Goal: Task Accomplishment & Management: Complete application form

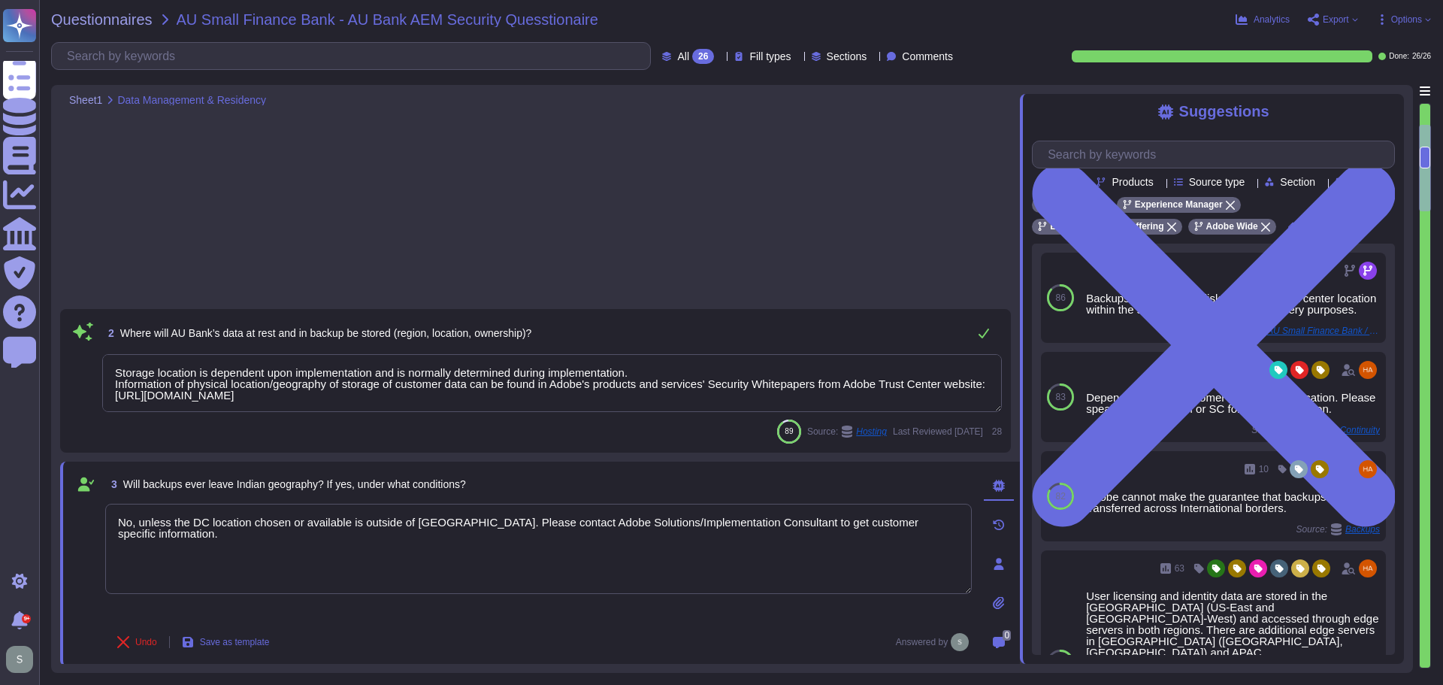
type textarea "Storage location is dependent upon implementation and is normally determined du…"
type textarea "No, unless the DC location chosen or available is outside of [GEOGRAPHIC_DATA].…"
type textarea "Data retention is handled in the agreement."
type textarea "Loremips dolors amet consec ad eli seddo eiu tempori utla etd Magna Aliquae, ad…"
type textarea "For more information about Adobe's privacy practices, including the information…"
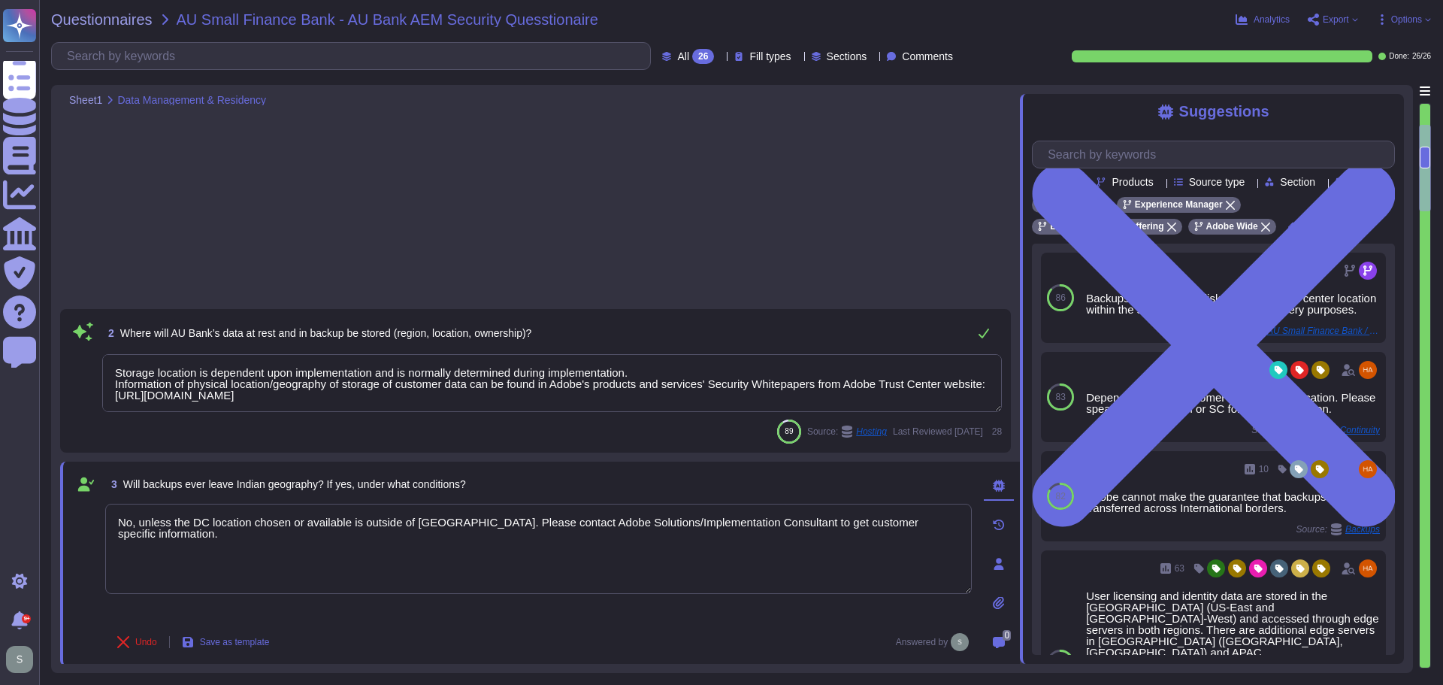
scroll to position [226, 0]
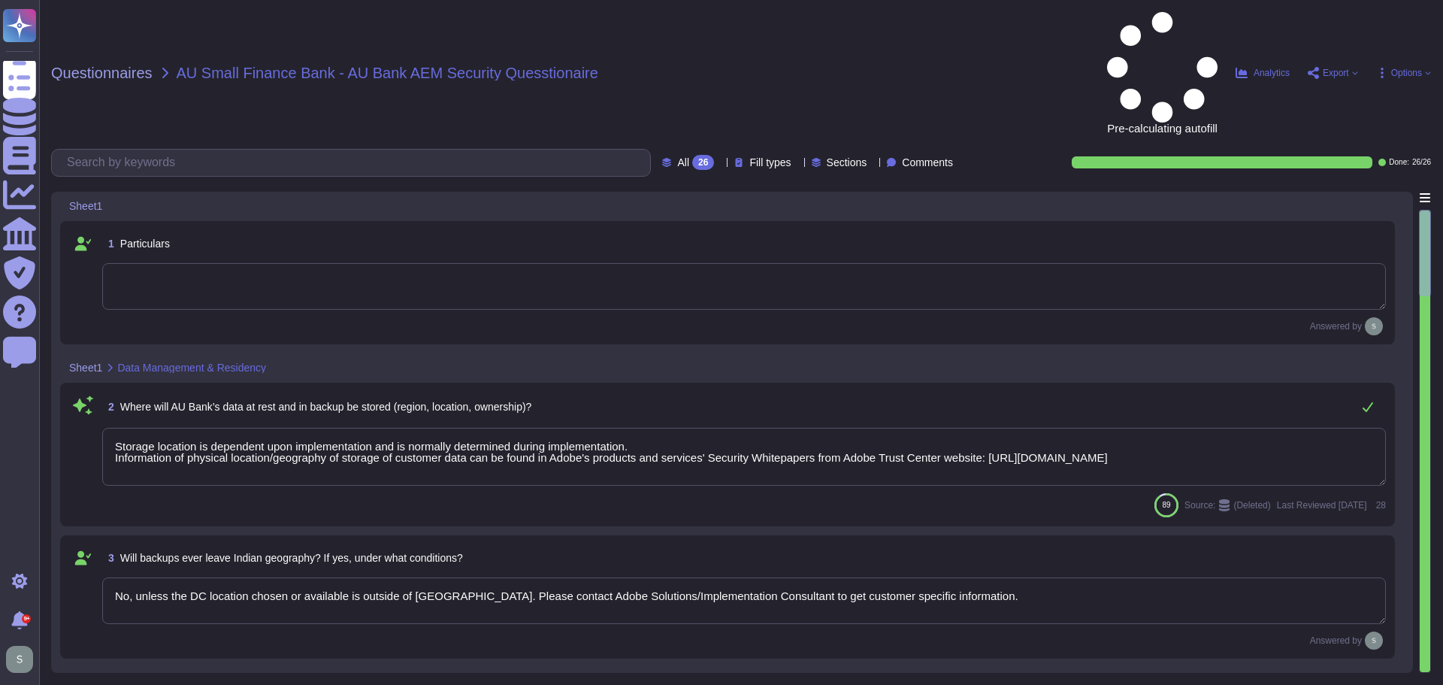
type textarea "Storage location is dependent upon implementation and is normally determined du…"
type textarea "No, unless the DC location chosen or available is outside of [GEOGRAPHIC_DATA].…"
type textarea "Data retention is handled in the agreement."
type textarea "Loremips dolors amet consec ad eli seddo eiu tempori utla etd Magna Aliquae, ad…"
type textarea "For more information about Adobe's privacy practices, including the information…"
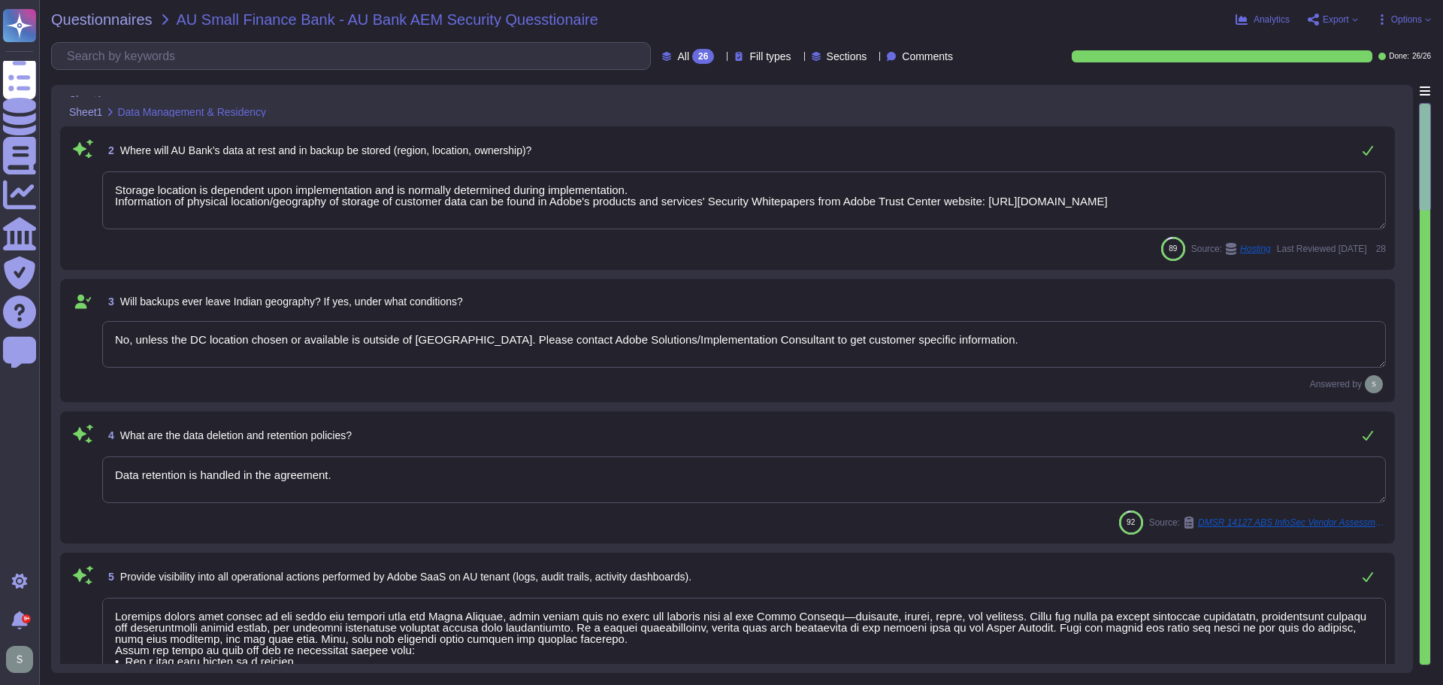
type textarea "Adobe utilizes AES-256 bit encryption at rest and TLS v1.2 or higher for data i…"
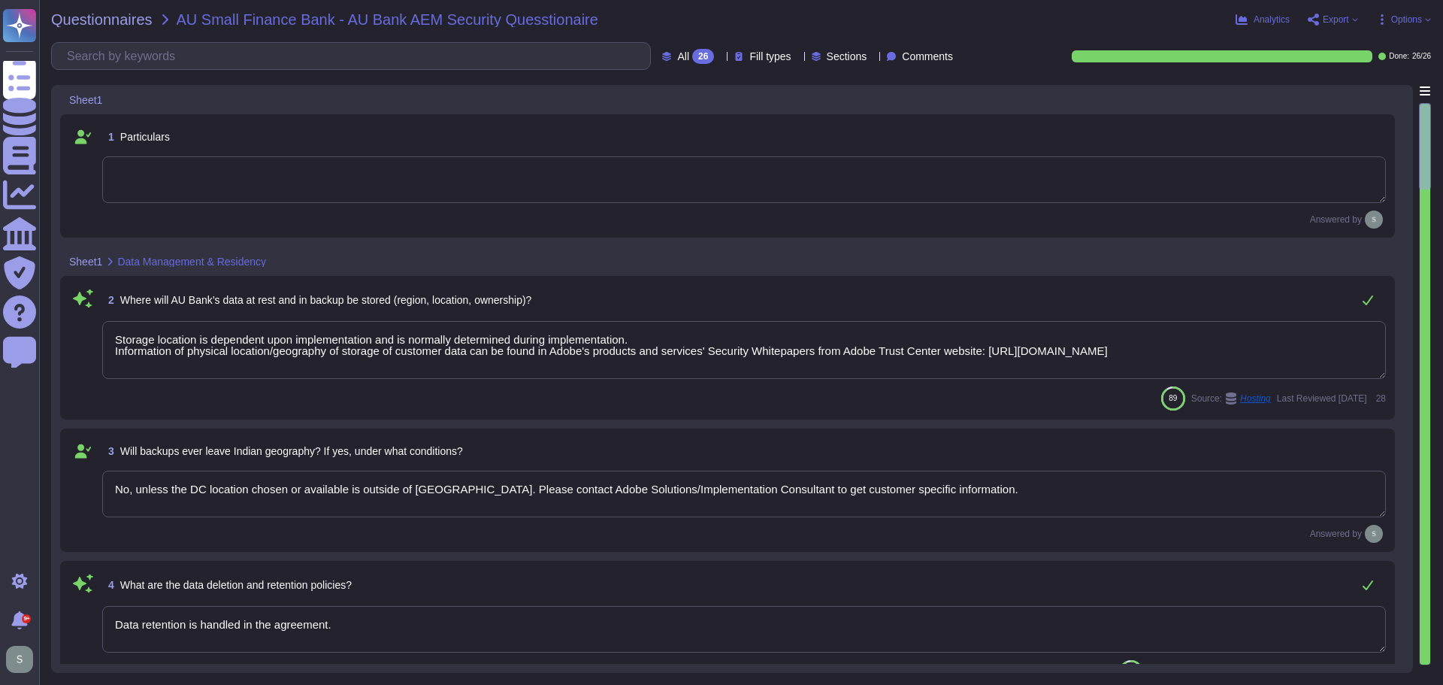
click at [663, 334] on textarea "Storage location is dependent upon implementation and is normally determined du…" at bounding box center [744, 350] width 1284 height 58
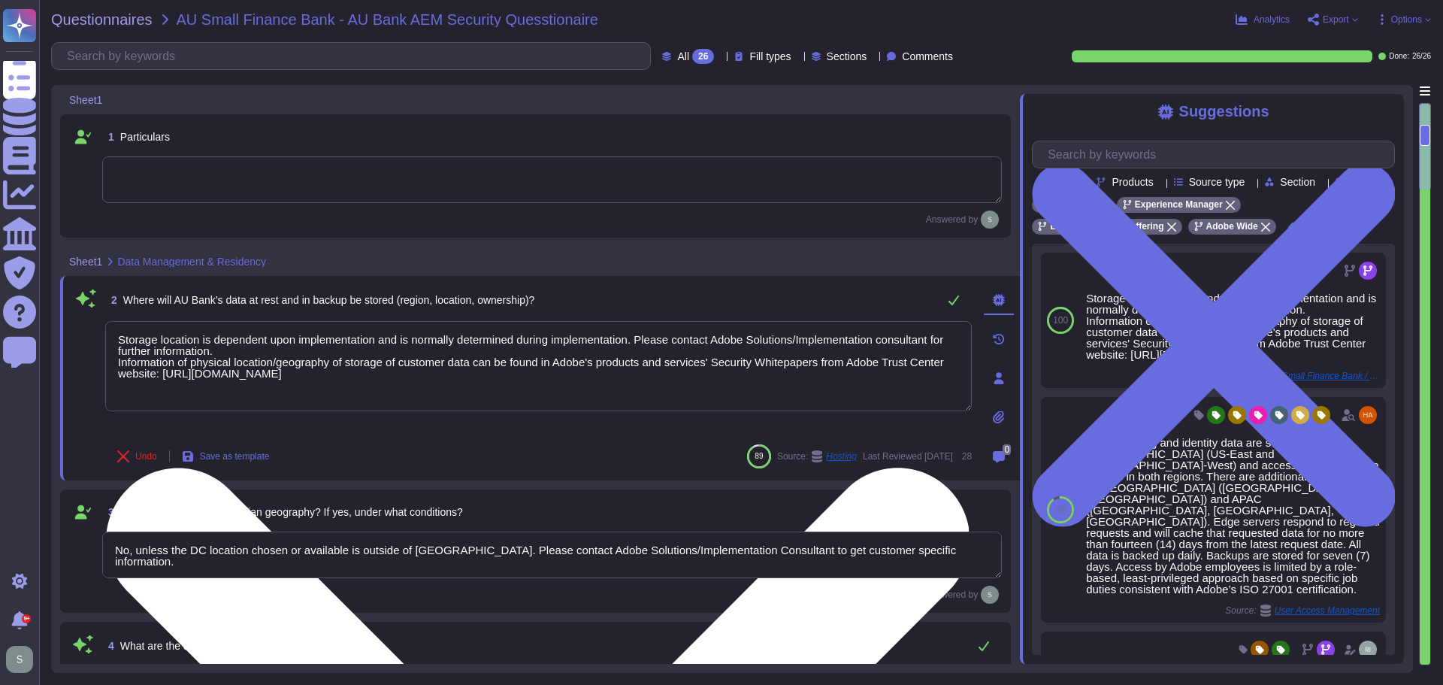
type textarea "Storage location is dependent upon implementation and is normally determined du…"
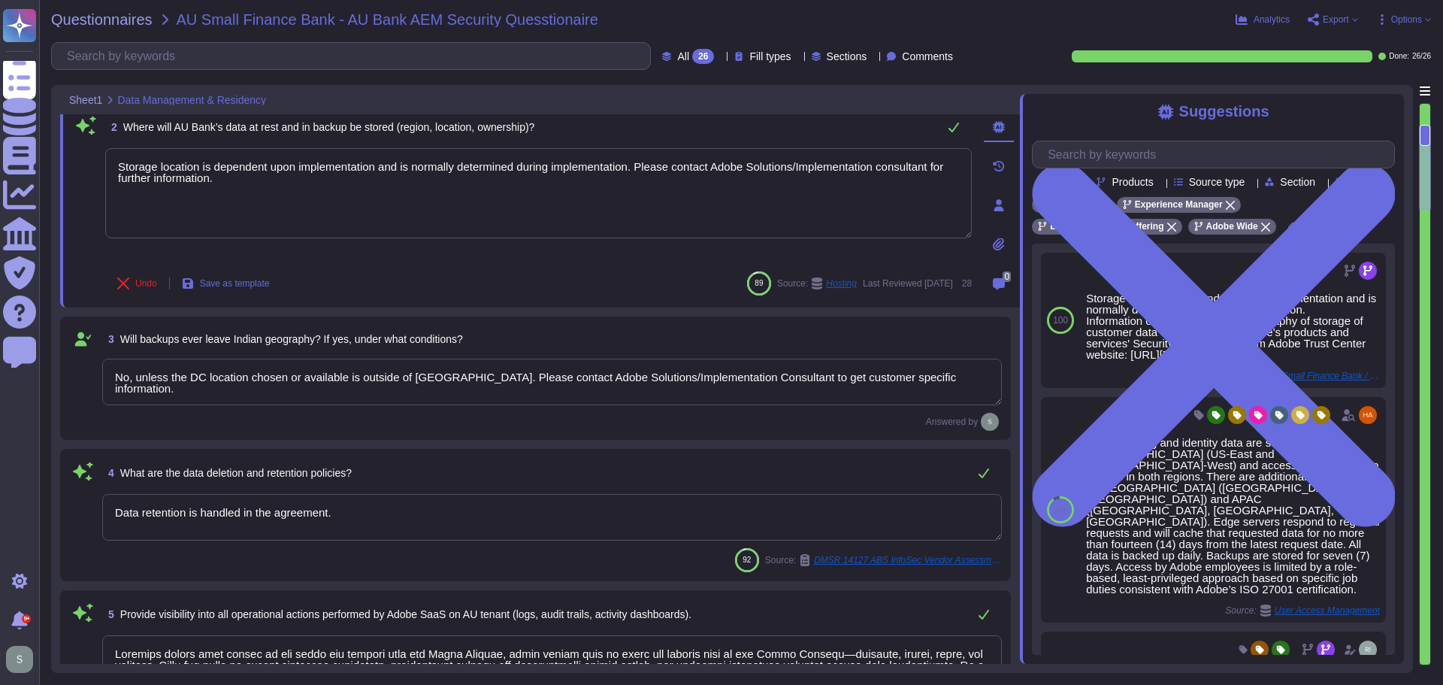
type textarea "Adobe utilizes AES-256 bit encryption at rest and TLS v1.2 or higher for data i…"
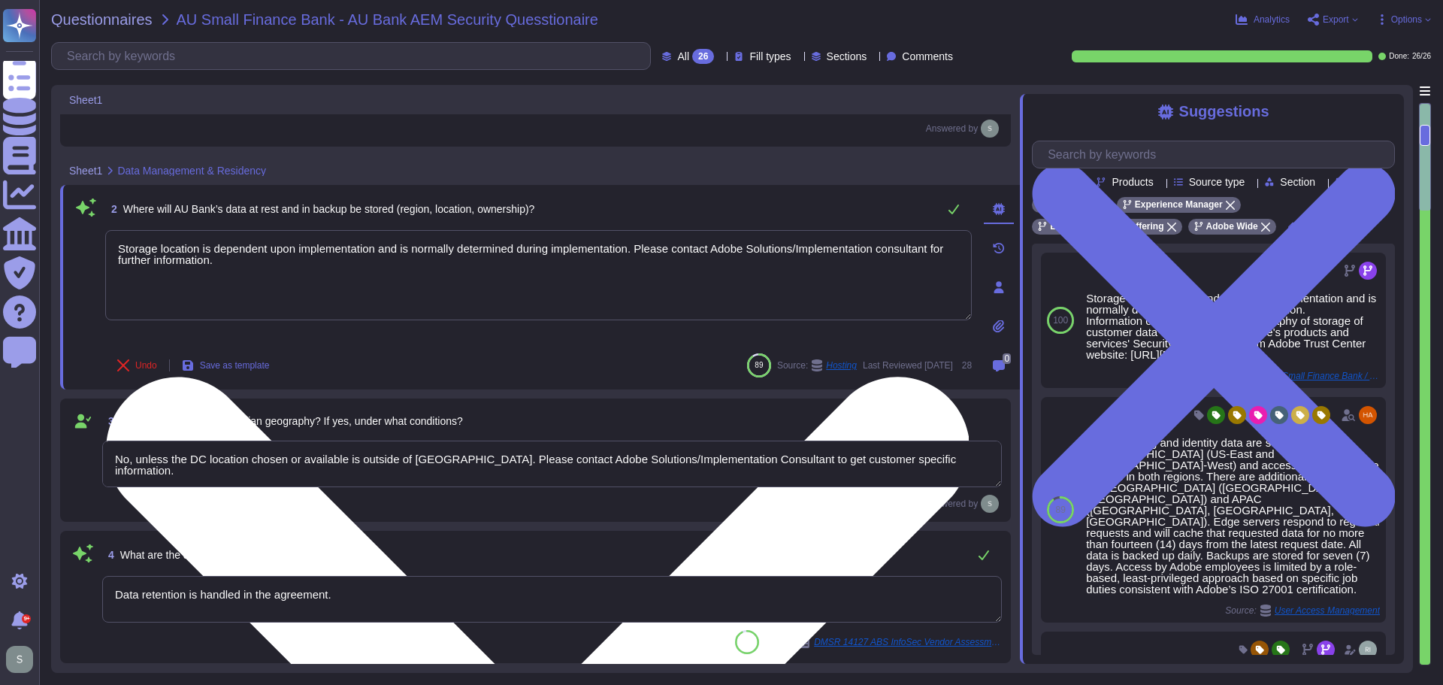
scroll to position [75, 0]
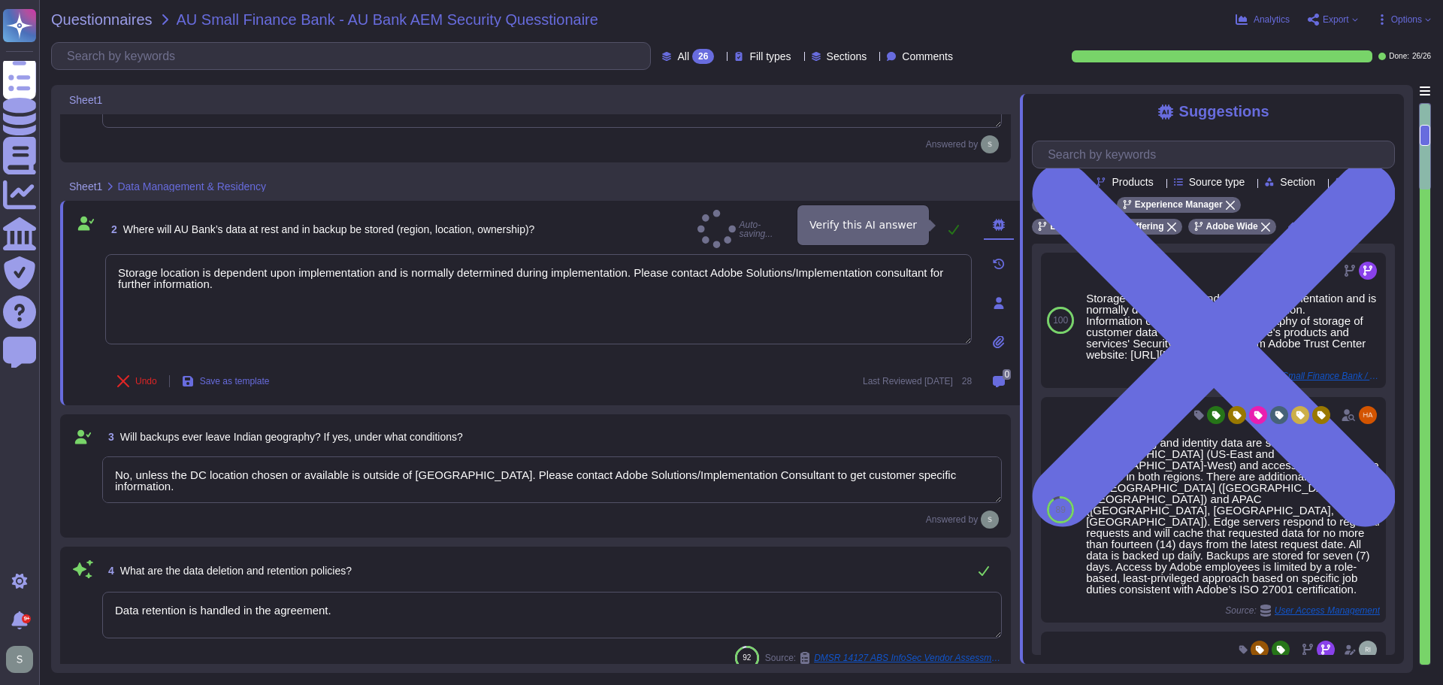
click at [950, 223] on icon at bounding box center [954, 229] width 12 height 12
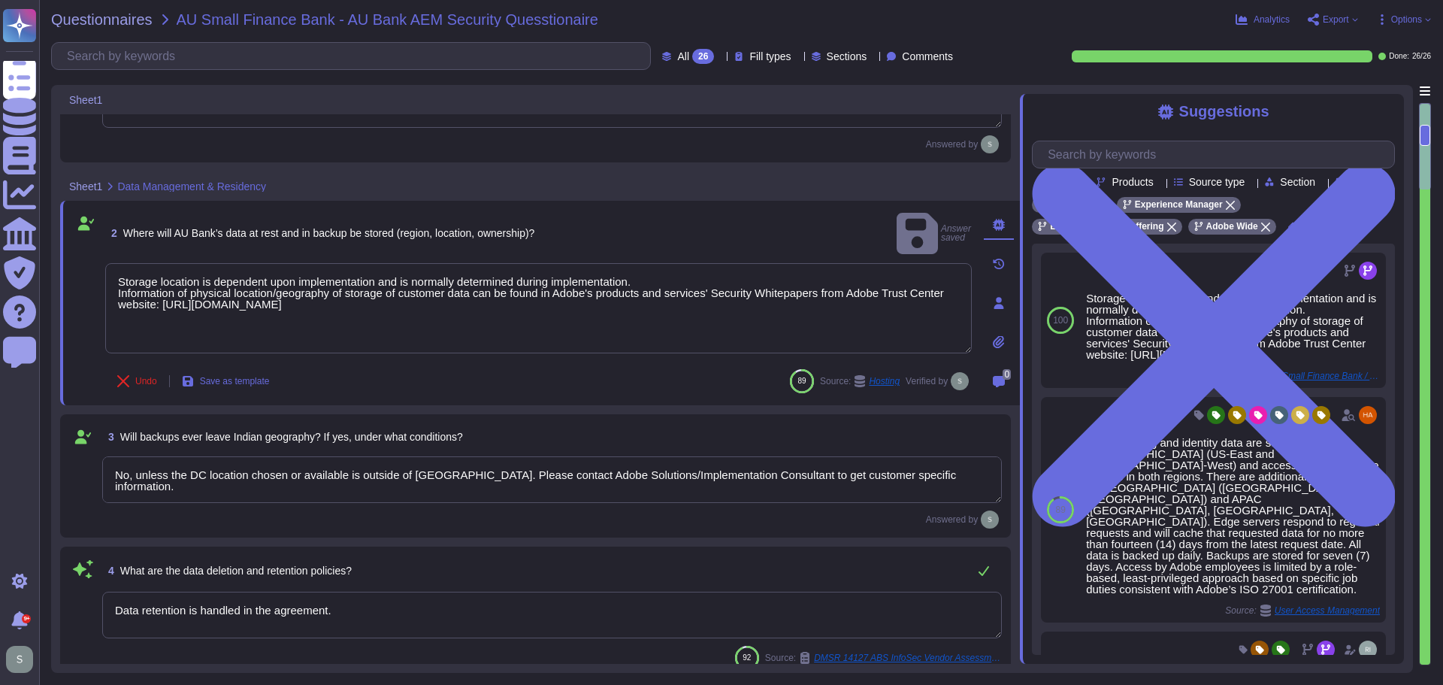
type textarea "Storage location is dependent upon implementation and is normally determined du…"
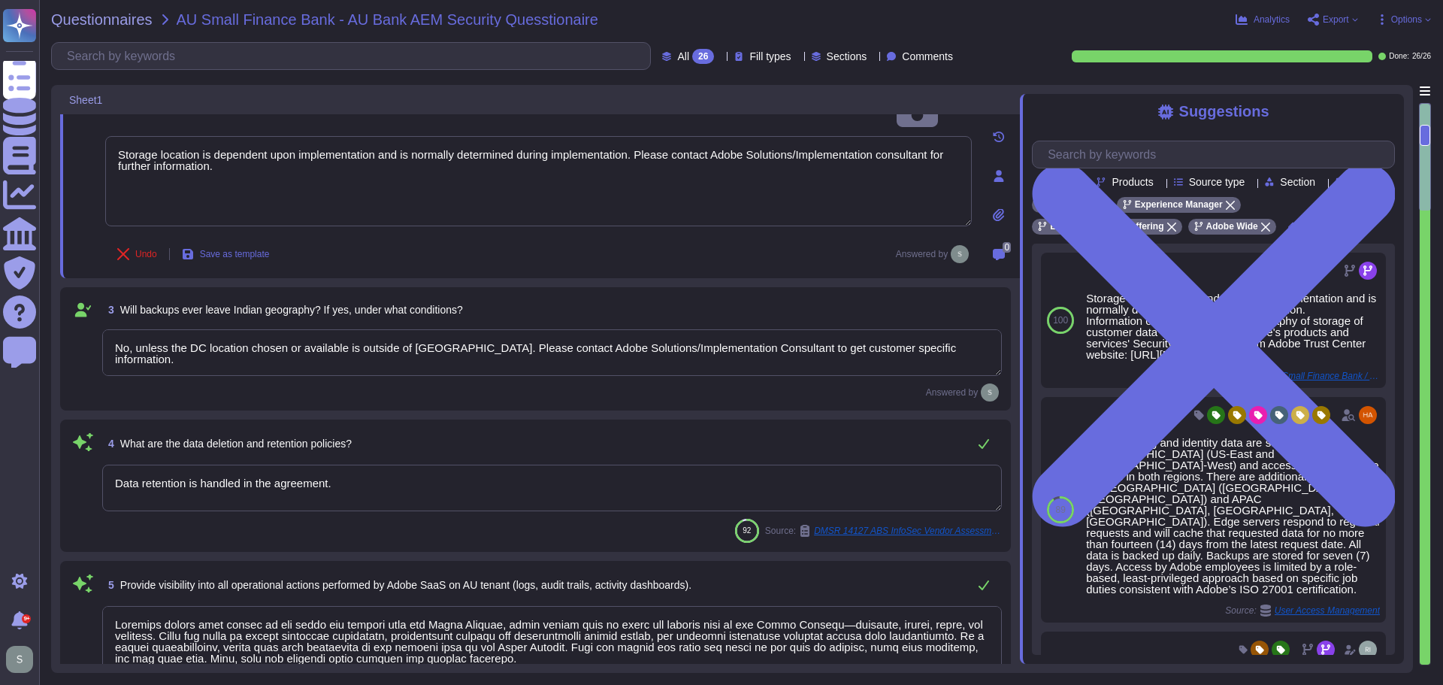
scroll to position [301, 0]
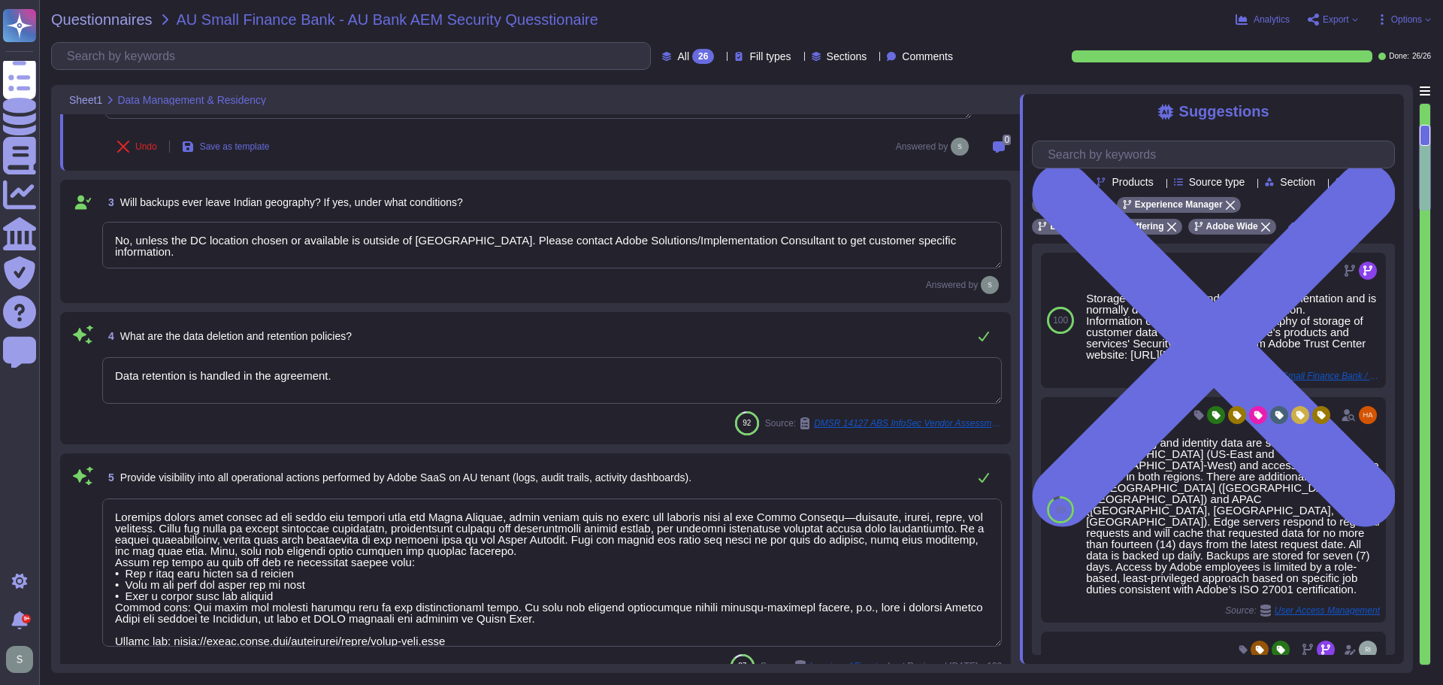
type textarea "Adobe utilizes AES-256 bit encryption at rest and TLS v1.2 or higher for data i…"
click at [799, 235] on textarea "No, unless the DC location chosen or available is outside of [GEOGRAPHIC_DATA].…" at bounding box center [552, 245] width 900 height 47
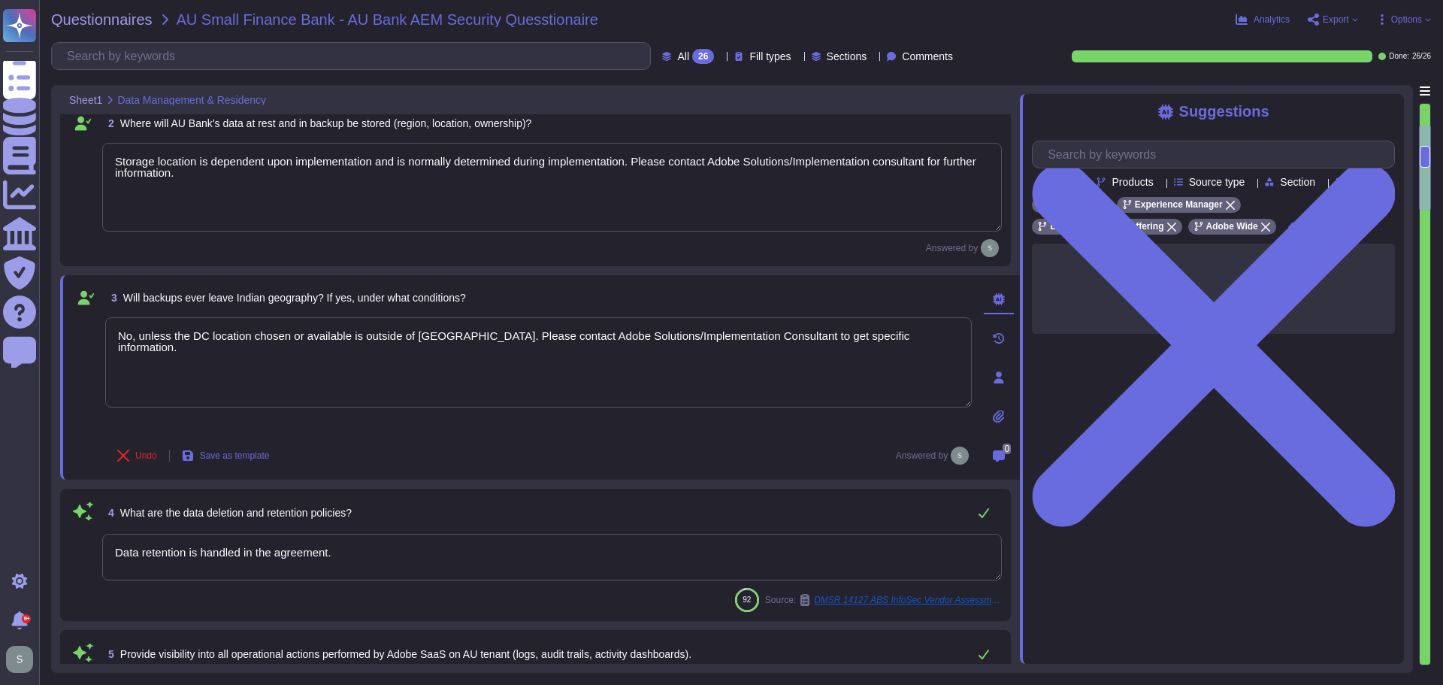
scroll to position [150, 0]
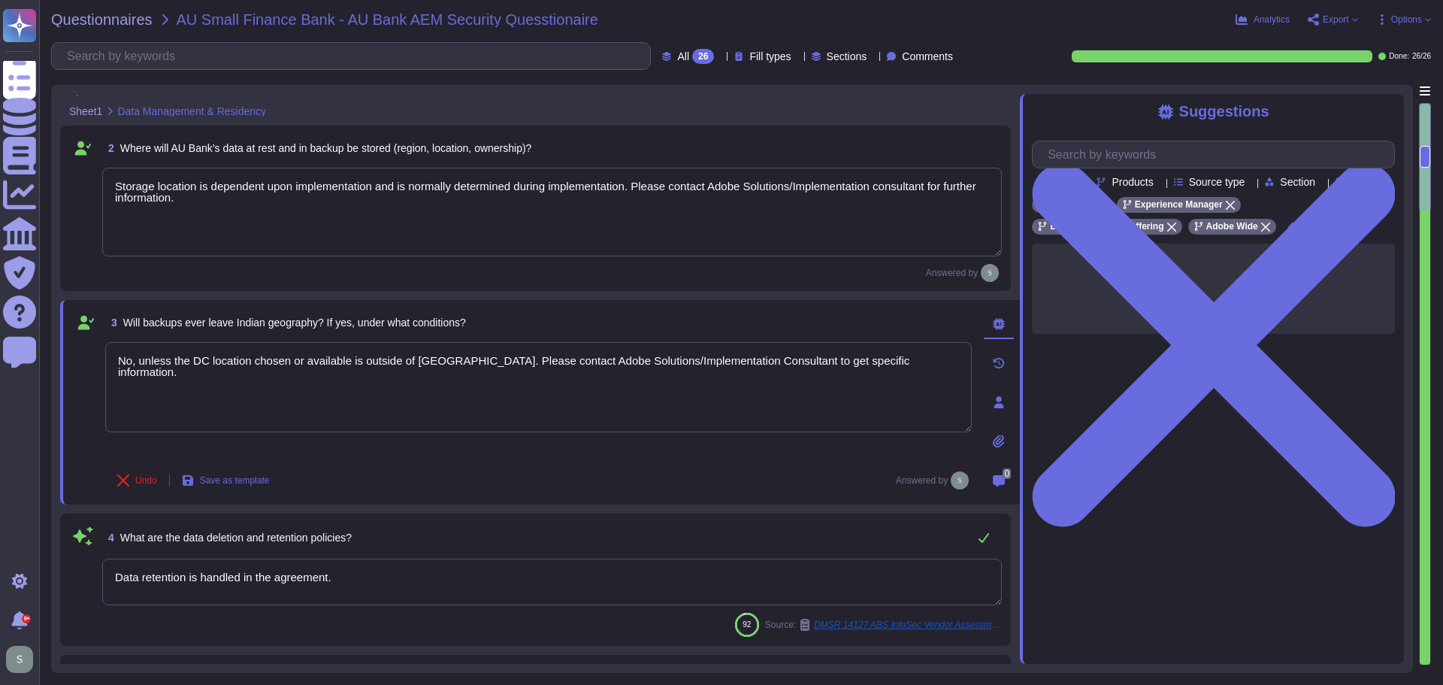
type textarea "No, unless the DC location chosen or available is outside of India. Please cont…"
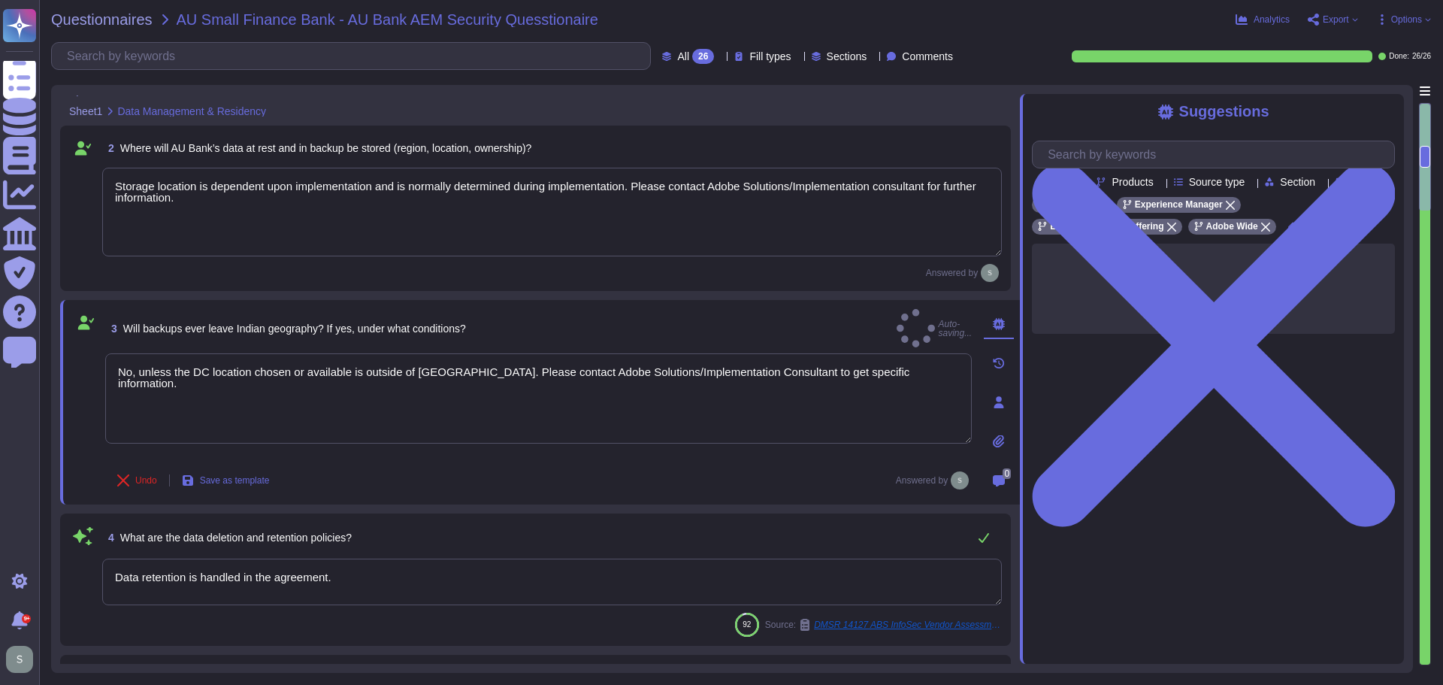
click at [852, 319] on div "3 Will backups ever leave Indian geography? If yes, under what conditions? Auto…" at bounding box center [538, 328] width 867 height 38
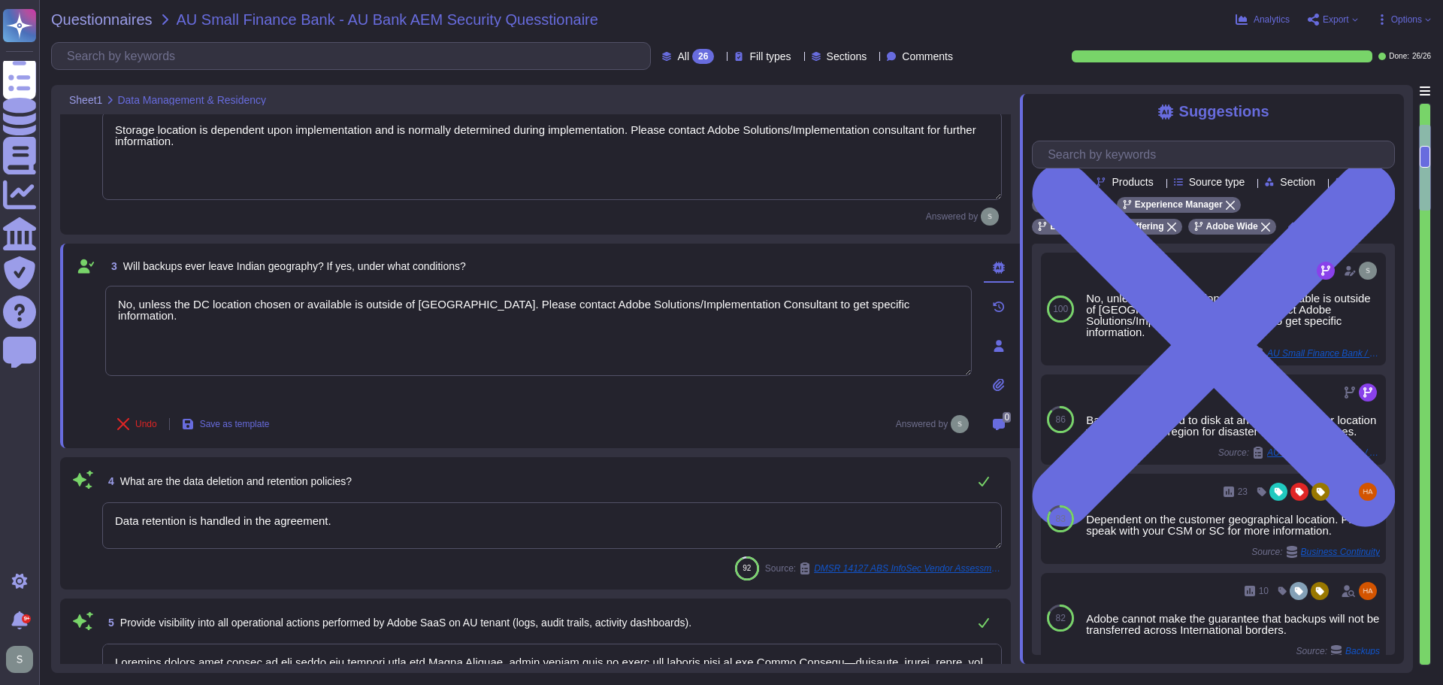
type textarea "Adobe utilizes AES-256 bit encryption at rest and TLS v1.2 or higher for data i…"
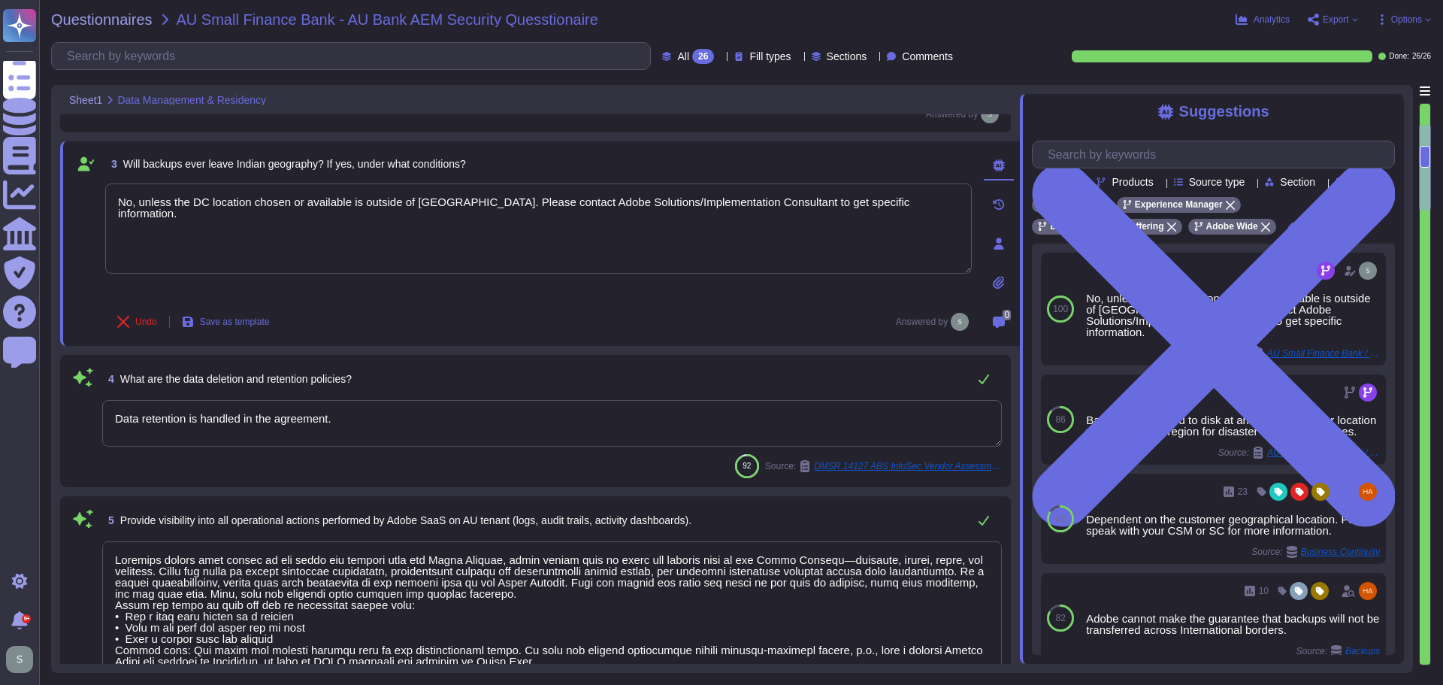
scroll to position [301, 0]
click at [341, 419] on textarea "Data retention is handled in the agreement." at bounding box center [552, 422] width 900 height 47
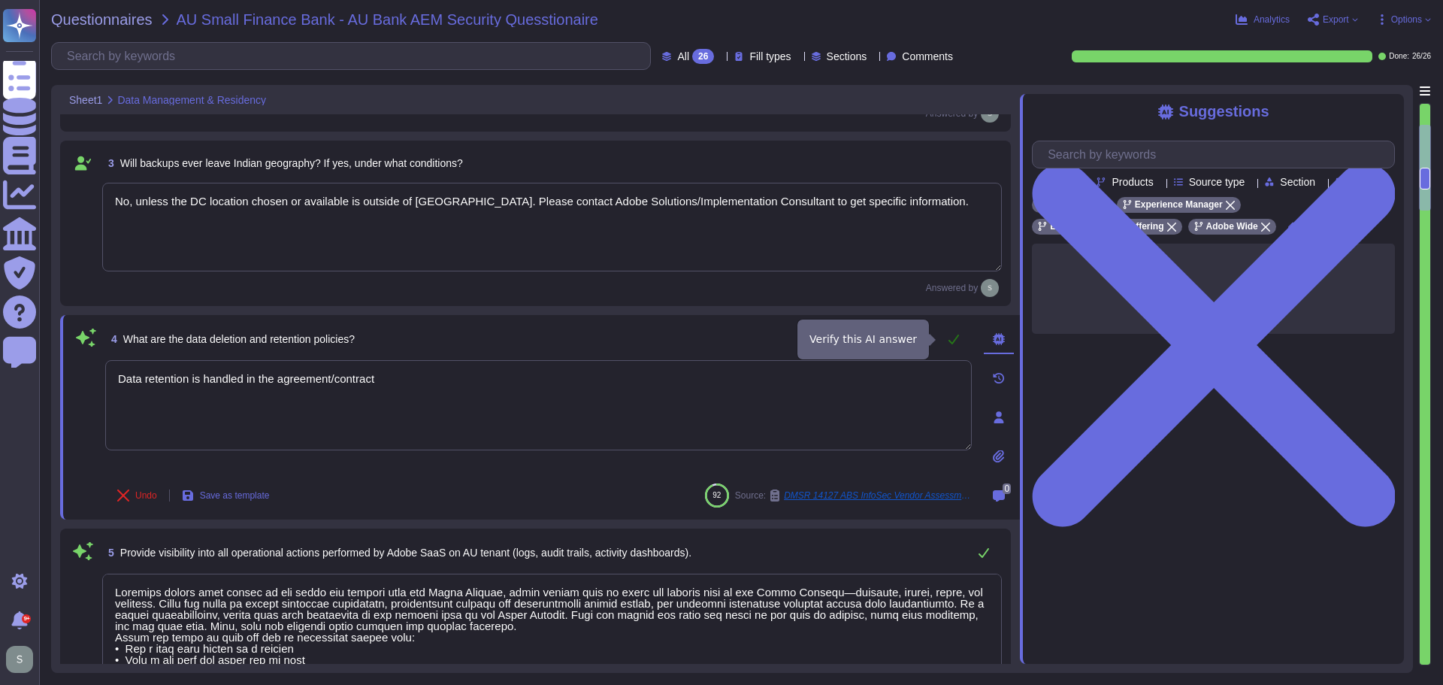
click at [952, 343] on icon at bounding box center [954, 339] width 11 height 10
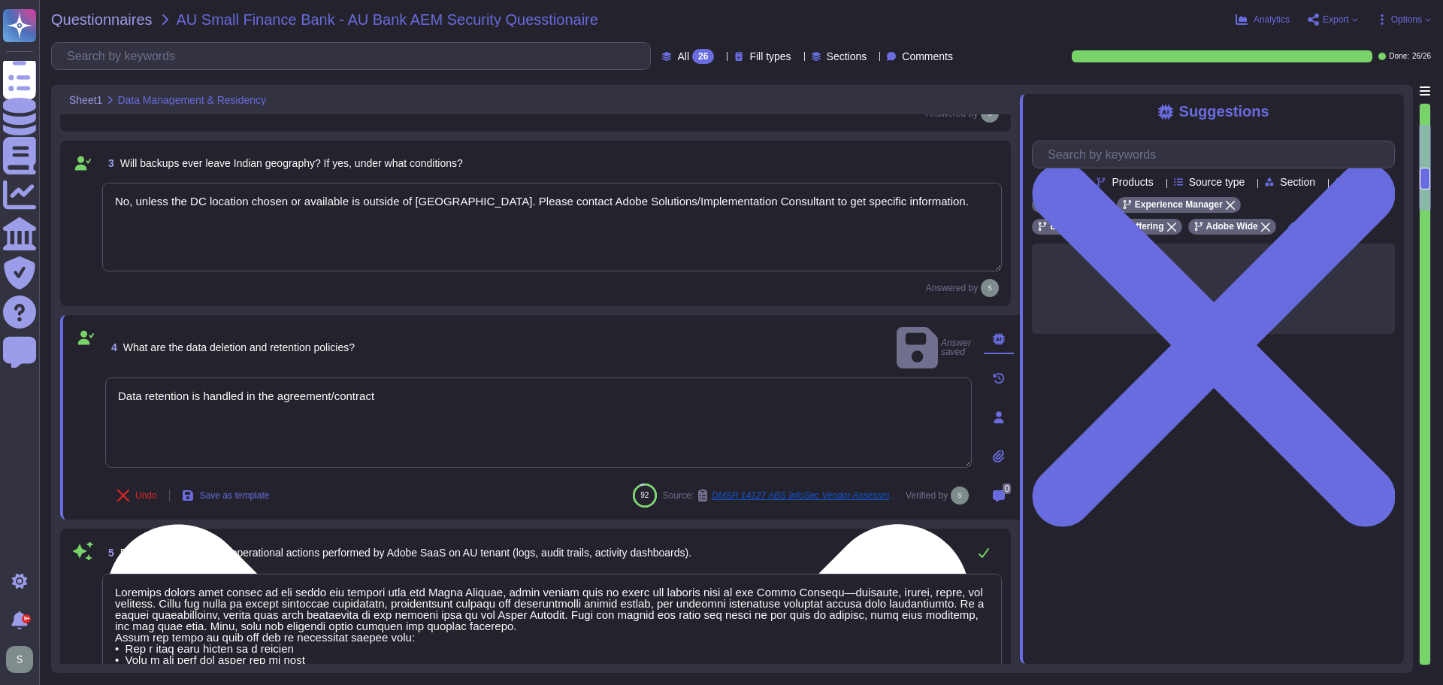
type textarea "Data retention is handled in the agreement."
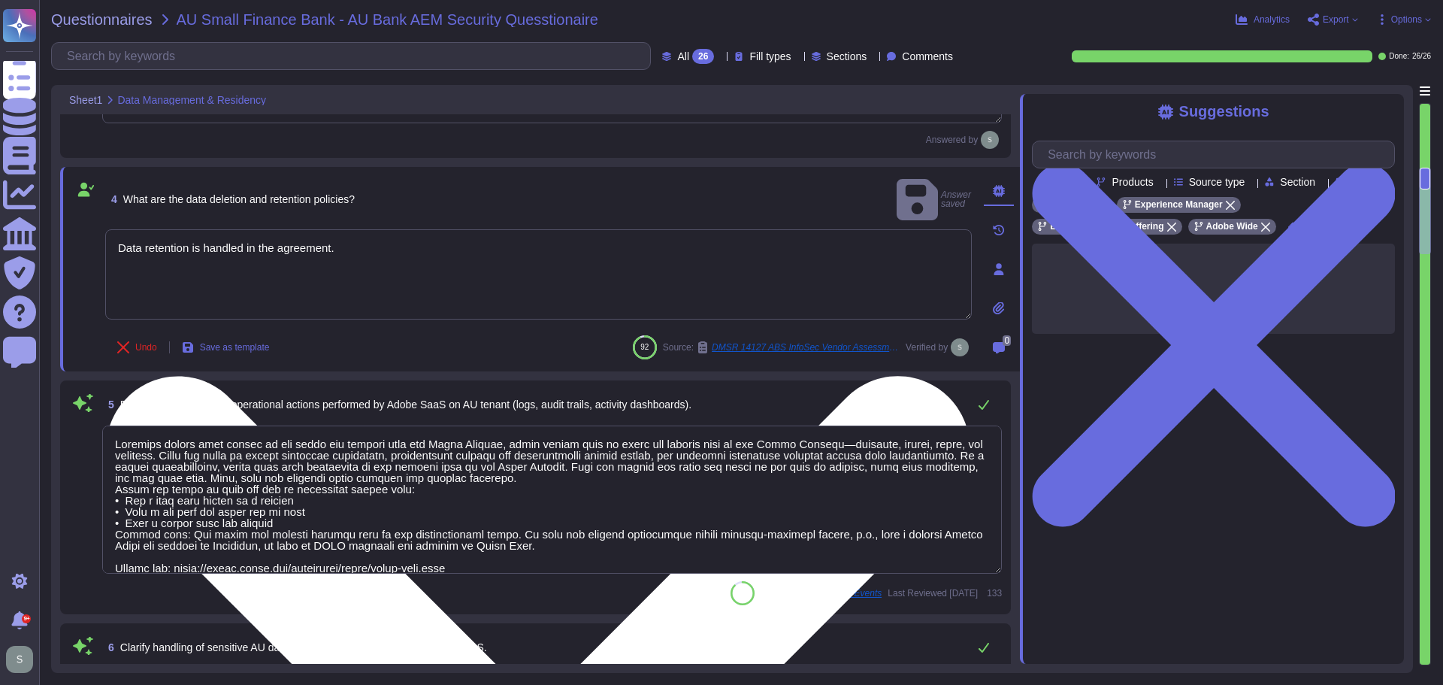
type textarea "Please refer to the Security Overview whitepaper for this service offerings lis…"
type textarea "Adobe uses Splunk for its SIEM but such logs would not be shared only in case o…"
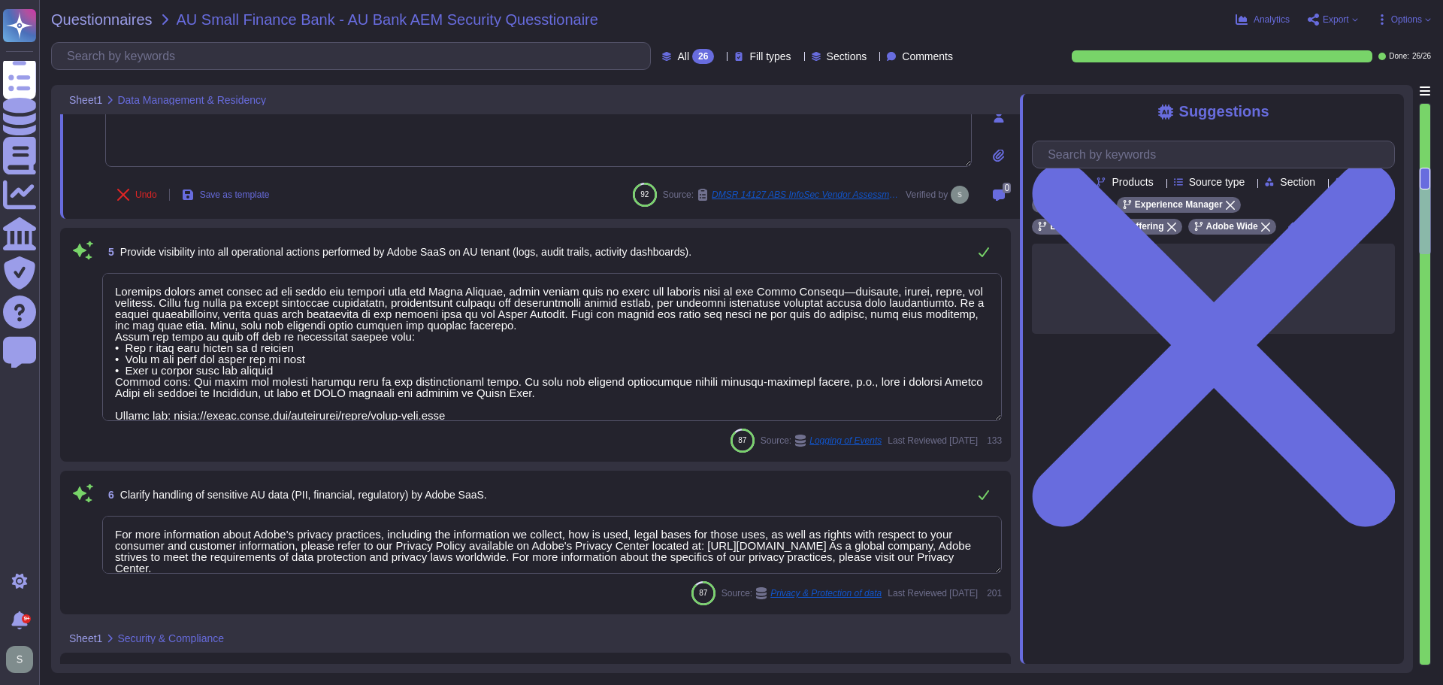
type textarea "Data retention is handled in the agreement/contract"
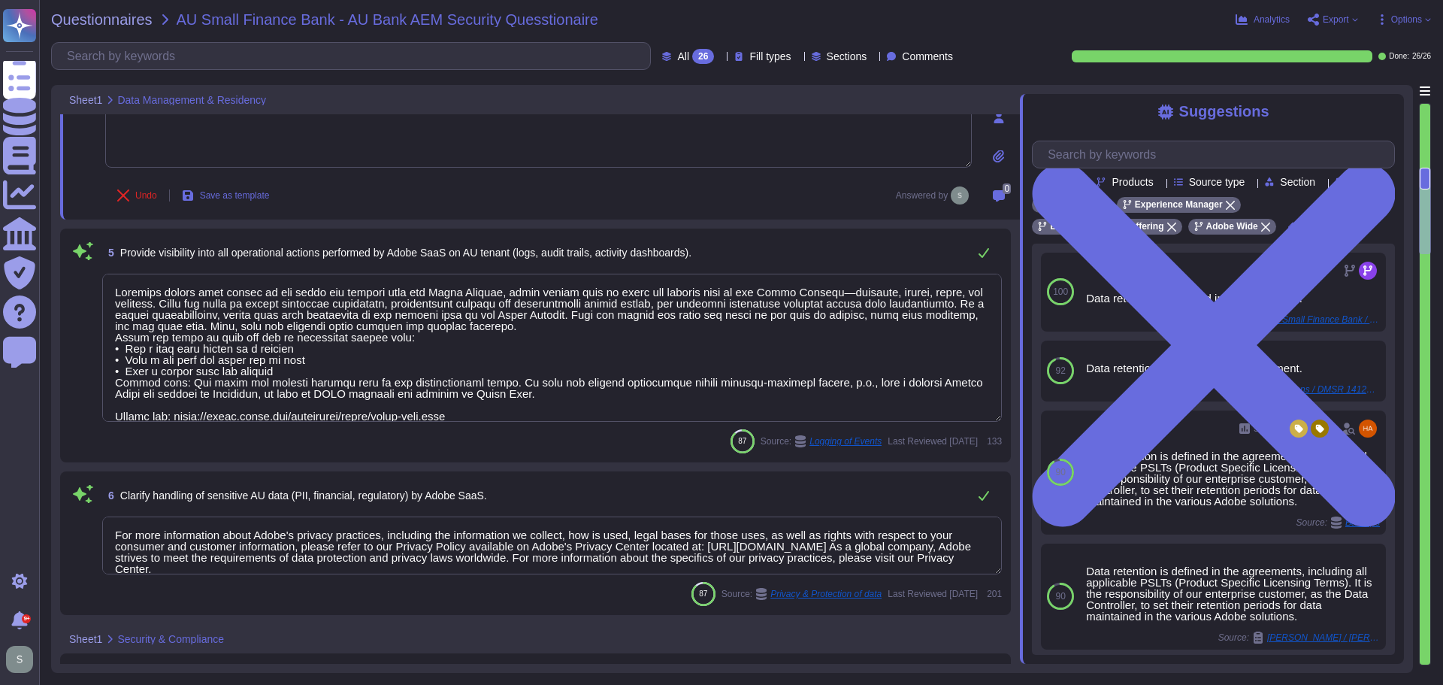
type textarea "Adobe uses Splunk for its SIEM but such logs would not be shared only in case o…"
click at [574, 350] on textarea at bounding box center [552, 347] width 900 height 148
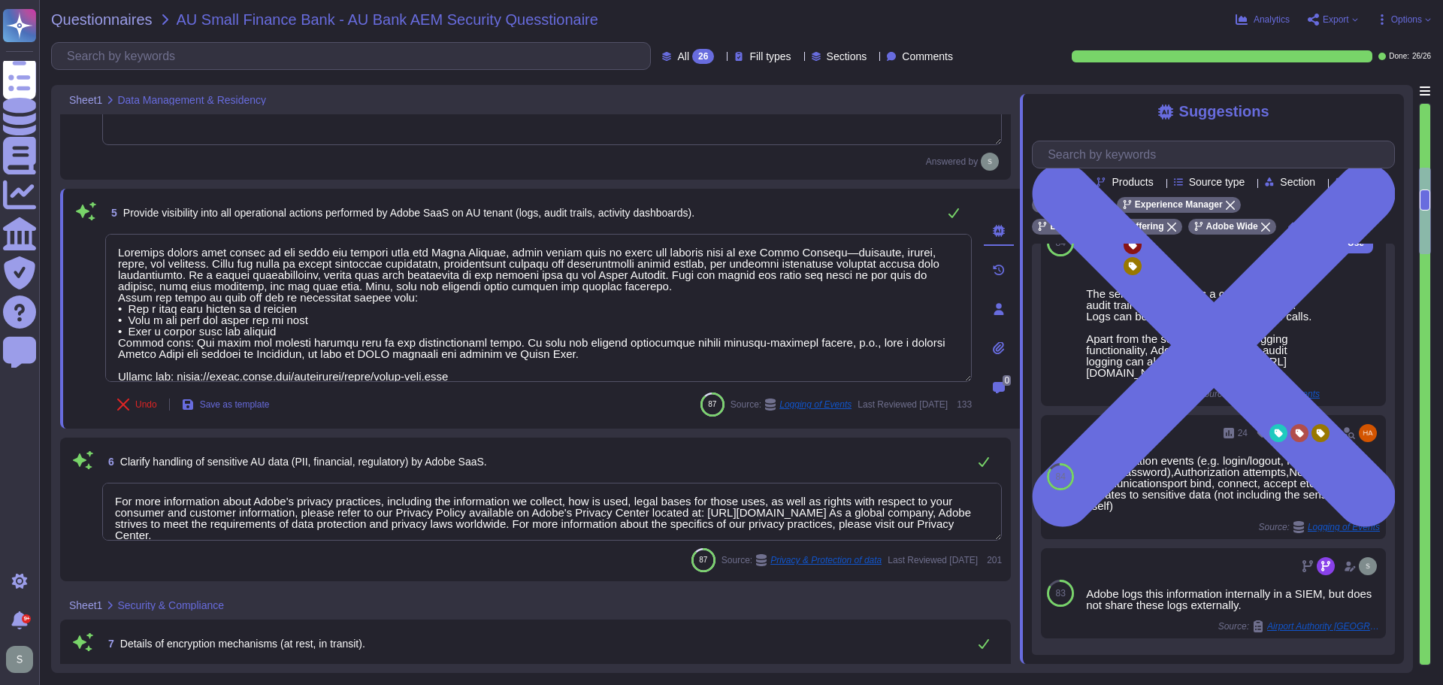
scroll to position [677, 0]
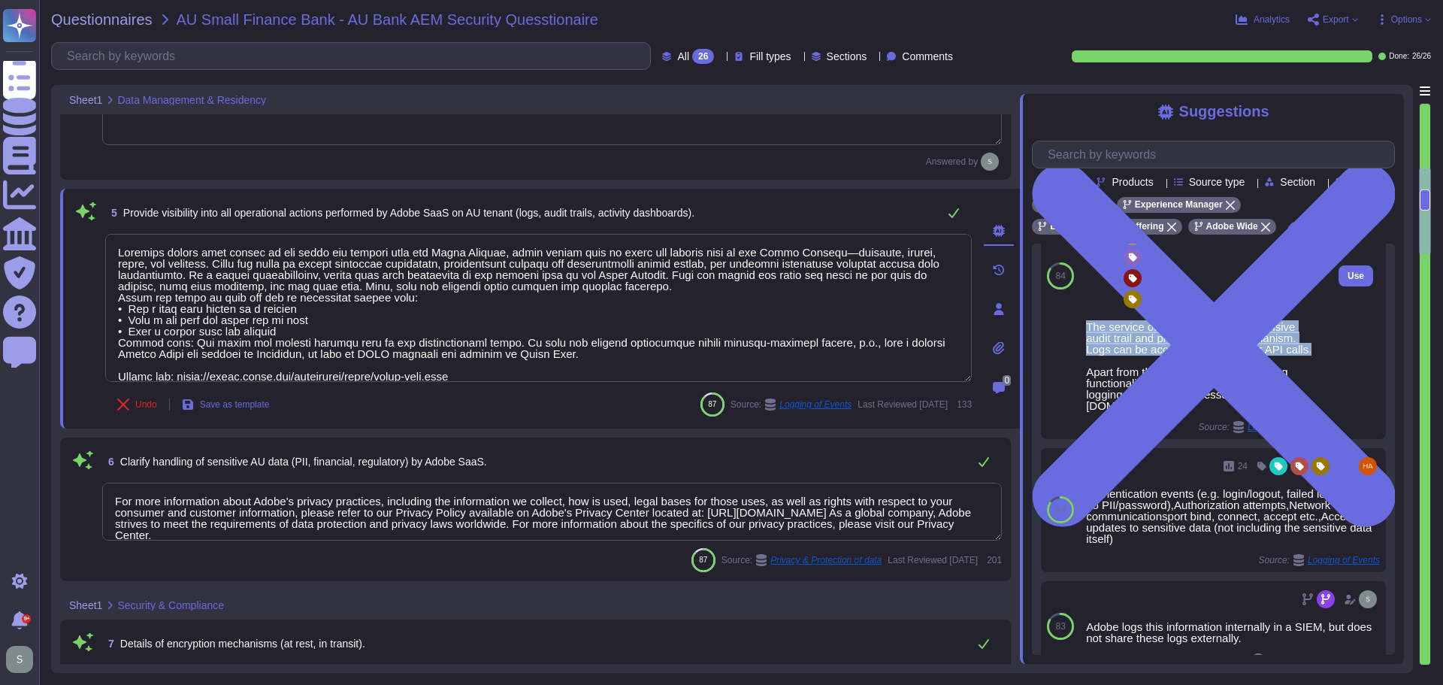
drag, startPoint x: 1311, startPoint y: 432, endPoint x: 1082, endPoint y: 415, distance: 229.2
click at [1082, 415] on div "138 The service offering has a comprehensive audit trail and privacy logging me…" at bounding box center [1203, 276] width 246 height 326
copy div "The service offering has a comprehensive audit trail and privacy logging mechan…"
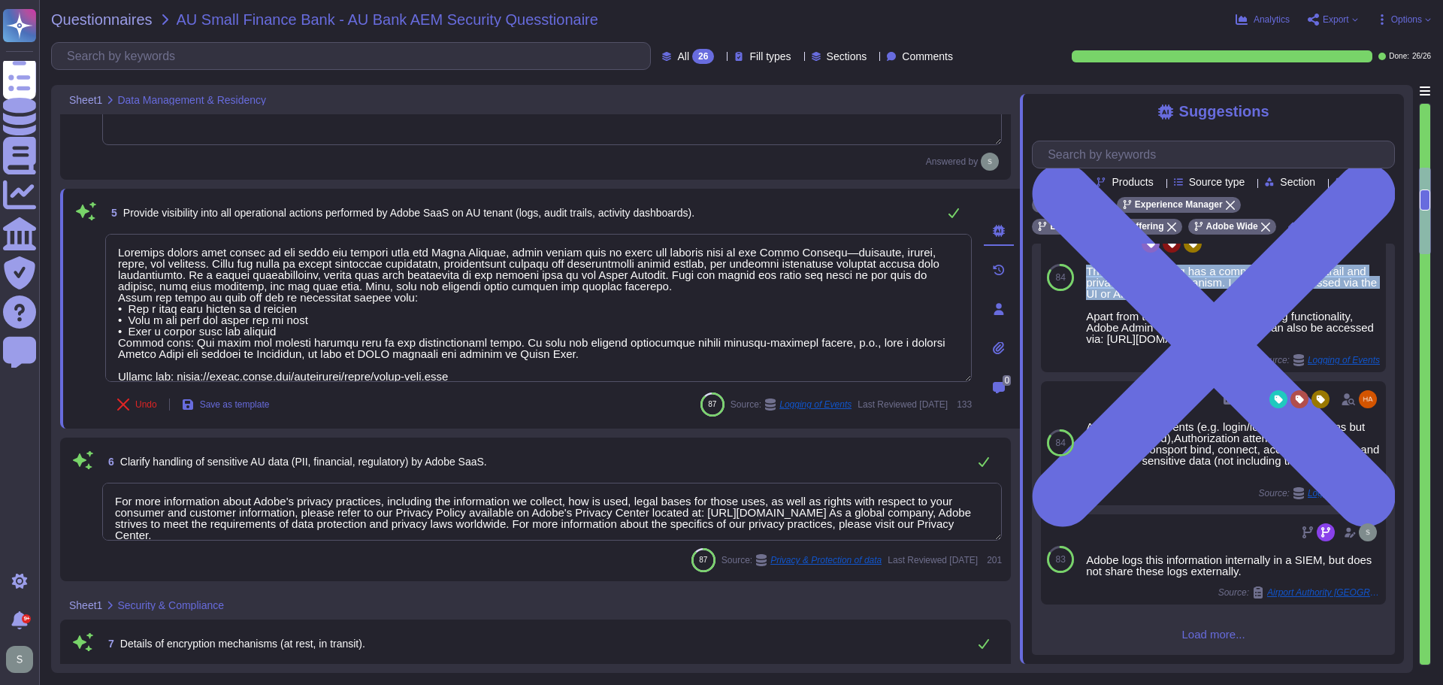
scroll to position [755, 0]
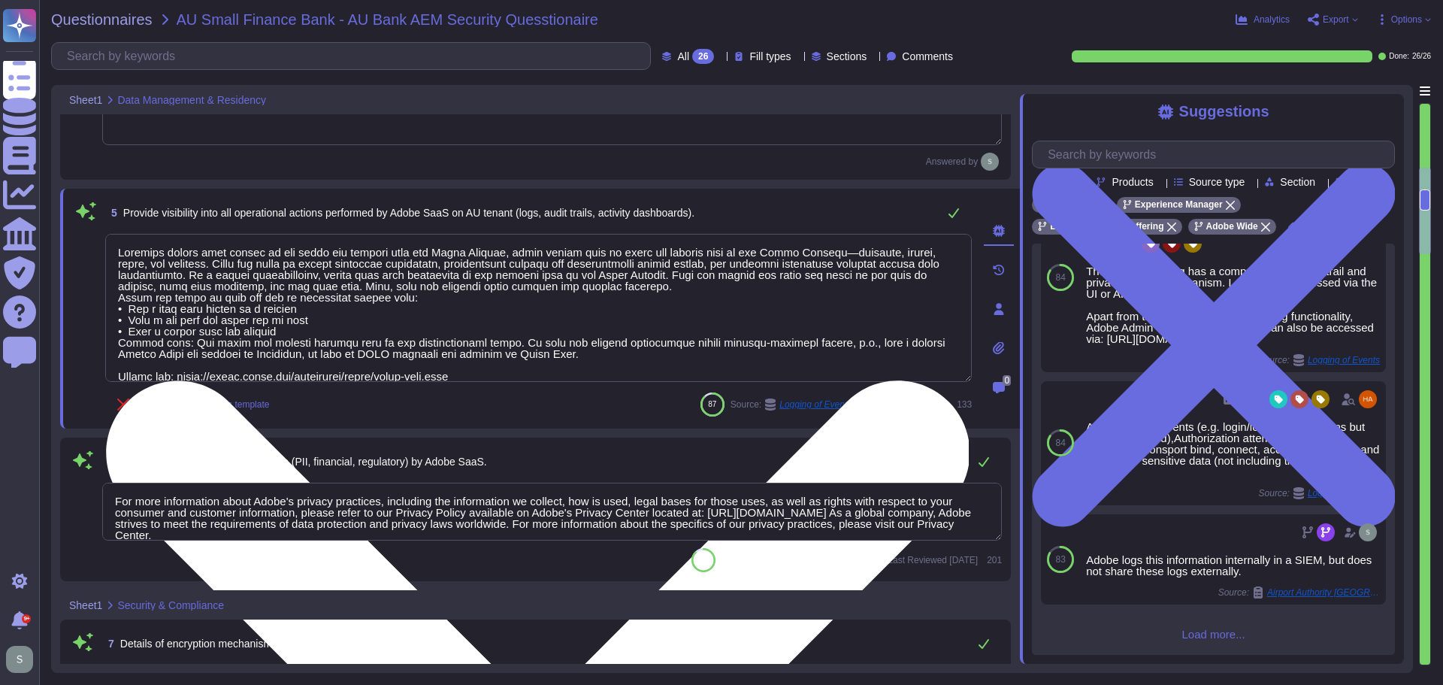
click at [117, 253] on textarea at bounding box center [538, 308] width 867 height 148
paste textarea "The service offering has a comprehensive audit trail and privacy logging mechan…"
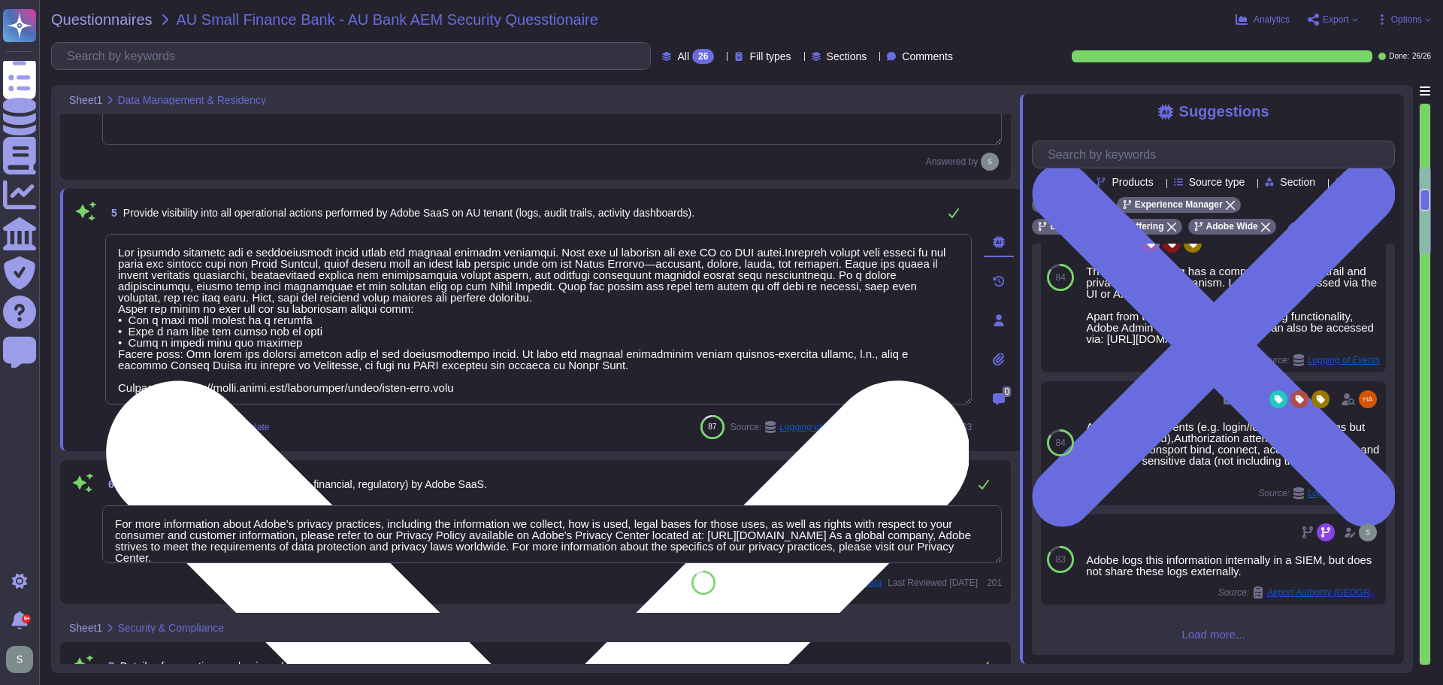
click at [413, 254] on textarea at bounding box center [538, 319] width 867 height 171
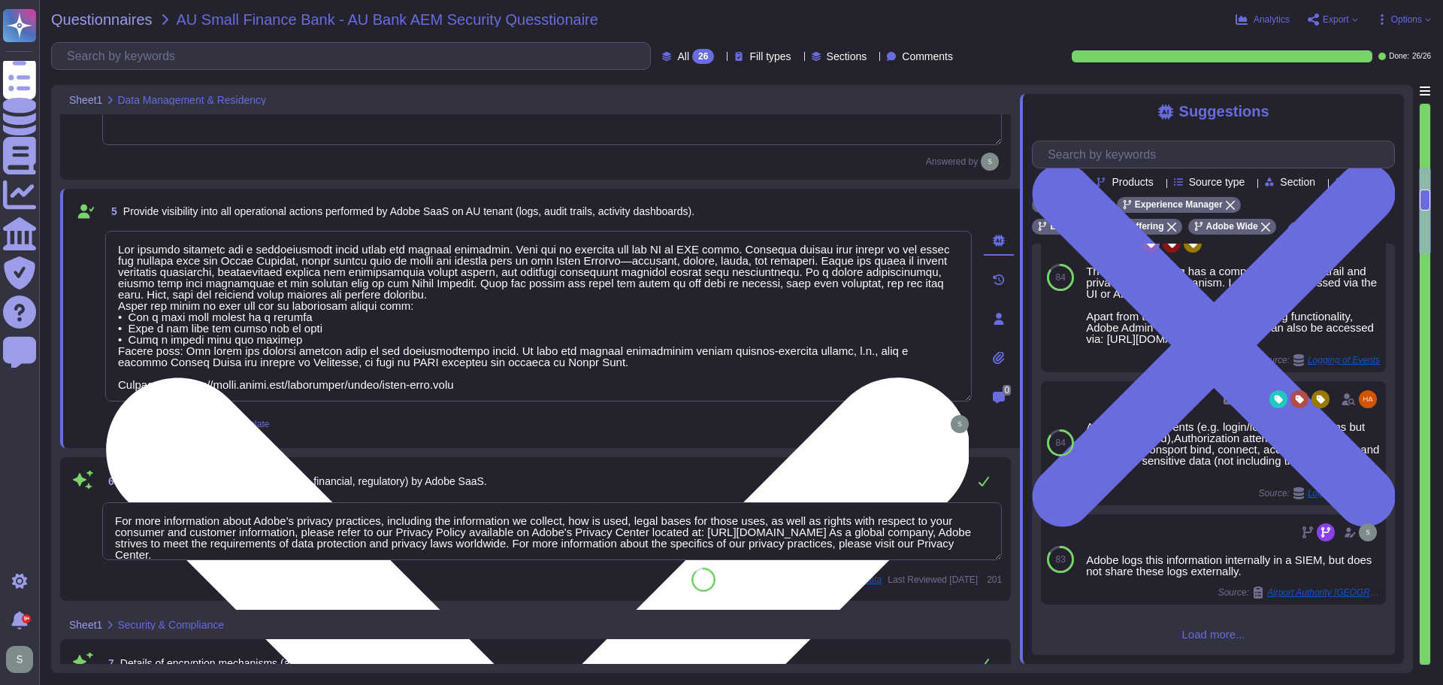
drag, startPoint x: 714, startPoint y: 249, endPoint x: 501, endPoint y: 250, distance: 212.7
click at [501, 250] on textarea at bounding box center [538, 316] width 867 height 171
paste textarea "The service offering has a comprehensive audit trail and privacy logging mechan…"
click at [374, 297] on textarea at bounding box center [538, 316] width 867 height 171
drag, startPoint x: 116, startPoint y: 305, endPoint x: 346, endPoint y: 338, distance: 232.3
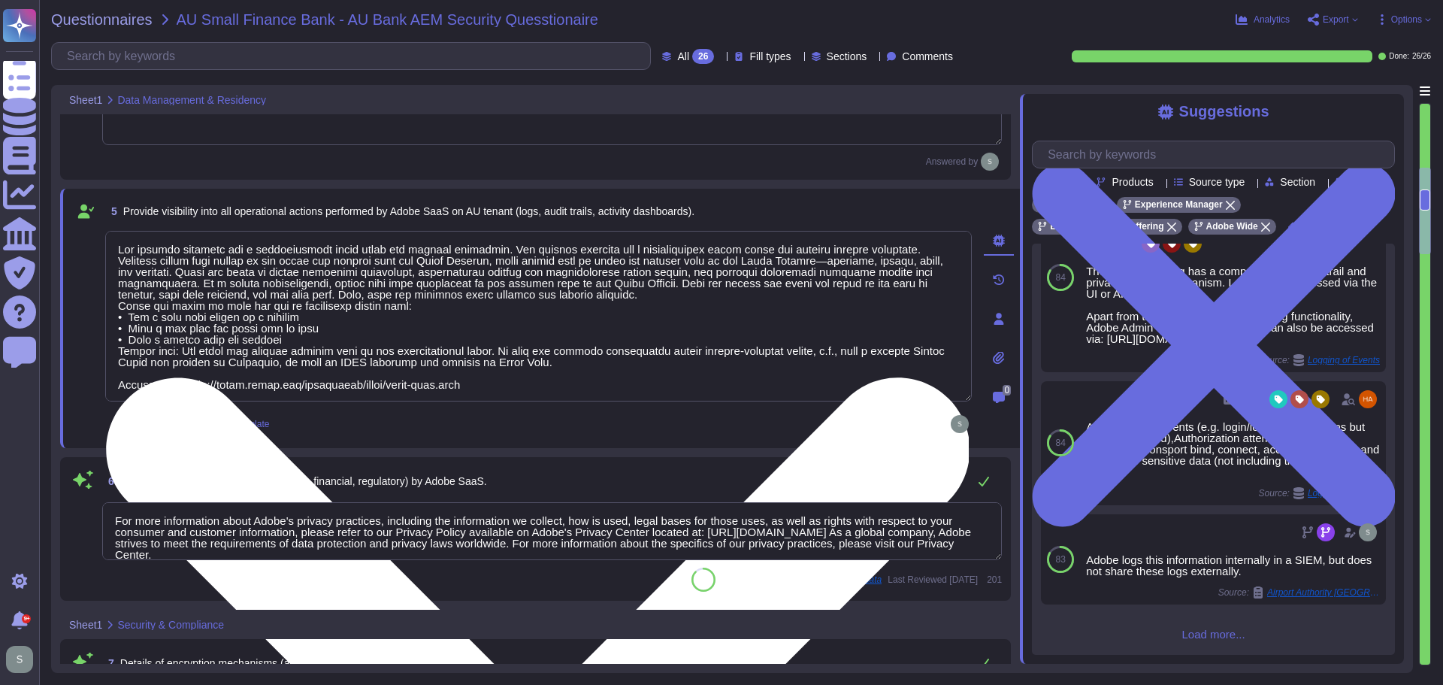
click at [346, 338] on textarea at bounding box center [538, 316] width 867 height 171
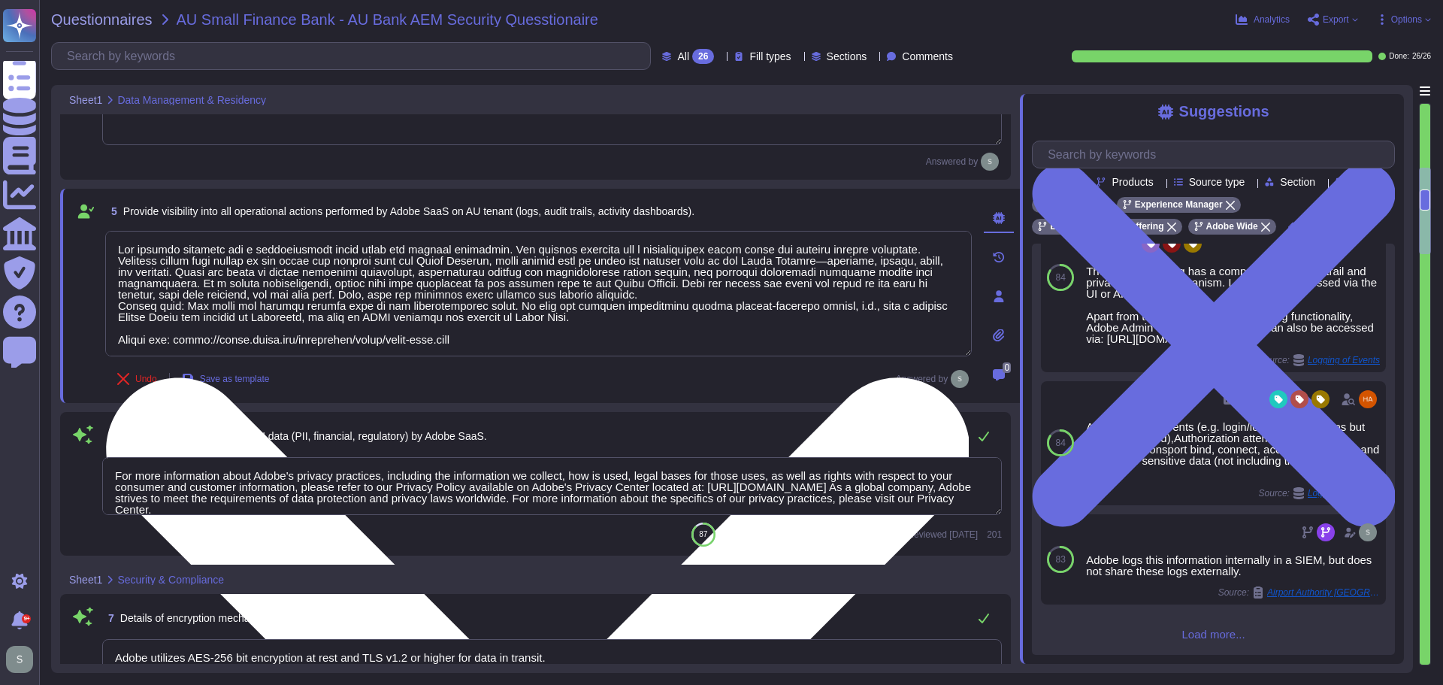
scroll to position [2, 0]
click at [880, 330] on textarea at bounding box center [538, 294] width 867 height 126
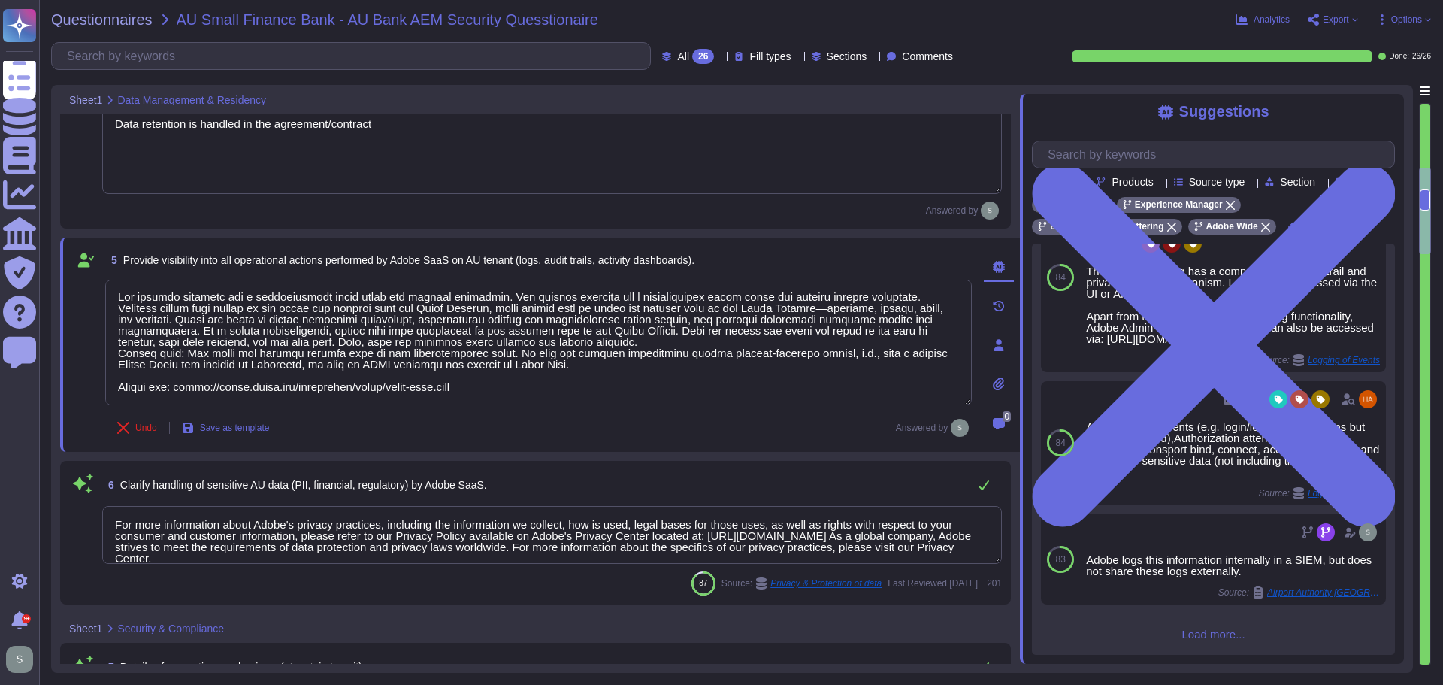
scroll to position [526, 0]
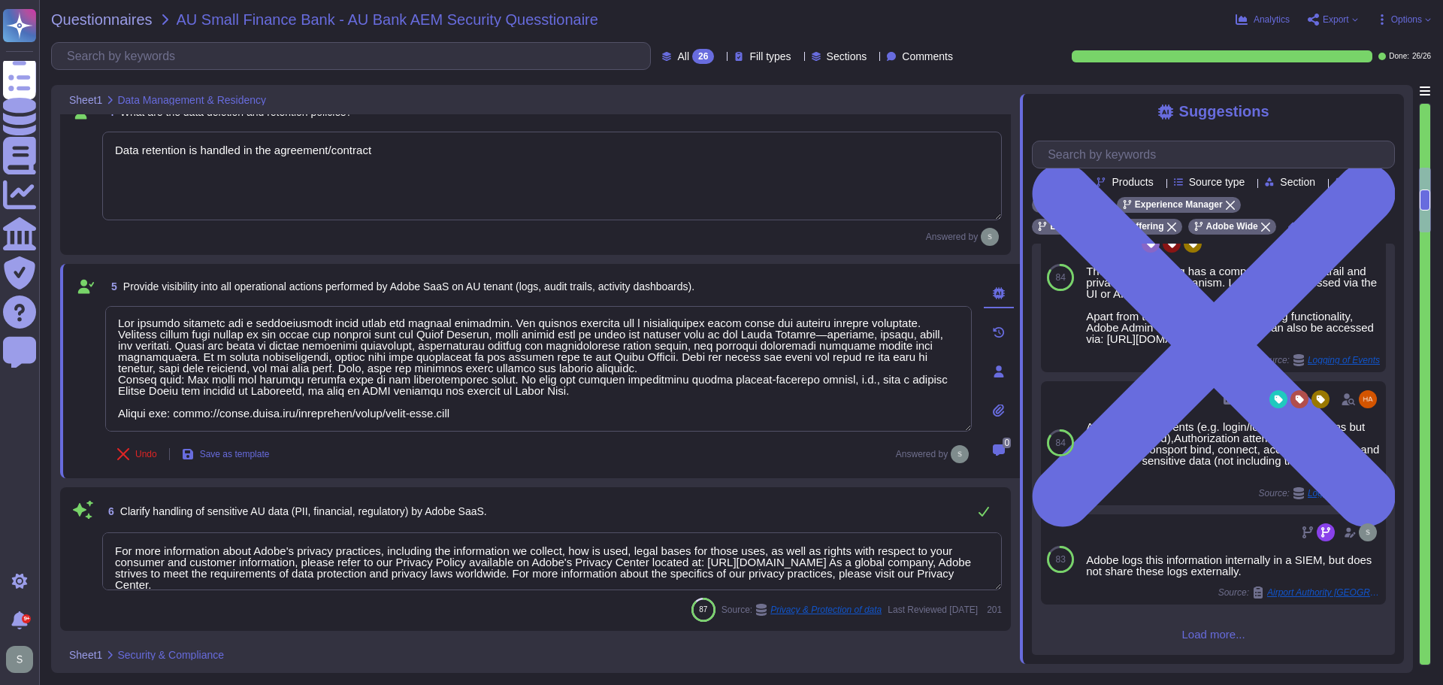
type textarea "The service offering has a comprehensive audit trail and logging mechanism. The…"
click at [895, 213] on textarea "Data retention is handled in the agreement/contract" at bounding box center [552, 176] width 900 height 89
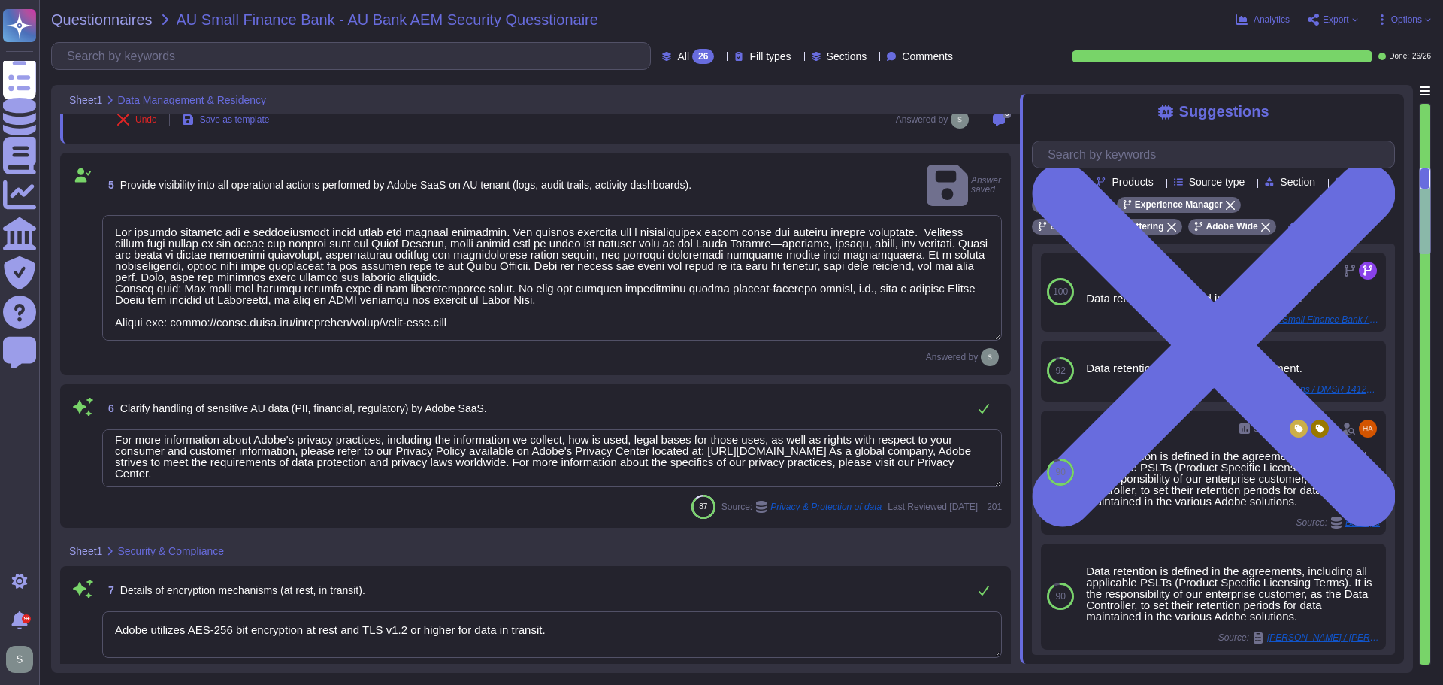
scroll to position [13, 0]
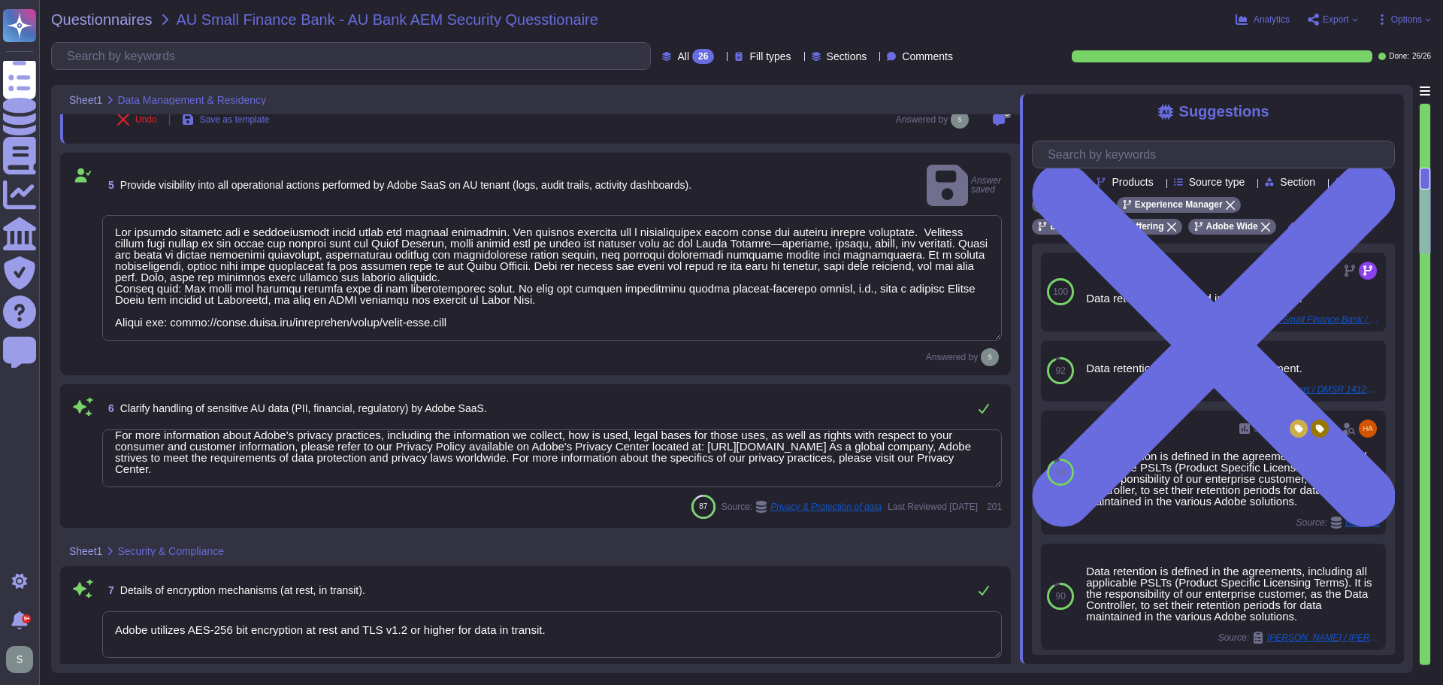
click at [427, 429] on textarea "For more information about Adobe's privacy practices, including the information…" at bounding box center [552, 458] width 900 height 58
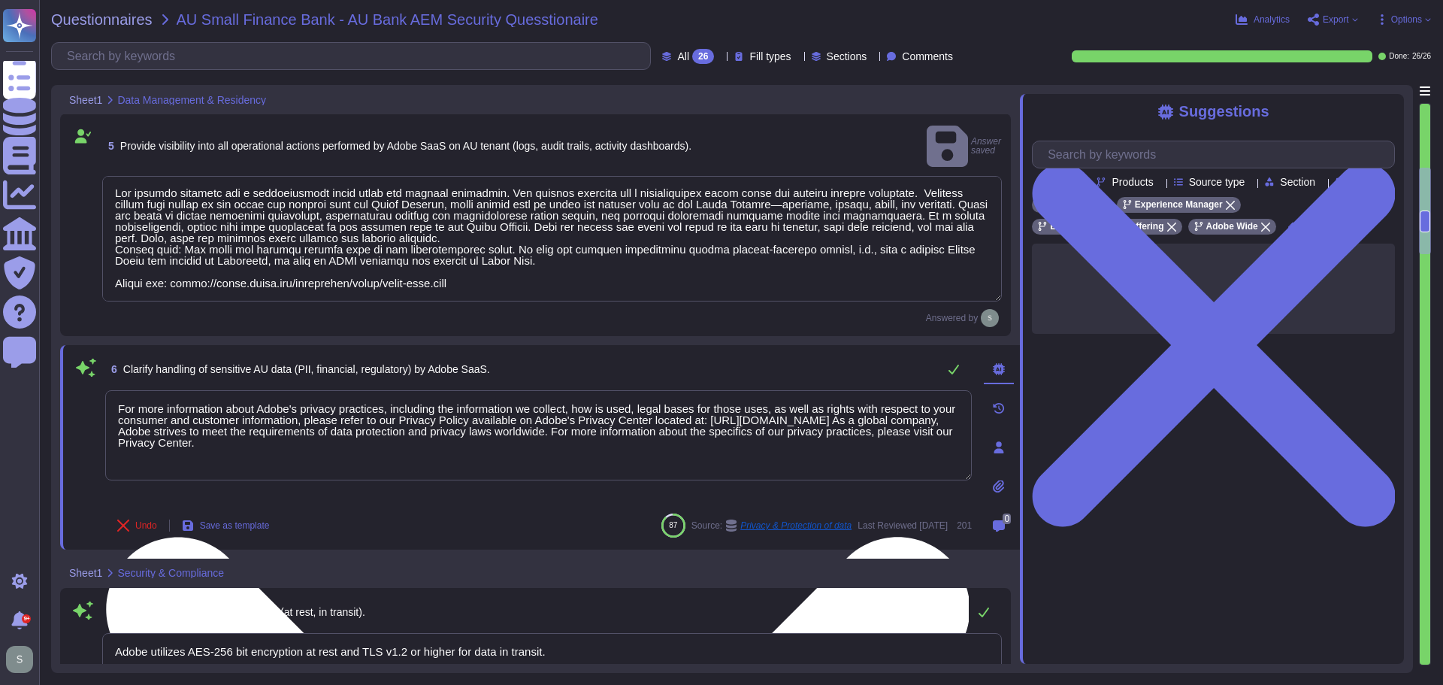
scroll to position [0, 0]
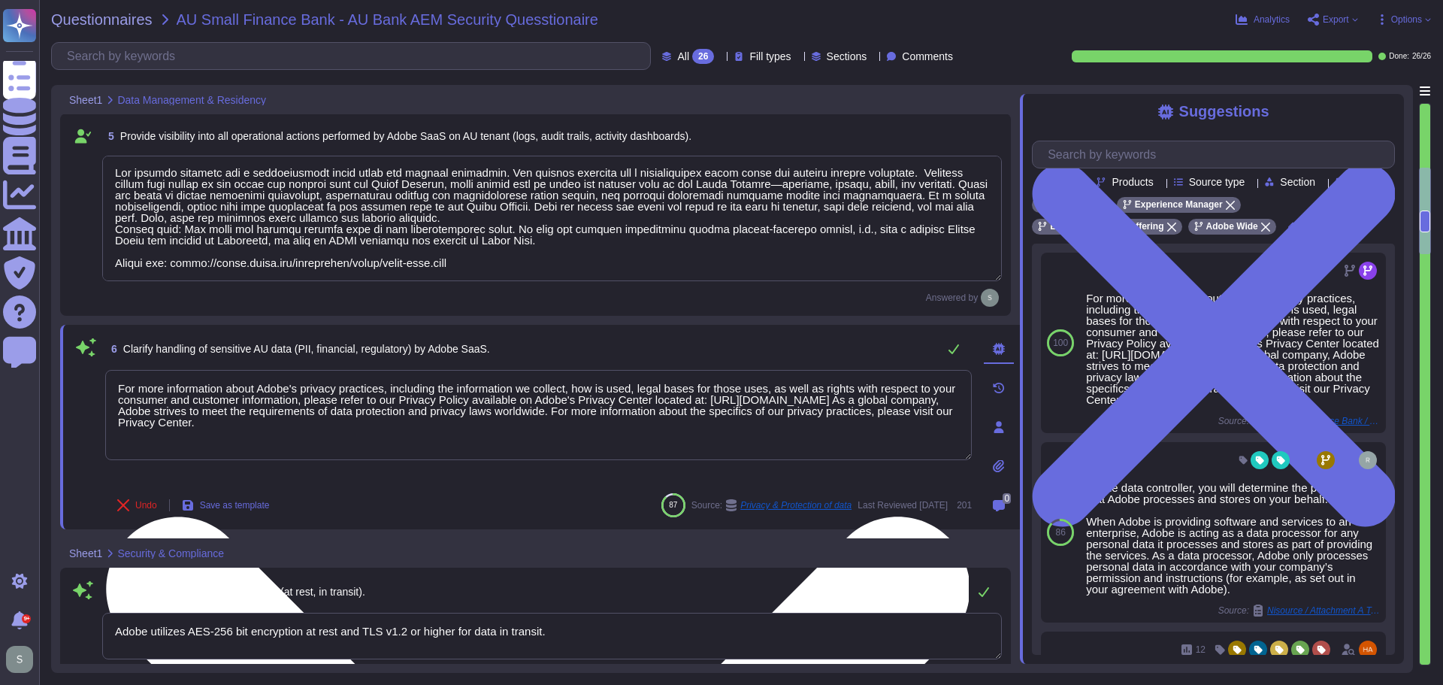
click at [325, 428] on textarea "For more information about Adobe's privacy practices, including the information…" at bounding box center [538, 415] width 867 height 90
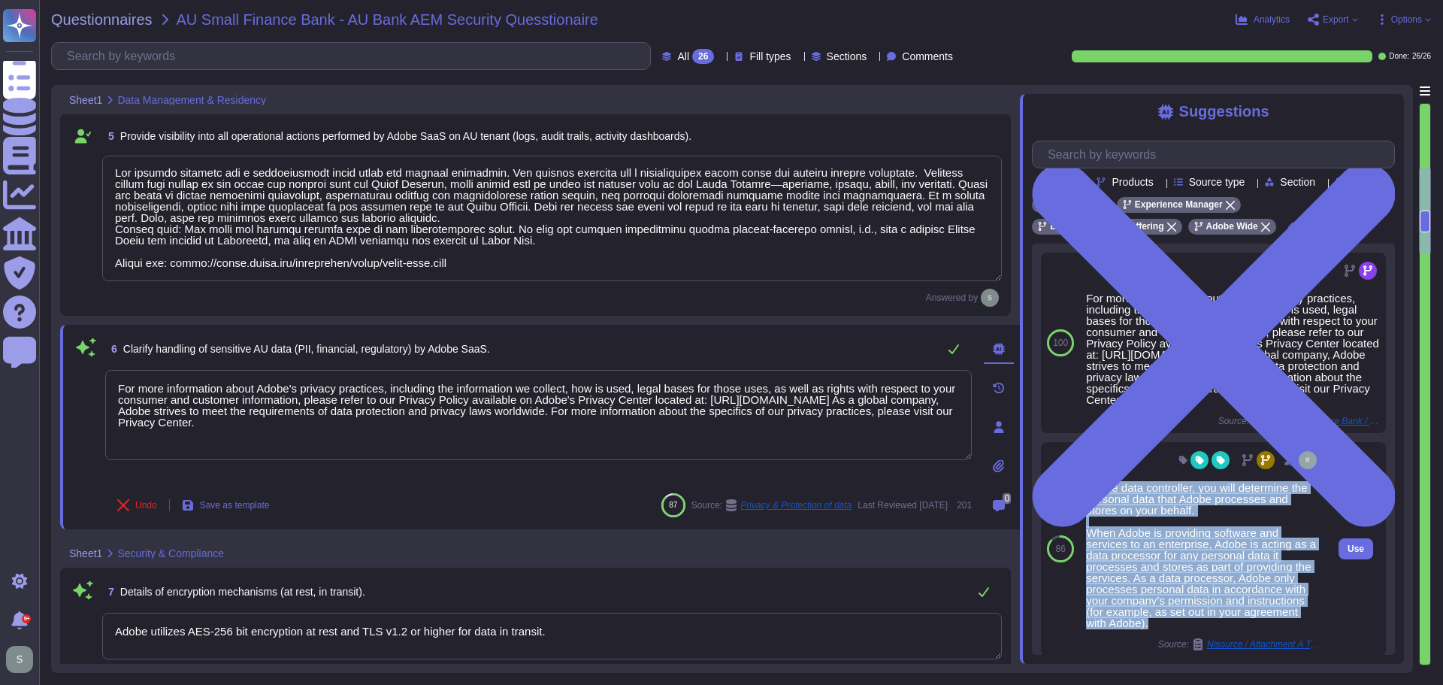
drag, startPoint x: 1086, startPoint y: 507, endPoint x: 1234, endPoint y: 639, distance: 198.0
click at [1234, 628] on div "As the data controller, you will determine the personal data that Adobe process…" at bounding box center [1203, 555] width 234 height 147
copy div "As the data controller, you will determine the personal data that Adobe process…"
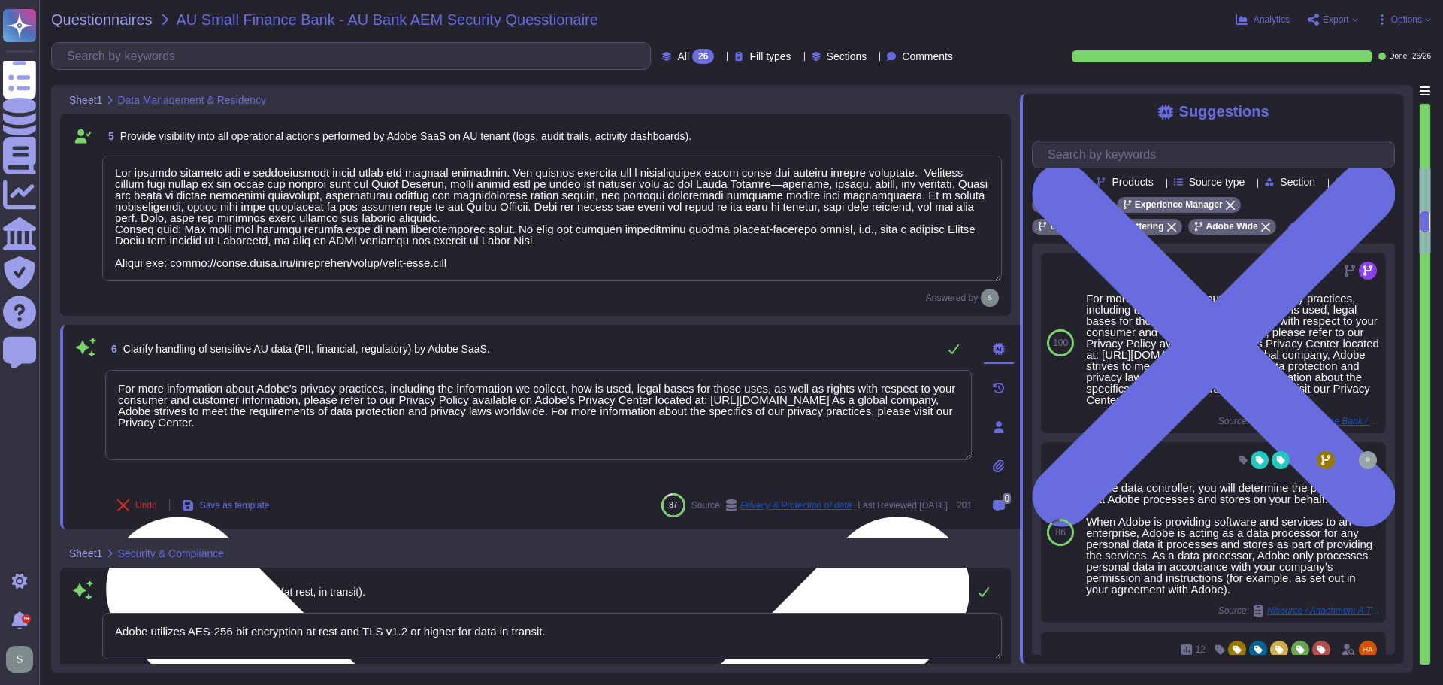
click at [301, 428] on textarea "For more information about Adobe's privacy practices, including the information…" at bounding box center [538, 415] width 867 height 90
paste textarea "As the data controller, you will determine the personal data that Adobe process…"
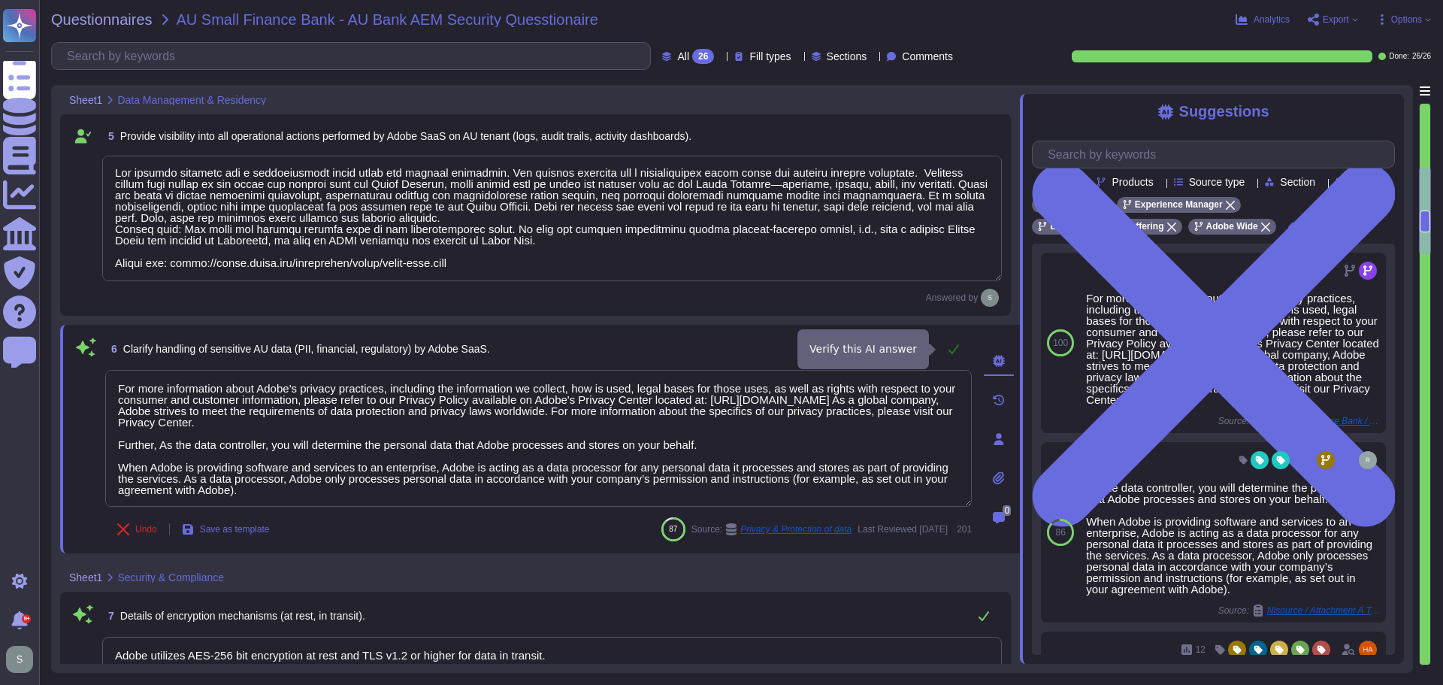
type textarea "For more information about Adobe's privacy practices, including the information…"
click at [953, 348] on icon at bounding box center [954, 349] width 12 height 12
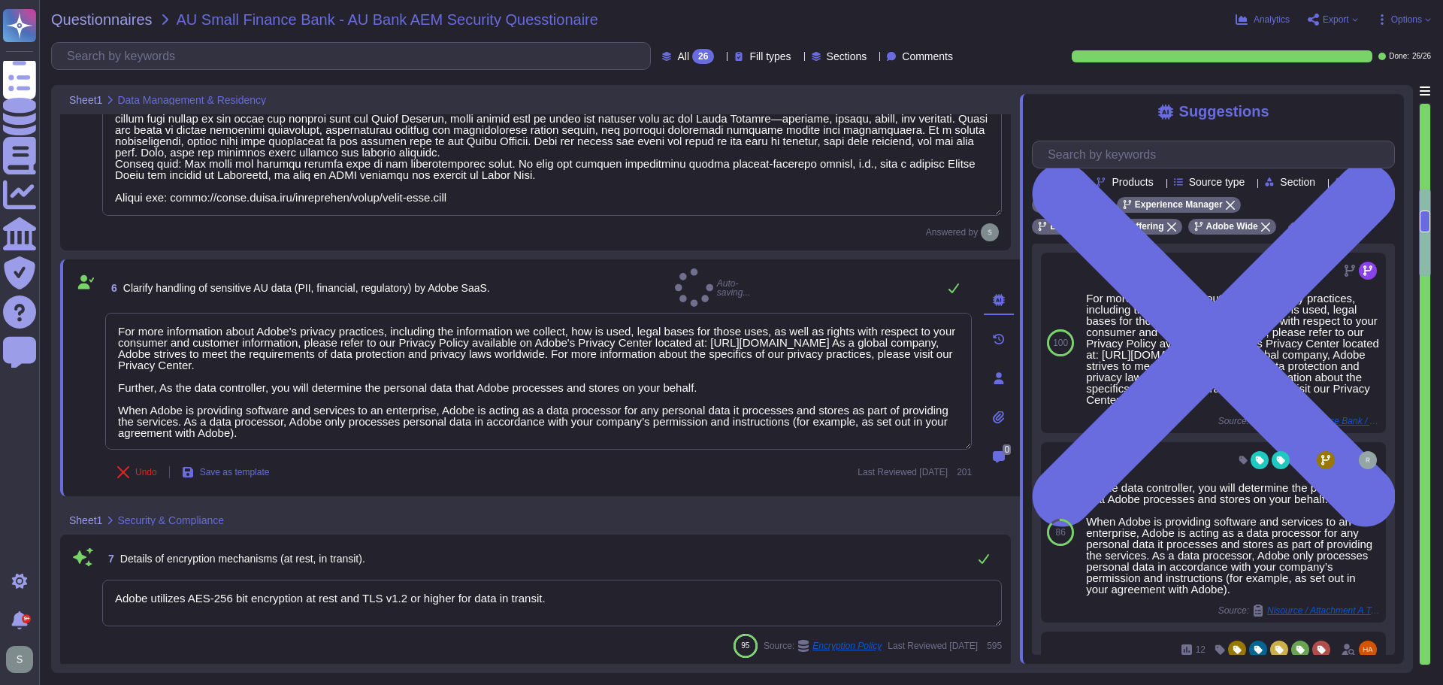
type textarea "There is a vendor risk management program maintained to address the security of…"
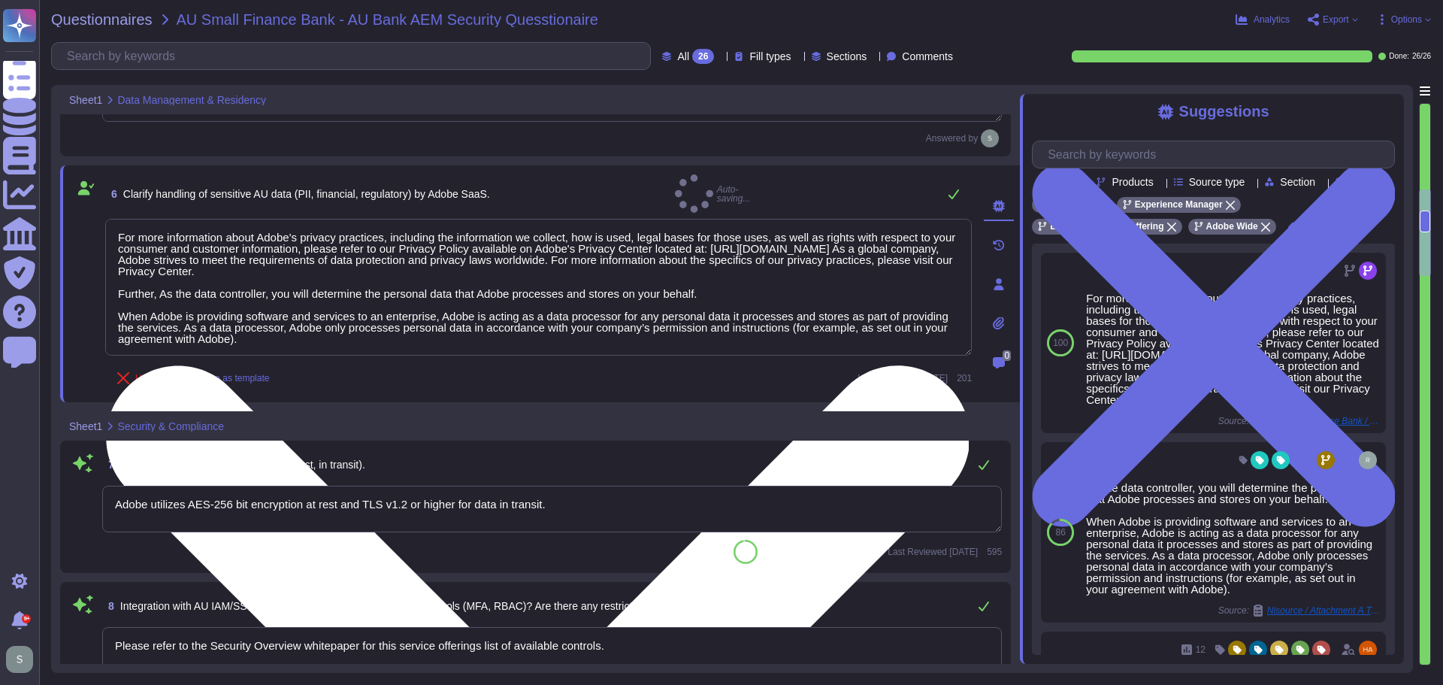
scroll to position [2, 0]
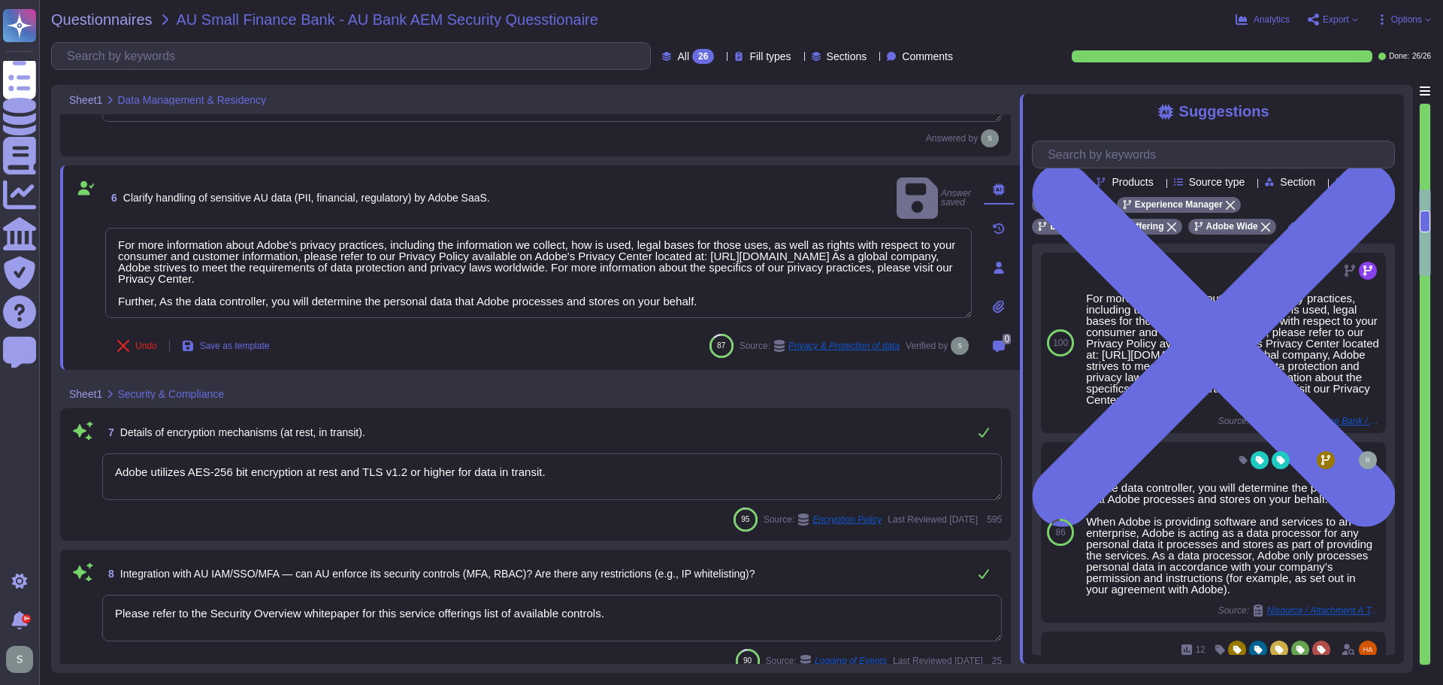
type textarea "For more information about Adobe's privacy practices, including the information…"
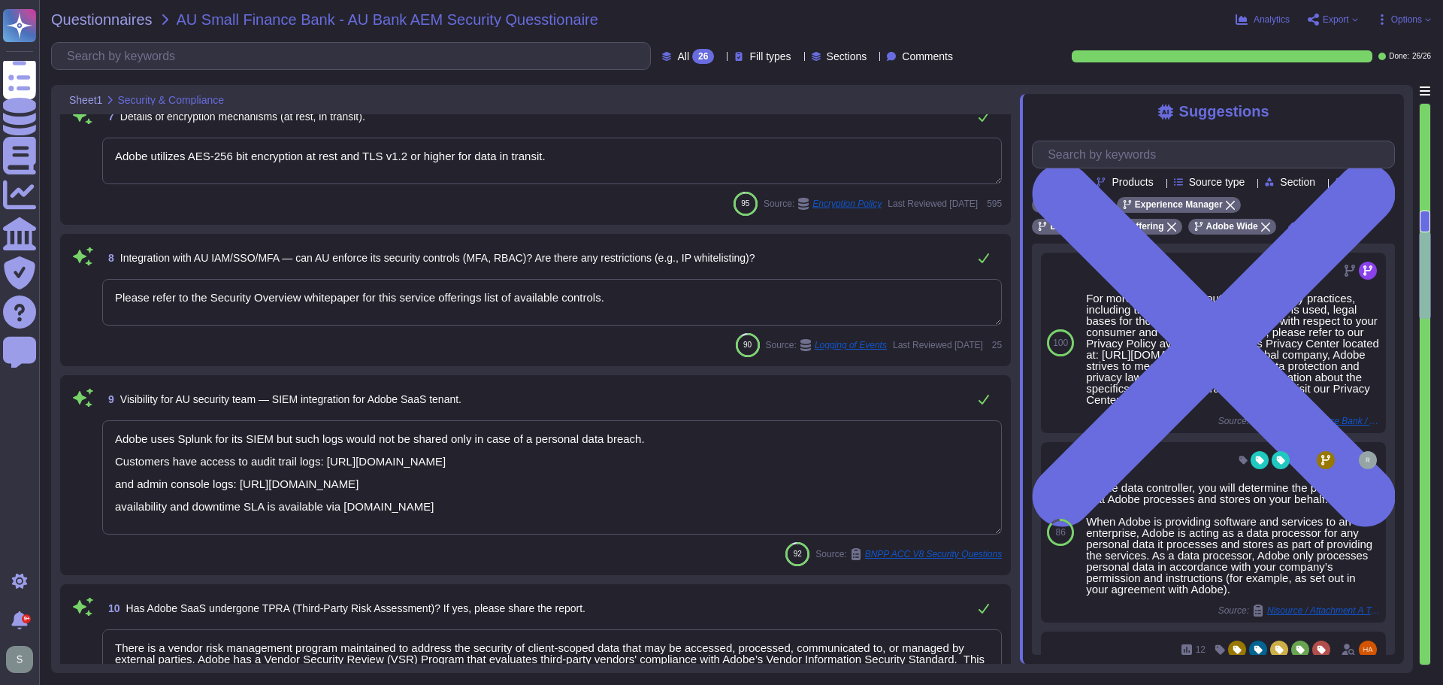
type textarea "Adobe Inc. receives Cardholder data from customers on a regular basis to provid…"
type textarea "Please refer to the Adobe Trust Center and the Security Testing Reports for the…"
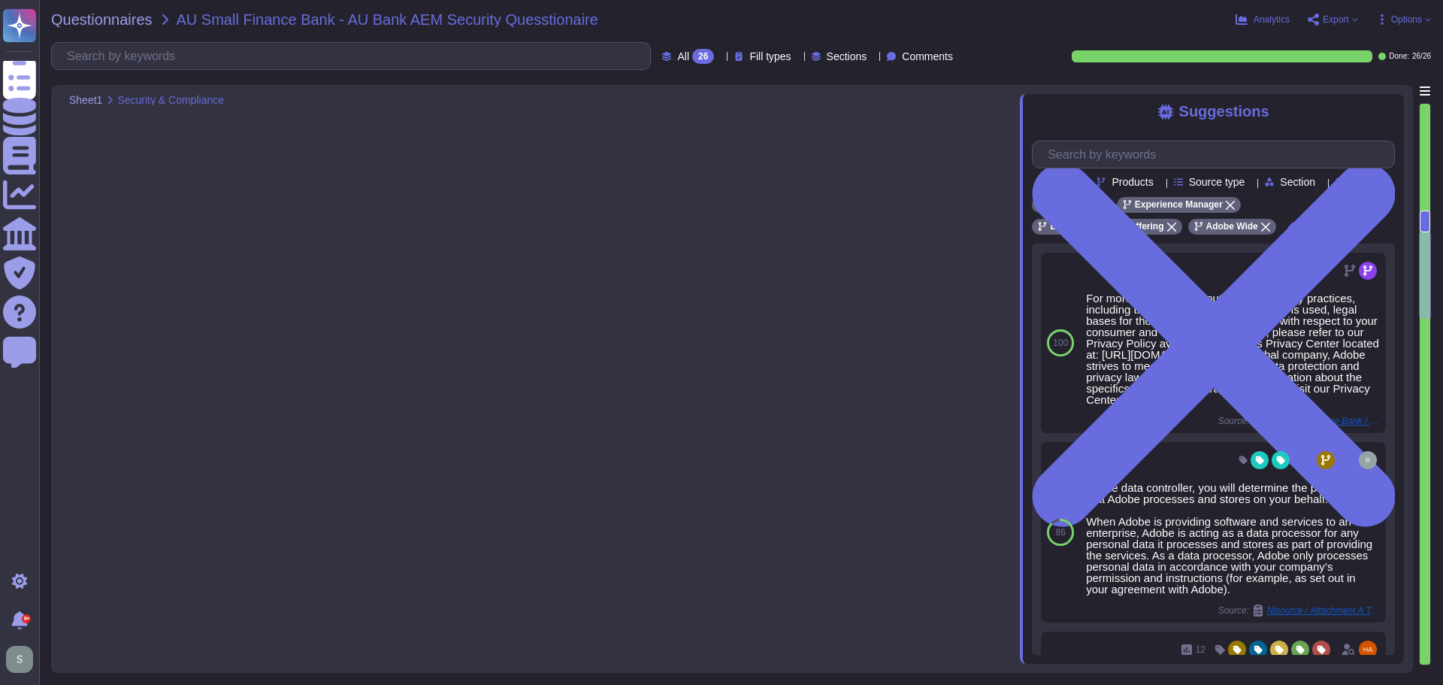
scroll to position [497, 0]
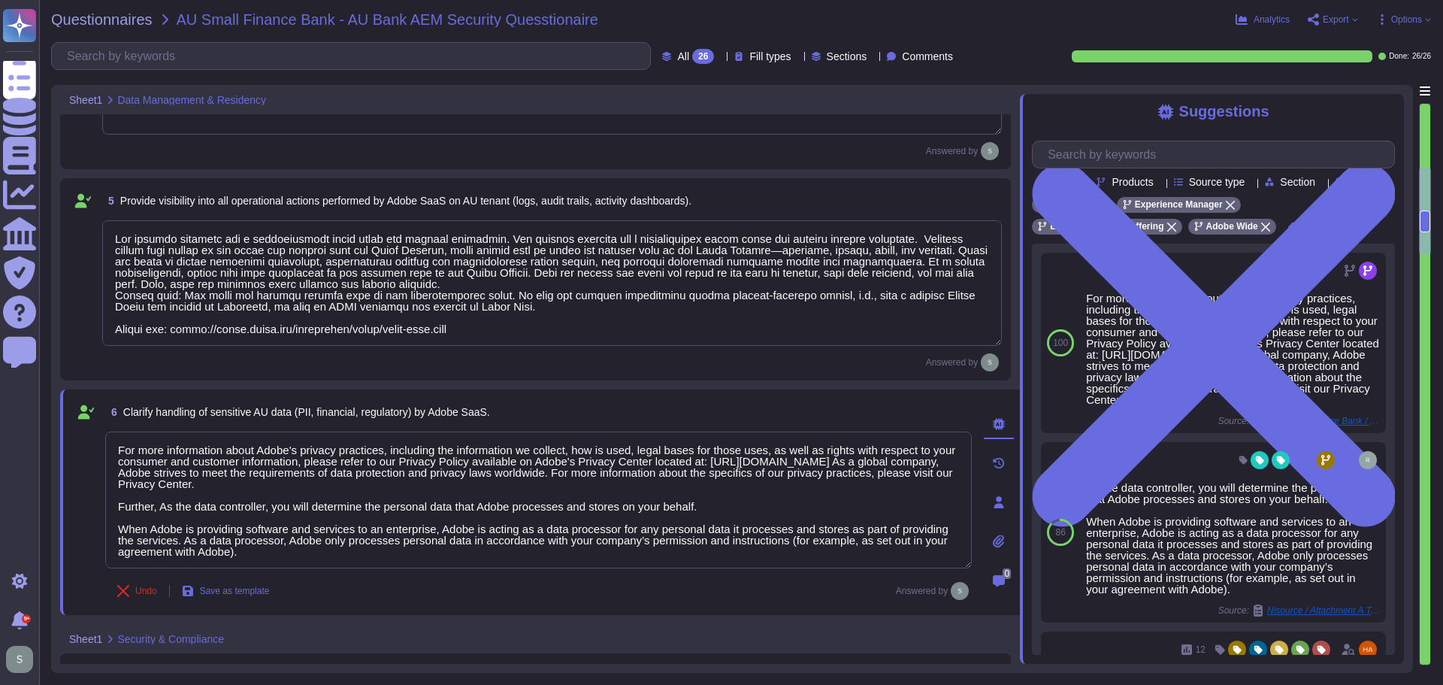
type textarea "Storage location is dependent upon implementation and is normally determined du…"
type textarea "No, unless the DC location chosen or available is outside of India. Please cont…"
type textarea "Data retention is handled in the agreement/contract"
type textarea "The service offering has a comprehensive audit trail and logging mechanism. The…"
type textarea "For more information about Adobe's privacy practices, including the information…"
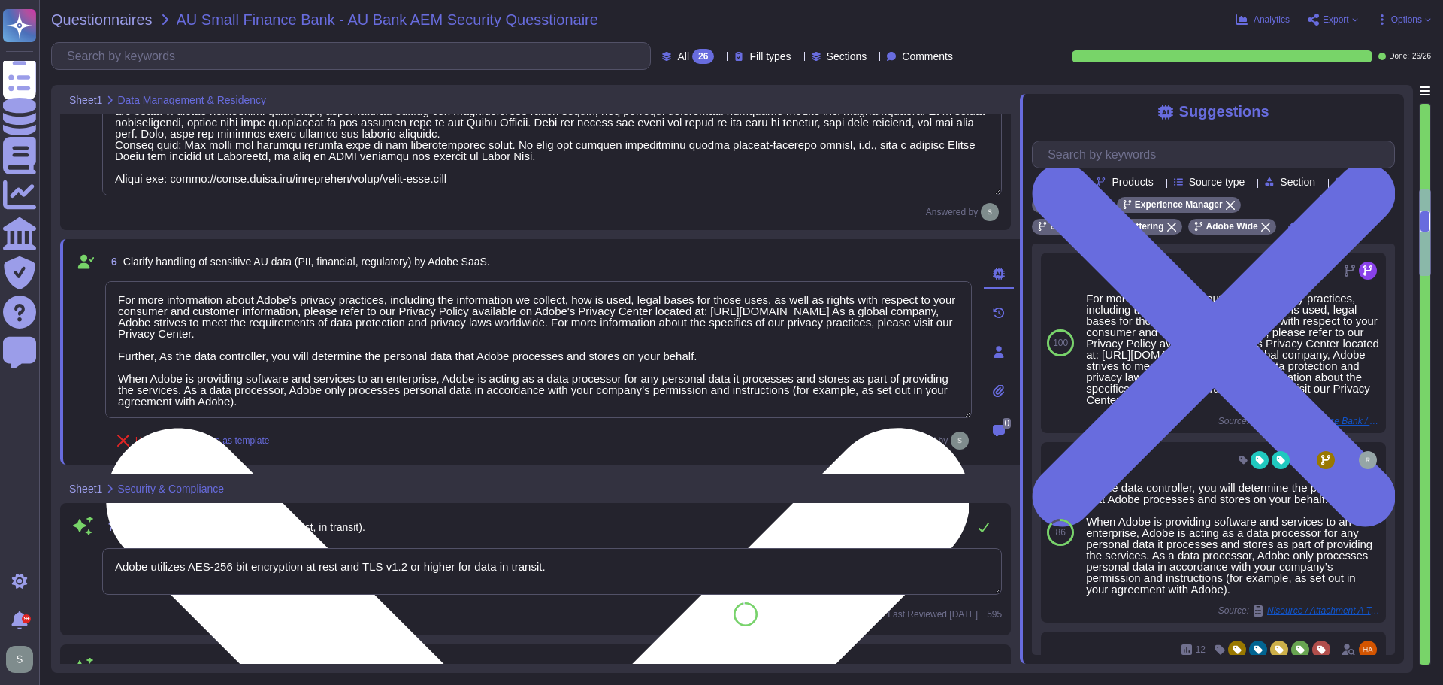
type textarea "There is a vendor risk management program maintained to address the security of…"
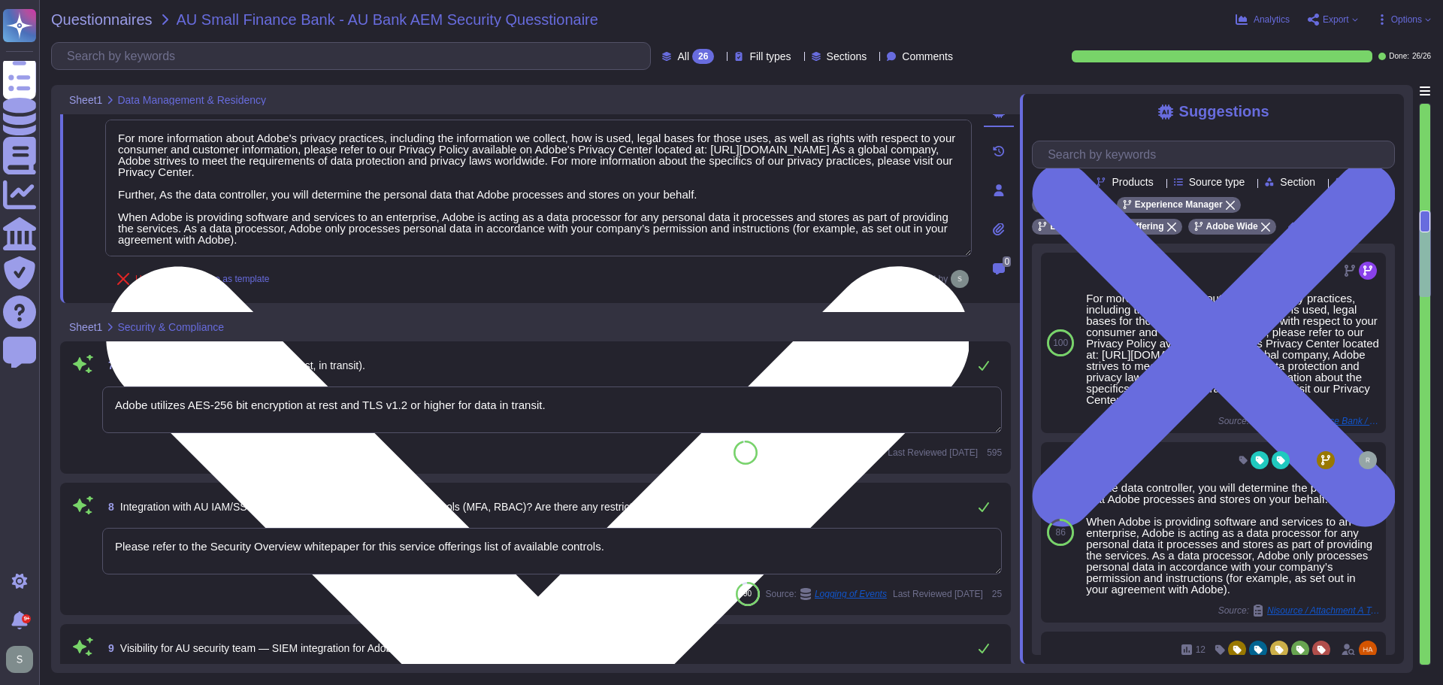
scroll to position [798, 0]
type textarea "Adobe Inc. receives Cardholder data from customers on a regular basis to provid…"
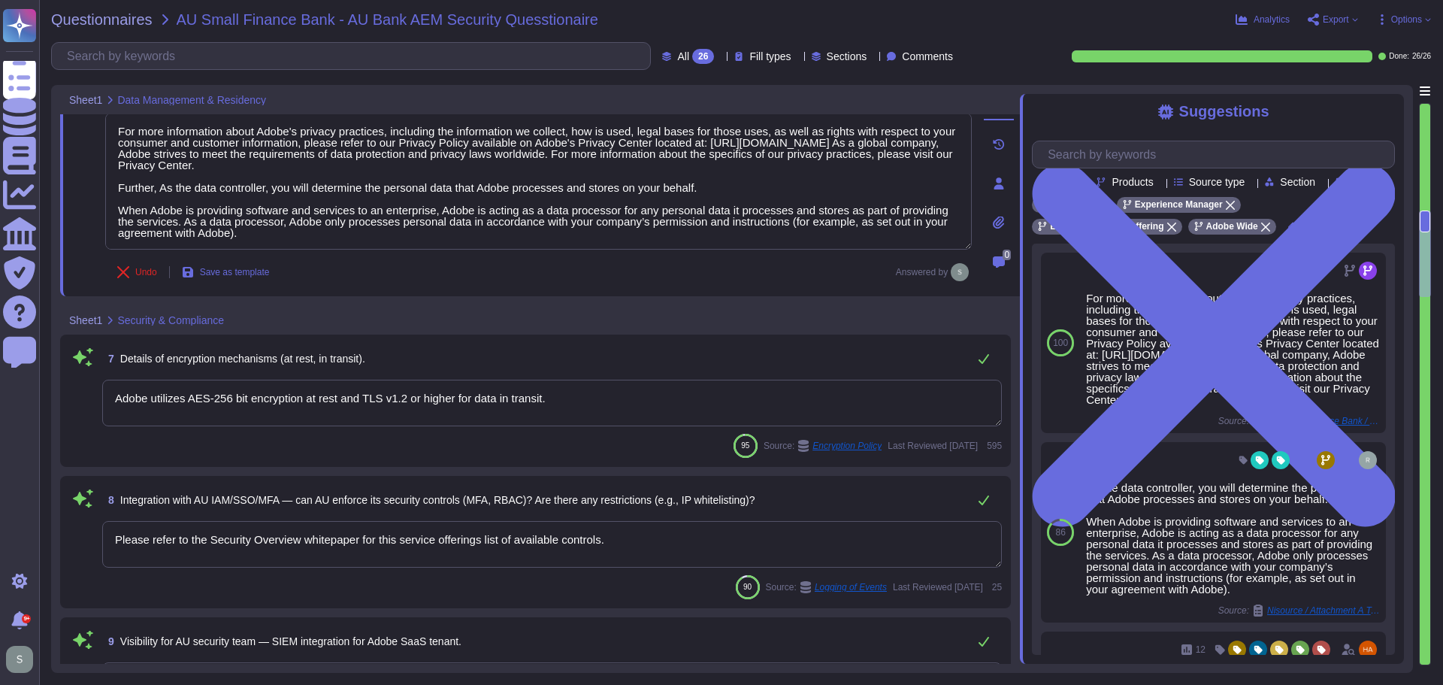
click at [595, 401] on textarea "Adobe utilizes AES-256 bit encryption at rest and TLS v1.2 or higher for data i…" at bounding box center [552, 403] width 900 height 47
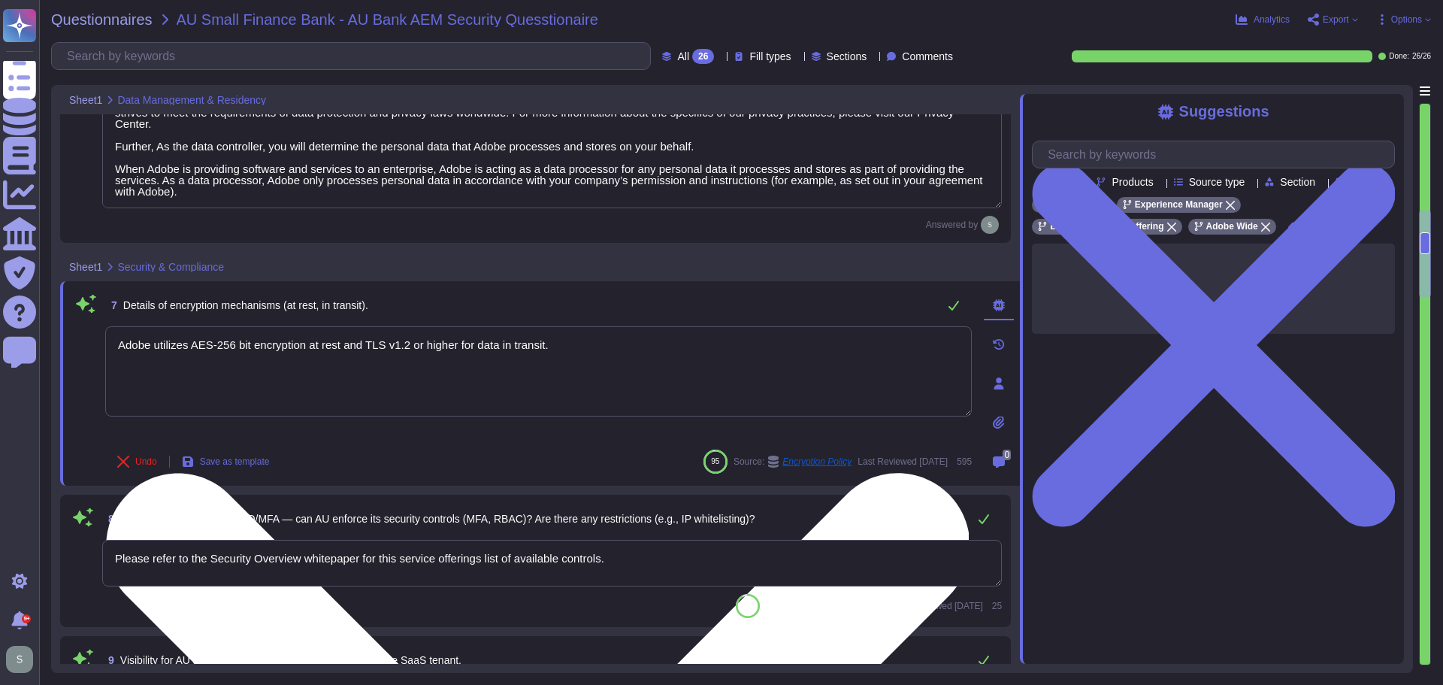
type textarea "Adobe Inc. receives Cardholder data from customers on a regular basis to provid…"
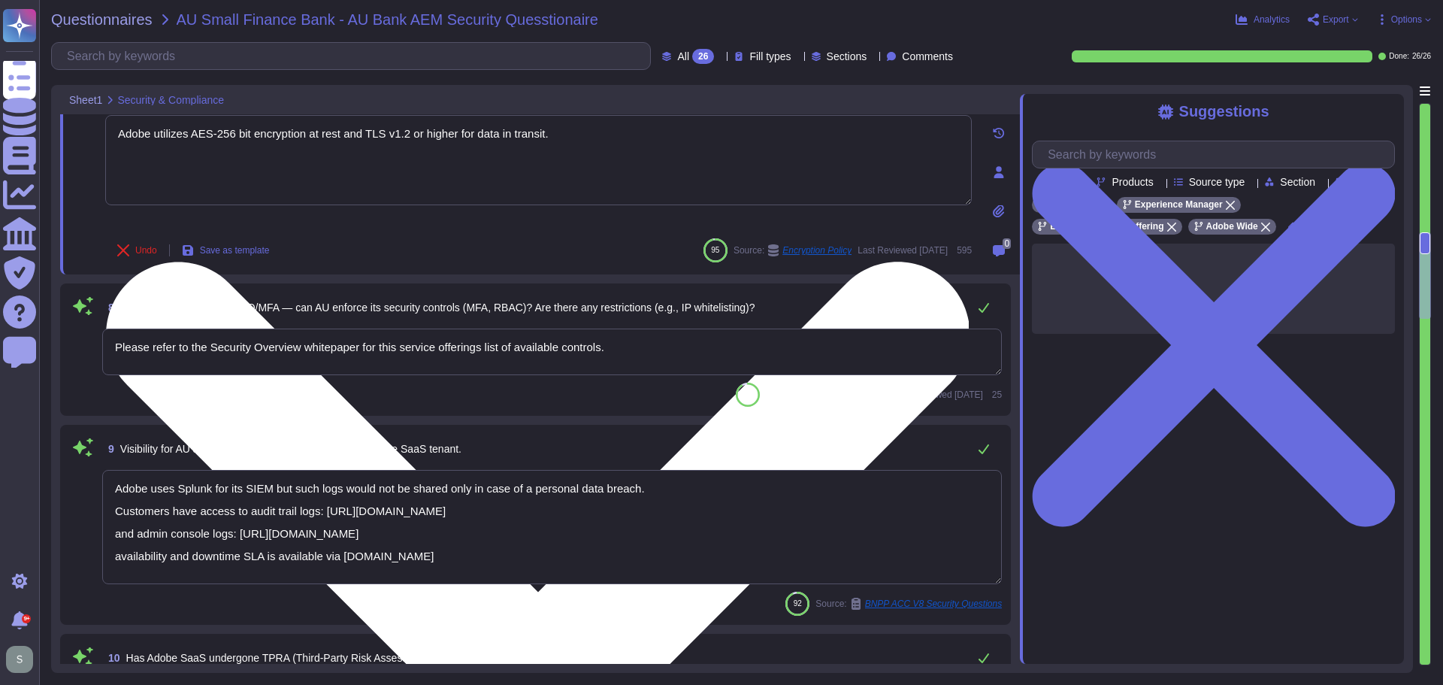
type textarea "Please refer to the Adobe Trust Center and the Security Testing Reports for the…"
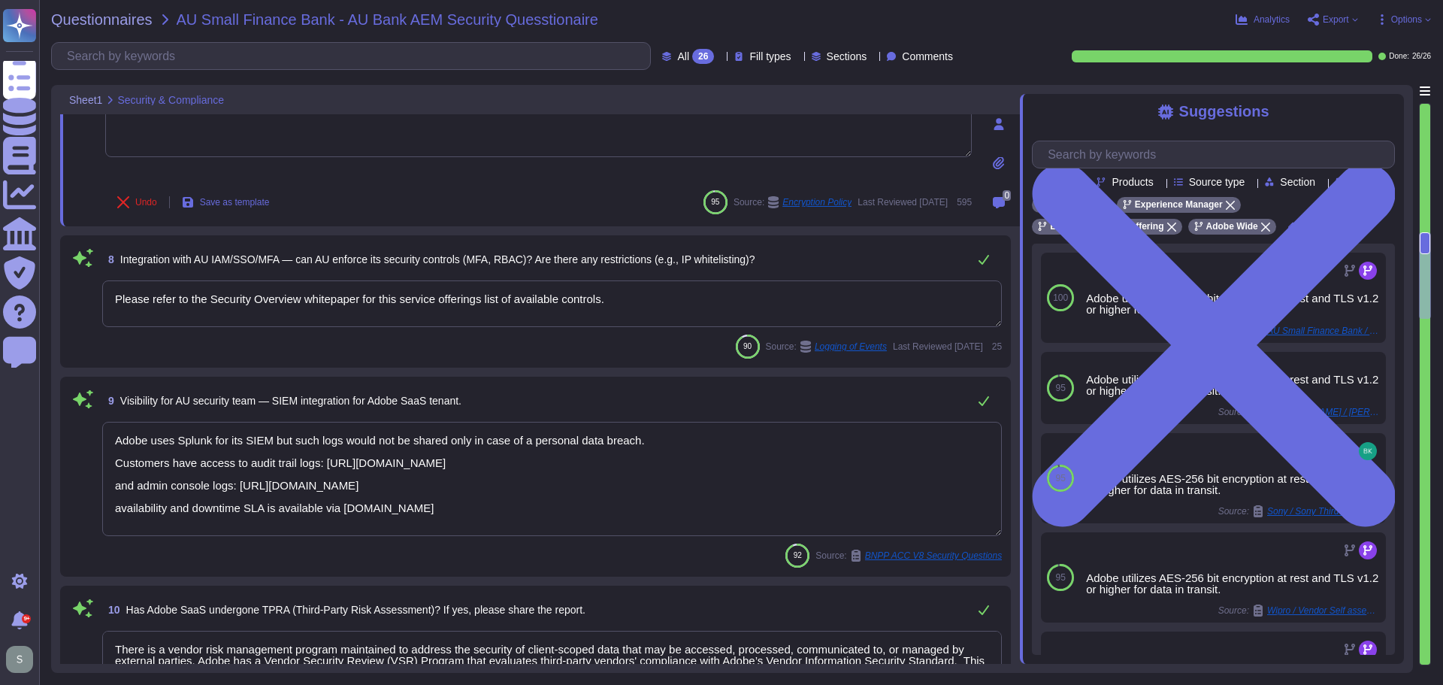
scroll to position [1098, 0]
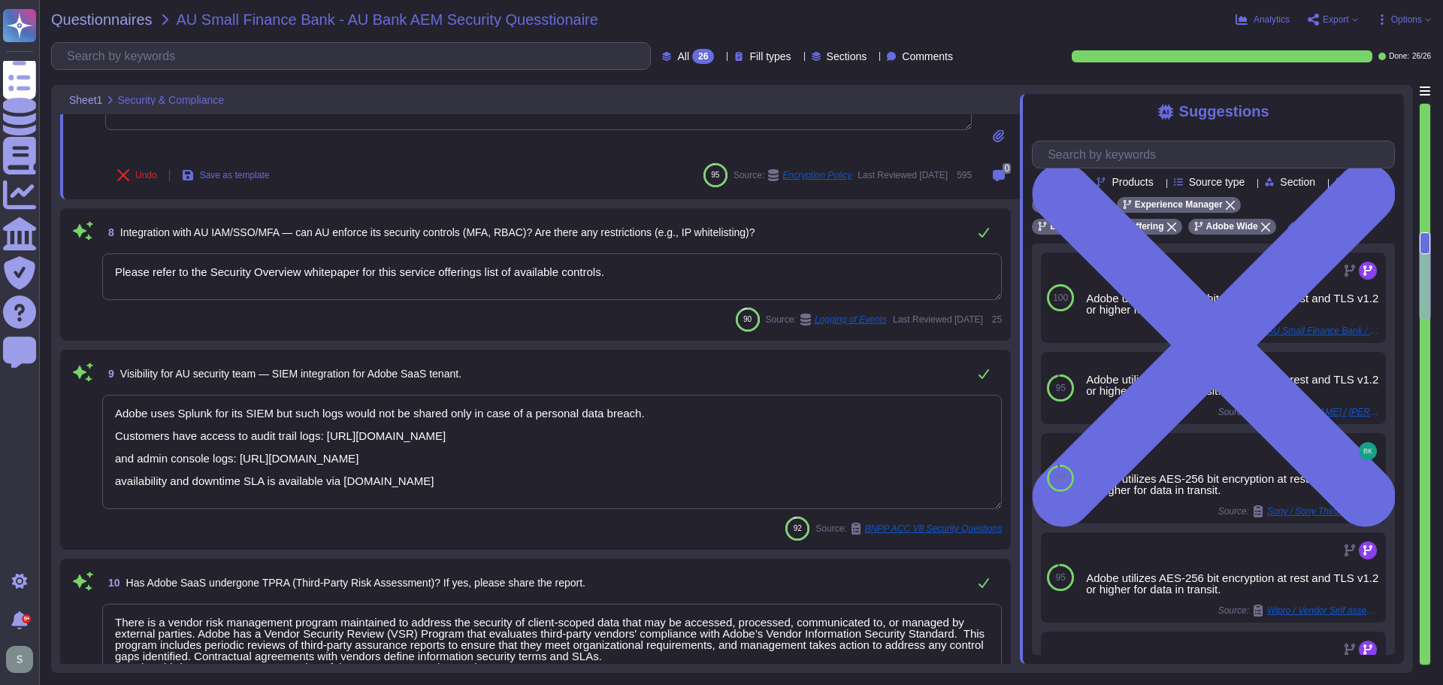
click at [666, 266] on textarea "Please refer to the Security Overview whitepaper for this service offerings lis…" at bounding box center [552, 276] width 900 height 47
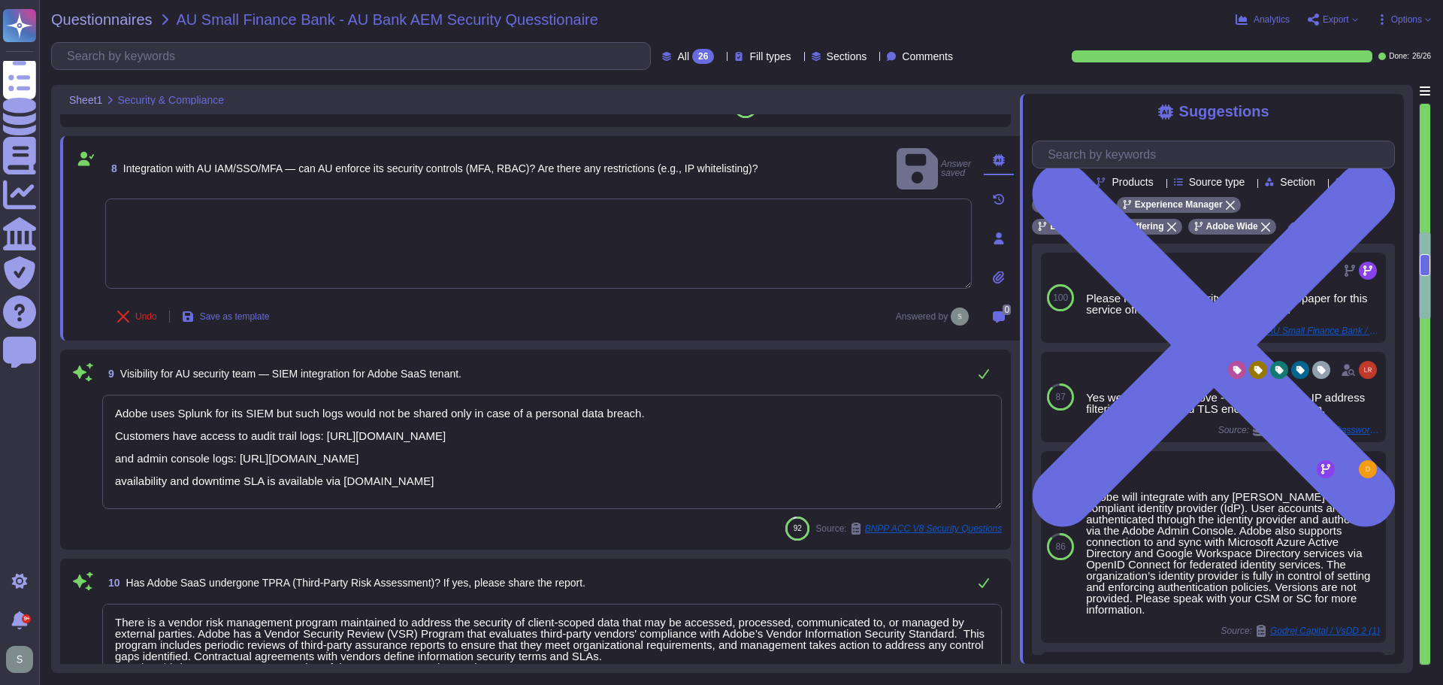
click at [677, 222] on textarea at bounding box center [538, 243] width 867 height 90
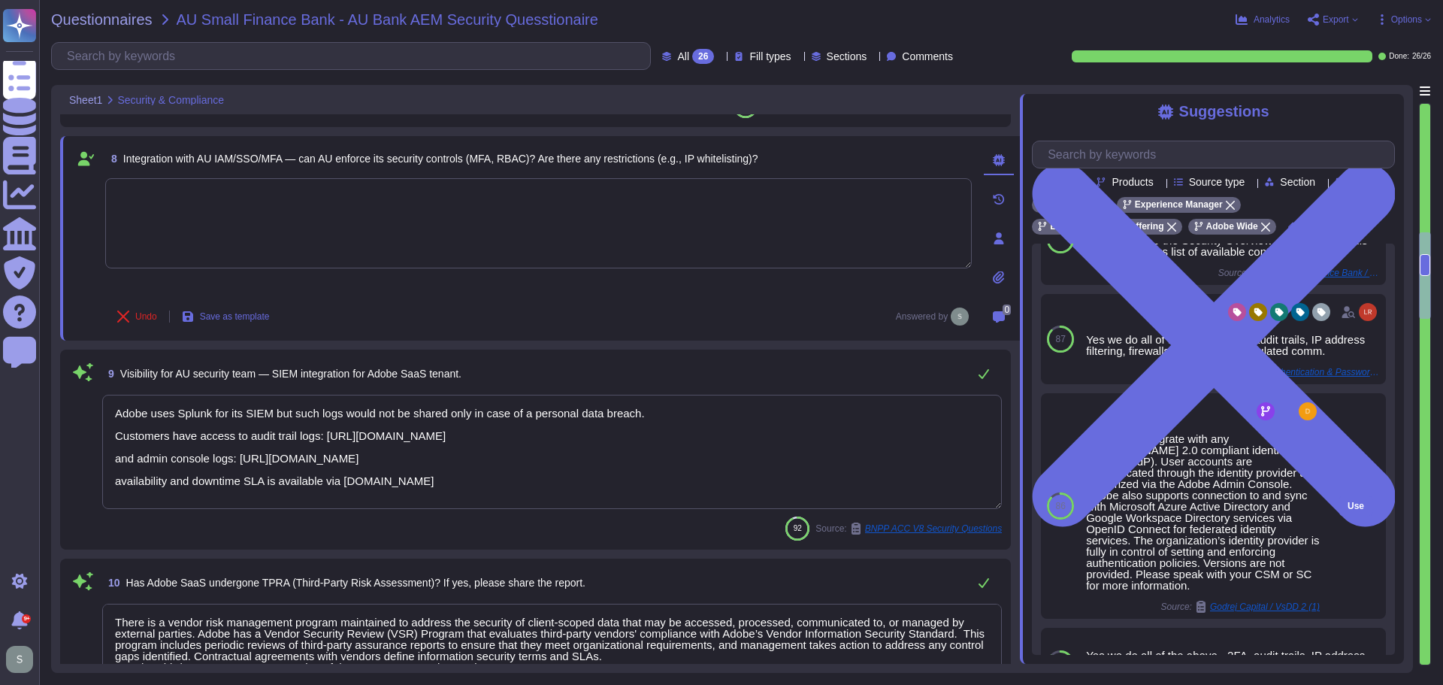
scroll to position [150, 0]
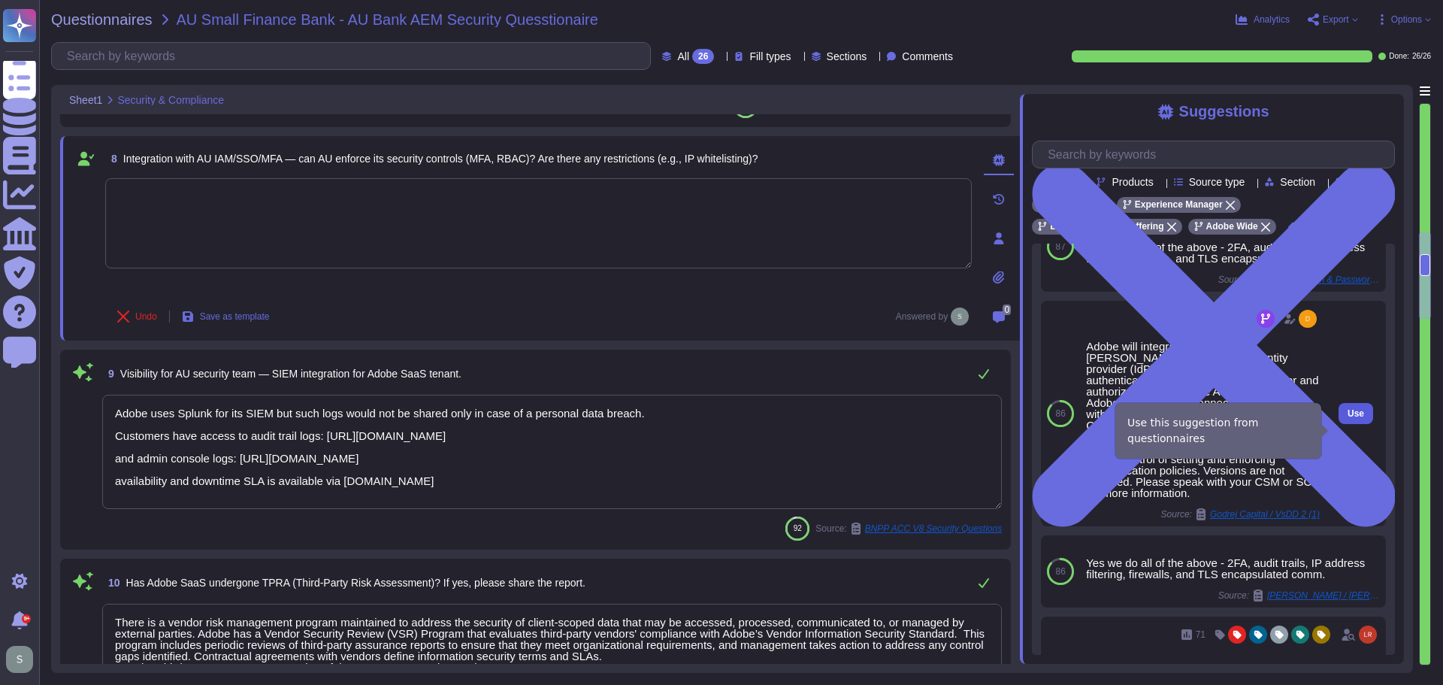
click at [1348, 418] on span "Use" at bounding box center [1356, 413] width 17 height 9
type textarea "Adobe will integrate with any SAML 2.0 compliant identity provider (IdP). User …"
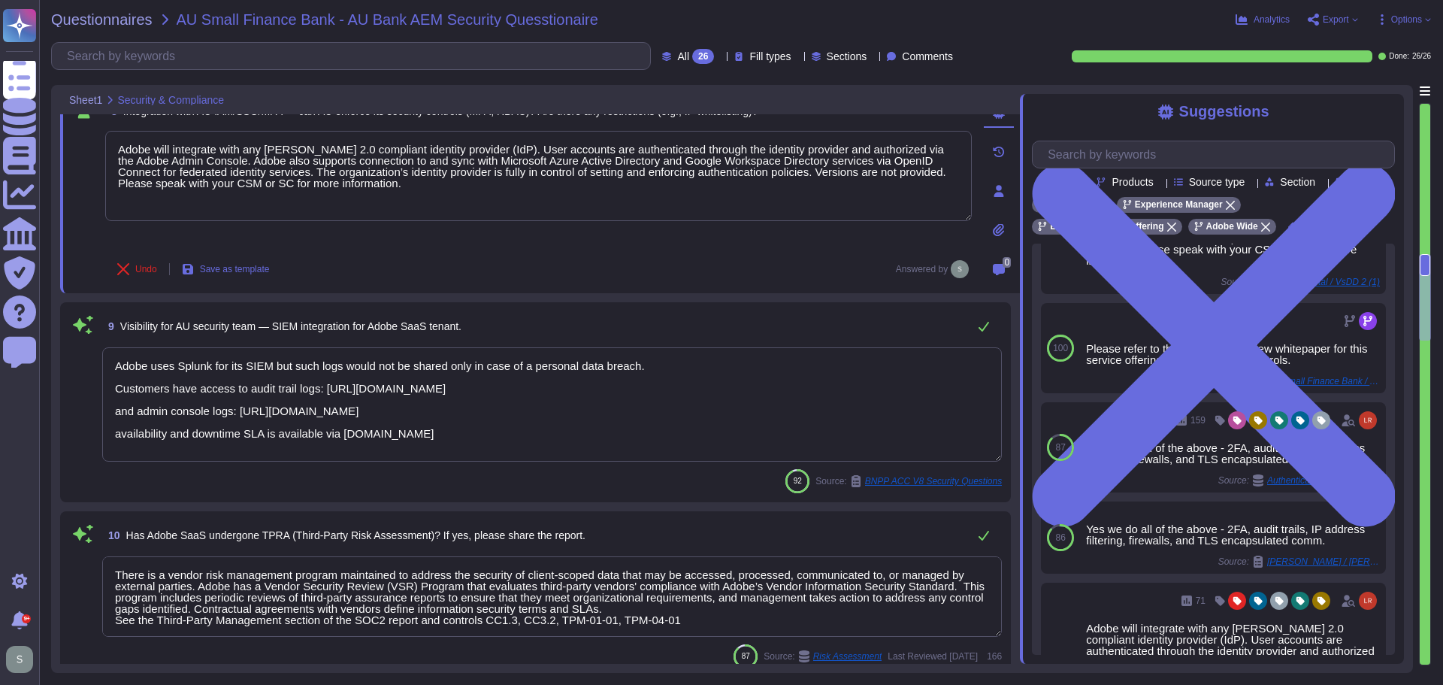
type textarea "Incidents are reported to the team through human, monitoring and intelligence c…"
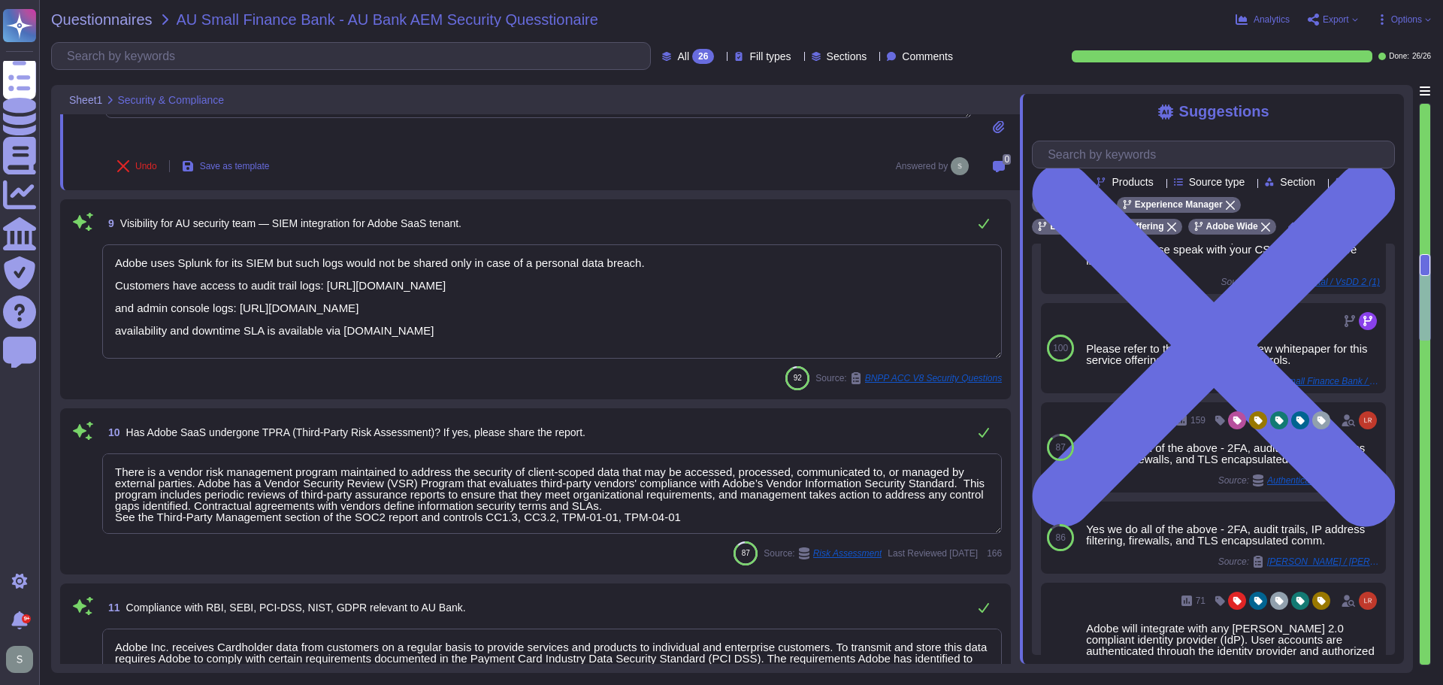
scroll to position [2, 0]
click at [281, 292] on textarea "Adobe uses Splunk for its SIEM but such logs would not be shared only in case o…" at bounding box center [552, 301] width 900 height 114
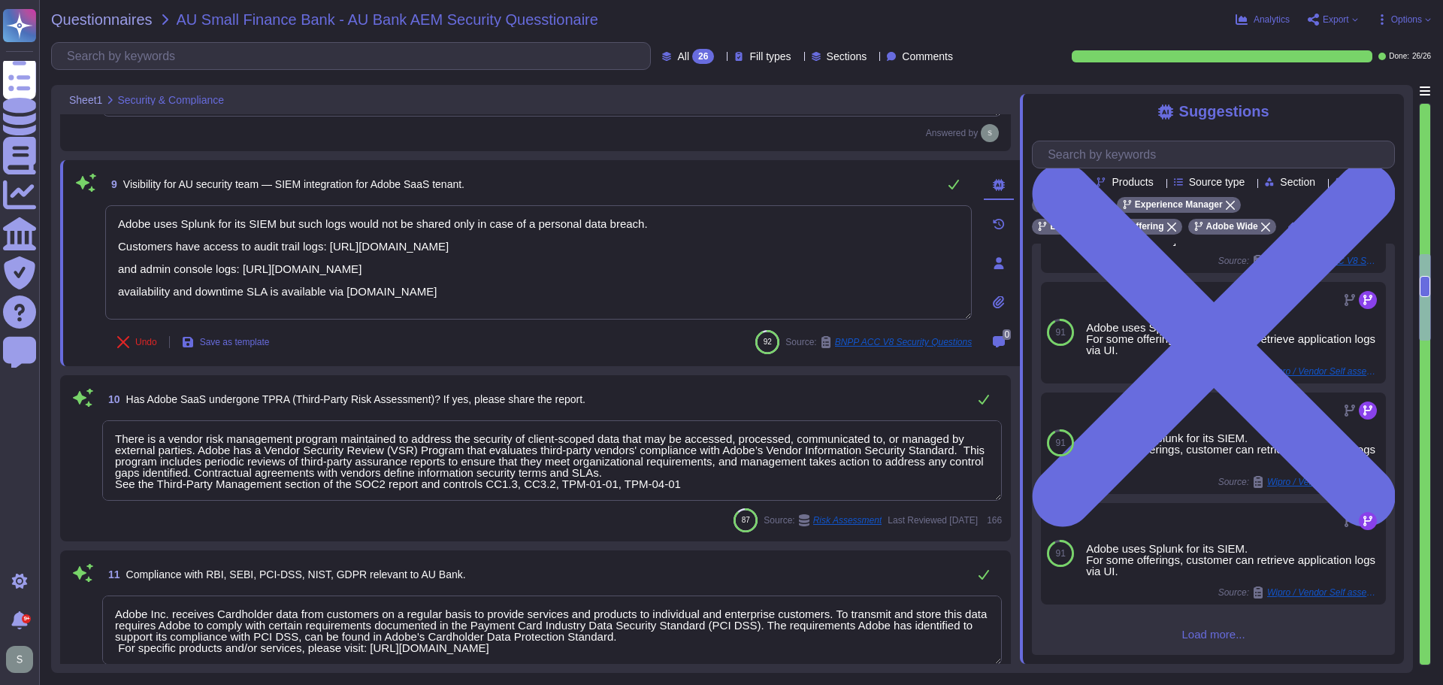
scroll to position [457, 0]
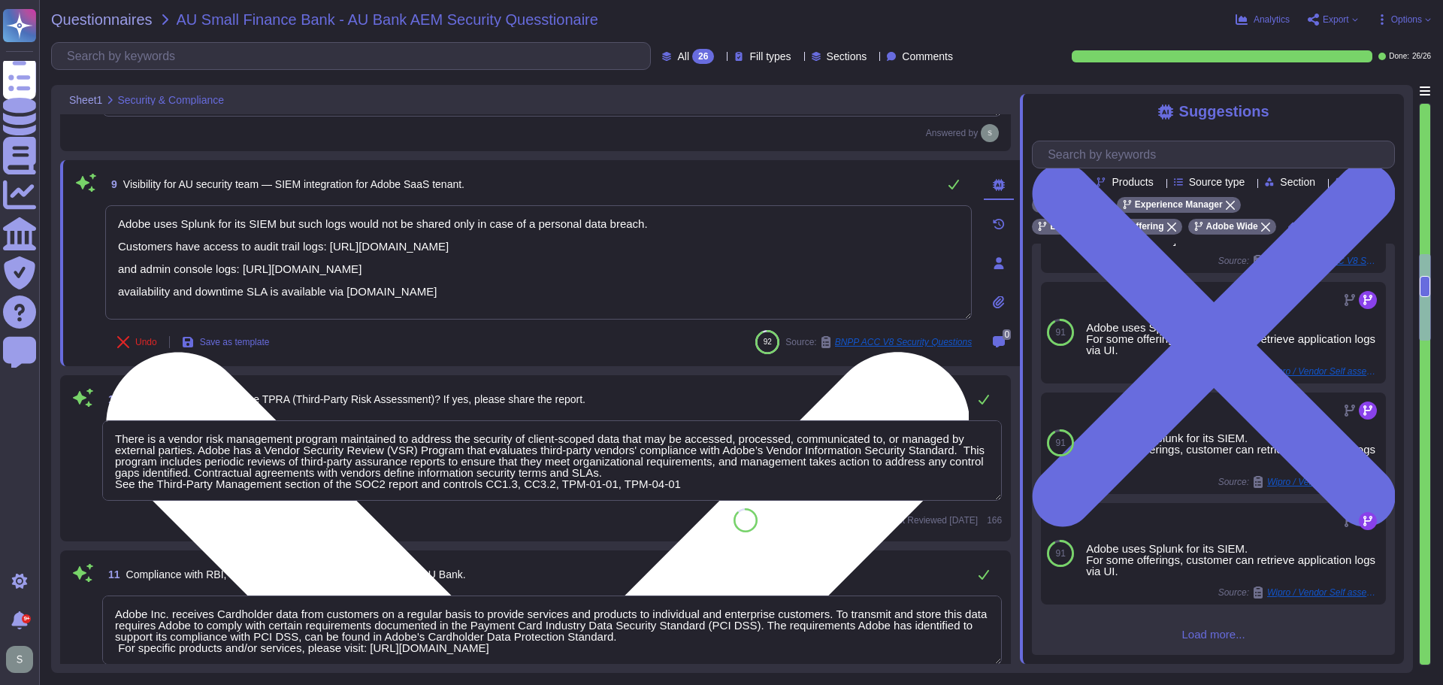
click at [250, 248] on textarea "Adobe uses Splunk for its SIEM but such logs would not be shared only in case o…" at bounding box center [538, 262] width 867 height 114
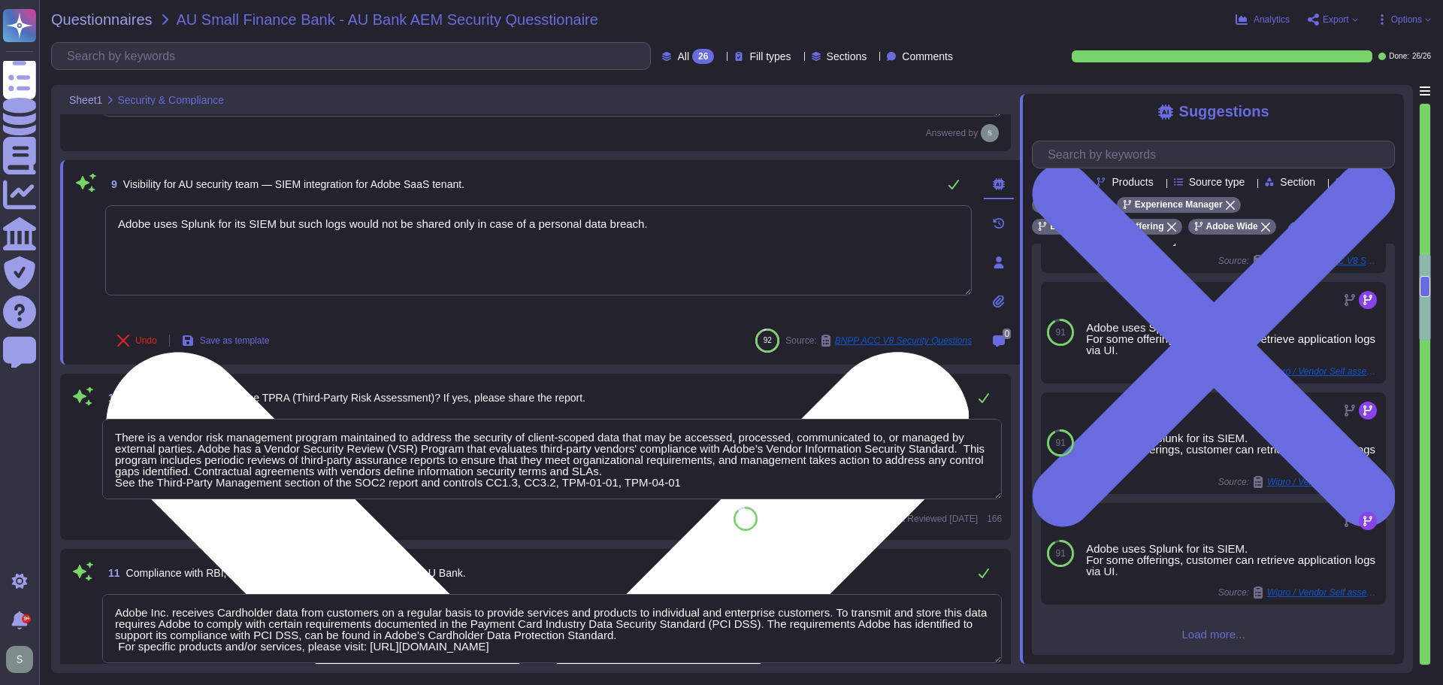
paste textarea "Customers have access to Application Level logs and audit trails"
click at [248, 226] on textarea "Customers have access to Application Level logs and audit trails. For system le…" at bounding box center [538, 250] width 867 height 90
click at [465, 222] on textarea "Customers have access to only Application Level logs and audit trails. For syst…" at bounding box center [538, 250] width 867 height 90
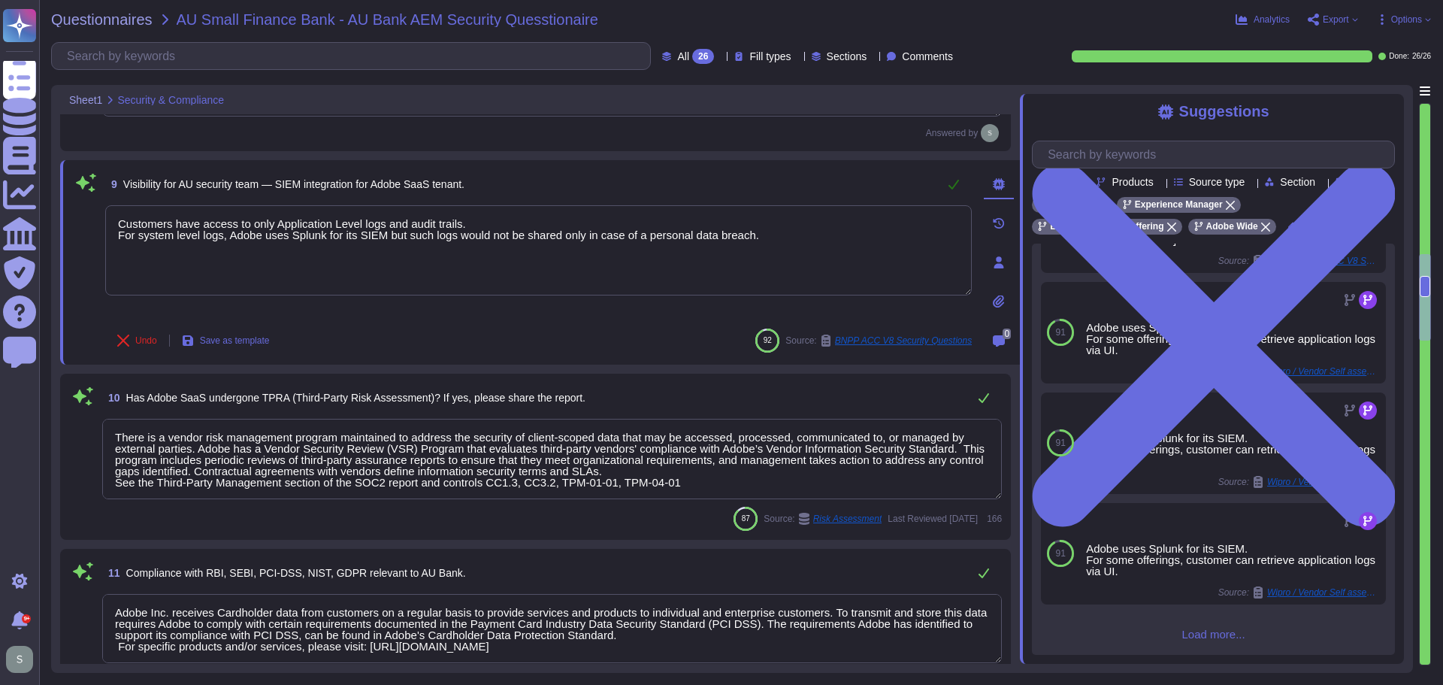
type textarea "Customers have access to only Application Level logs and audit trails. For syst…"
click at [955, 180] on icon at bounding box center [954, 184] width 12 height 12
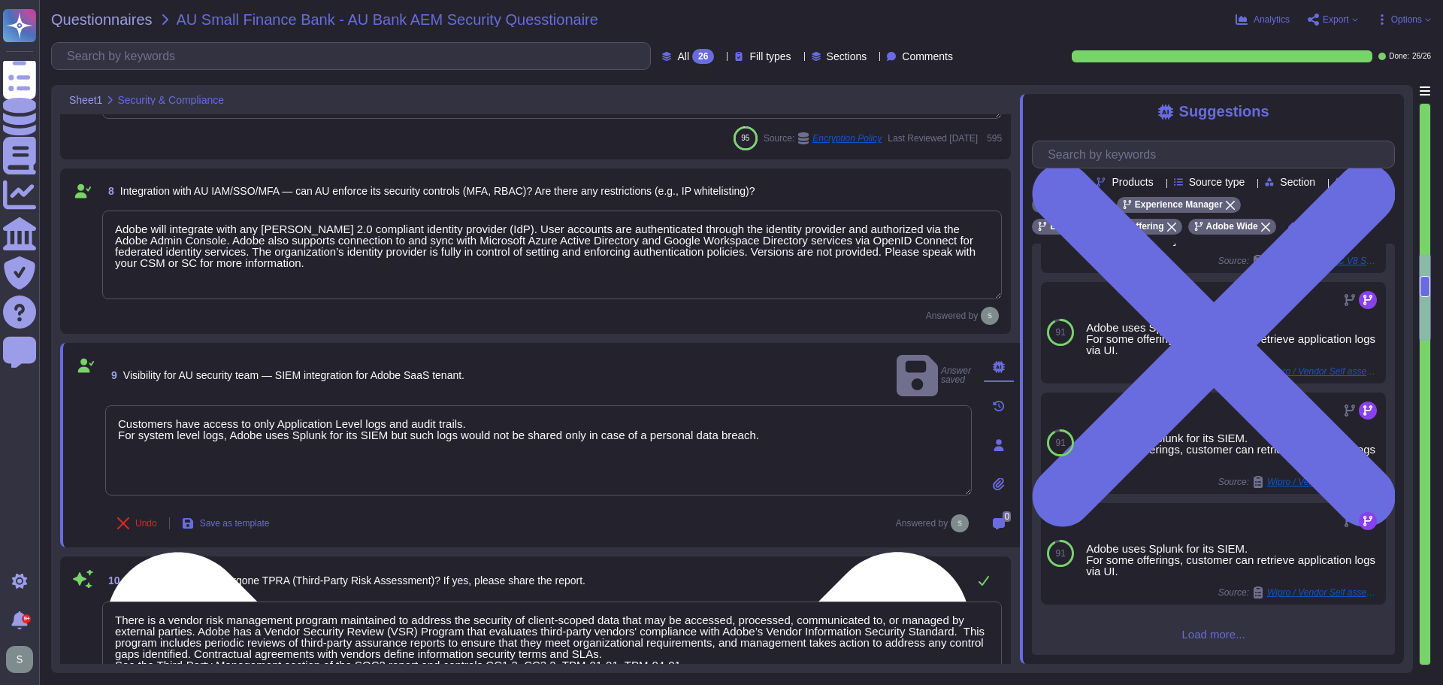
scroll to position [1023, 0]
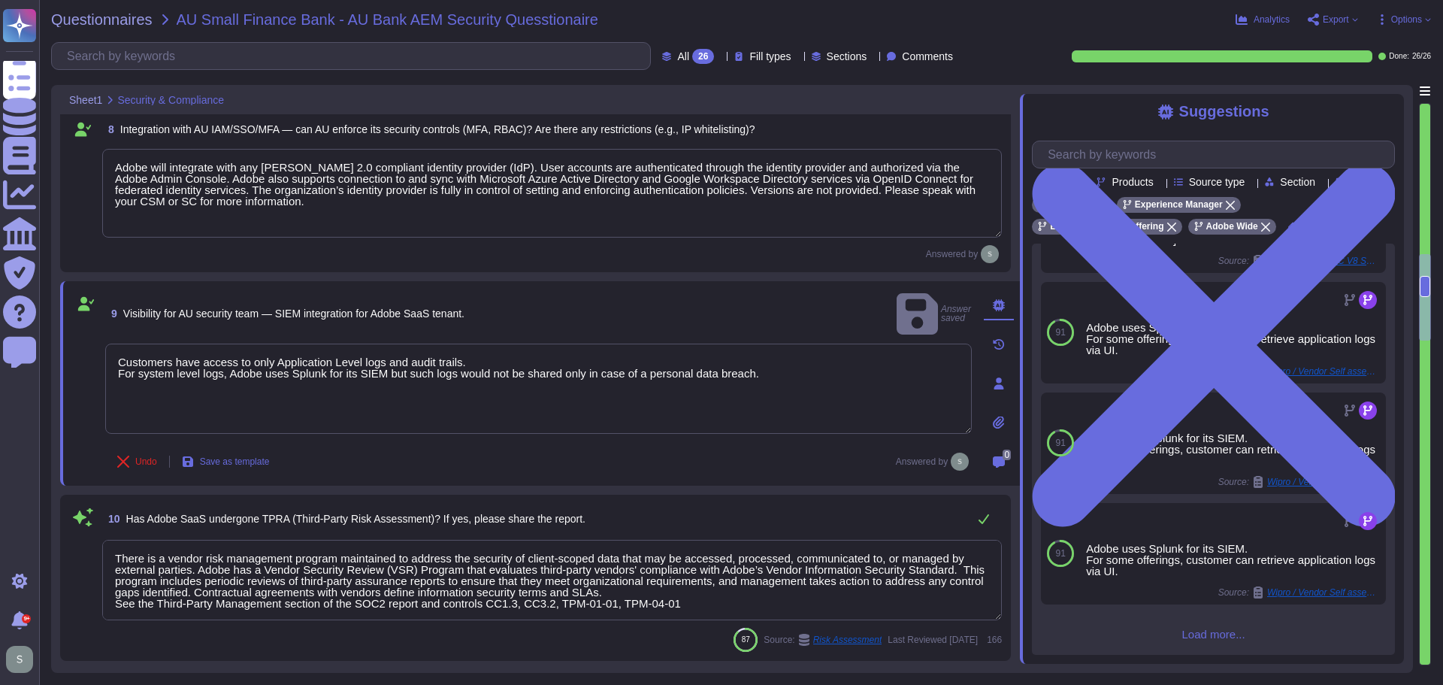
type textarea "Incidents are reported to the team through human, monitoring and intelligence c…"
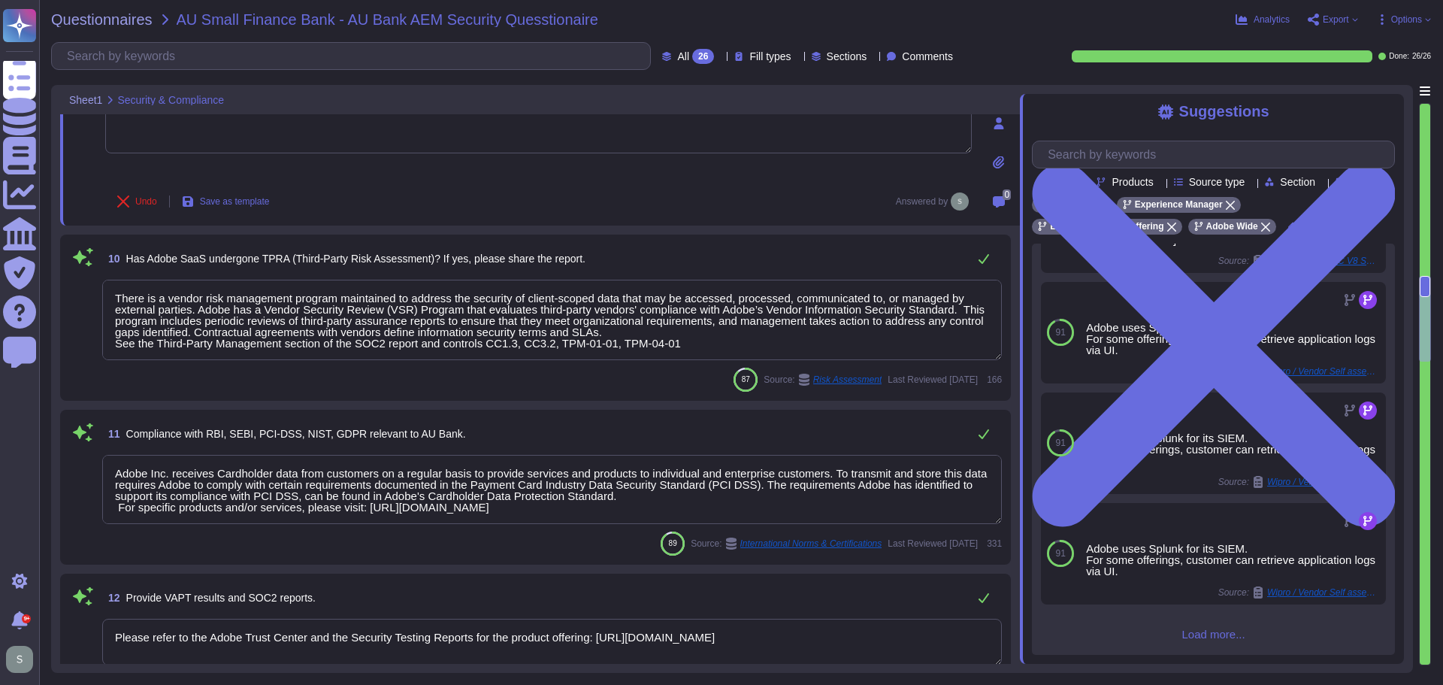
scroll to position [1399, 0]
type textarea "The Adobe Service Commitments page describes Adobe’s service availability for t…"
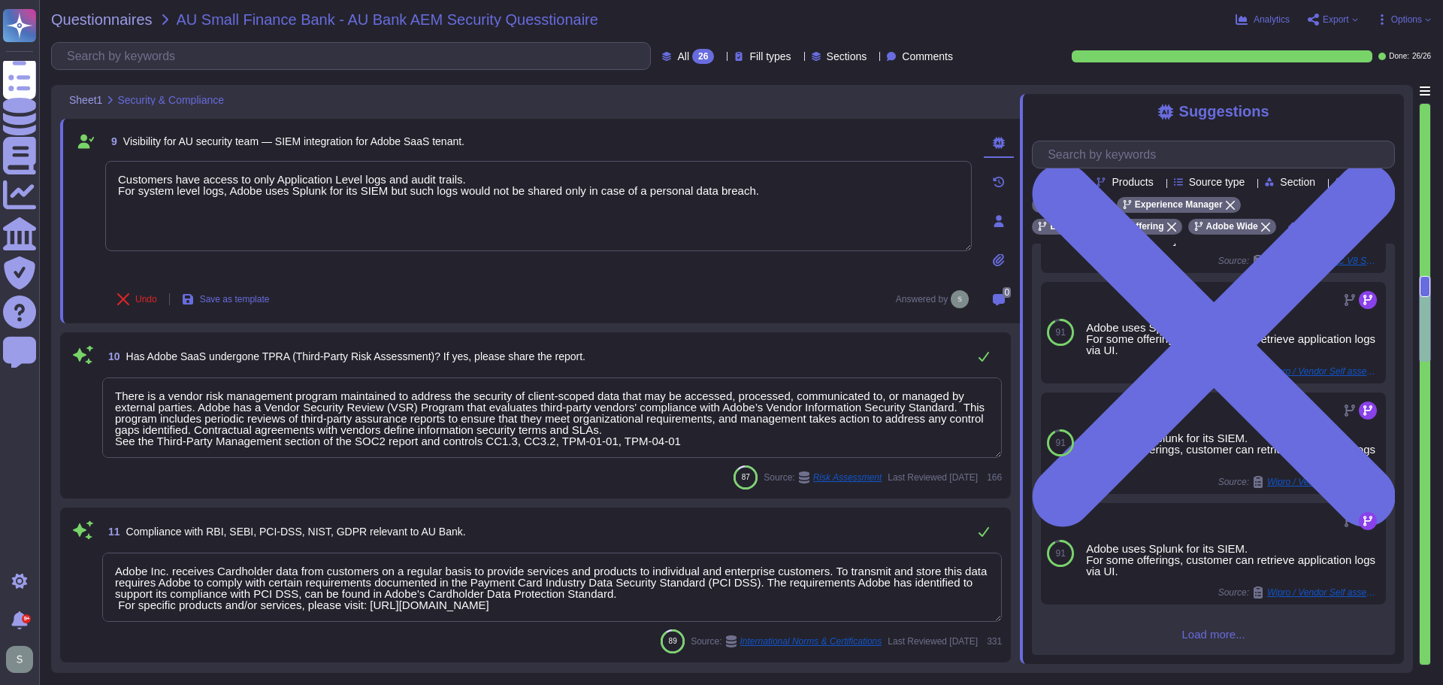
scroll to position [1324, 0]
type textarea "The Adobe Service Commitments page describes Adobe’s service availability for t…"
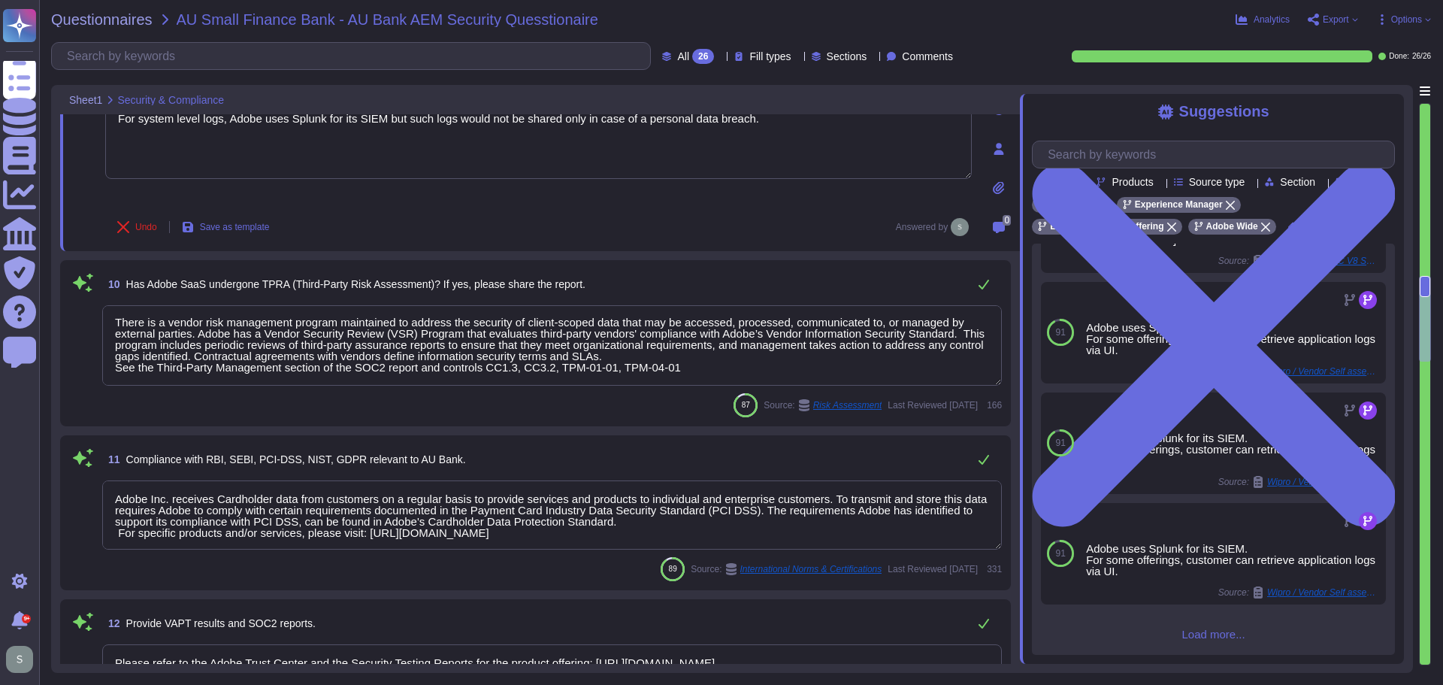
scroll to position [1399, 0]
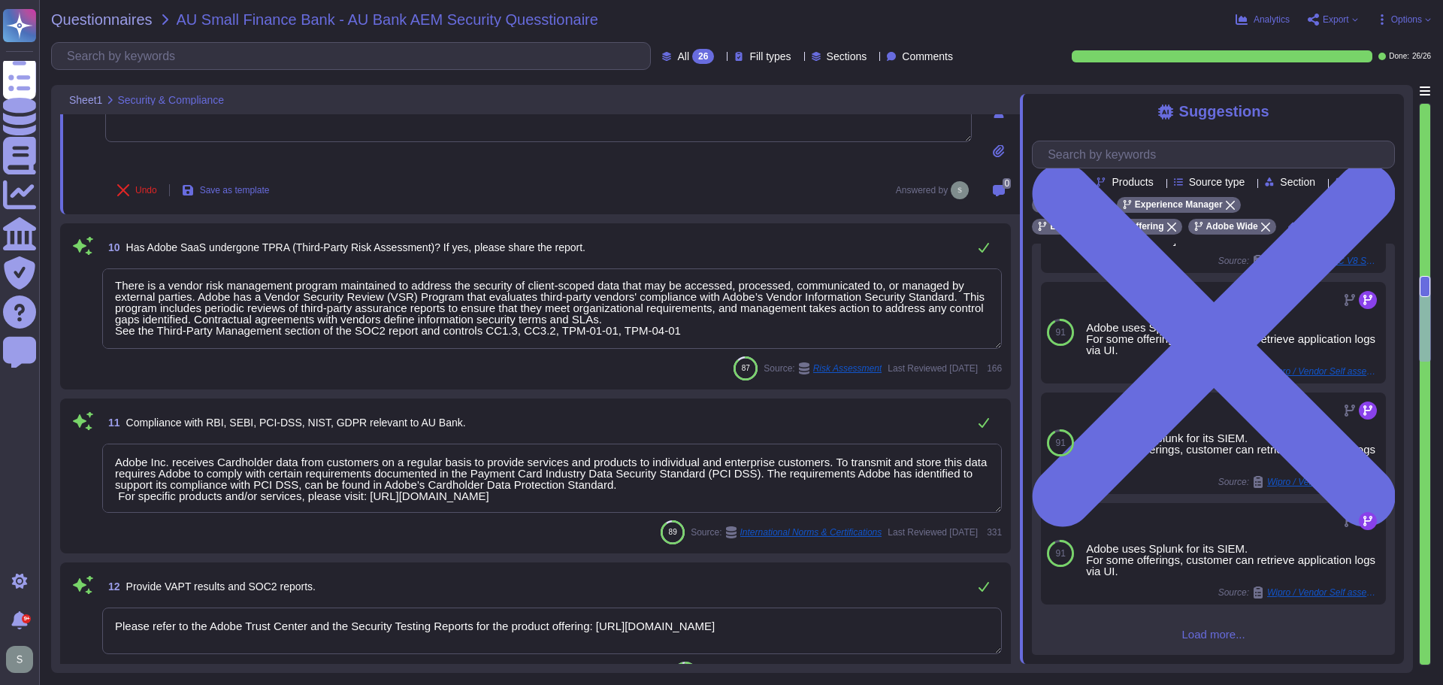
click at [703, 333] on textarea "There is a vendor risk management program maintained to address the security of…" at bounding box center [552, 308] width 900 height 80
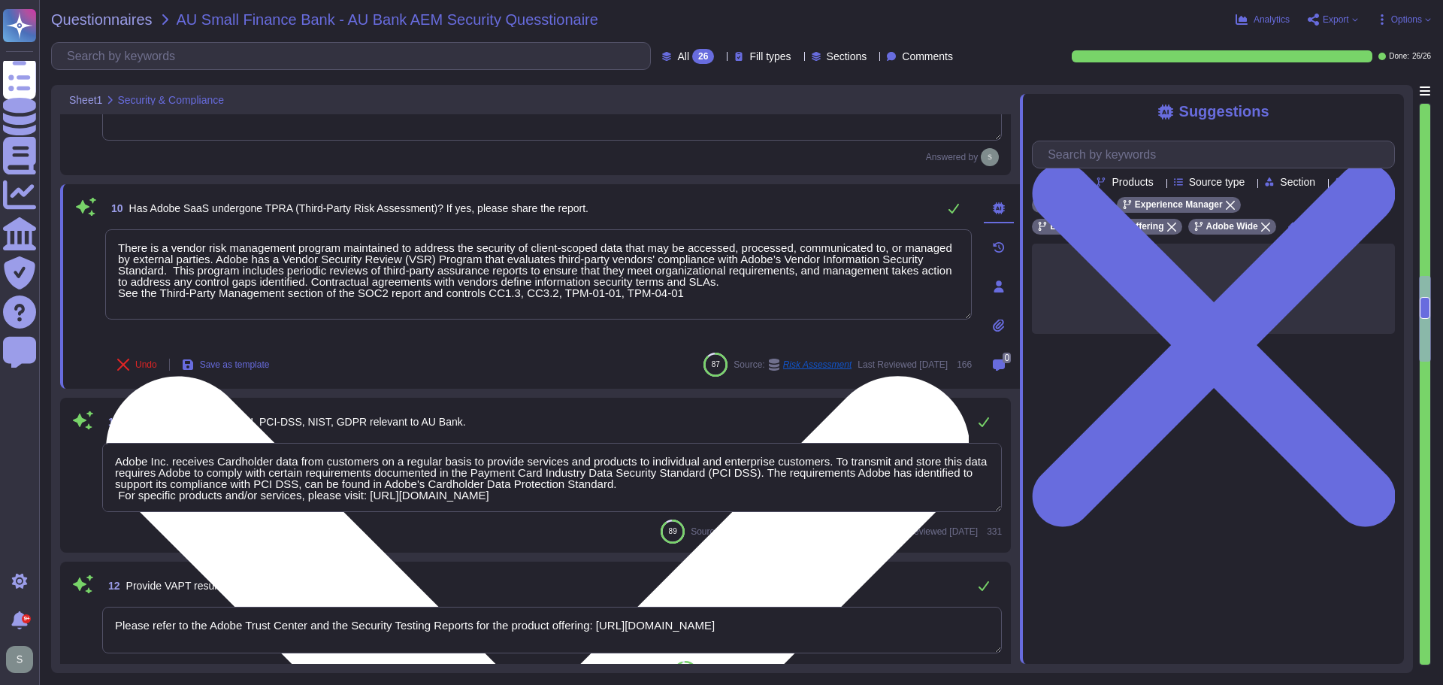
scroll to position [0, 0]
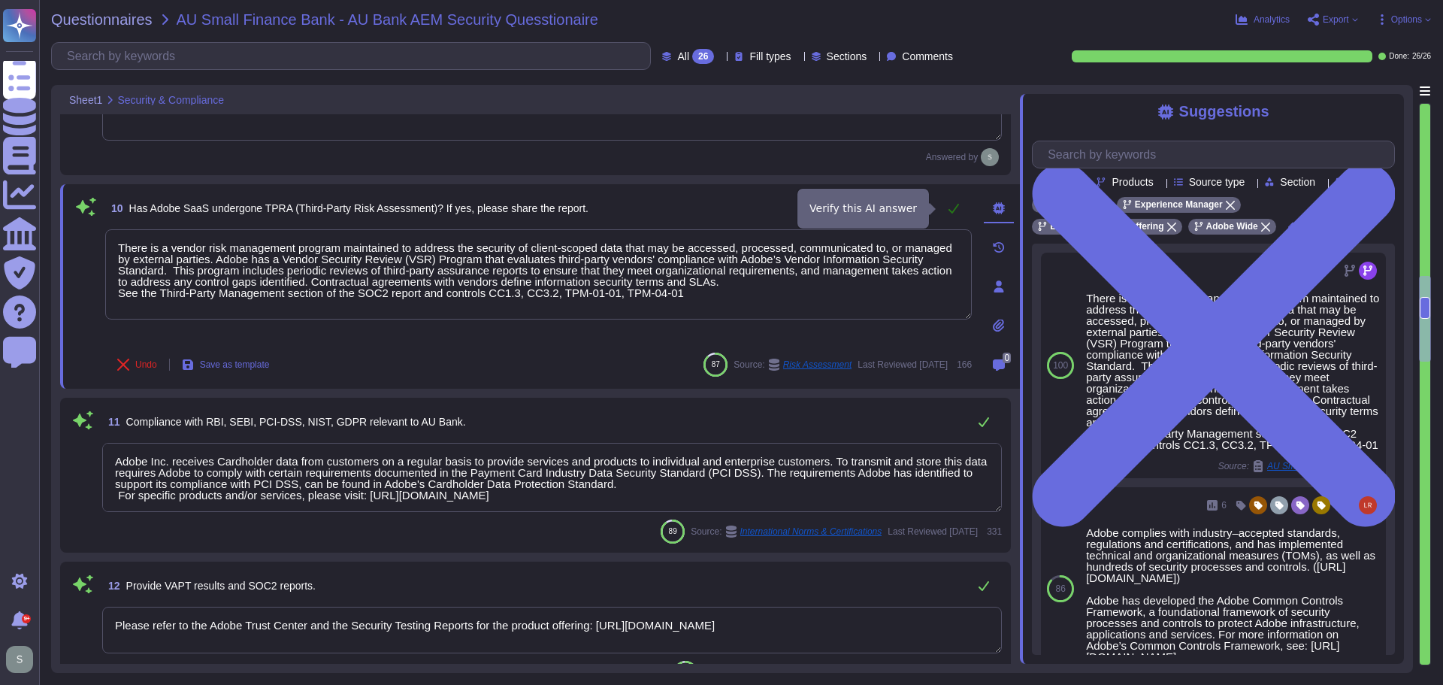
click at [956, 207] on icon at bounding box center [954, 209] width 11 height 10
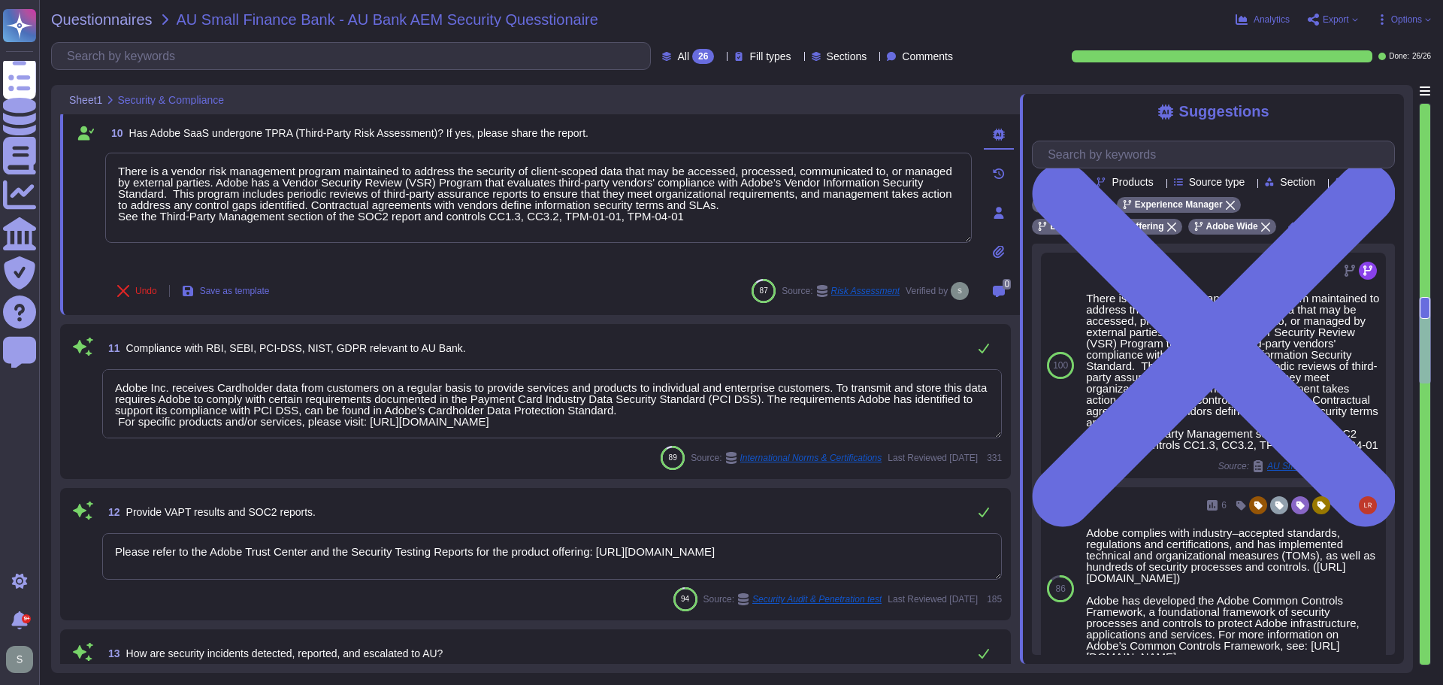
type textarea "The Adobe Service Commitments page describes Adobe’s service availability for t…"
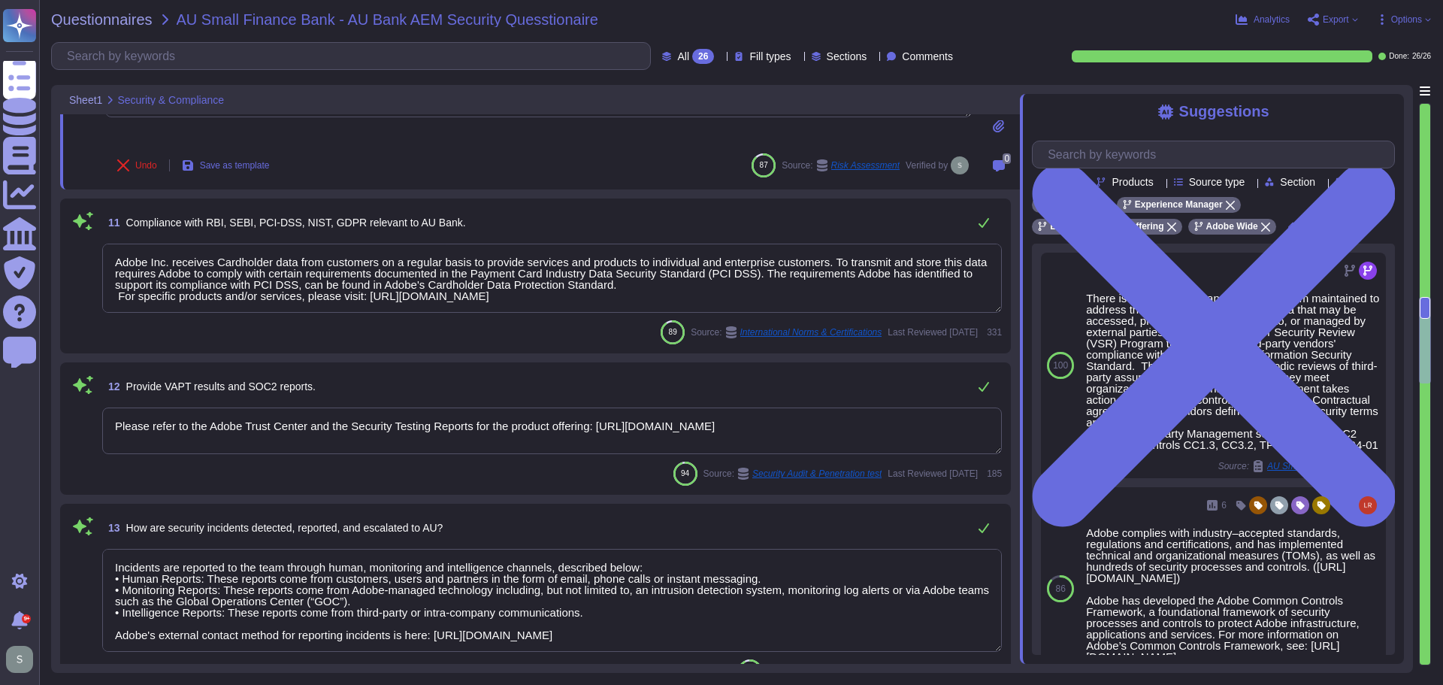
scroll to position [1624, 0]
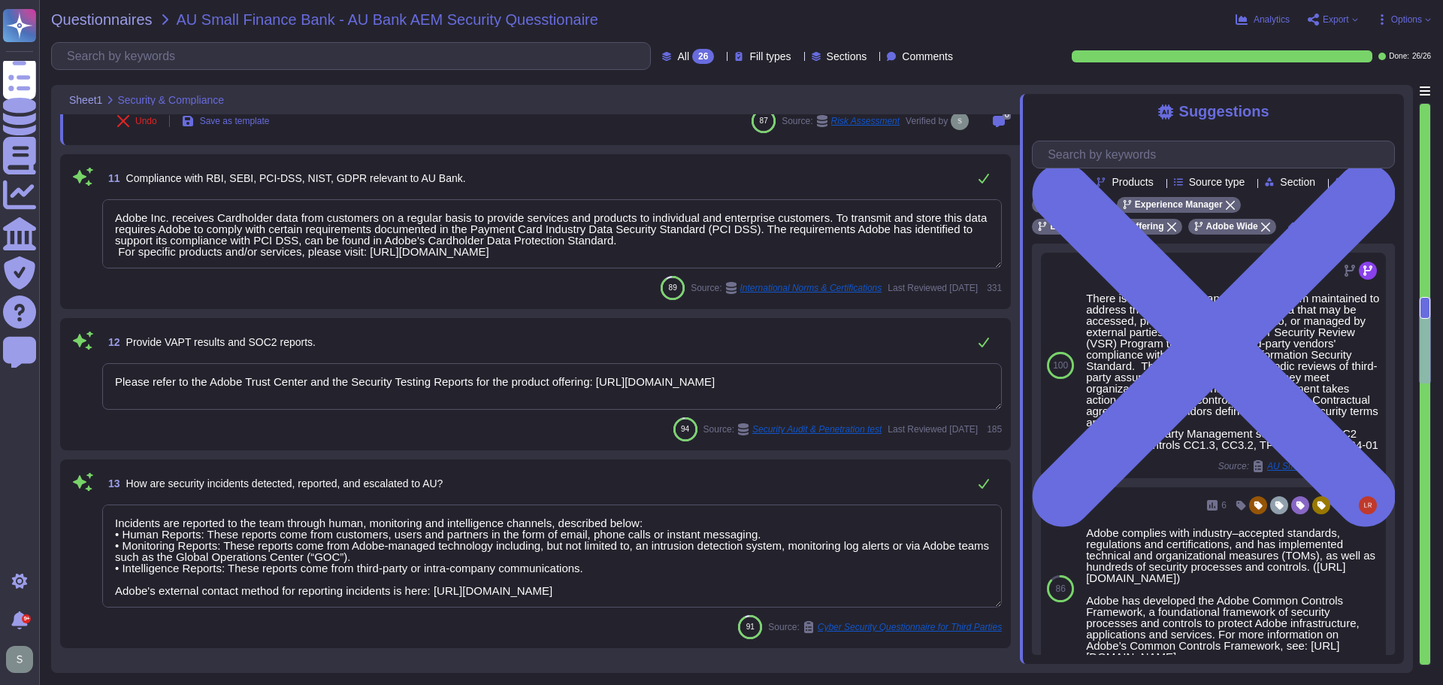
type textarea "The Adobe Service Commitments page describes Adobe’s service availability for t…"
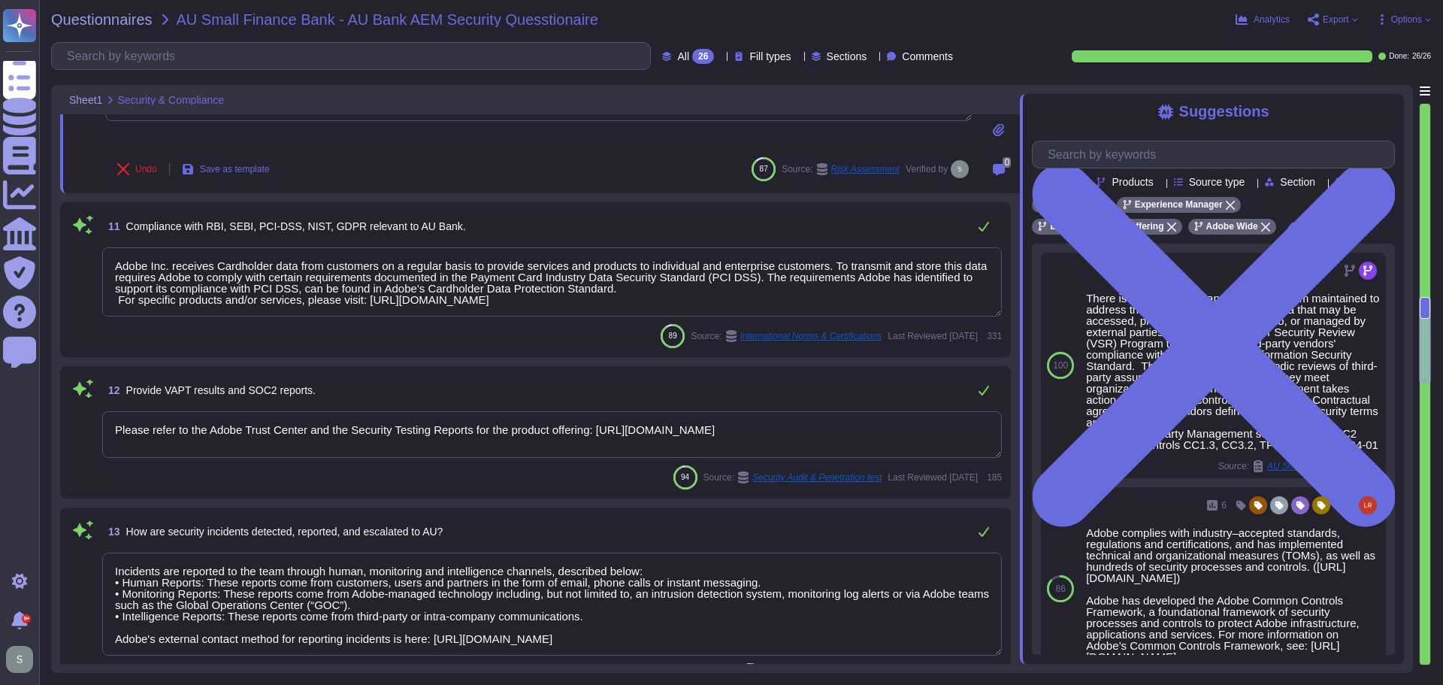
type textarea "Adobe will integrate with any SAML 2.0 compliant identity provider (IdP). User …"
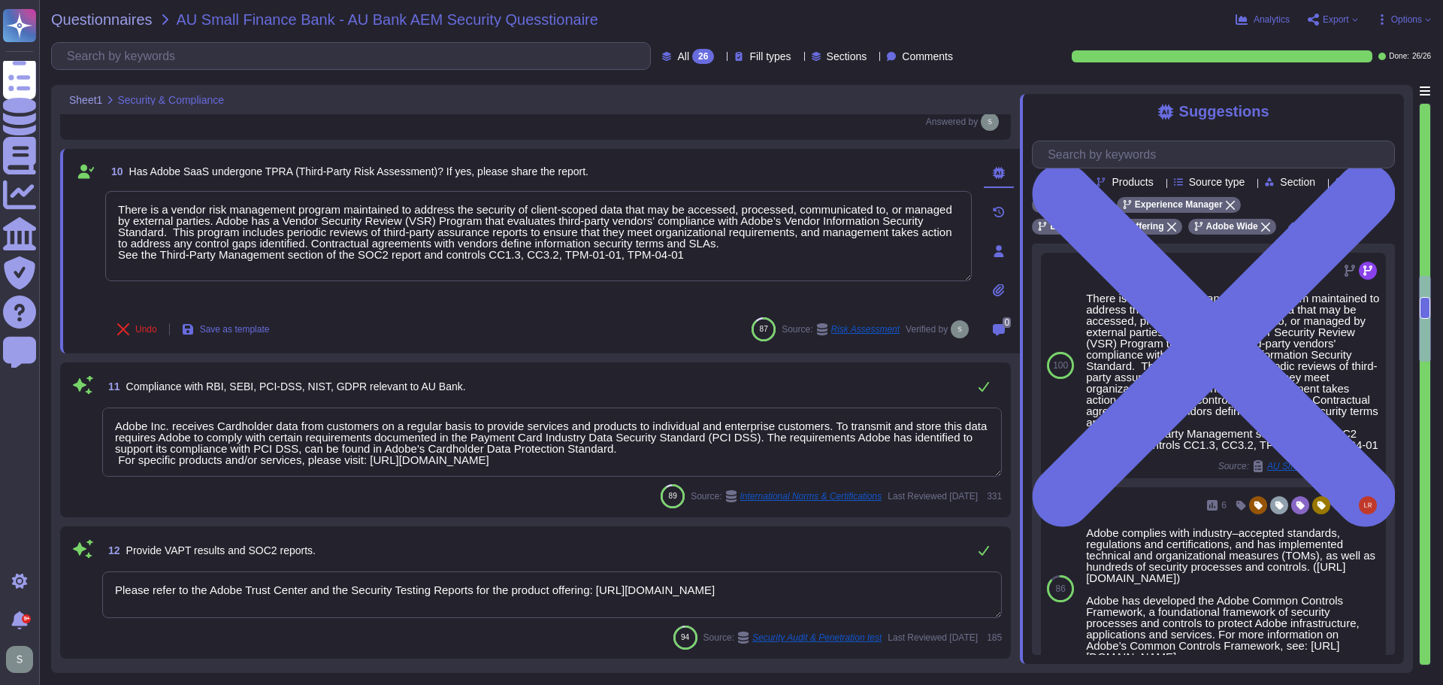
scroll to position [1391, 0]
type textarea "Adobe utilizes AES-256 bit encryption at rest and TLS v1.2 or higher for data i…"
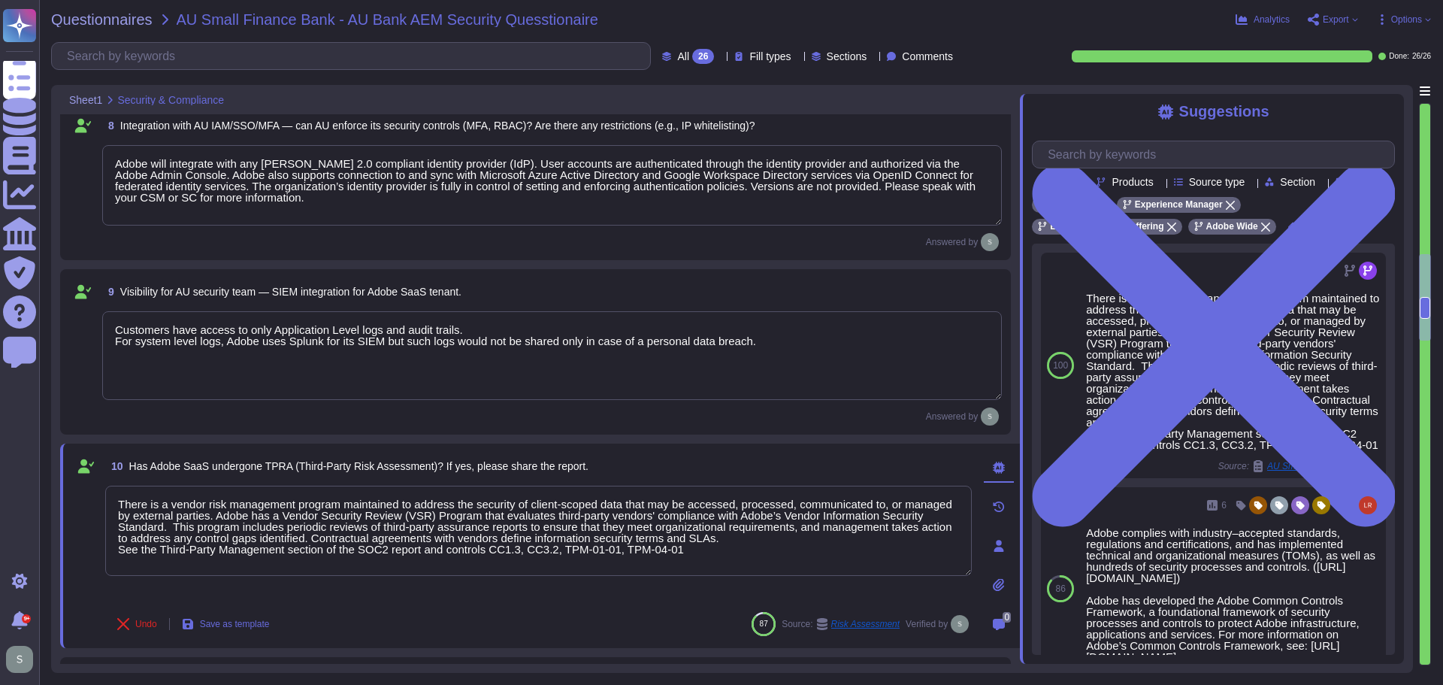
scroll to position [1165, 0]
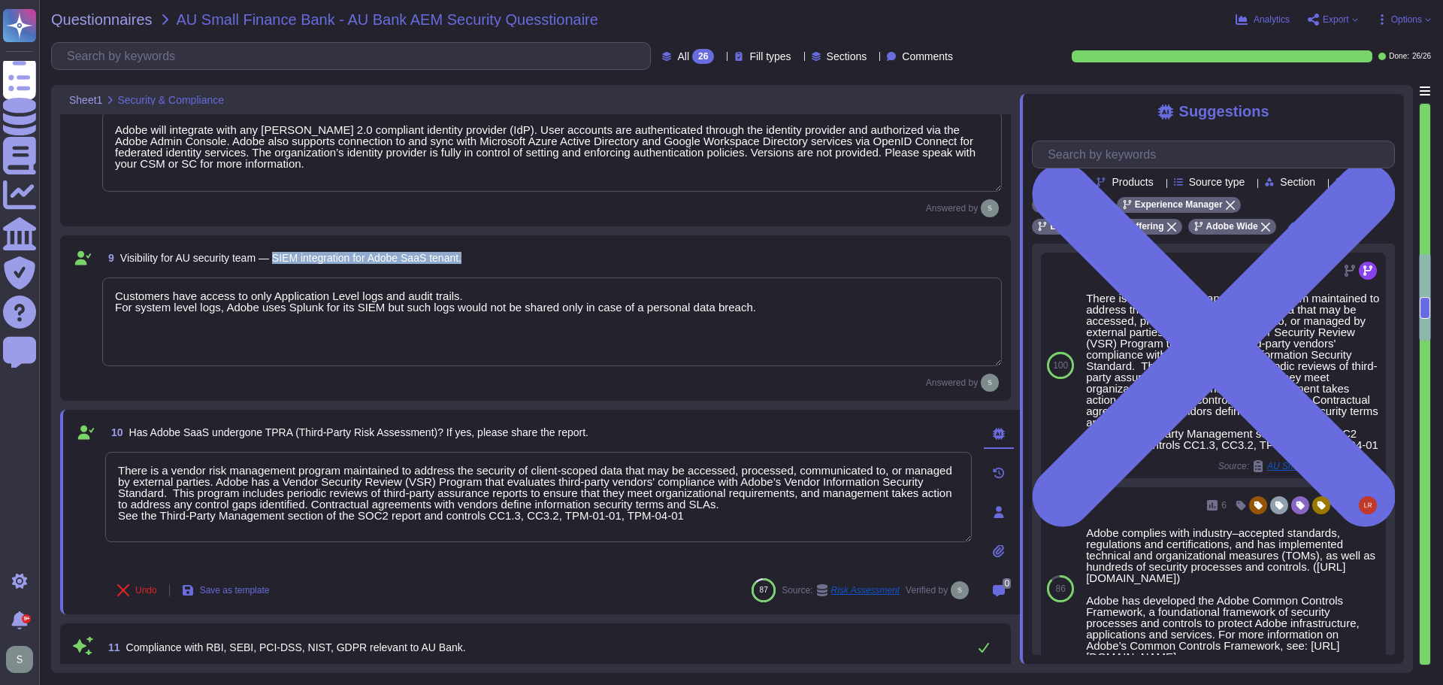
drag, startPoint x: 277, startPoint y: 259, endPoint x: 489, endPoint y: 255, distance: 212.0
click at [489, 255] on div "9 Visibility for AU security team — SIEM integration for Adobe SaaS tenant." at bounding box center [552, 257] width 900 height 27
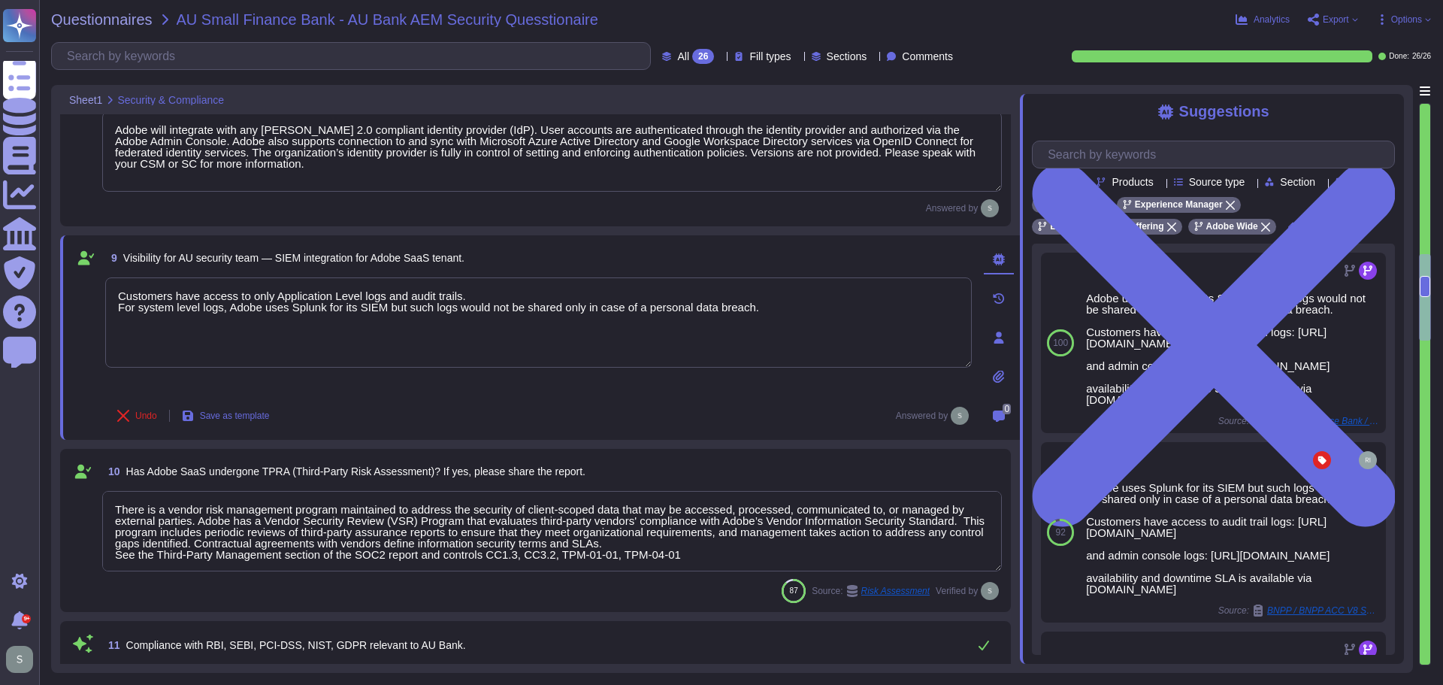
click at [492, 255] on div "9 Visibility for AU security team — SIEM integration for Adobe SaaS tenant." at bounding box center [538, 257] width 867 height 27
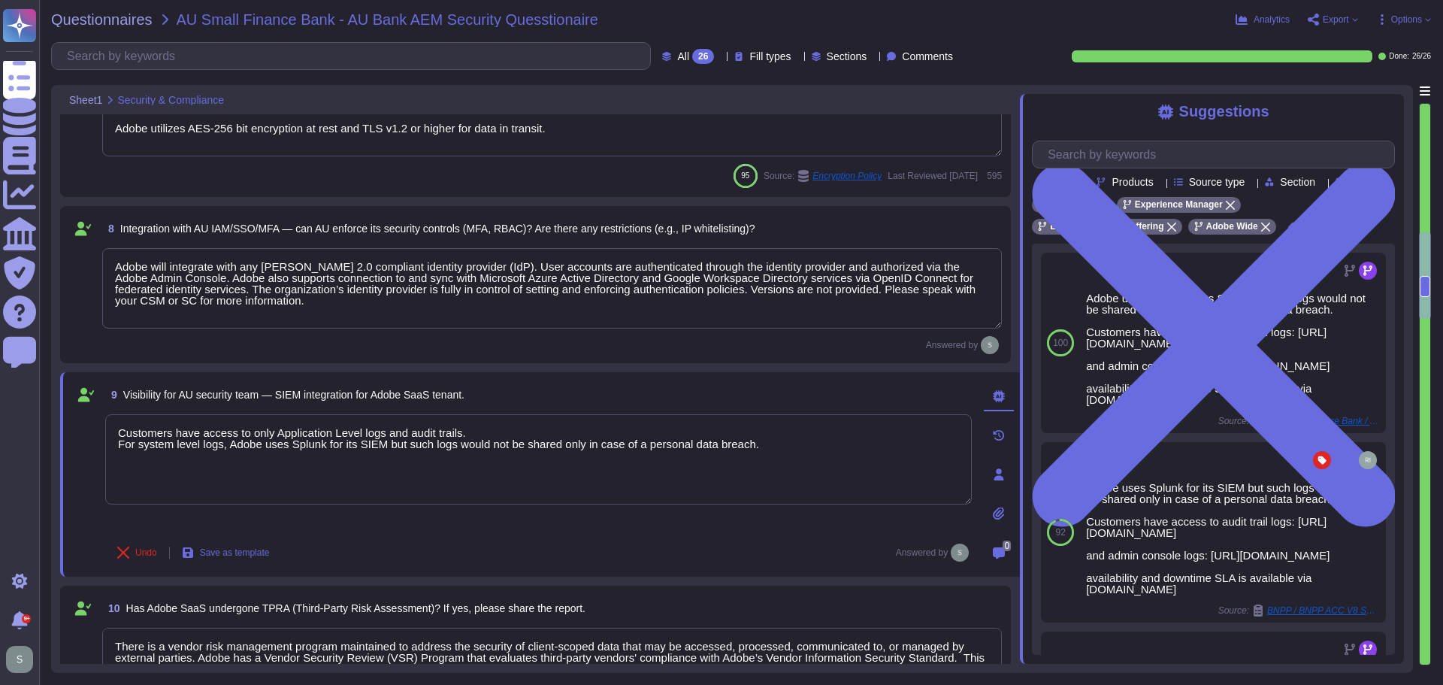
scroll to position [1015, 0]
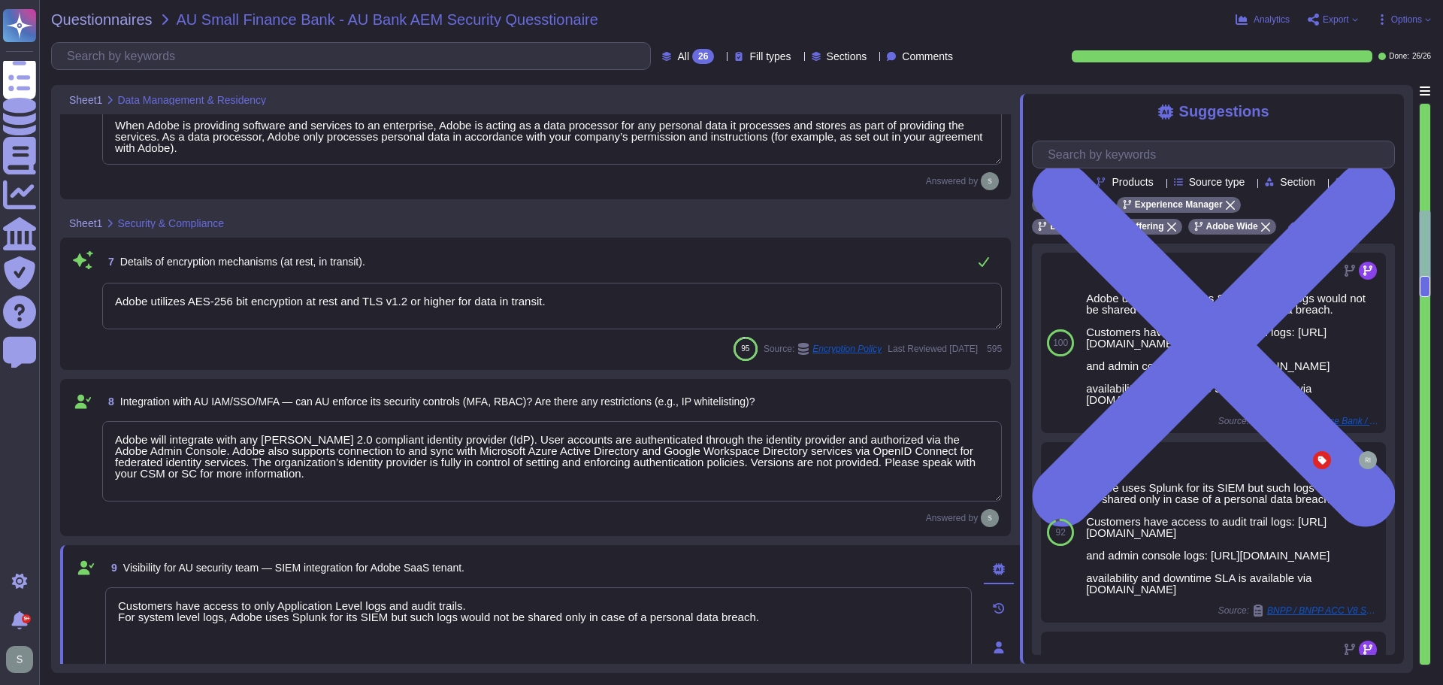
type textarea "The service offering has a comprehensive audit trail and logging mechanism. The…"
type textarea "For more information about Adobe's privacy practices, including the information…"
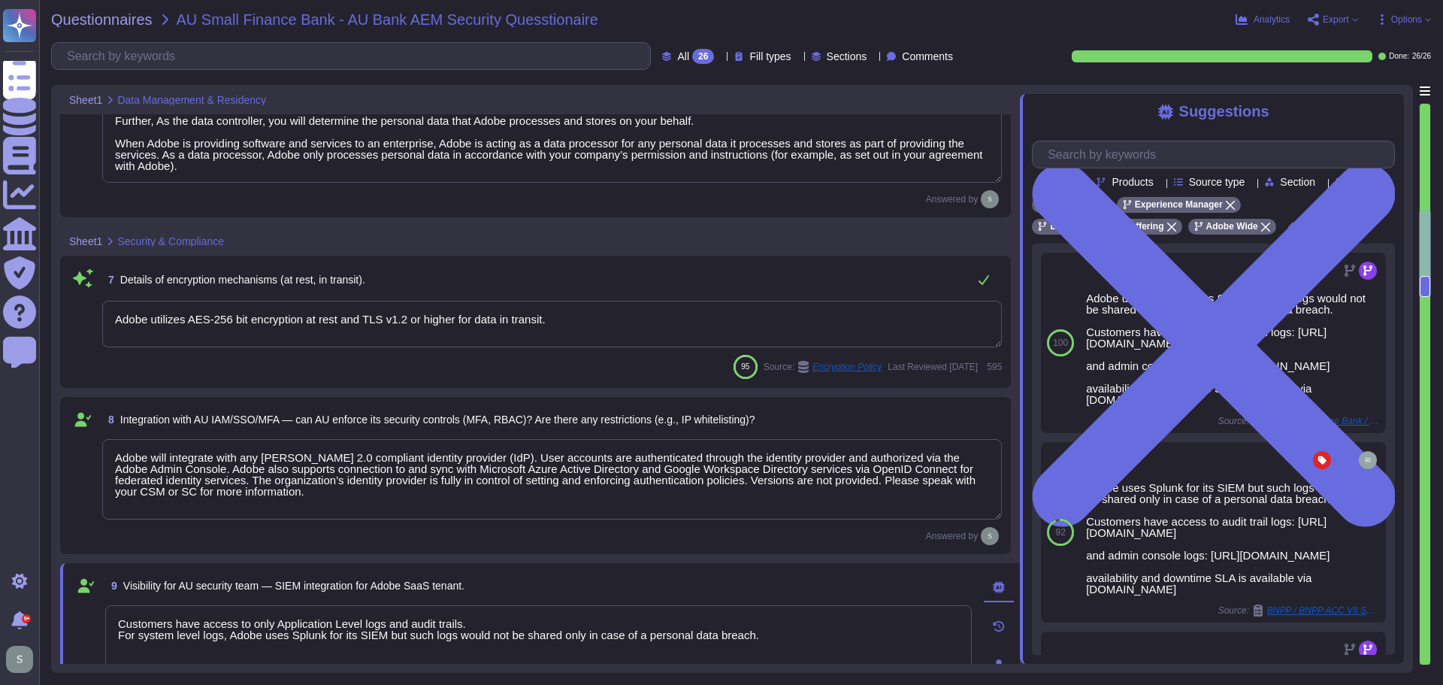
type textarea "Data retention is handled in the agreement/contract"
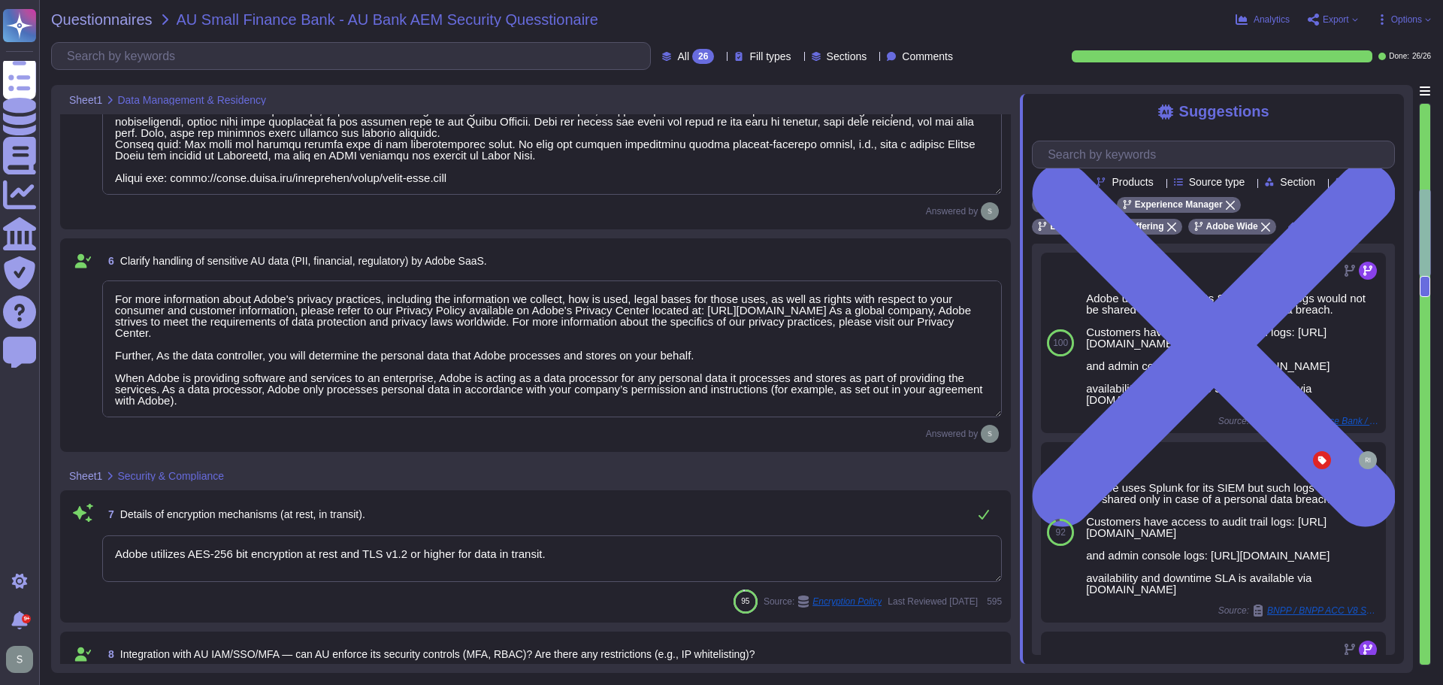
type textarea "No, unless the DC location chosen or available is outside of India. Please cont…"
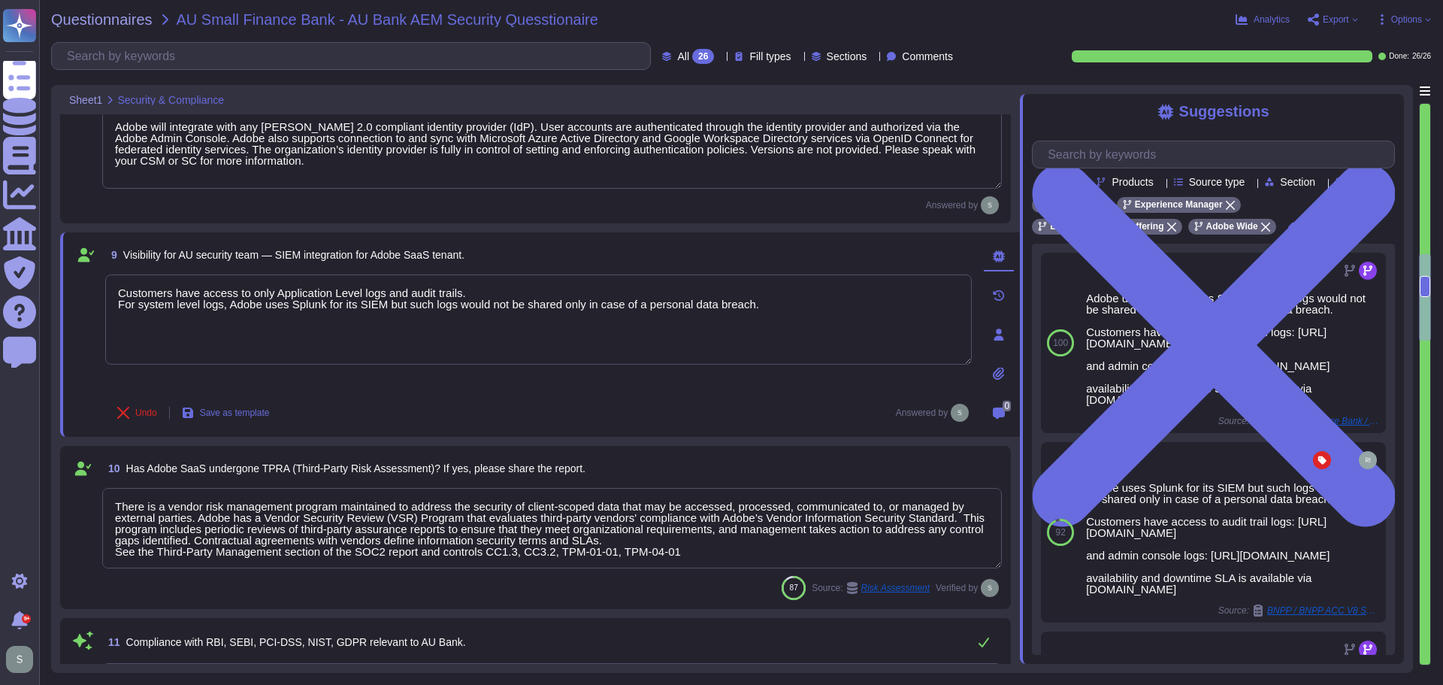
type textarea "Adobe Inc. receives Cardholder data from customers on a regular basis to provid…"
type textarea "Please refer to the Adobe Trust Center and the Security Testing Reports for the…"
type textarea "Incidents are reported to the team through human, monitoring and intelligence c…"
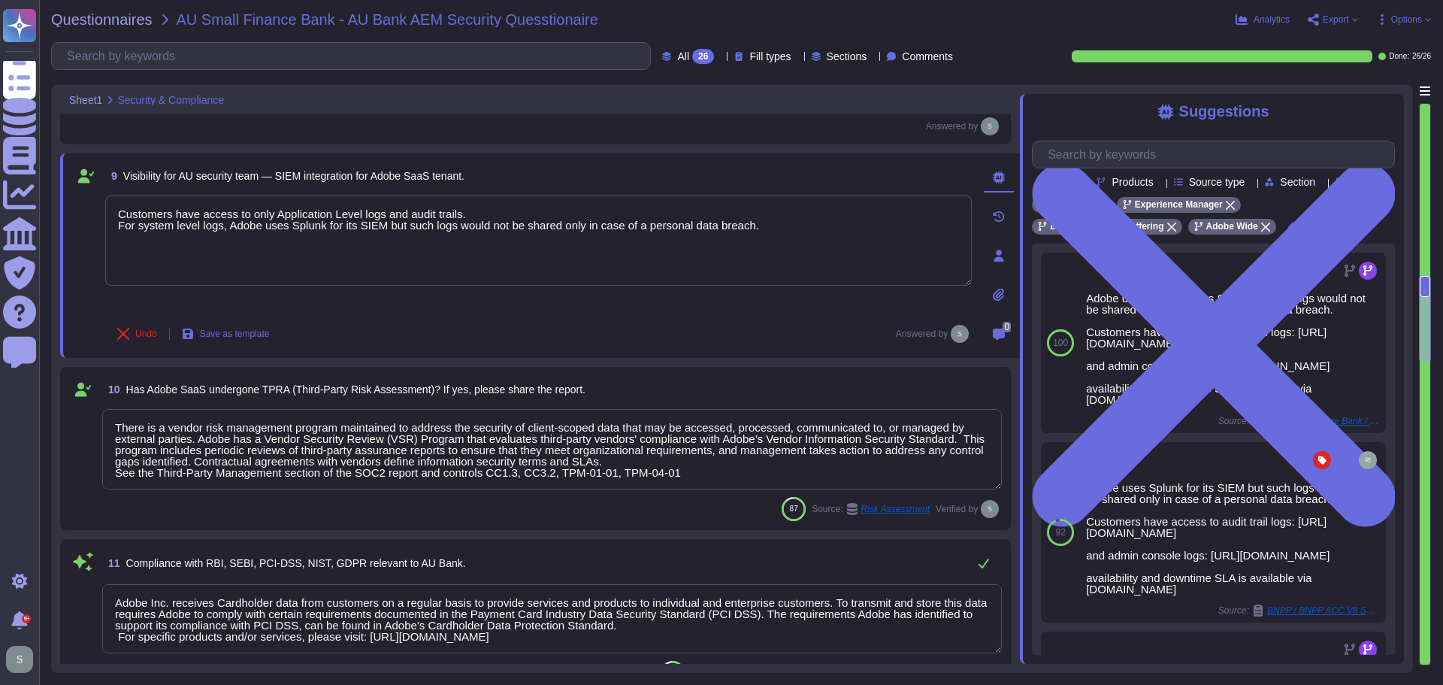
type textarea "The Adobe Service Commitments page describes Adobe’s service availability for t…"
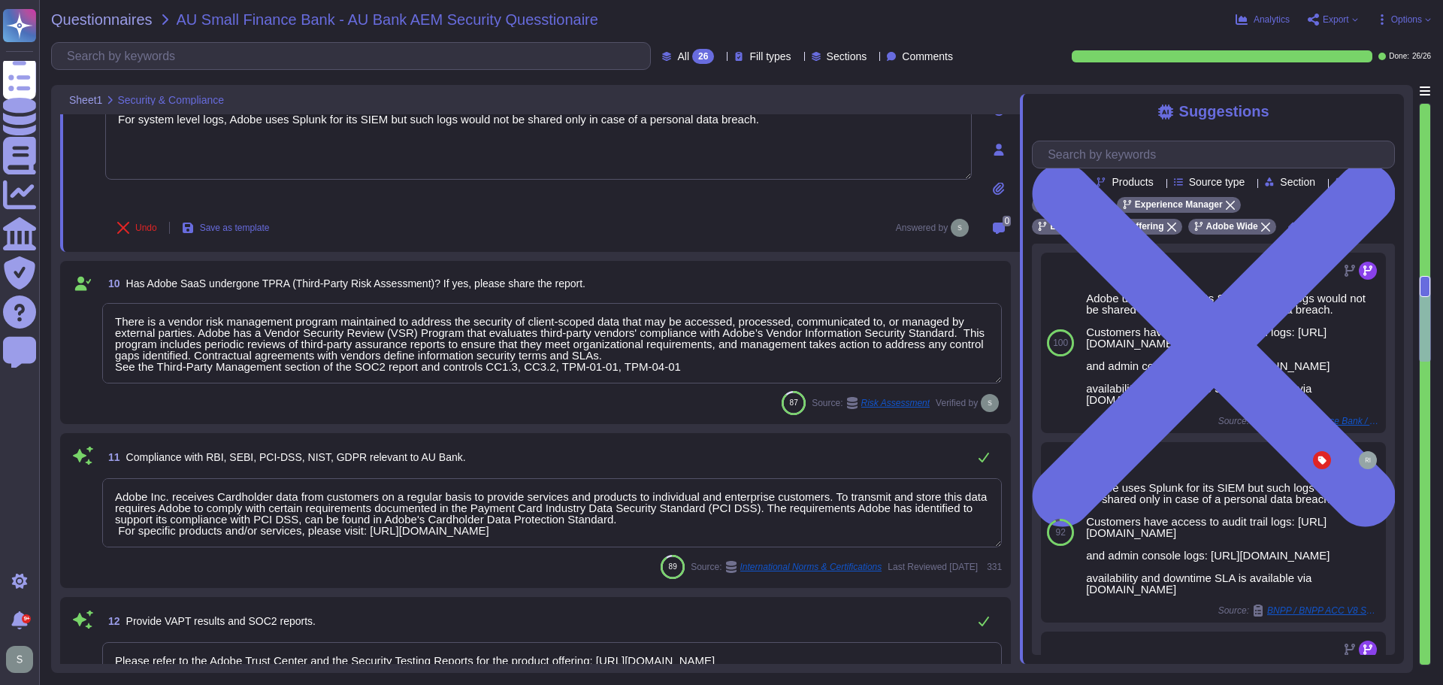
scroll to position [1318, 0]
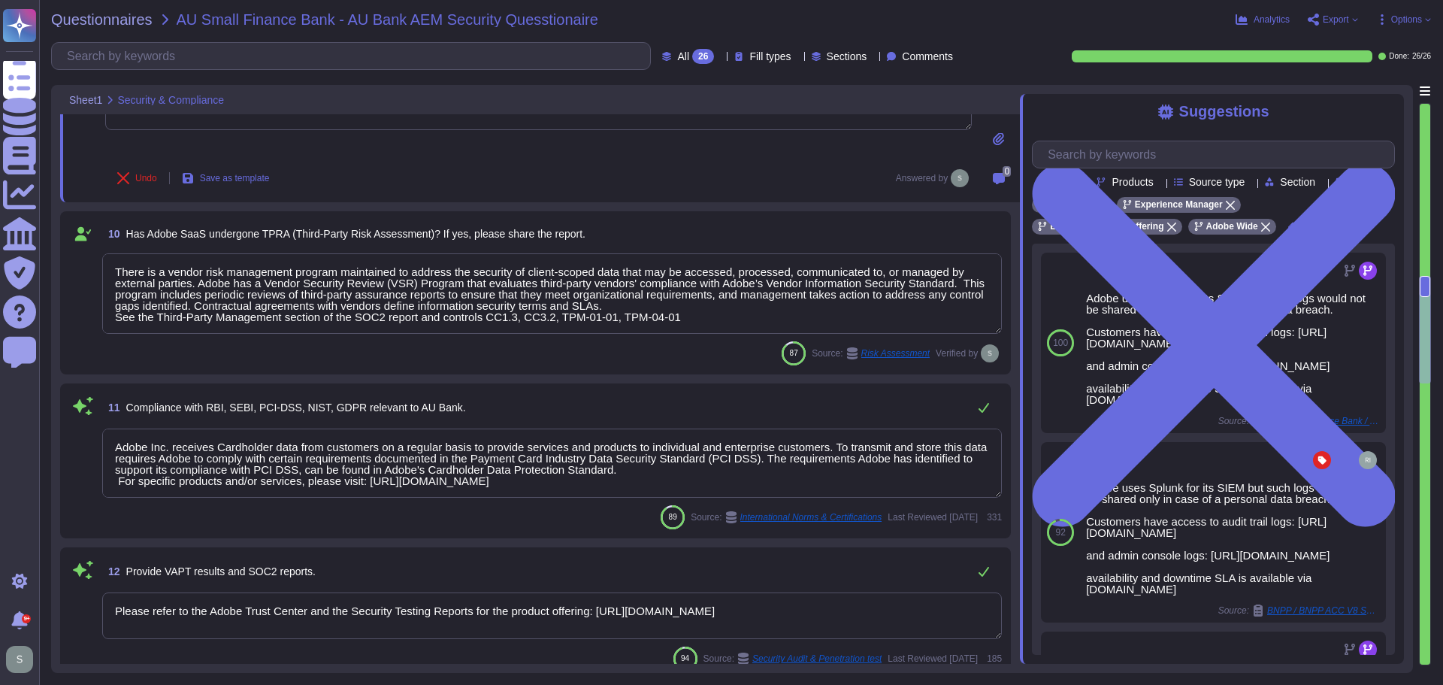
type textarea "The Adobe Service Commitments page describes Adobe’s service availability for t…"
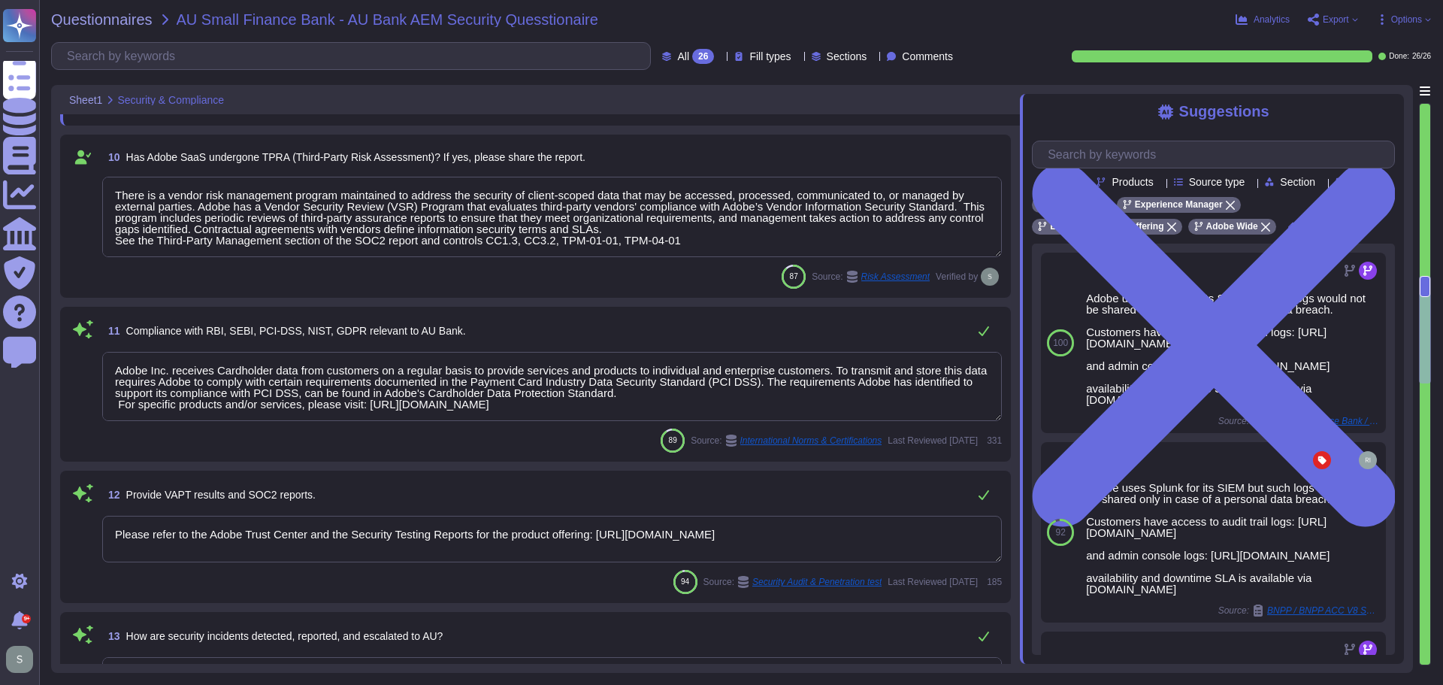
scroll to position [1544, 0]
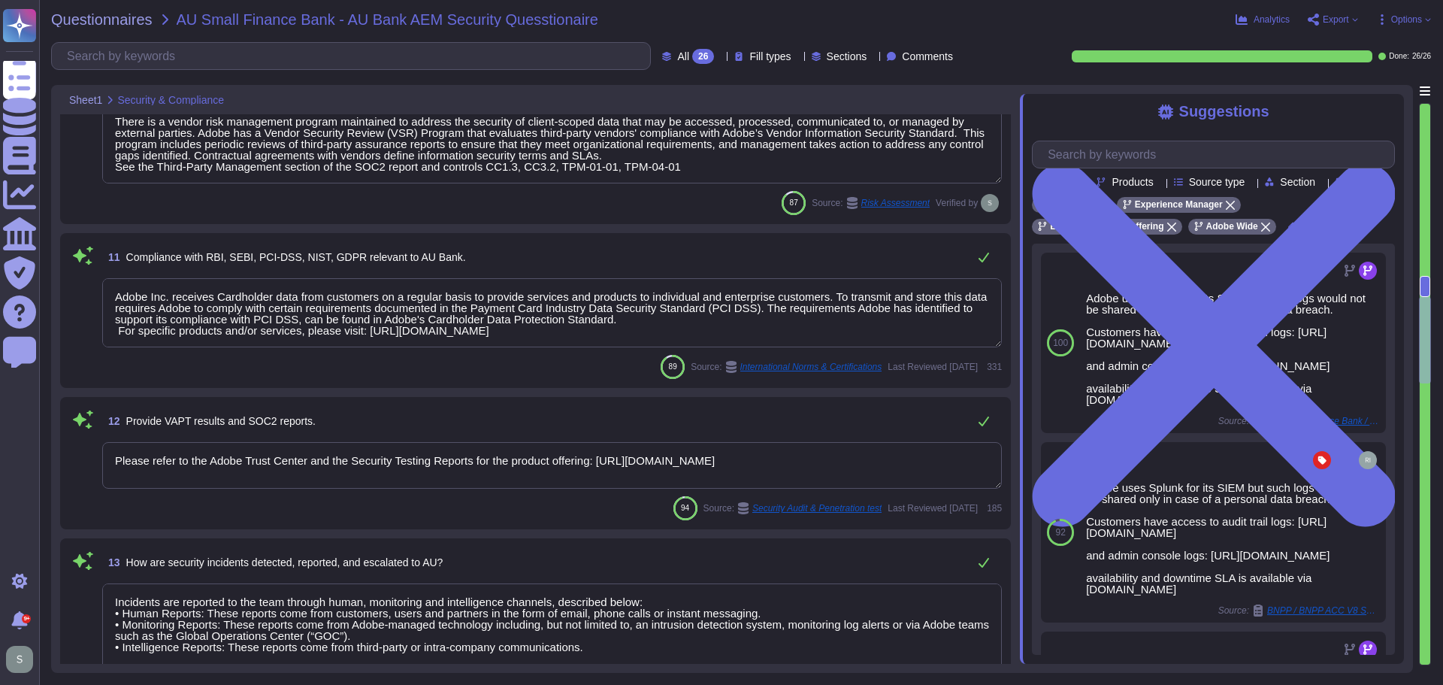
click at [513, 322] on textarea "Adobe Inc. receives Cardholder data from customers on a regular basis to provid…" at bounding box center [552, 312] width 900 height 69
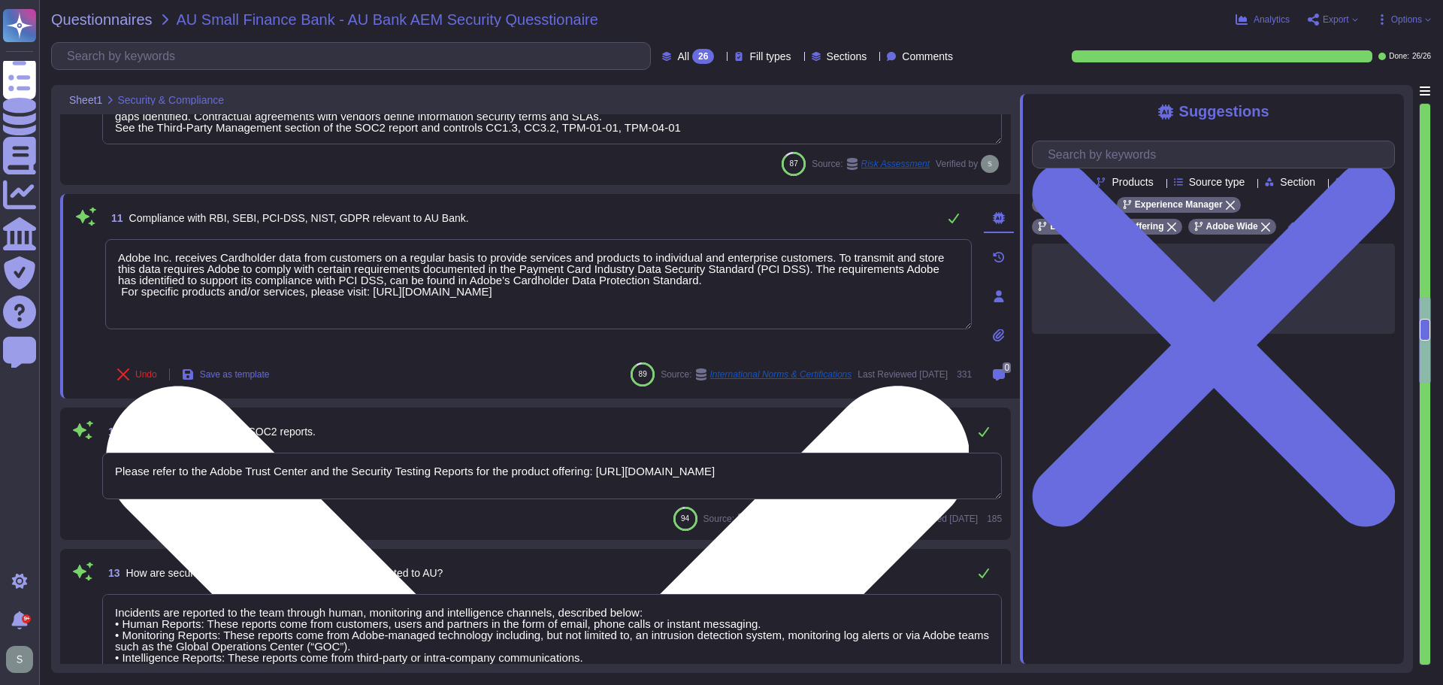
type textarea "The Adobe Service Commitments page describes Adobe’s service availability for t…"
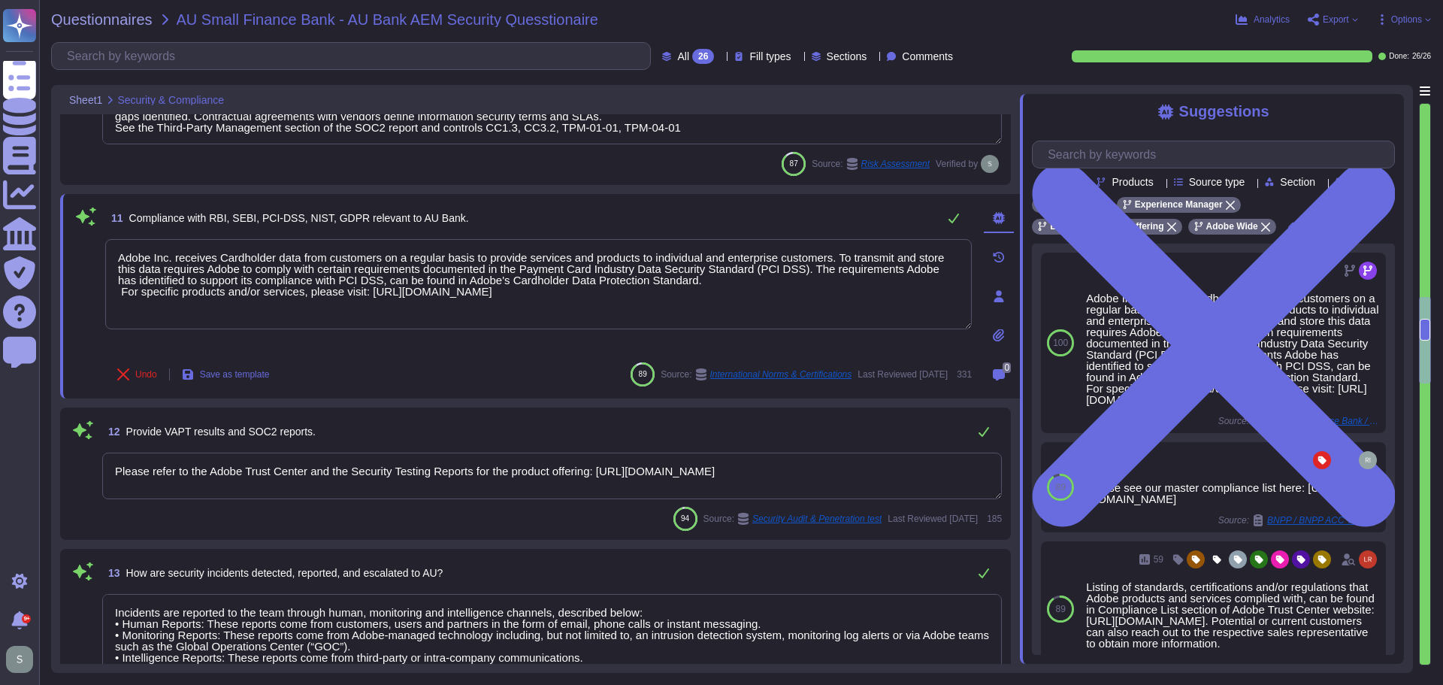
scroll to position [75, 0]
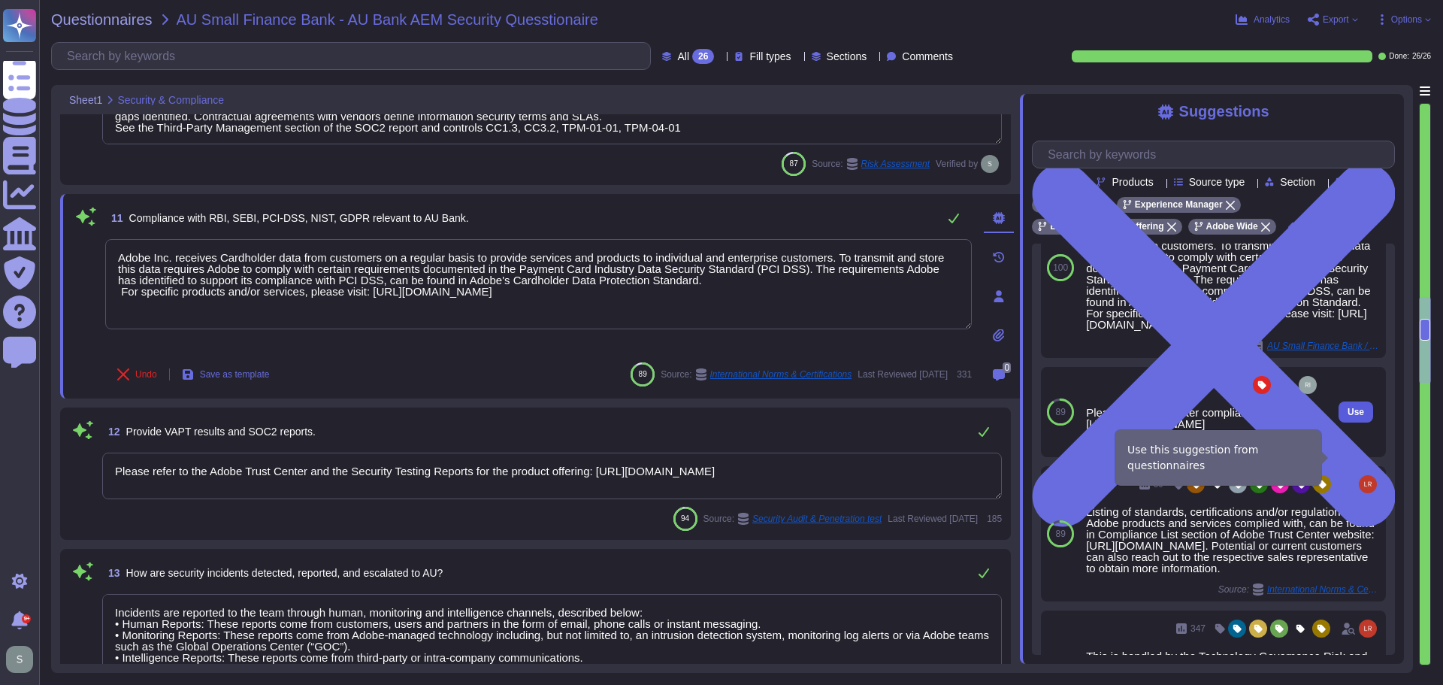
click at [1348, 416] on span "Use" at bounding box center [1356, 411] width 17 height 9
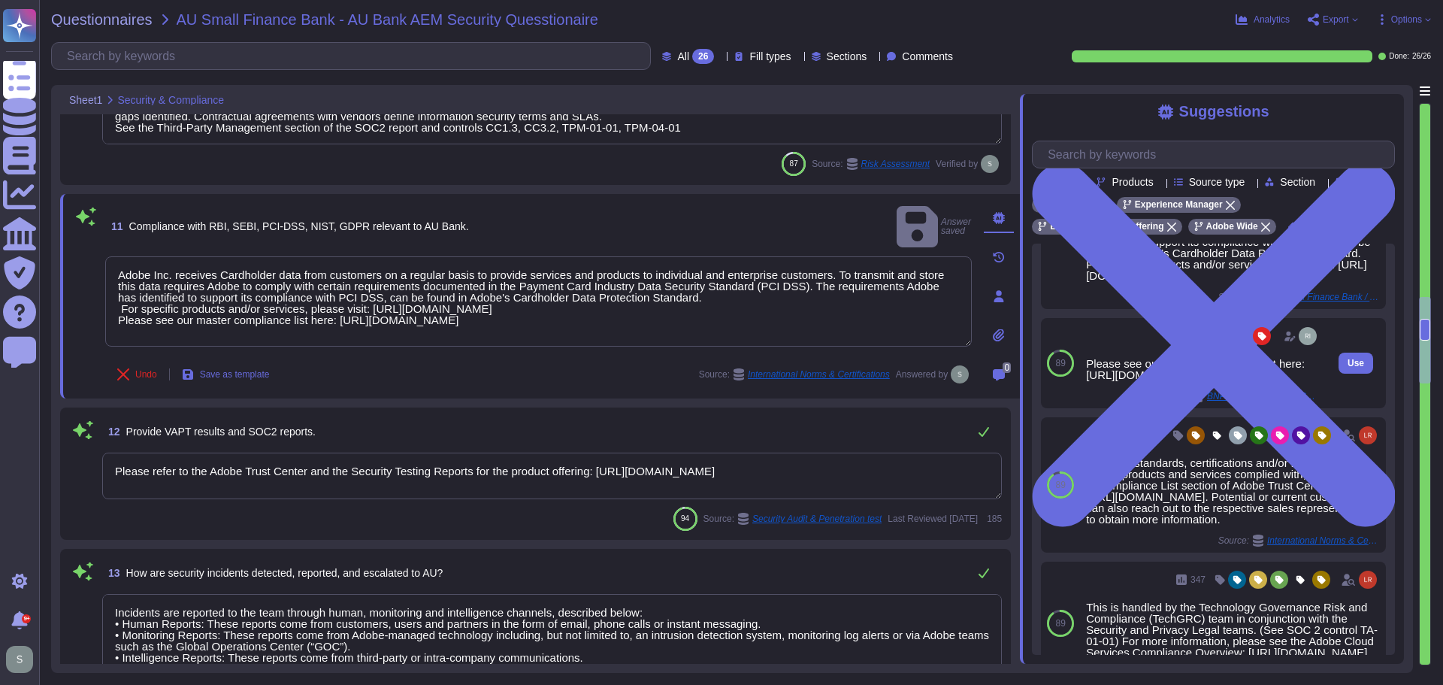
scroll to position [150, 0]
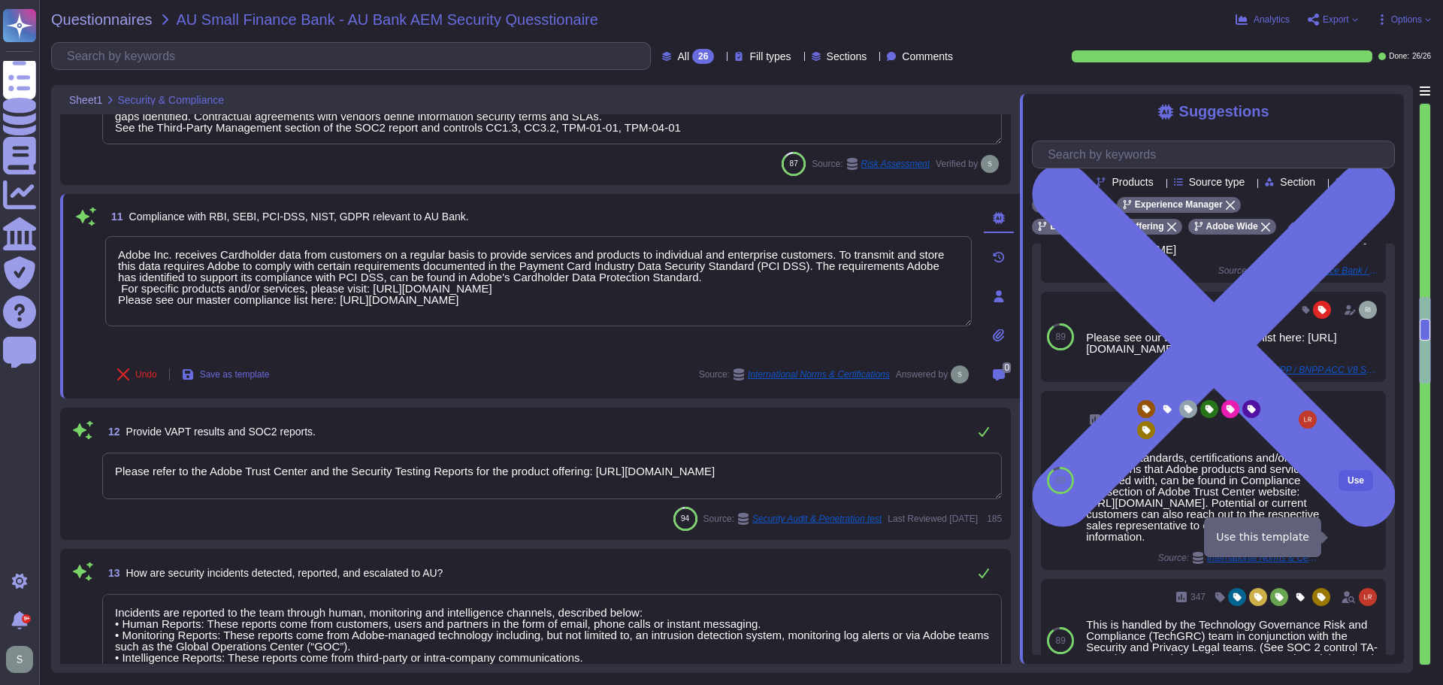
click at [1348, 485] on span "Use" at bounding box center [1356, 480] width 17 height 9
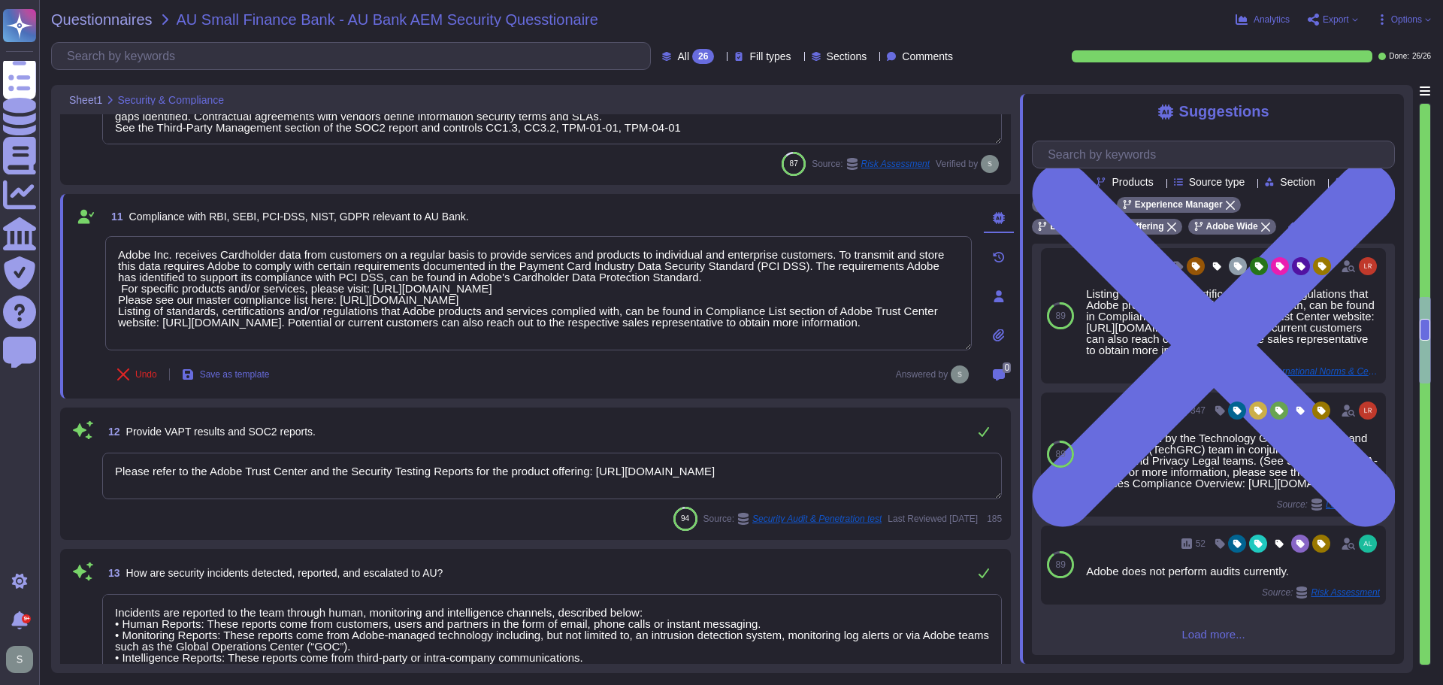
scroll to position [367, 0]
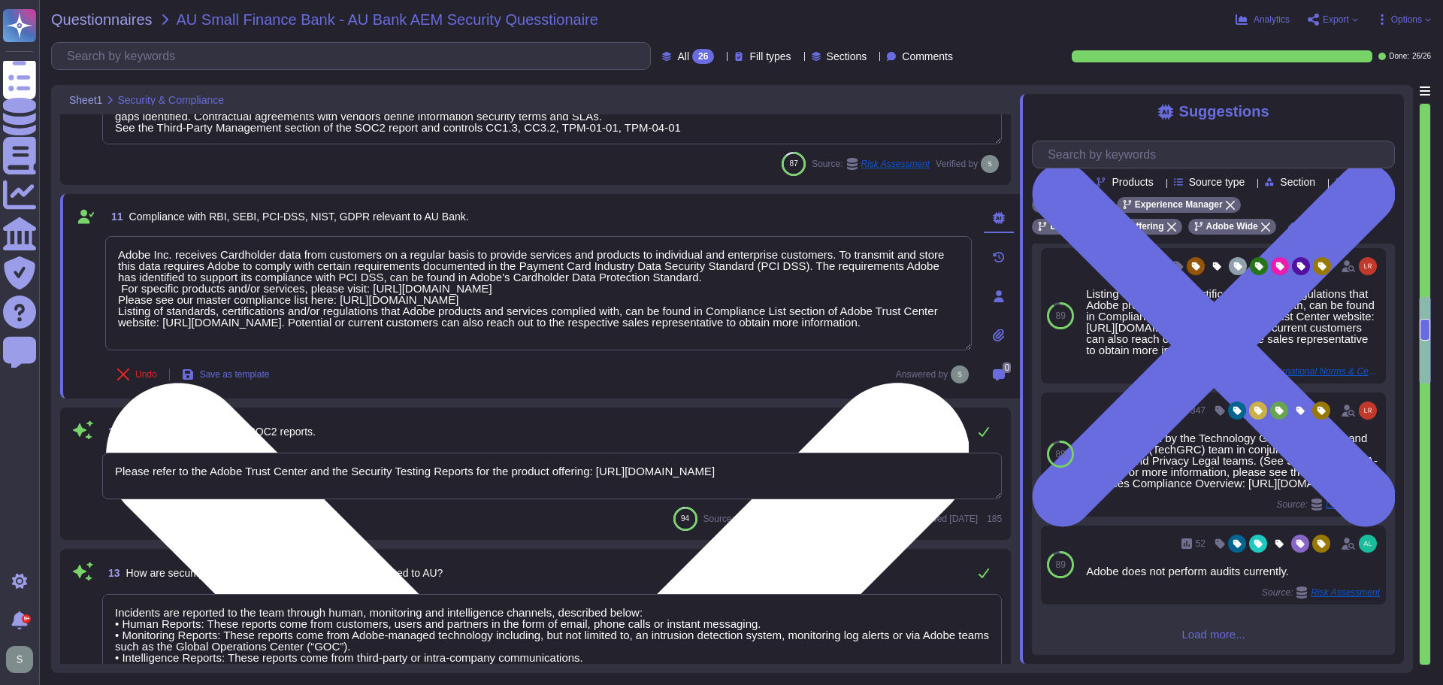
drag, startPoint x: 652, startPoint y: 298, endPoint x: 112, endPoint y: 249, distance: 541.9
click at [112, 249] on textarea "Adobe Inc. receives Cardholder data from customers on a regular basis to provid…" at bounding box center [538, 293] width 867 height 114
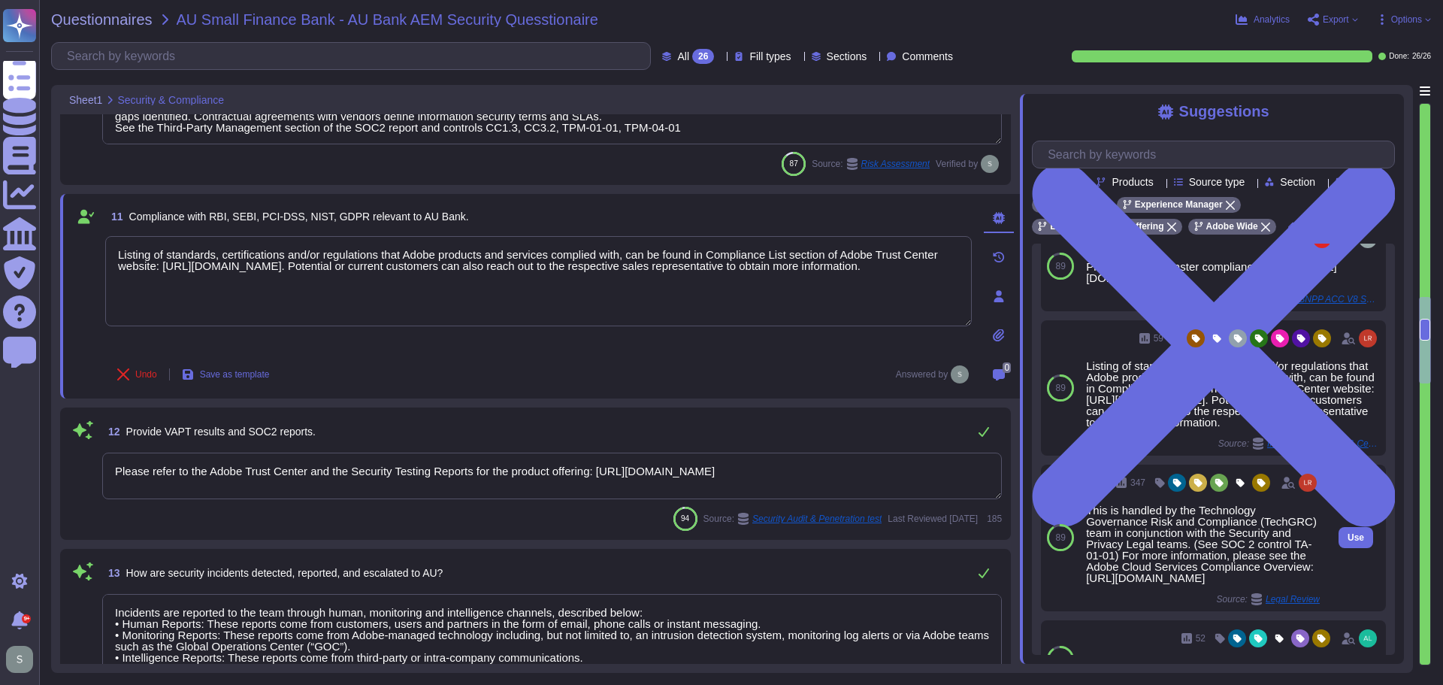
scroll to position [216, 0]
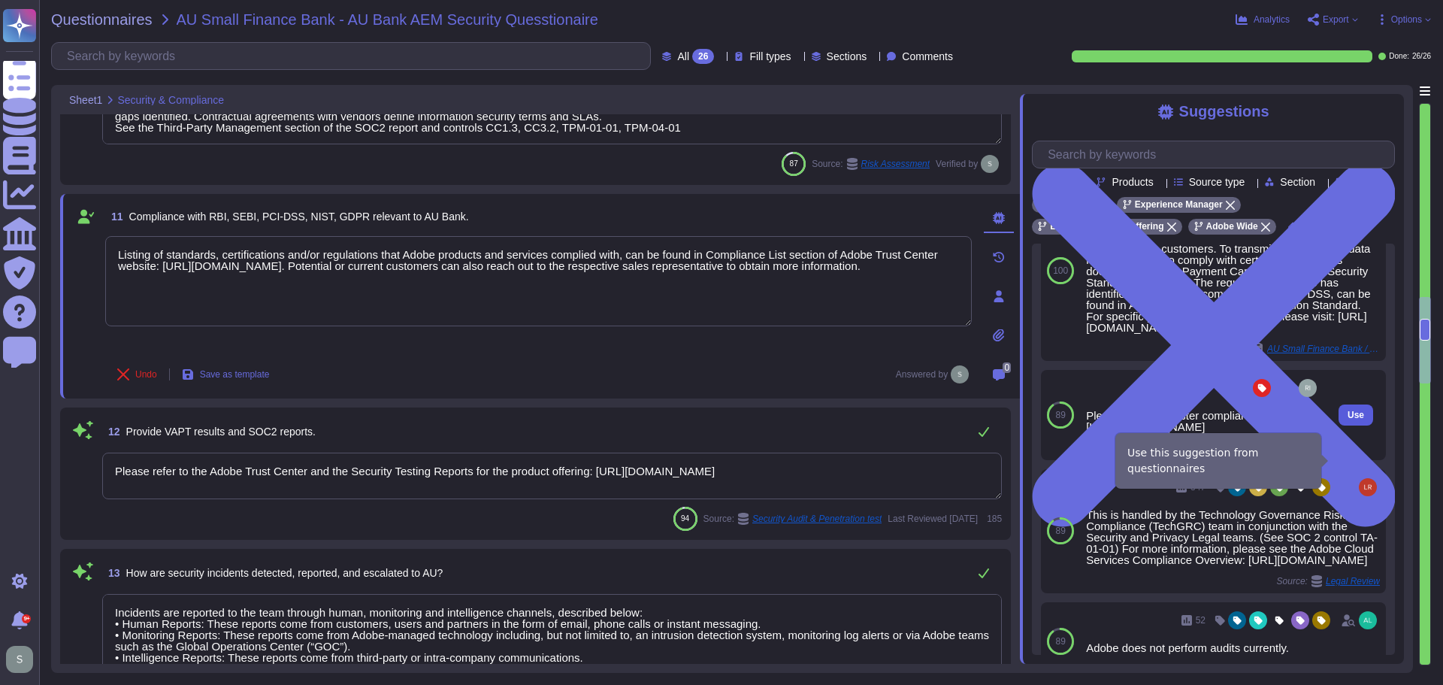
click at [1348, 419] on span "Use" at bounding box center [1356, 414] width 17 height 9
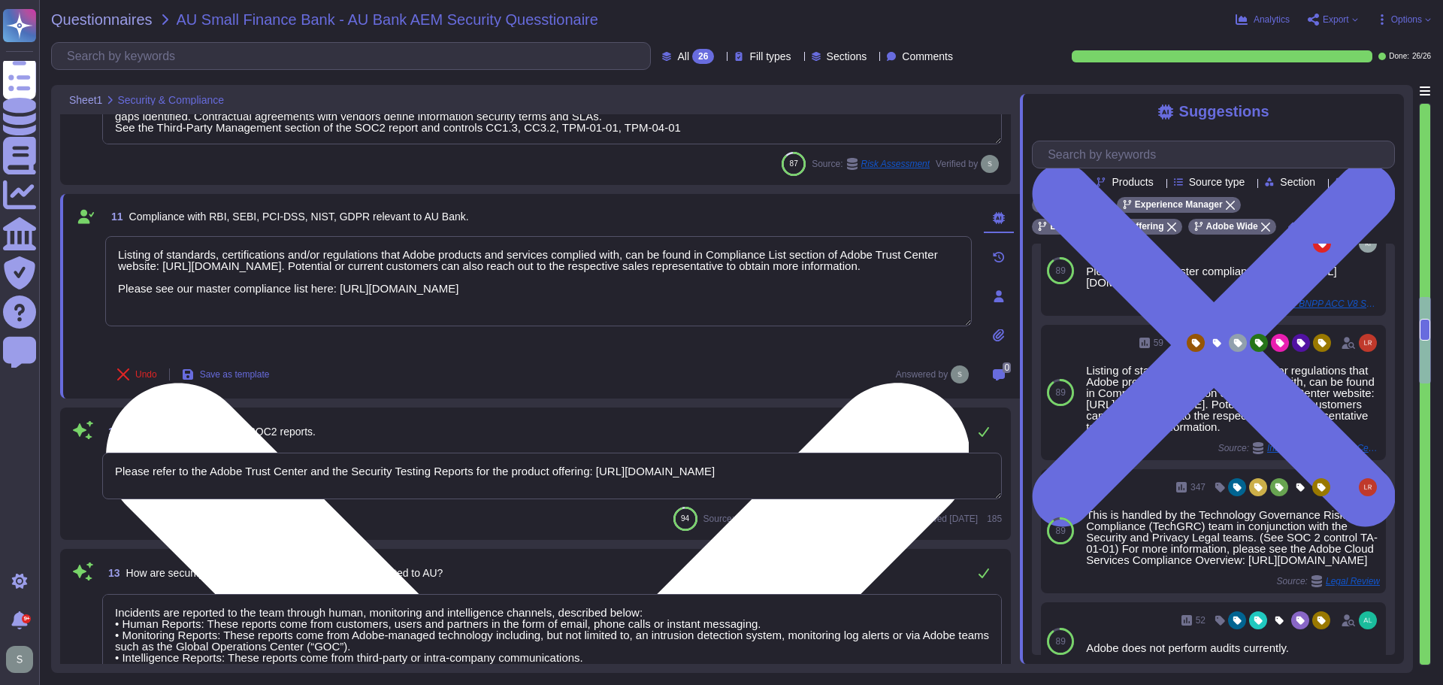
drag, startPoint x: 661, startPoint y: 289, endPoint x: 330, endPoint y: 295, distance: 331.5
click at [330, 295] on textarea "Listing of standards, certifications and/or regulations that Adobe products and…" at bounding box center [538, 281] width 867 height 90
drag, startPoint x: 162, startPoint y: 266, endPoint x: 331, endPoint y: 267, distance: 169.1
click at [331, 267] on textarea "Listing of standards, certifications and/or regulations that Adobe products and…" at bounding box center [538, 281] width 867 height 90
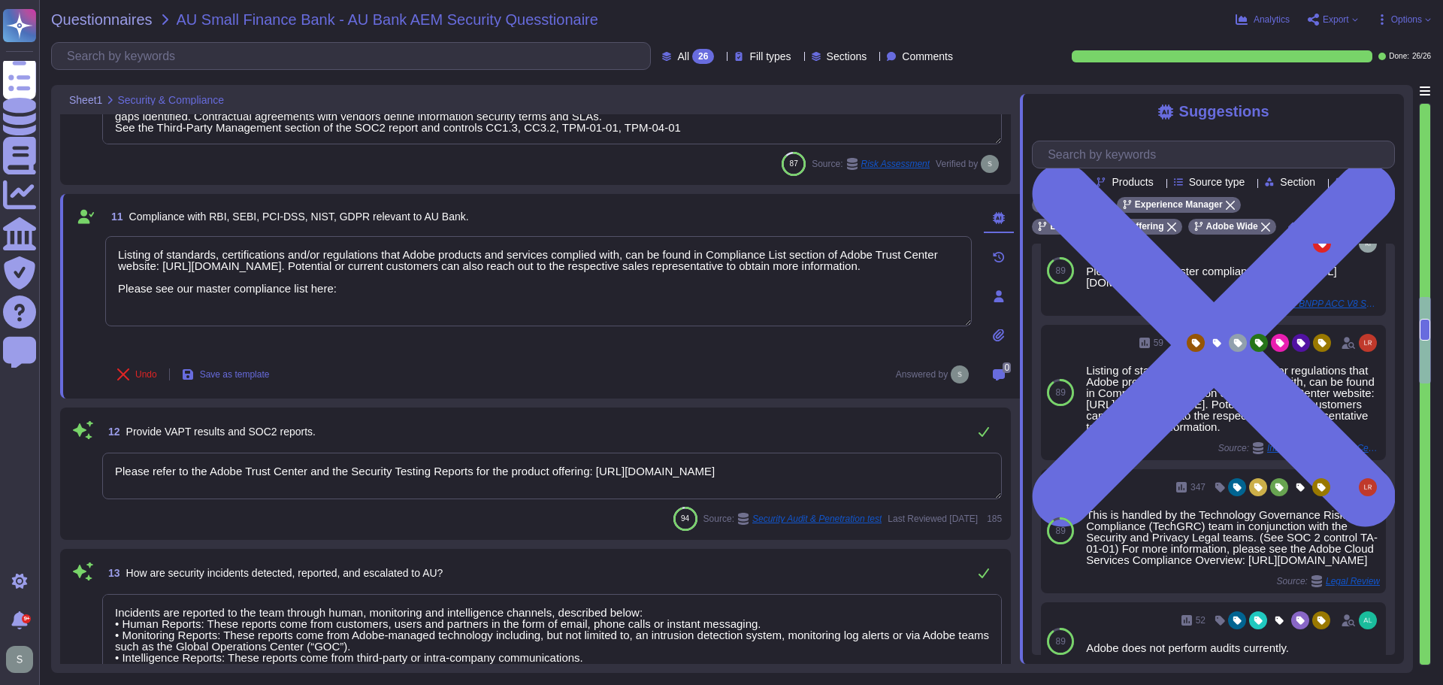
paste textarea "https://www.adobe.com/trust/compliance/compliance-list.html"
type textarea "Listing of standards, certifications and/or regulations that Adobe products and…"
click at [871, 477] on textarea "Please refer to the Adobe Trust Center and the Security Testing Reports for the…" at bounding box center [552, 476] width 900 height 47
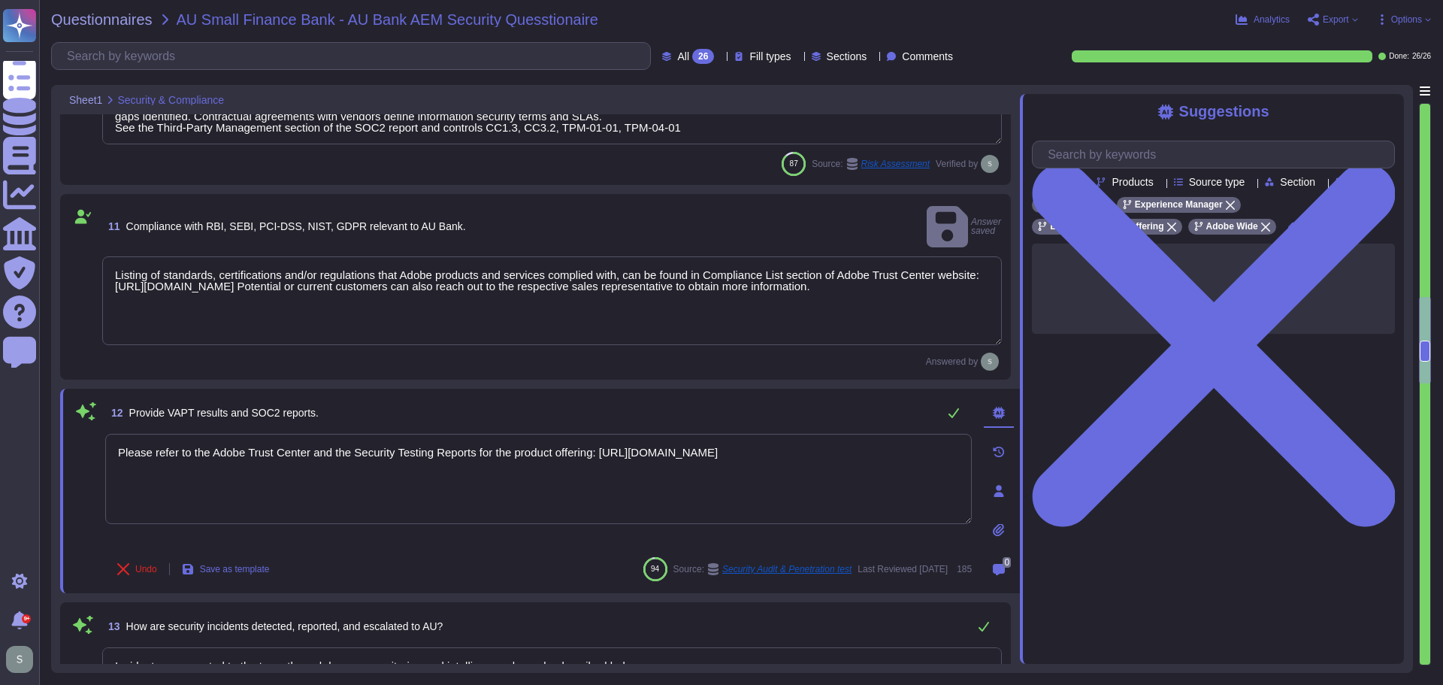
click at [929, 273] on textarea "Listing of standards, certifications and/or regulations that Adobe products and…" at bounding box center [552, 300] width 900 height 89
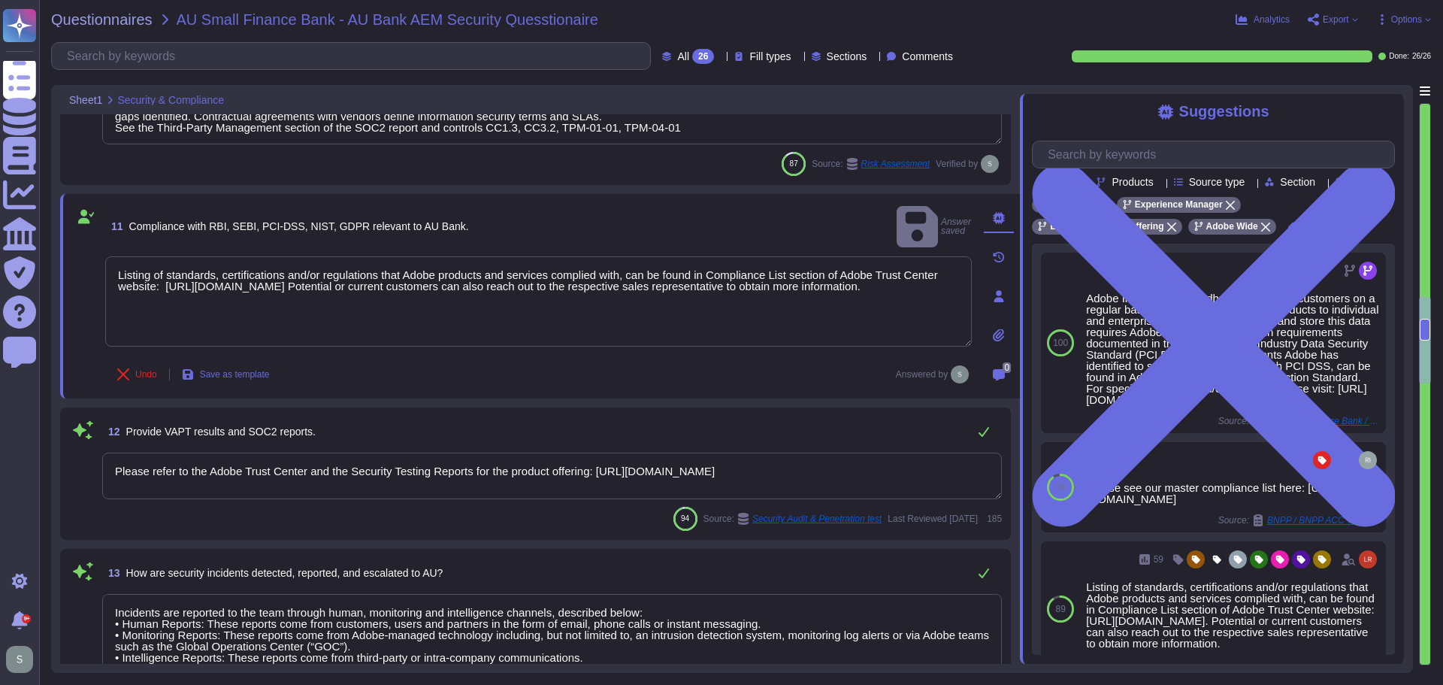
click at [849, 477] on textarea "Please refer to the Adobe Trust Center and the Security Testing Reports for the…" at bounding box center [552, 476] width 900 height 47
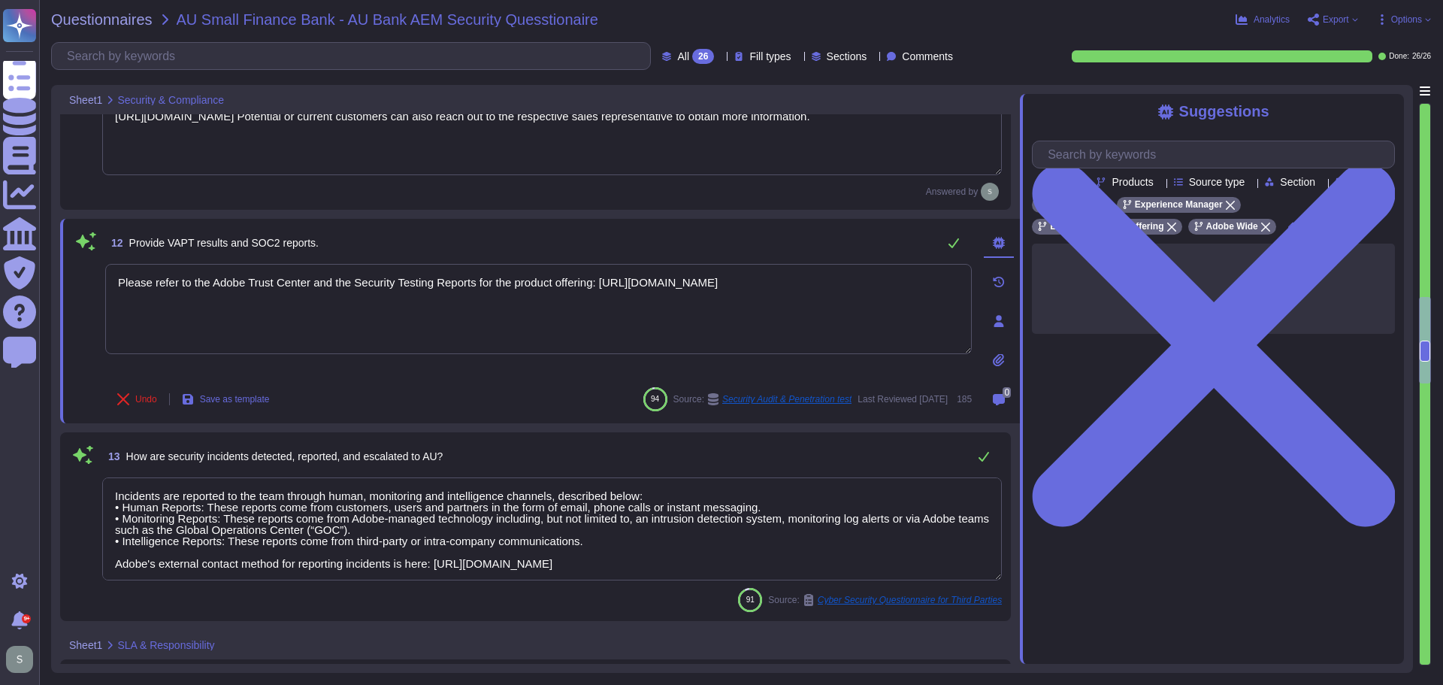
scroll to position [1694, 0]
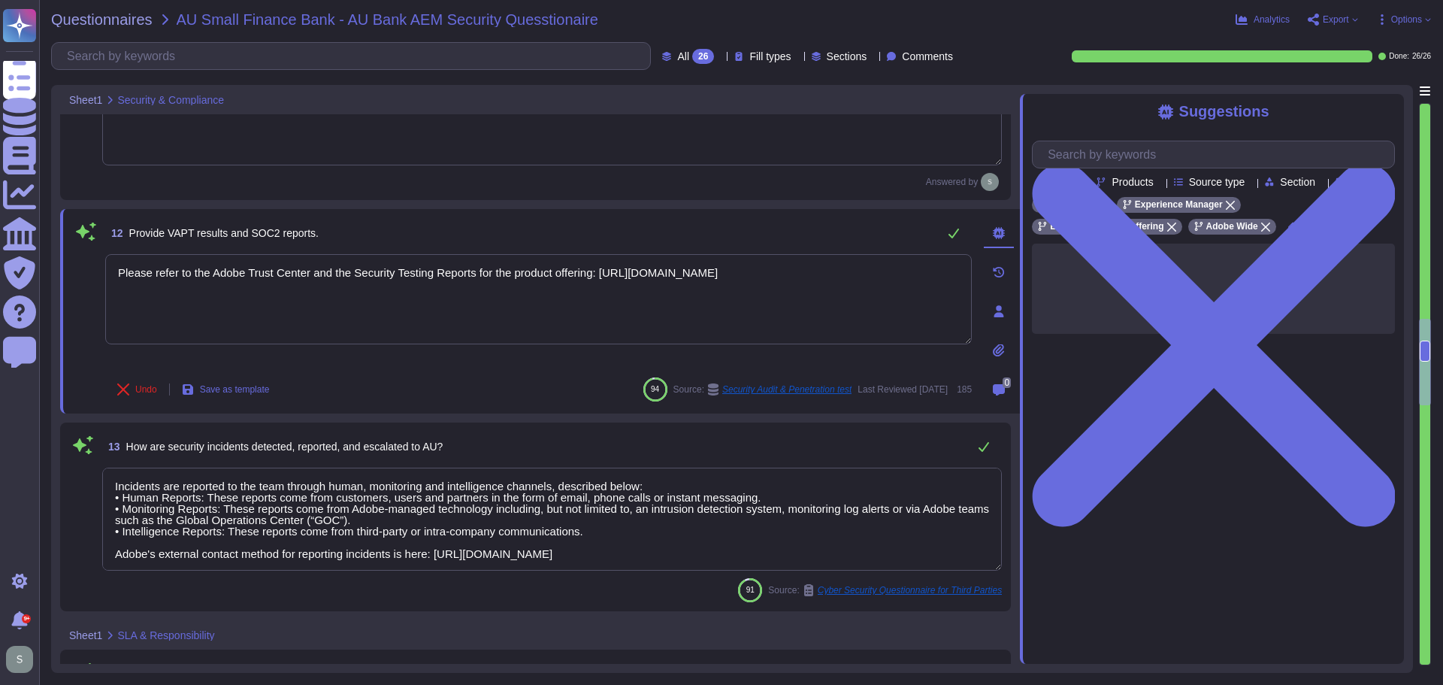
type textarea "The Adobe Service Commitments page describes Adobe’s service availability for t…"
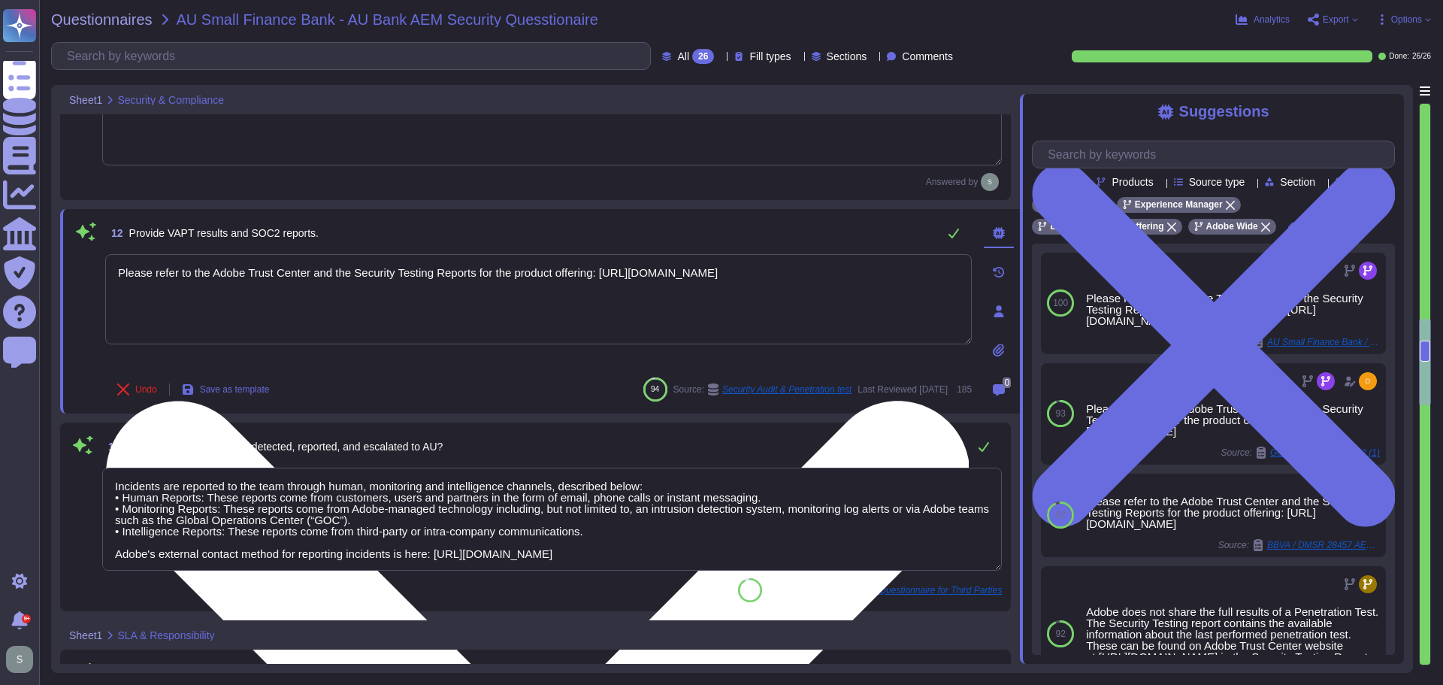
drag, startPoint x: 599, startPoint y: 274, endPoint x: 914, endPoint y: 272, distance: 315.0
click at [914, 272] on textarea "Please refer to the Adobe Trust Center and the Security Testing Reports for the…" at bounding box center [538, 299] width 867 height 90
paste textarea "/security-testing-report-adobe-experience-manager-cloud-service"
type textarea "Please refer to the Adobe Trust Center and the Security Testing Reports for the…"
click at [488, 290] on textarea "Please refer to the Adobe Trust Center and the Security Testing Reports for the…" at bounding box center [538, 299] width 867 height 90
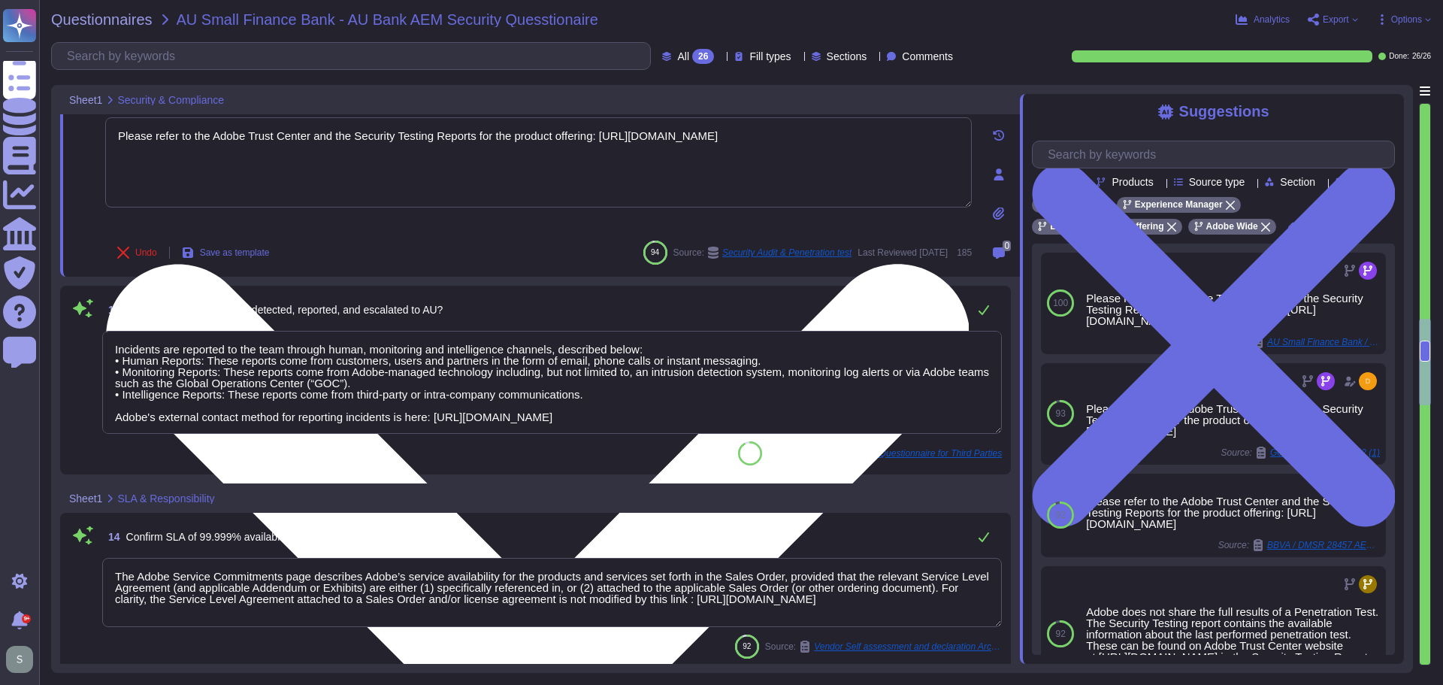
scroll to position [1845, 0]
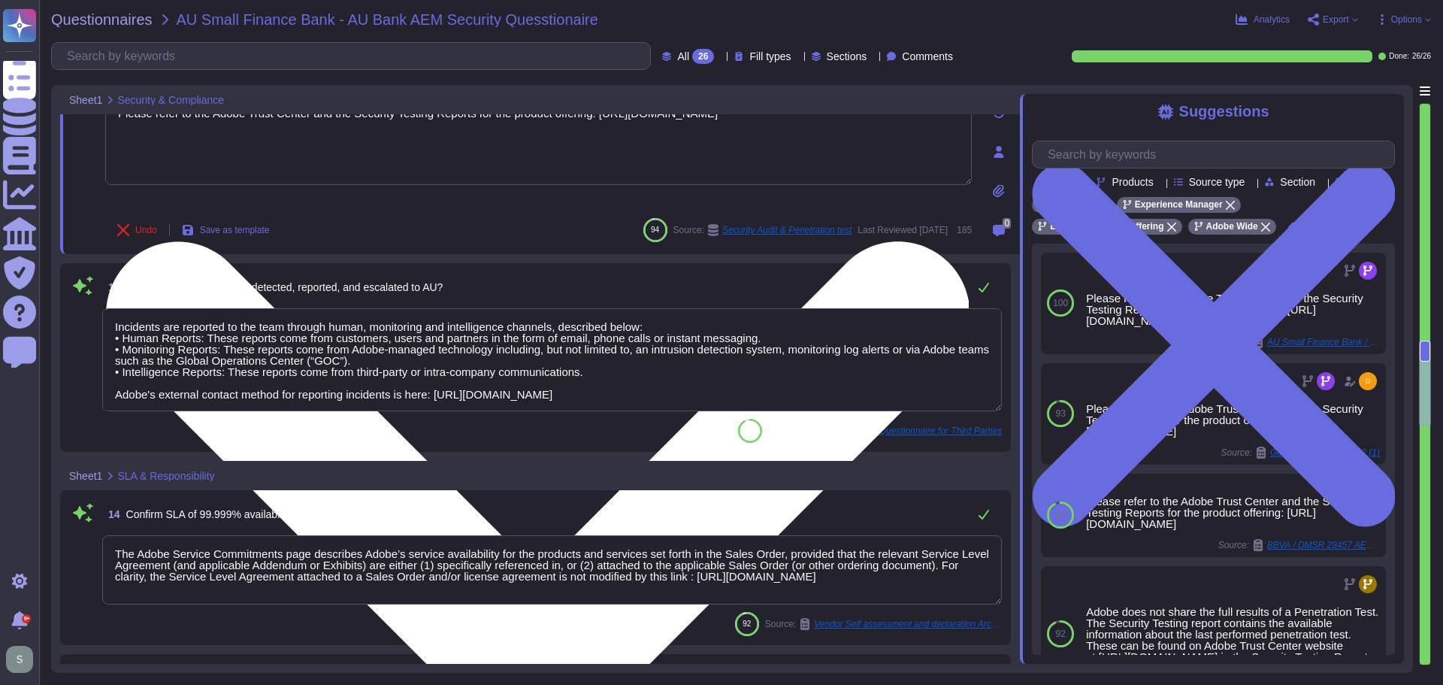
type textarea "The Incident Response Plan and associated procedures are tested and documented …"
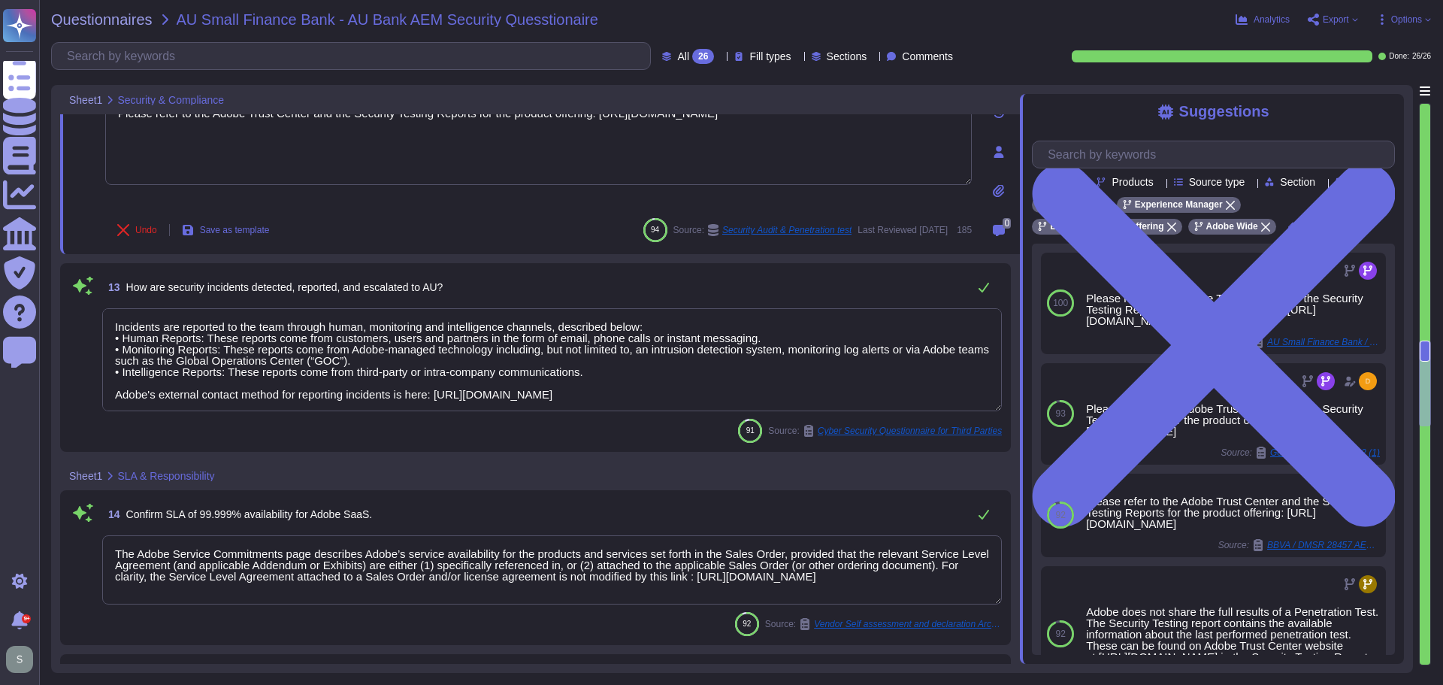
type textarea "Please refer to the Adobe Trust Center and the Security Testing Reports for the…"
click at [492, 328] on textarea "Incidents are reported to the team through human, monitoring and intelligence c…" at bounding box center [552, 359] width 900 height 103
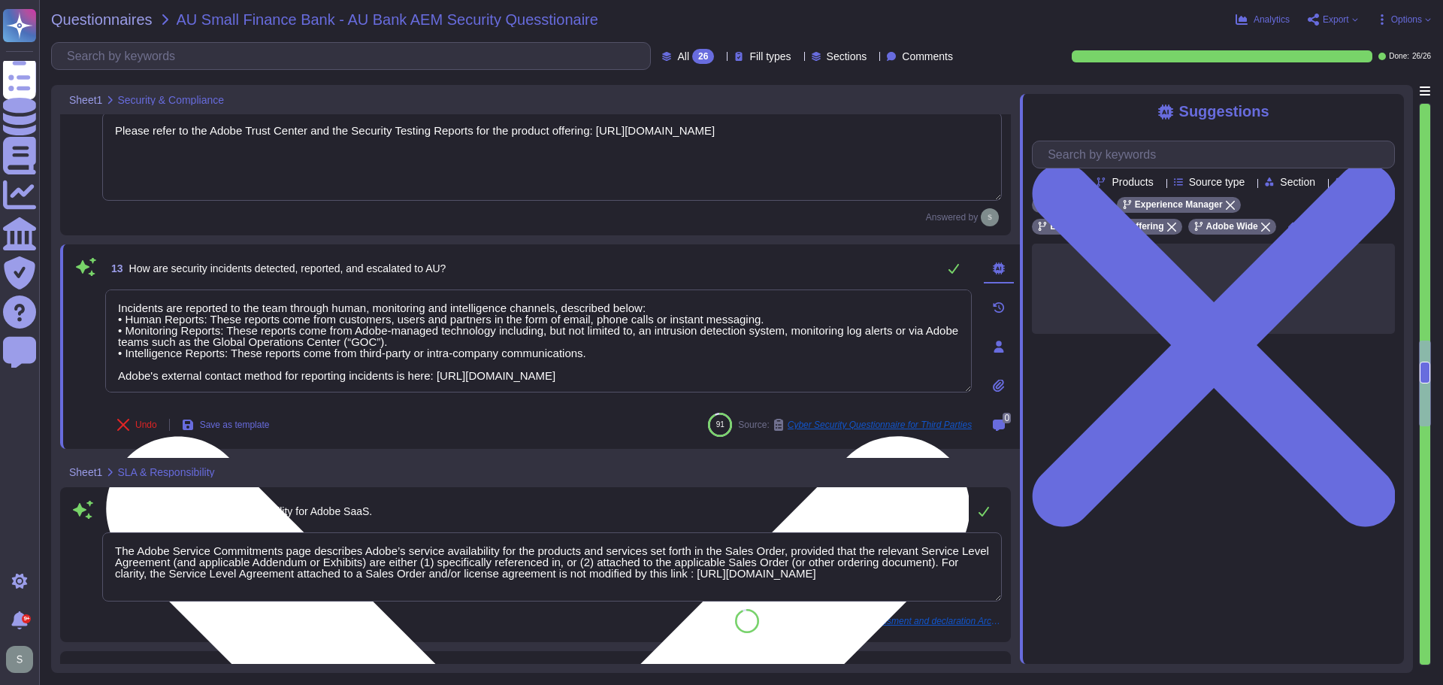
click at [683, 347] on textarea "Incidents are reported to the team through human, monitoring and intelligence c…" at bounding box center [538, 340] width 867 height 103
click at [689, 351] on textarea "Incidents are reported to the team through human, monitoring and intelligence c…" at bounding box center [538, 340] width 867 height 103
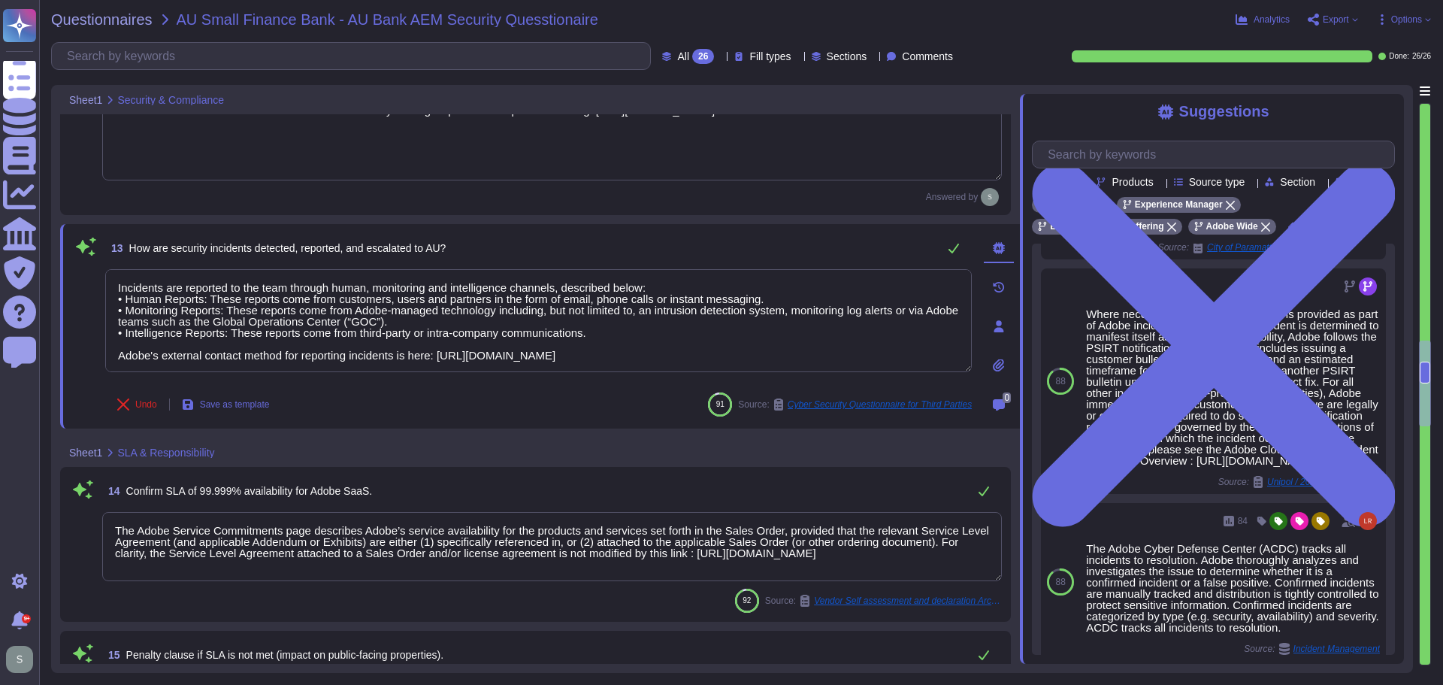
scroll to position [955, 0]
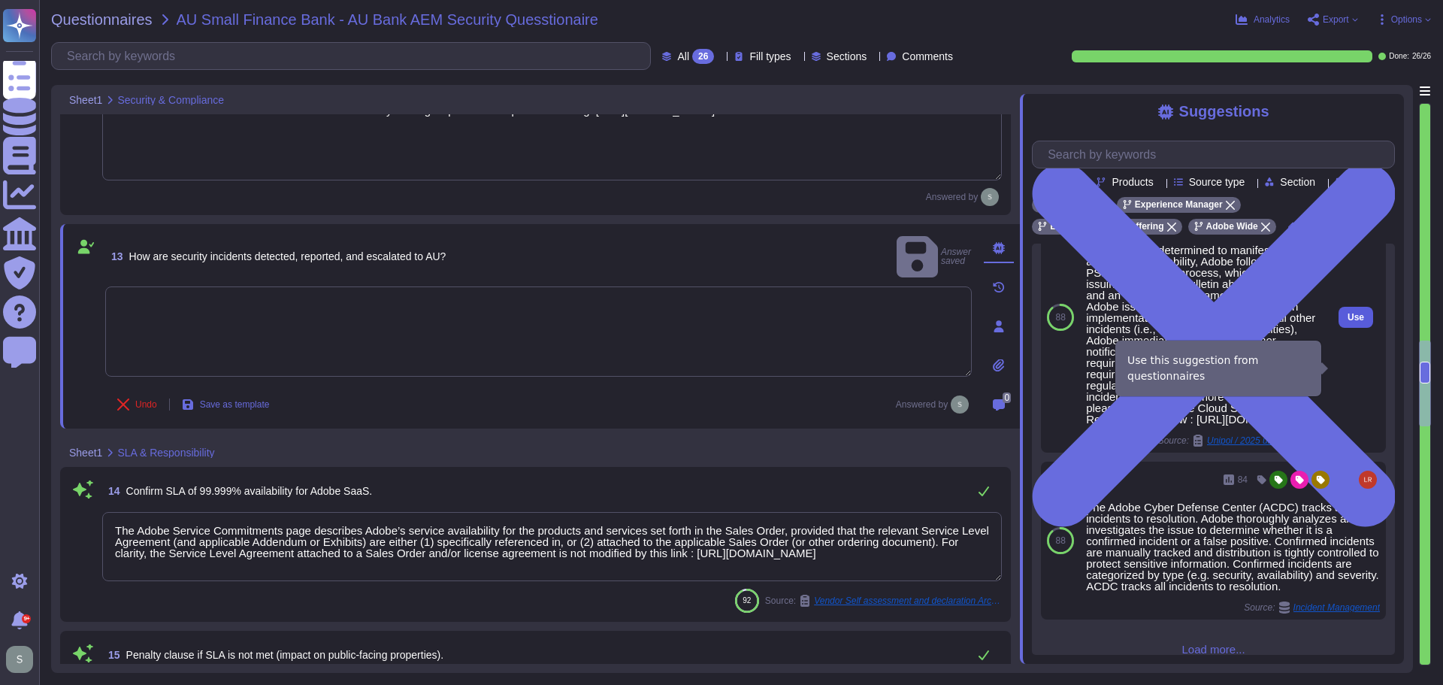
click at [1348, 322] on span "Use" at bounding box center [1356, 317] width 17 height 9
type textarea "Where necessary, customer notification is provided as part of Adobe incident re…"
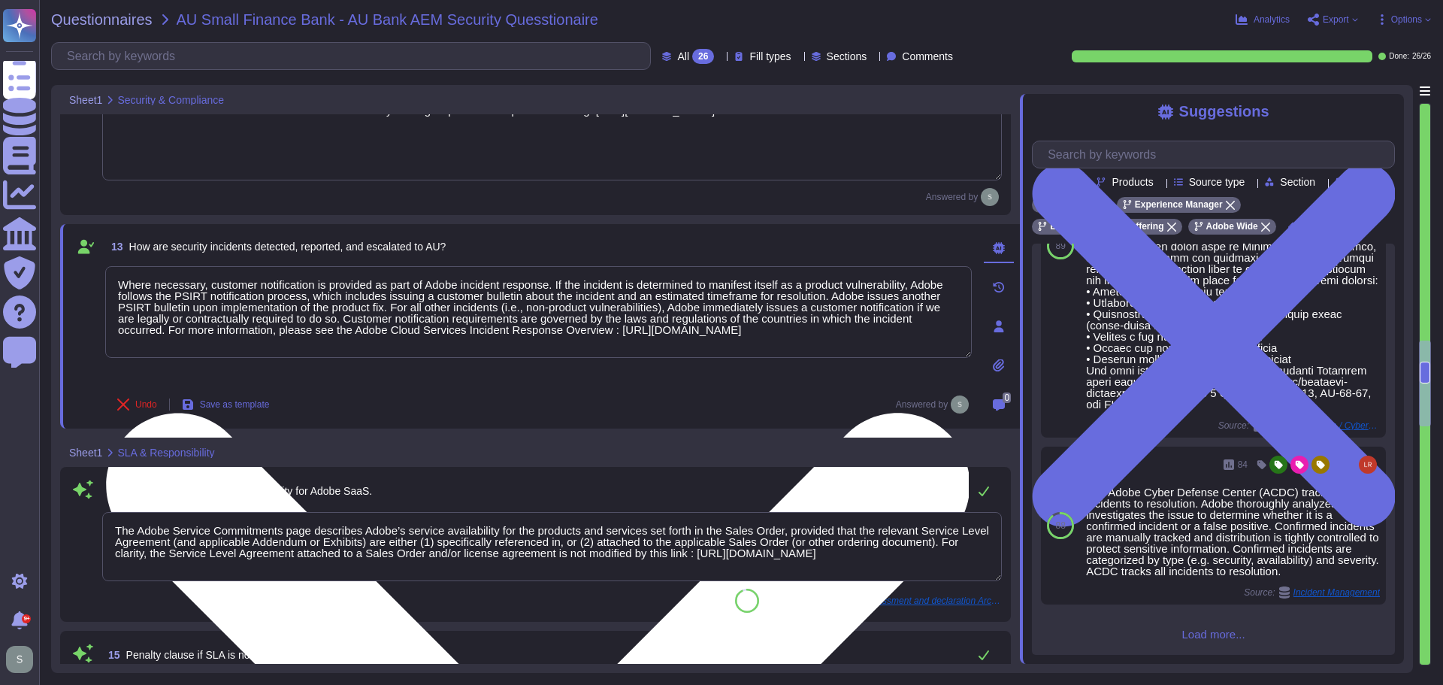
scroll to position [2, 0]
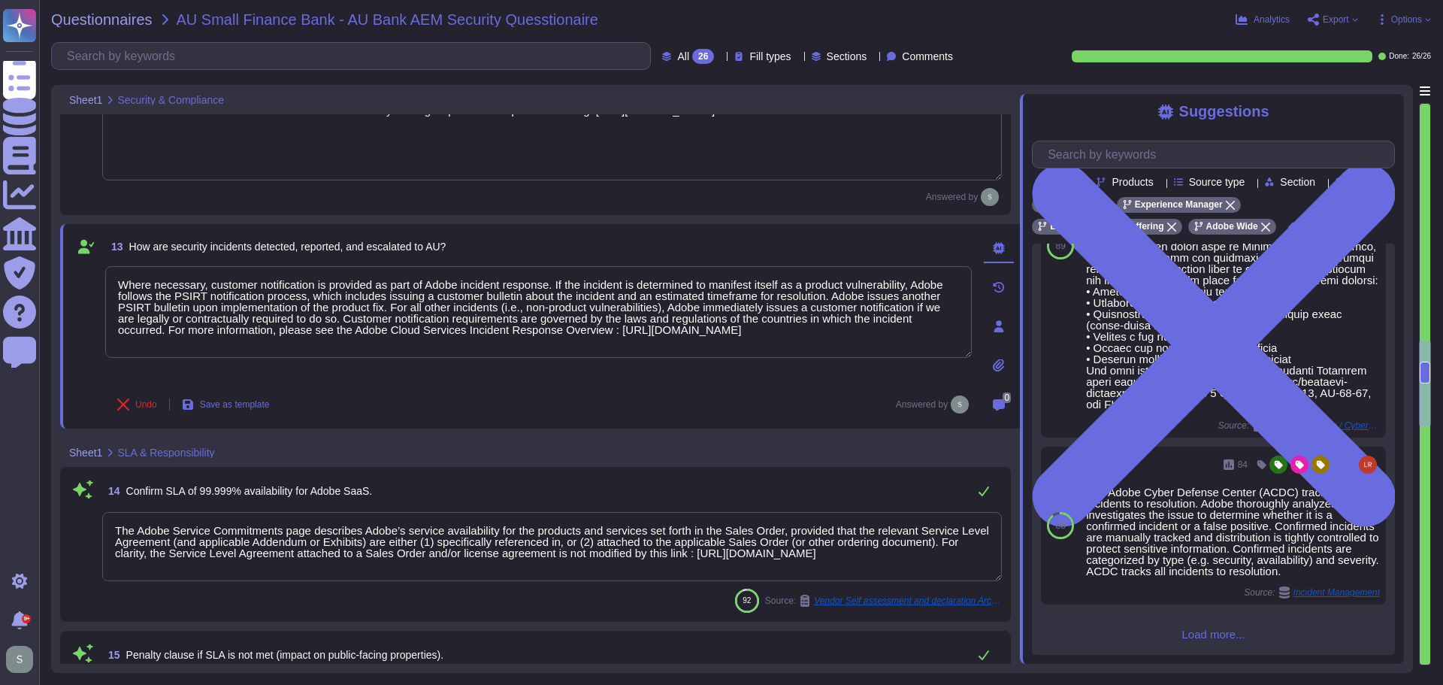
click at [910, 249] on div "13 How are security incidents detected, reported, and escalated to AU?" at bounding box center [538, 246] width 867 height 27
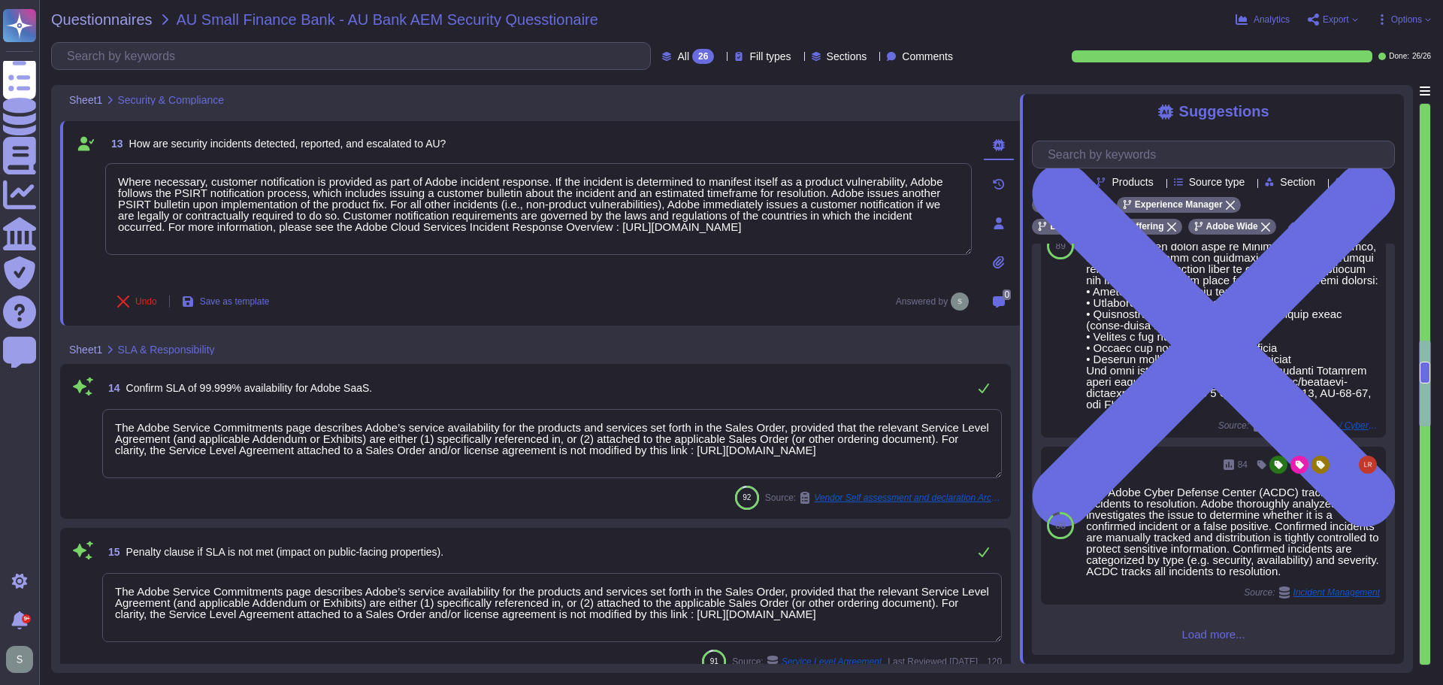
scroll to position [2070, 0]
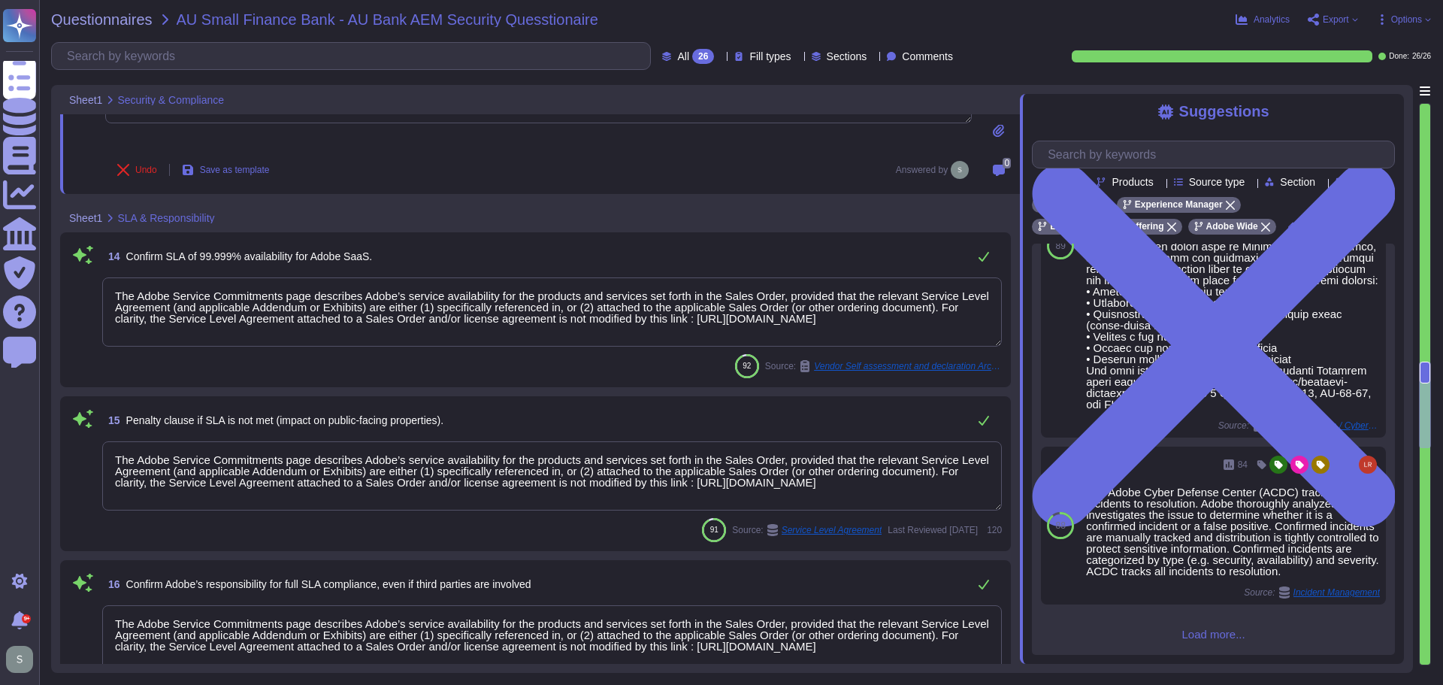
type textarea "If the event is determined to be customer impacting, Adobe will notify customer…"
click at [985, 256] on icon at bounding box center [984, 256] width 12 height 12
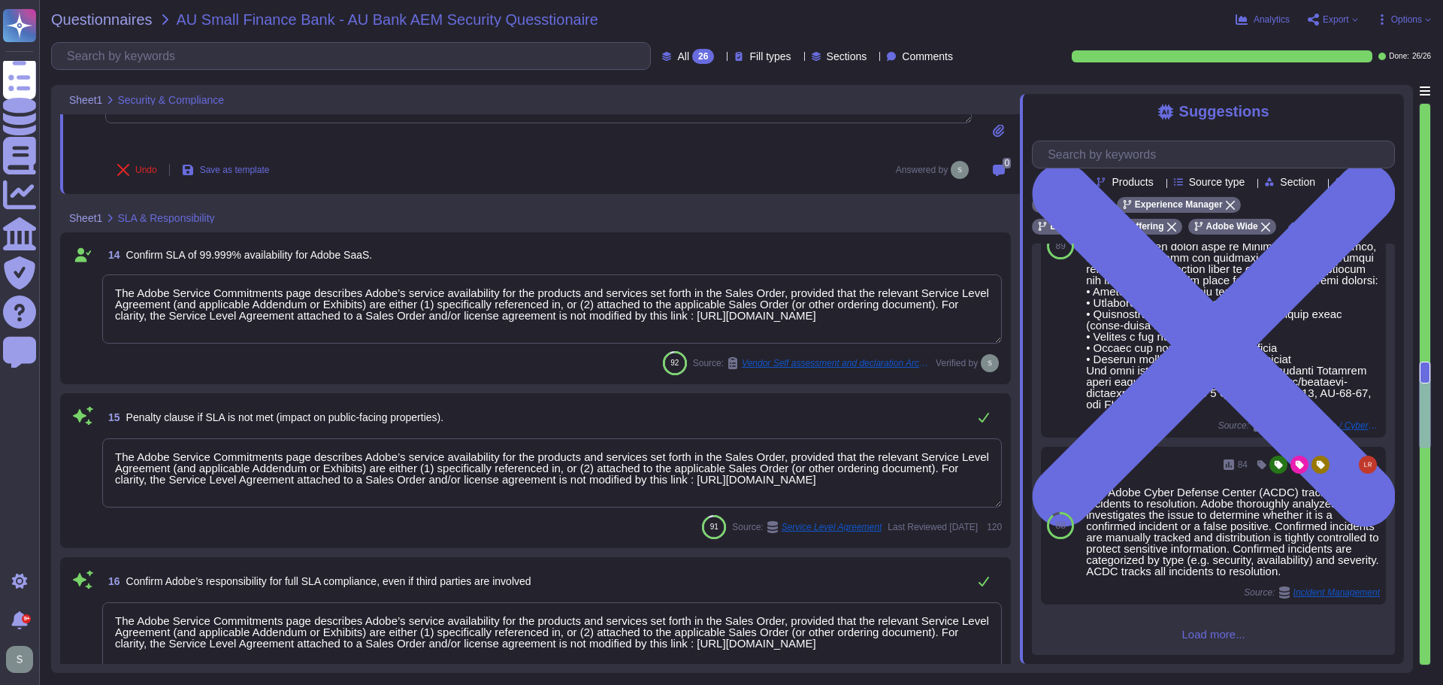
scroll to position [2, 0]
drag, startPoint x: 713, startPoint y: 315, endPoint x: 717, endPoint y: 331, distance: 16.2
click at [717, 331] on textarea "The Adobe Service Commitments page describes Adobe’s service availability for t…" at bounding box center [552, 308] width 900 height 69
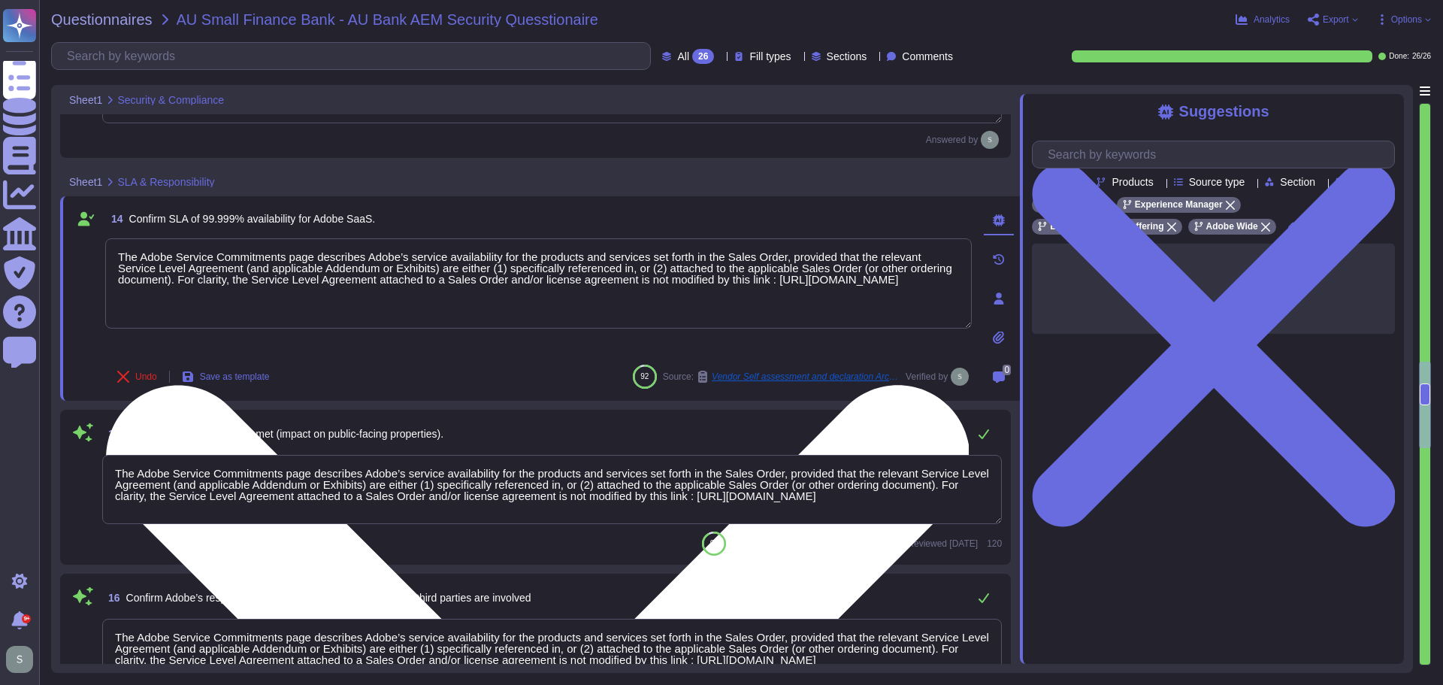
scroll to position [0, 0]
type textarea "If the event is determined to be customer impacting, Adobe will notify customer…"
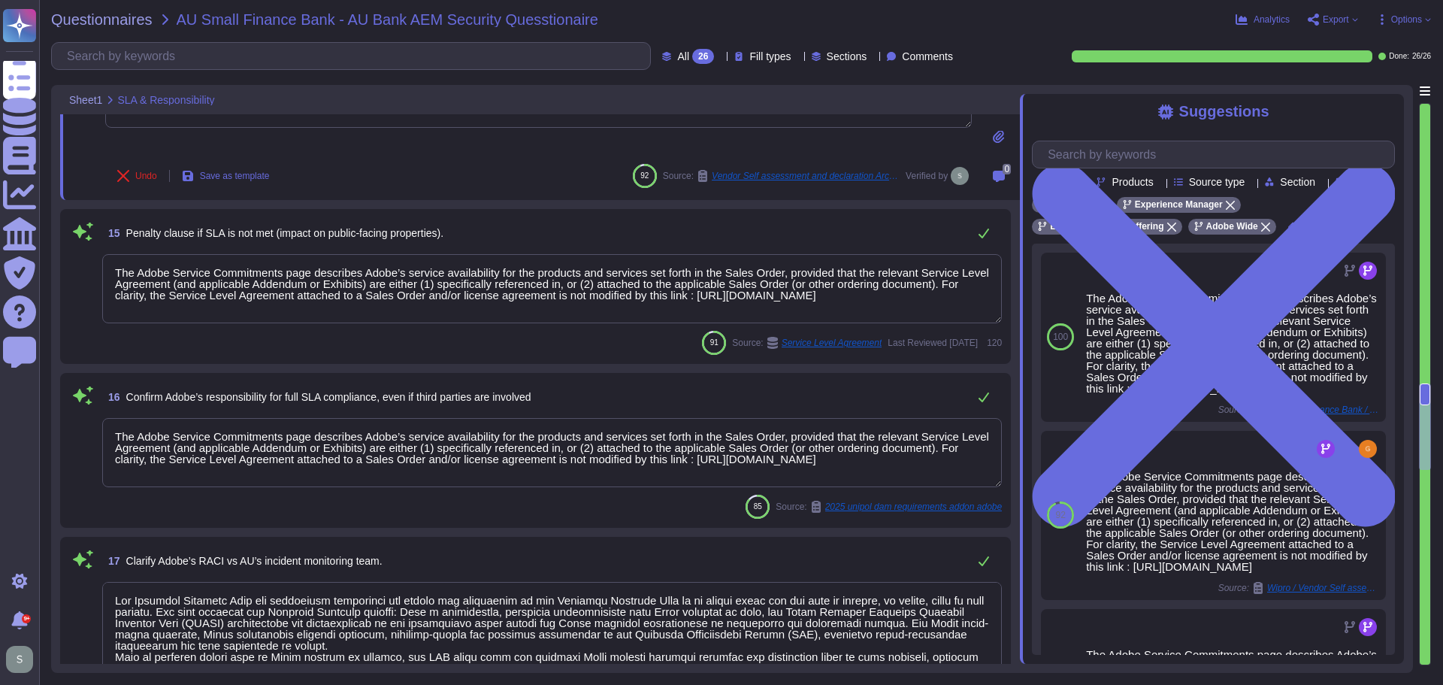
scroll to position [2296, 0]
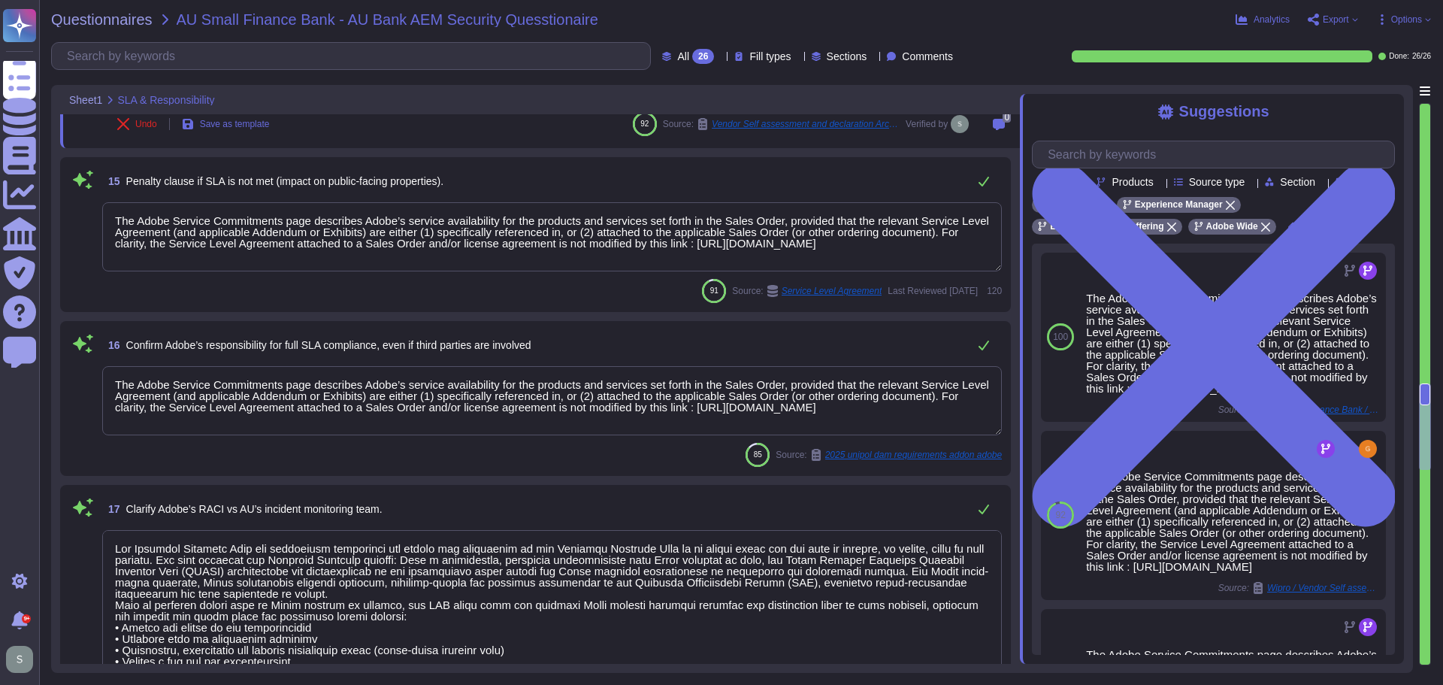
type textarea "Tests are evaluated for success against a set of criteria, including recovery t…"
click at [331, 253] on textarea "The Adobe Service Commitments page describes Adobe’s service availability for t…" at bounding box center [552, 236] width 900 height 69
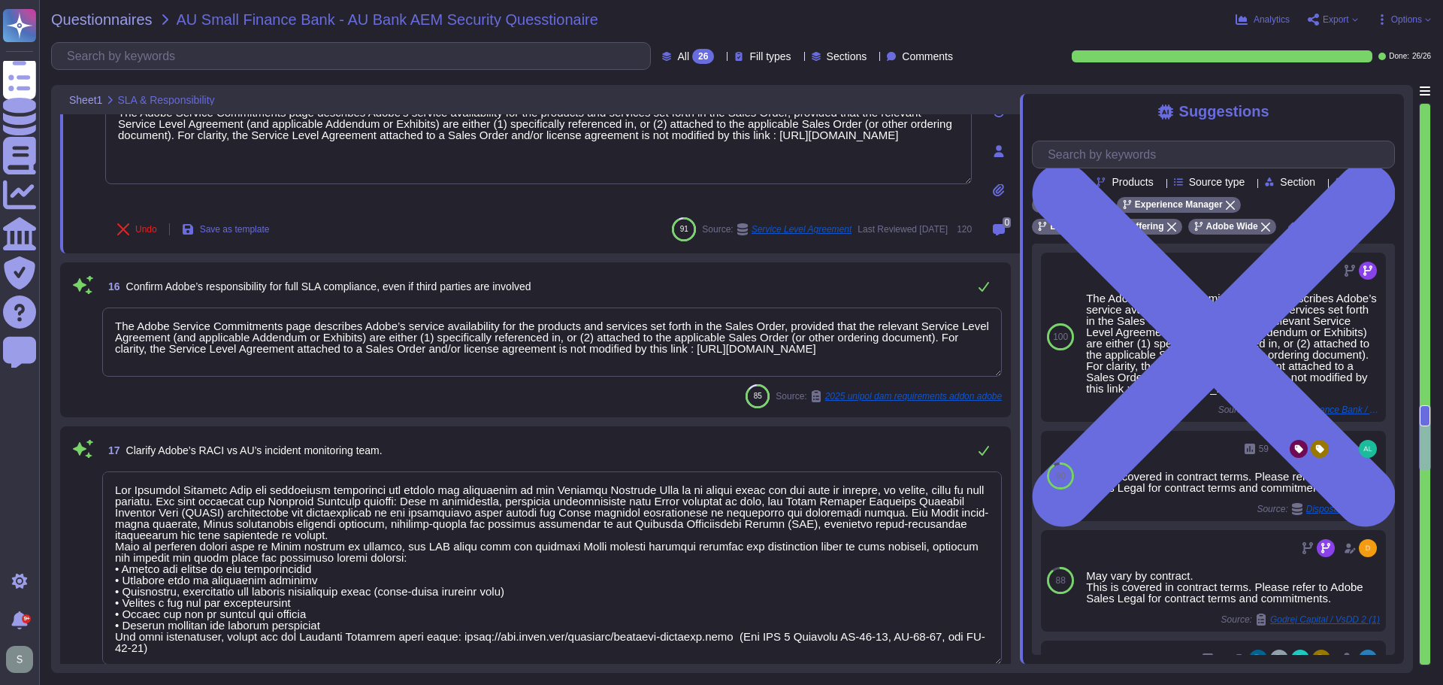
scroll to position [2371, 0]
type textarea "Tests are evaluated for success against a set of criteria, including recovery t…"
type textarea "Backups are copied to disk at another data center location within the same regi…"
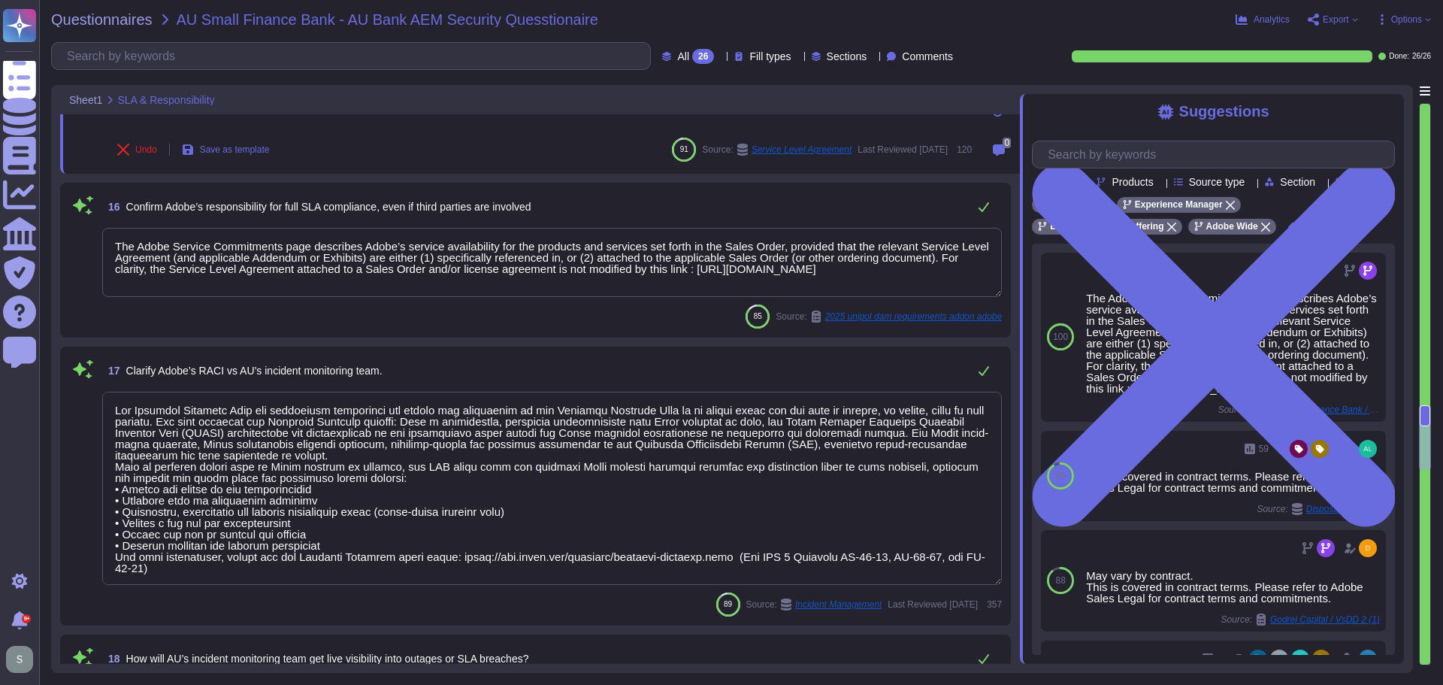
scroll to position [2521, 0]
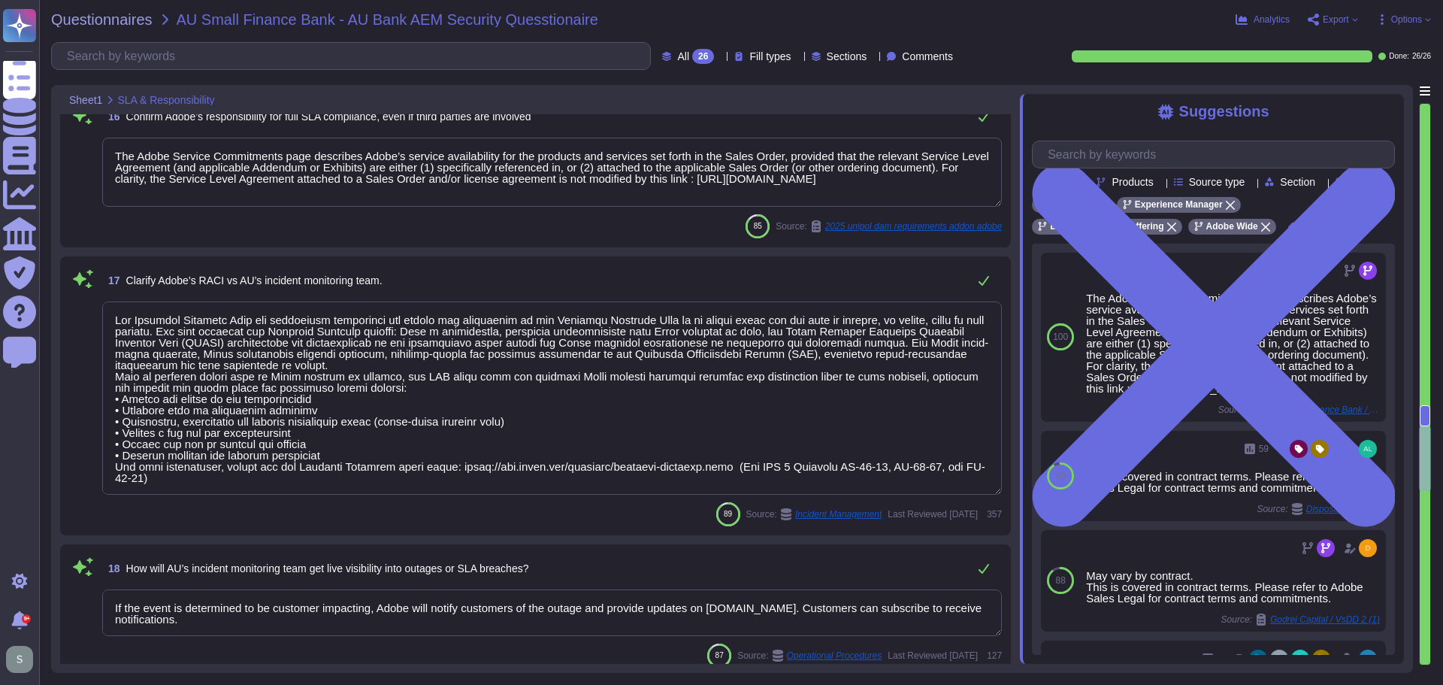
type textarea "Since the 2013 breach, Adobe has taken a number of measures to help improve our…"
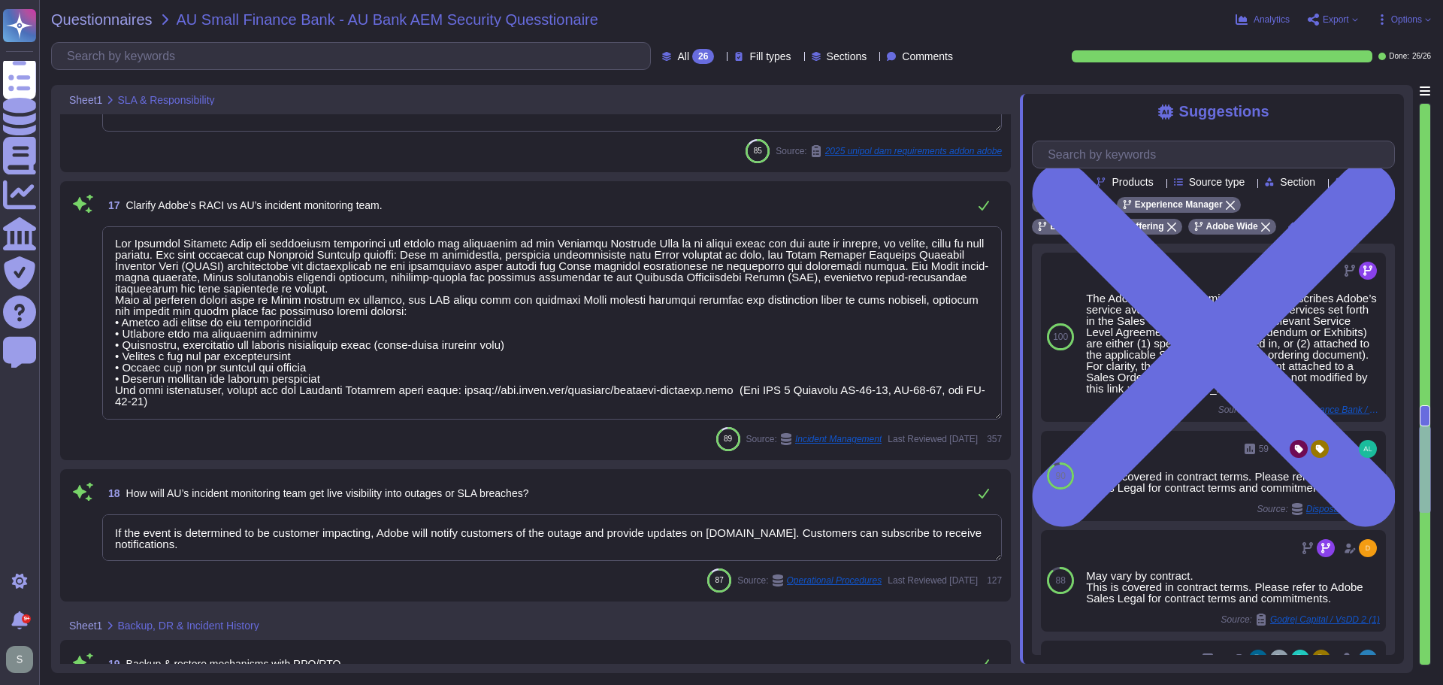
click at [397, 336] on textarea at bounding box center [552, 322] width 900 height 193
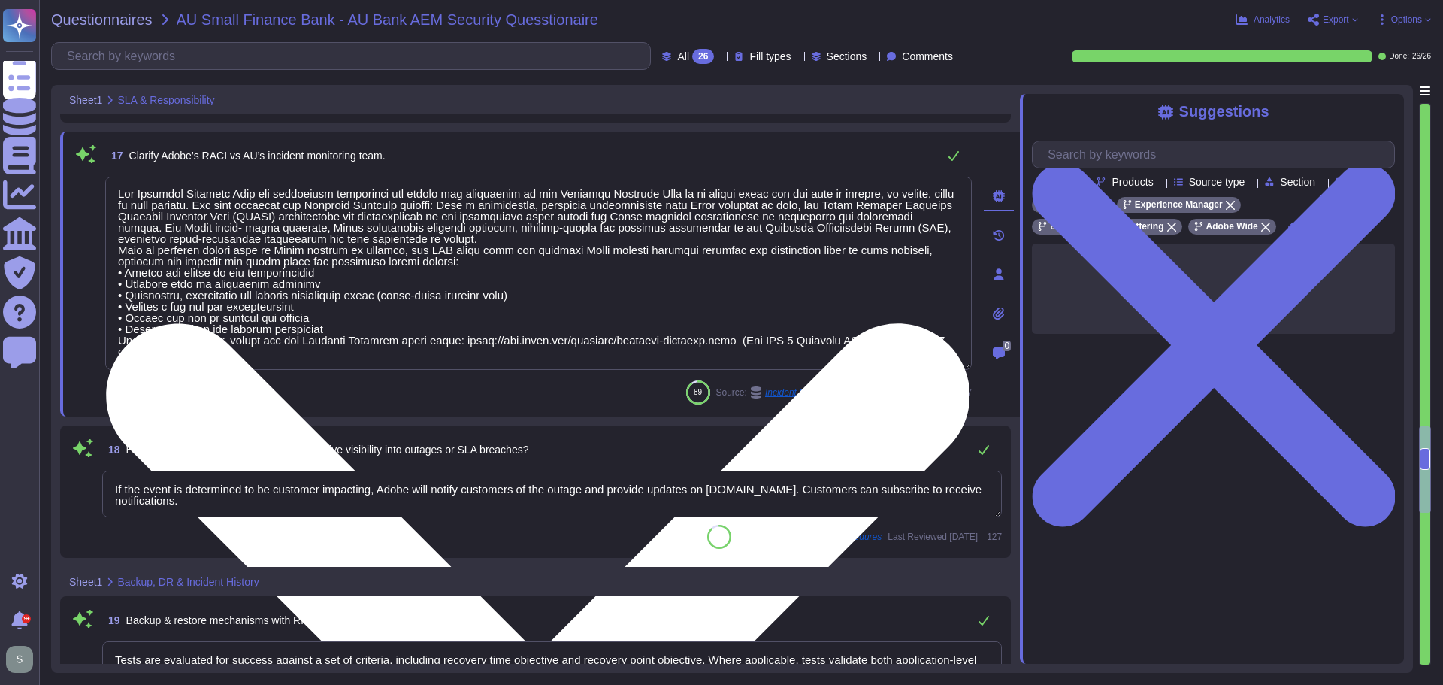
scroll to position [0, 0]
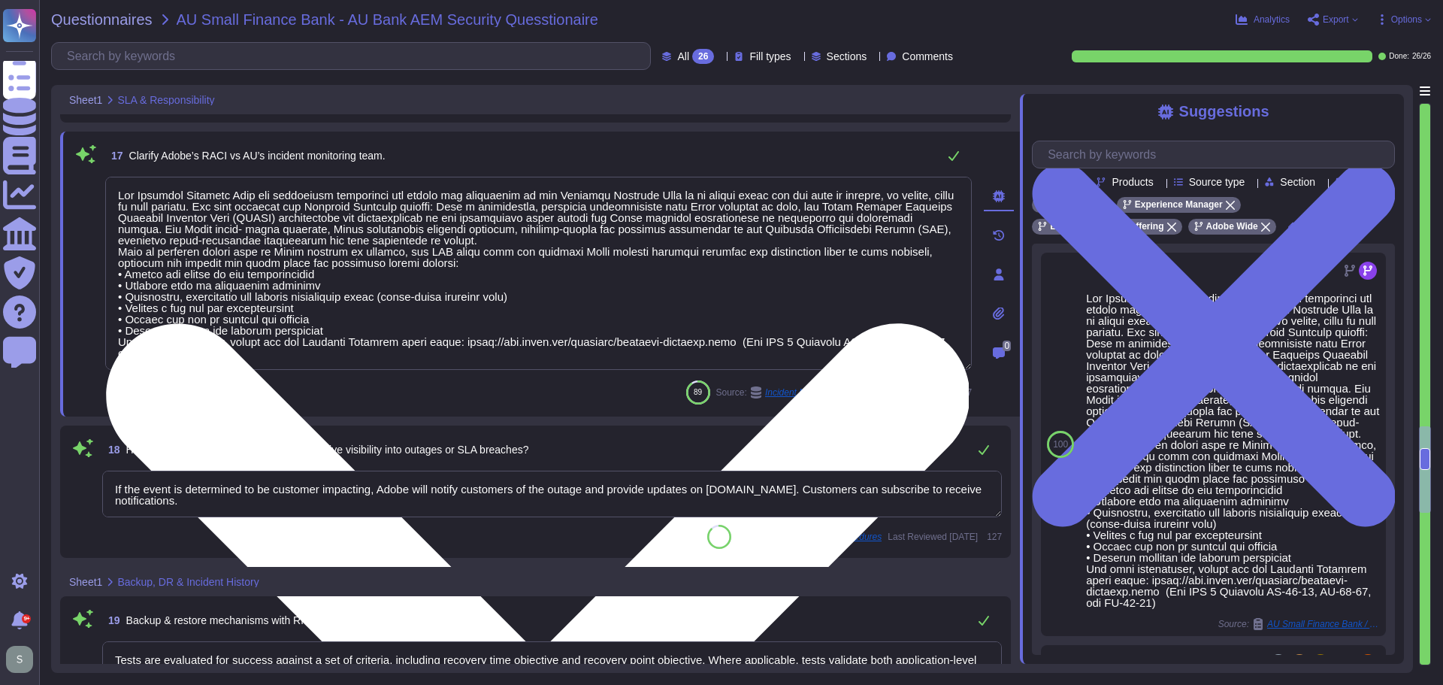
click at [373, 352] on textarea at bounding box center [538, 273] width 867 height 193
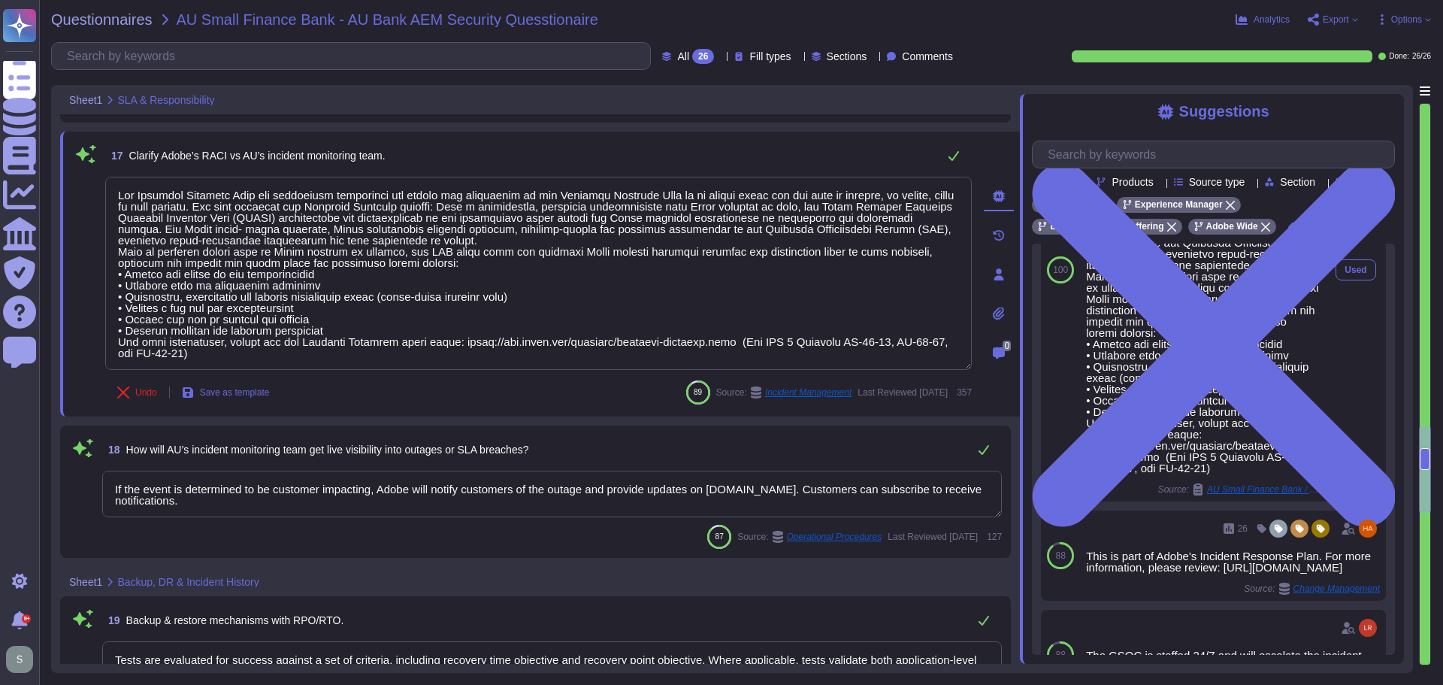
scroll to position [301, 0]
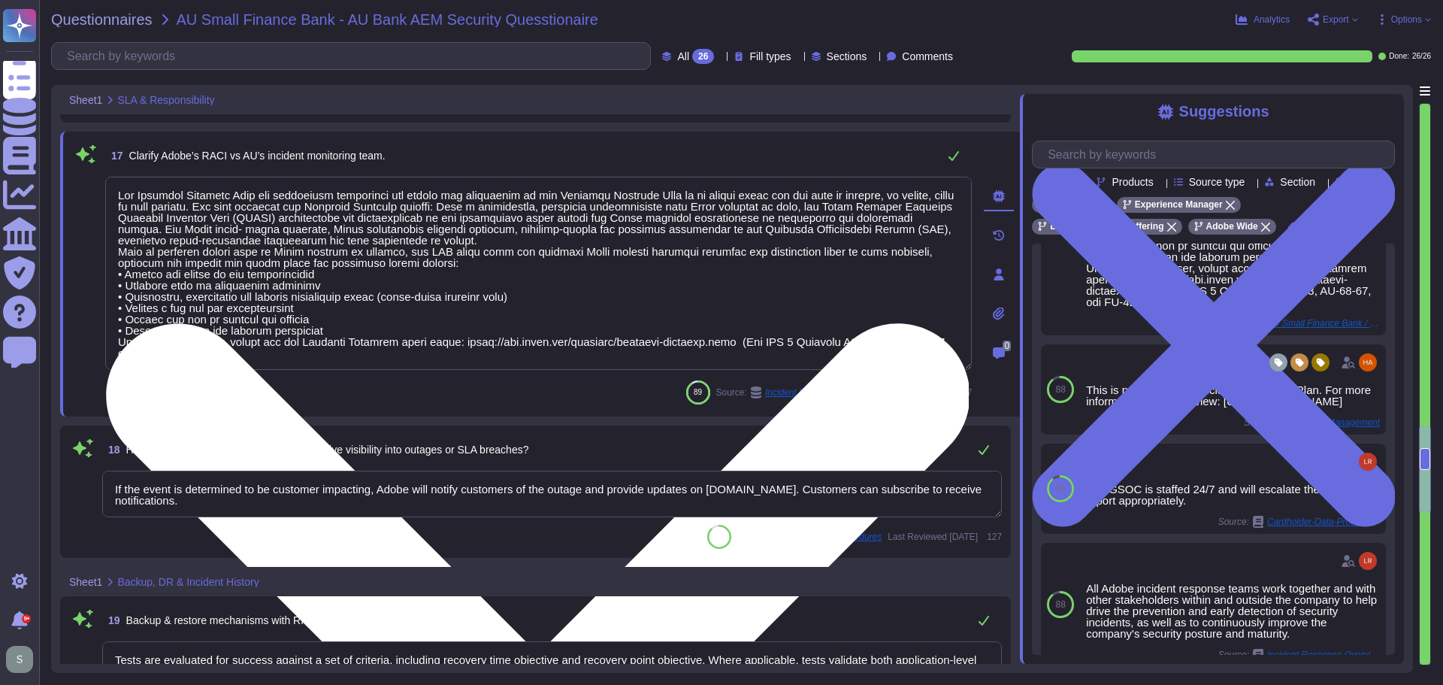
click at [756, 358] on textarea at bounding box center [538, 273] width 867 height 193
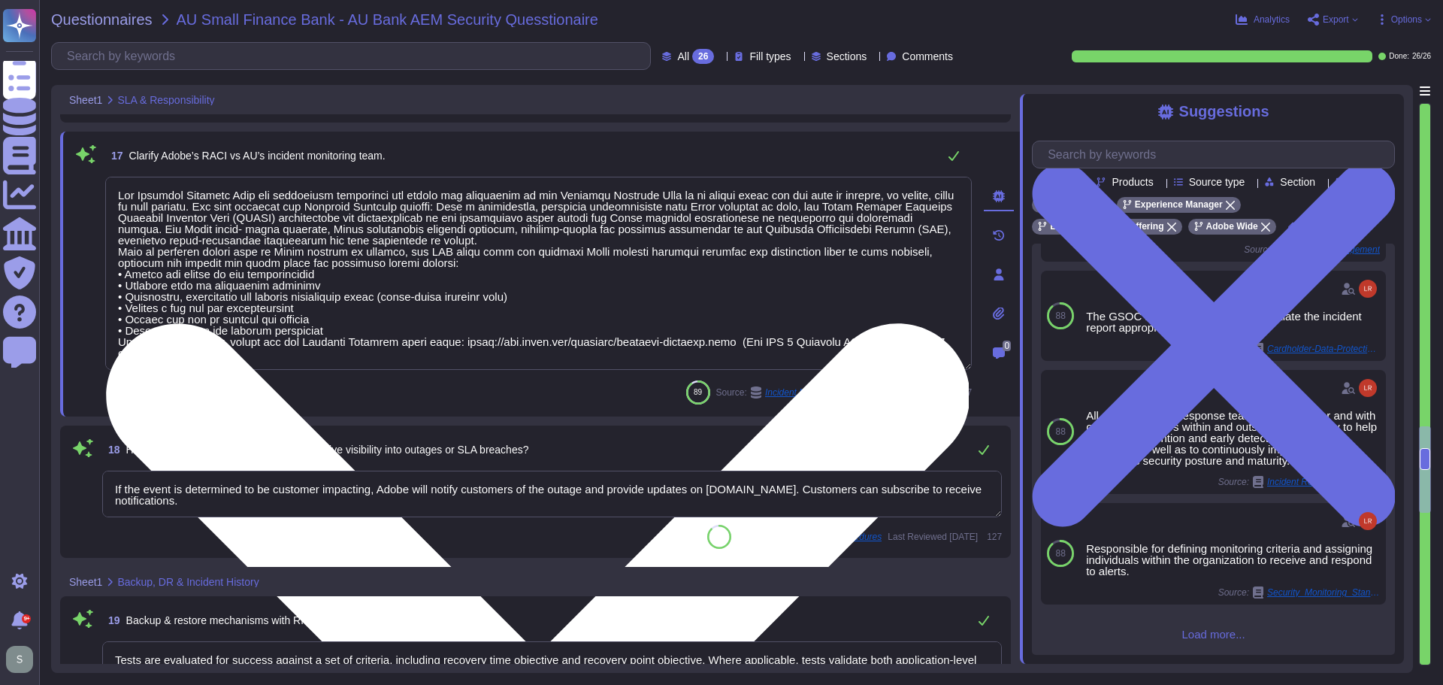
scroll to position [536, 0]
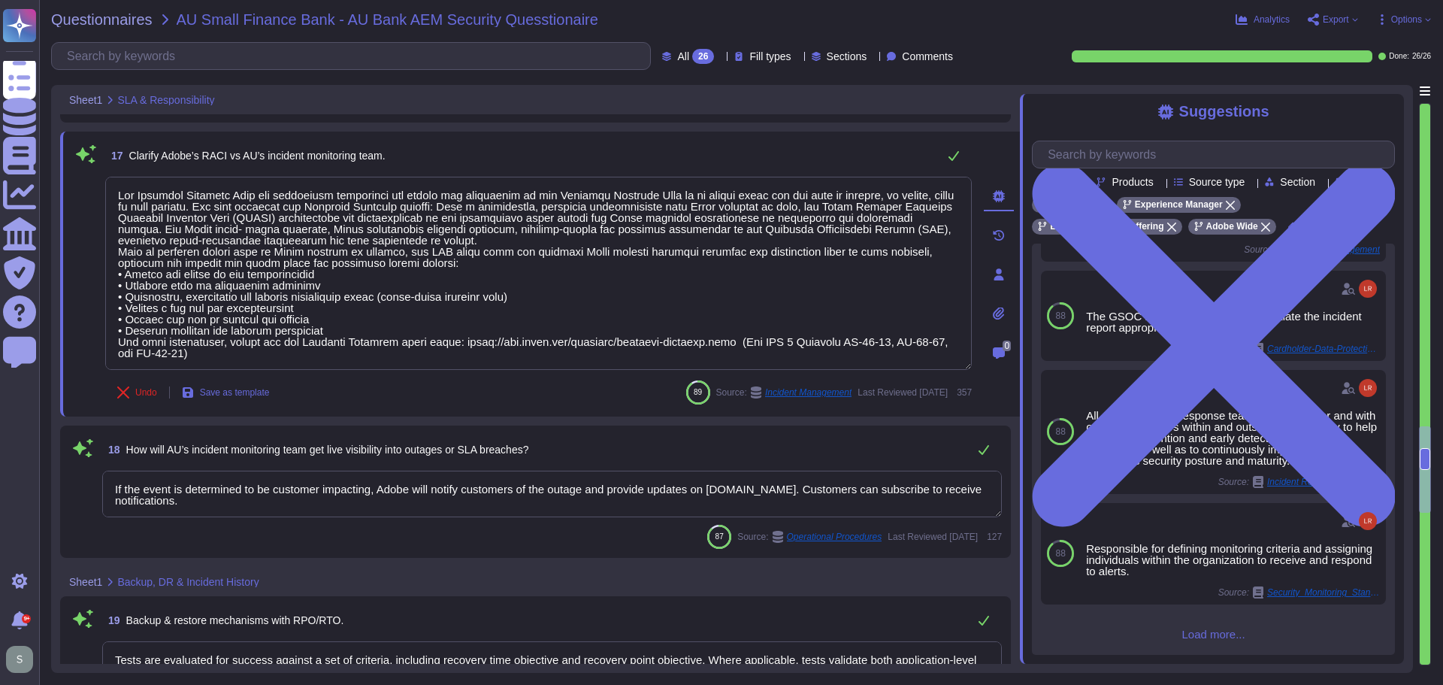
click at [1209, 640] on span "Load more..." at bounding box center [1213, 633] width 363 height 11
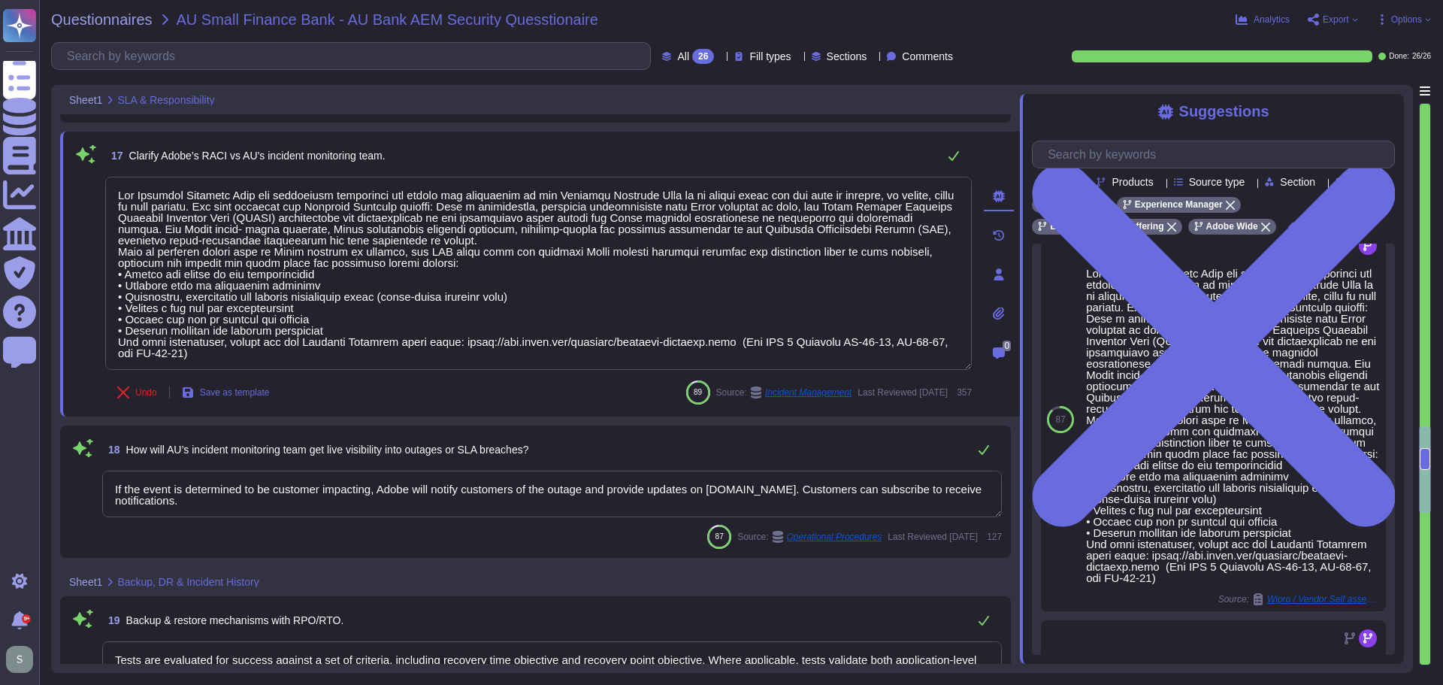
scroll to position [1160, 0]
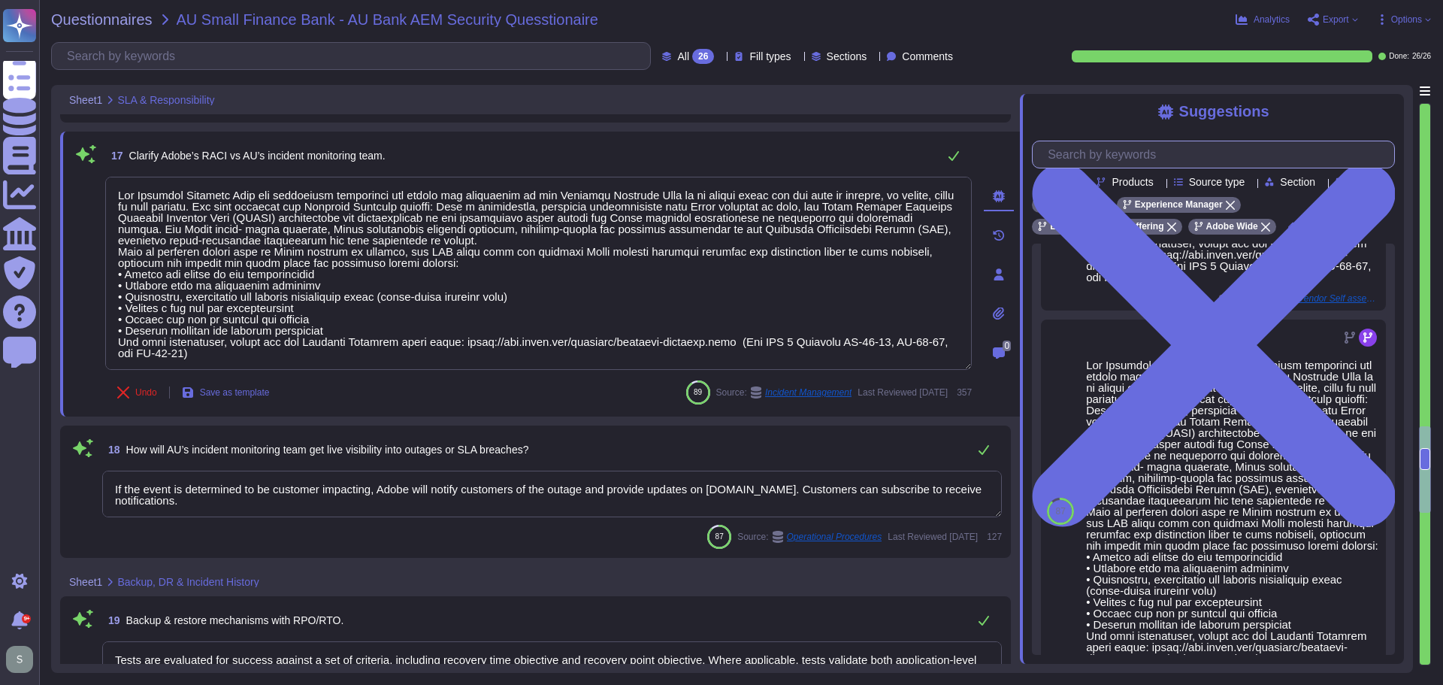
click at [1121, 157] on input "text" at bounding box center [1217, 154] width 354 height 26
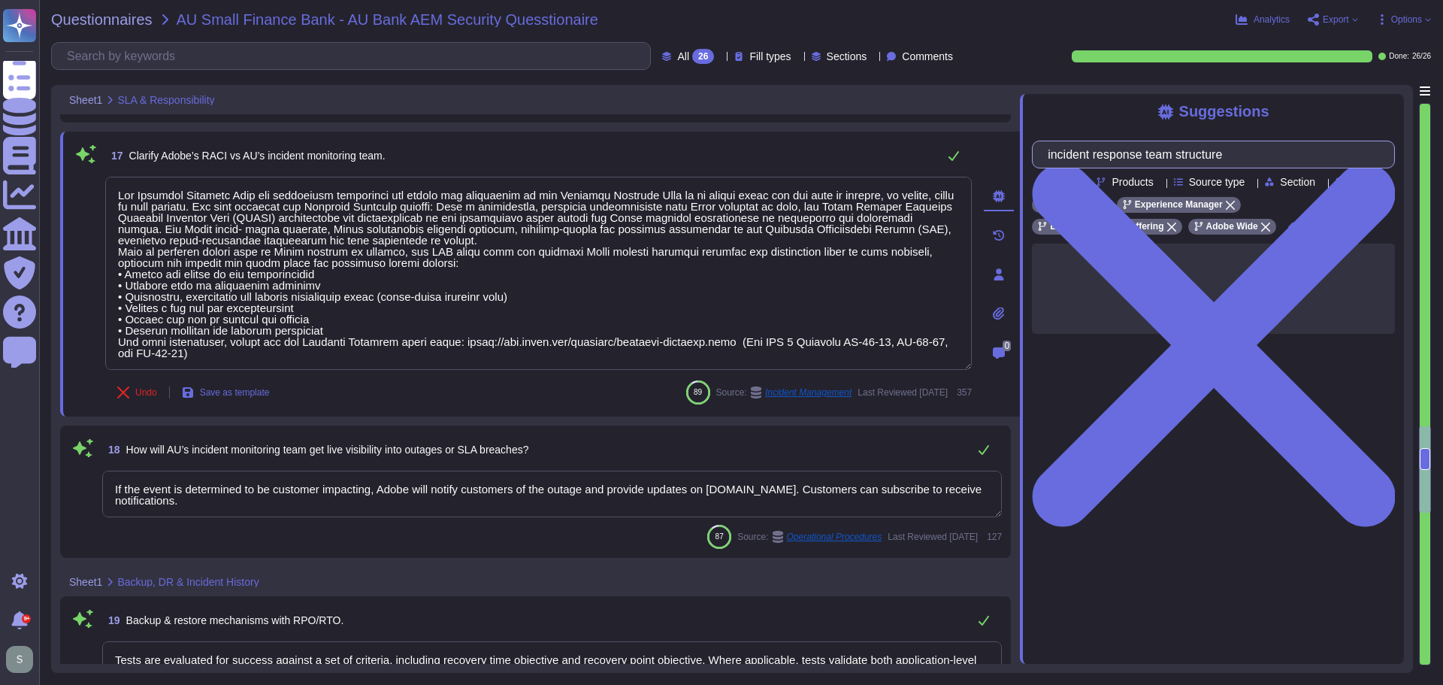
type input "incident response team structure"
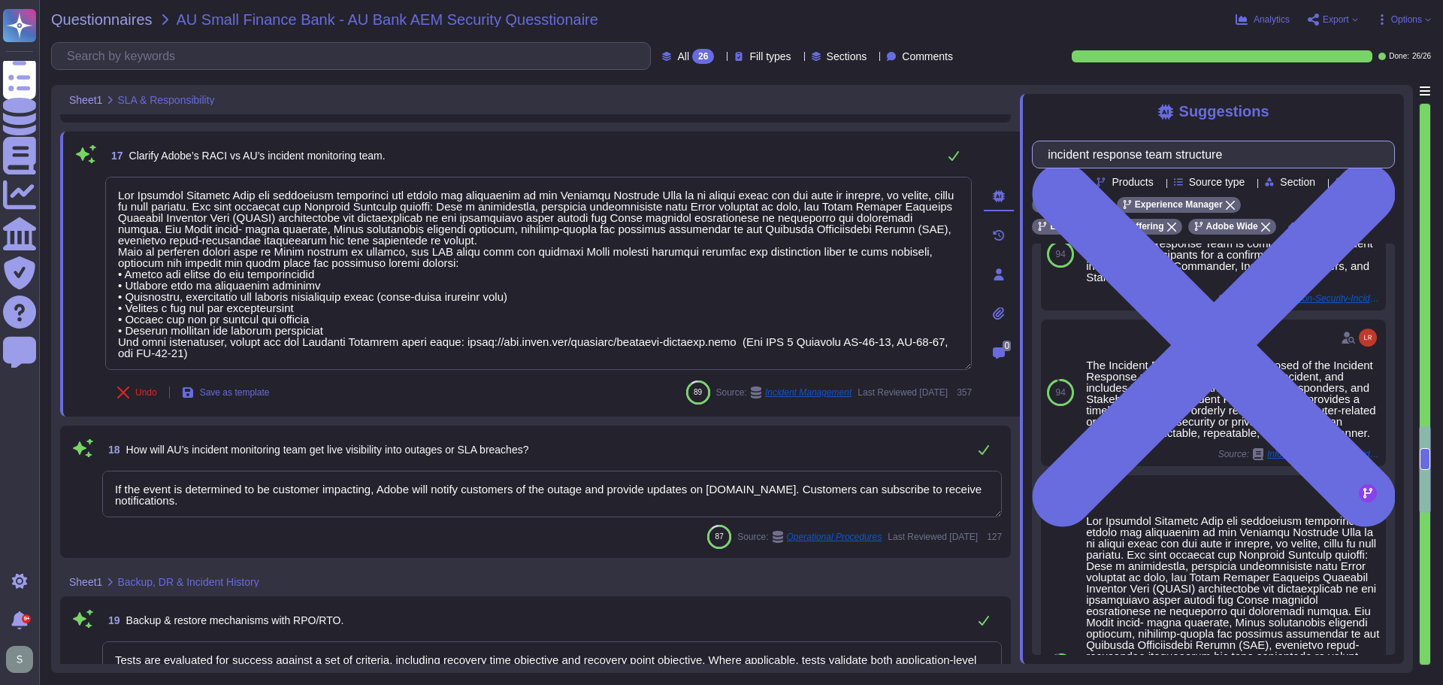
scroll to position [447, 0]
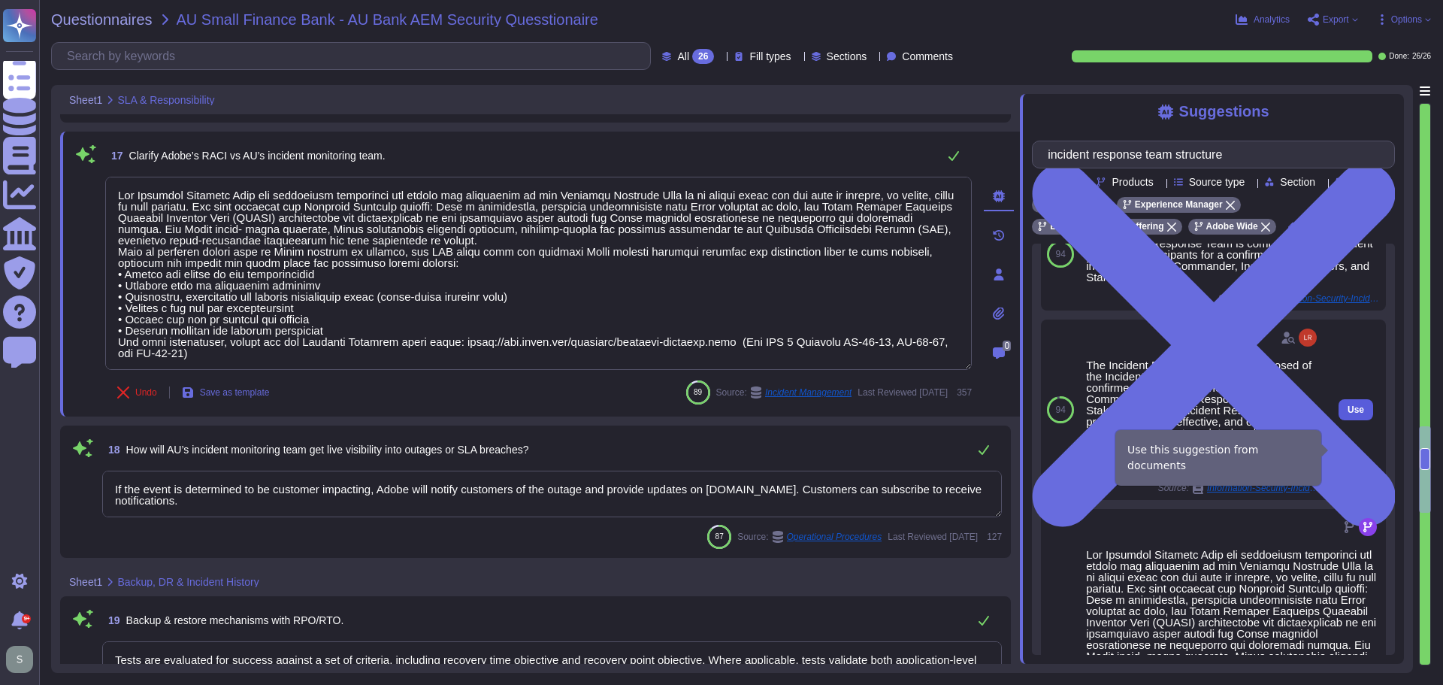
click at [1348, 414] on span "Use" at bounding box center [1356, 409] width 17 height 9
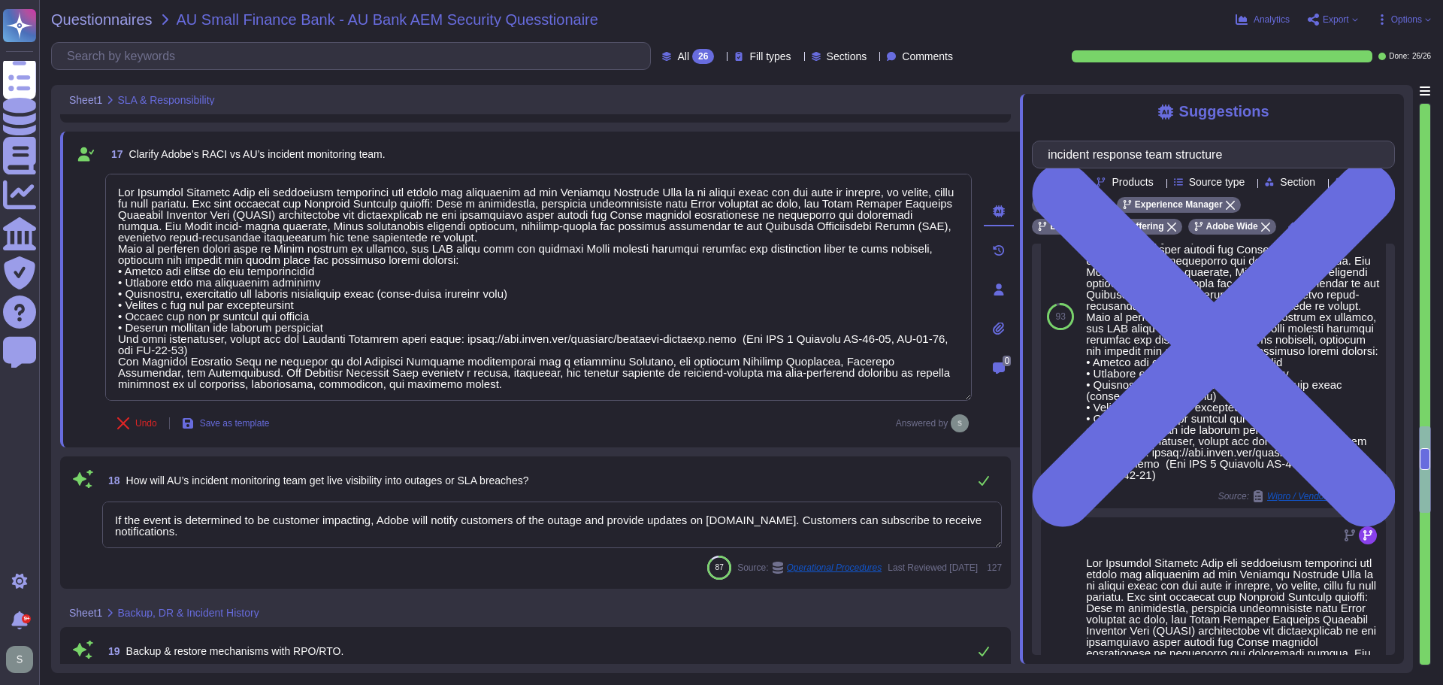
scroll to position [1424, 0]
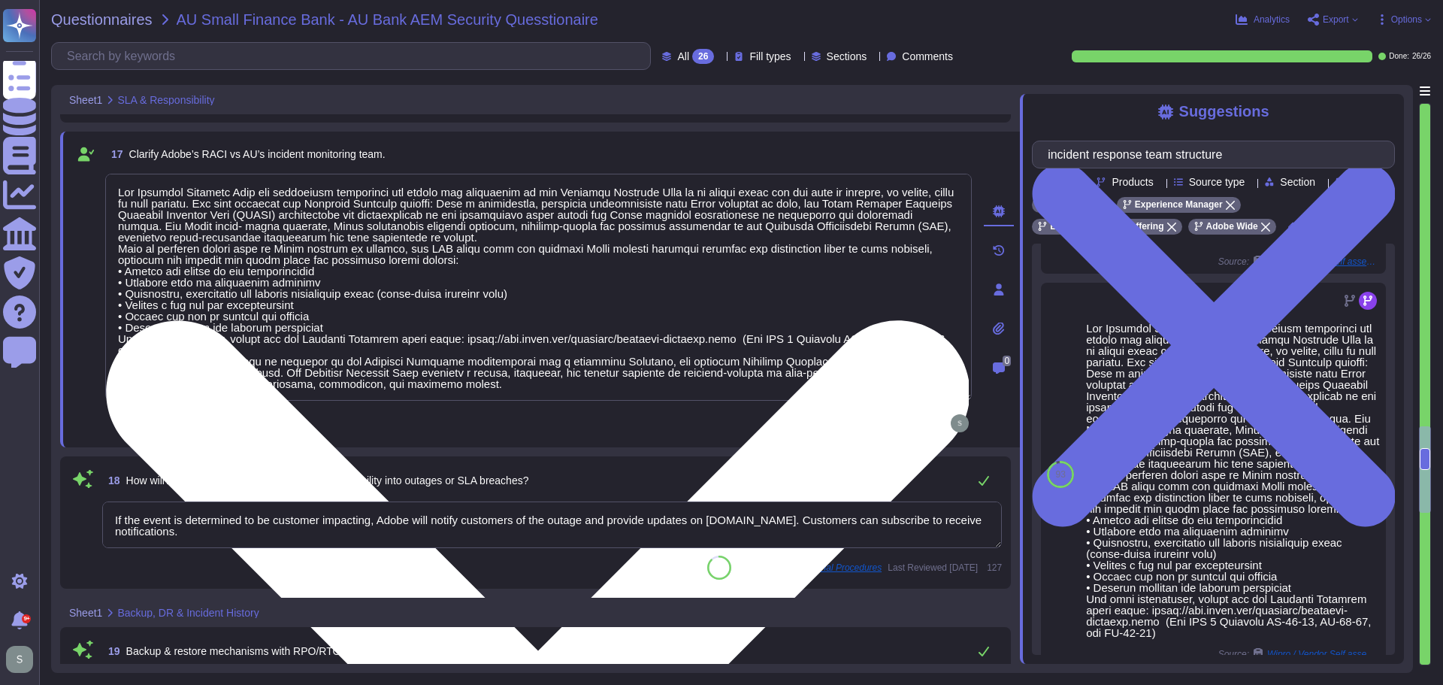
drag, startPoint x: 418, startPoint y: 379, endPoint x: 281, endPoint y: 375, distance: 136.9
click at [281, 379] on textarea at bounding box center [538, 287] width 867 height 227
click at [403, 386] on textarea at bounding box center [538, 287] width 867 height 227
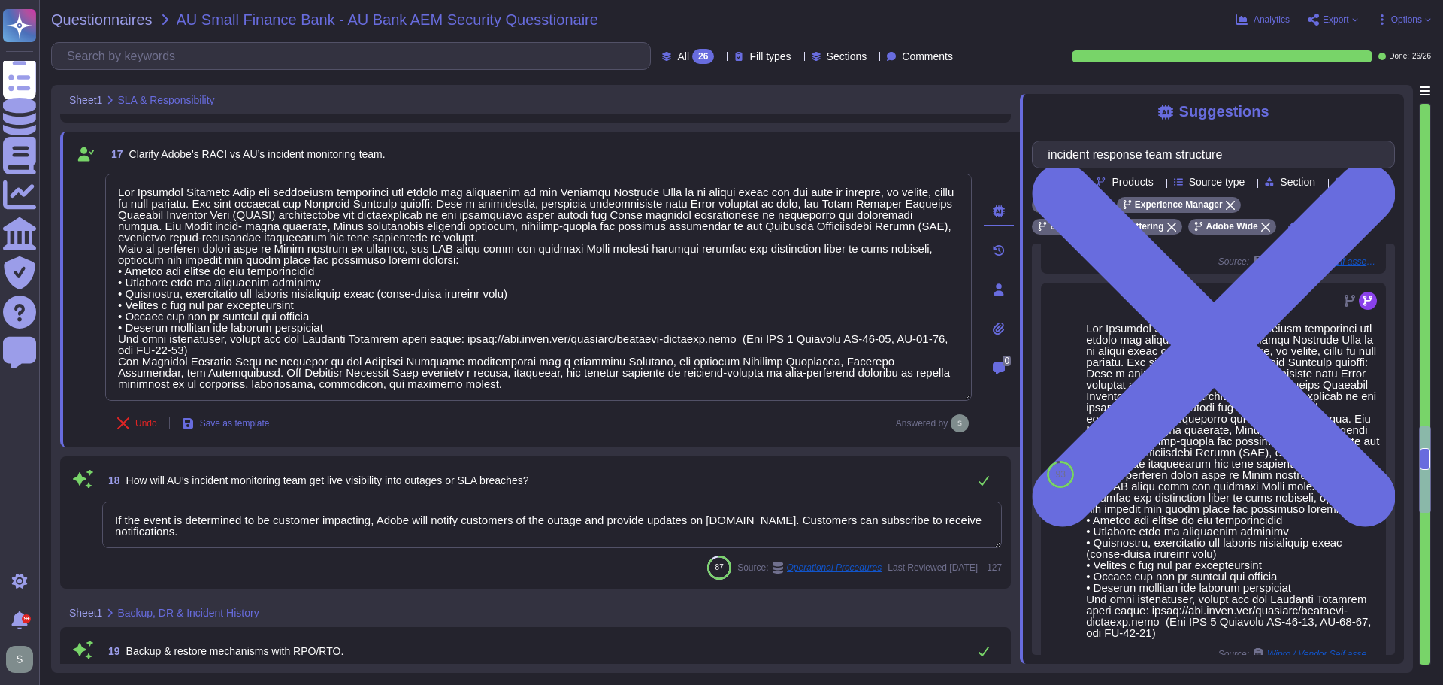
drag, startPoint x: 433, startPoint y: 384, endPoint x: 69, endPoint y: 365, distance: 364.3
click at [69, 365] on div "17 Clarify Adobe’s RACI vs AU’s incident monitoring team. Undo Save as template…" at bounding box center [540, 290] width 960 height 316
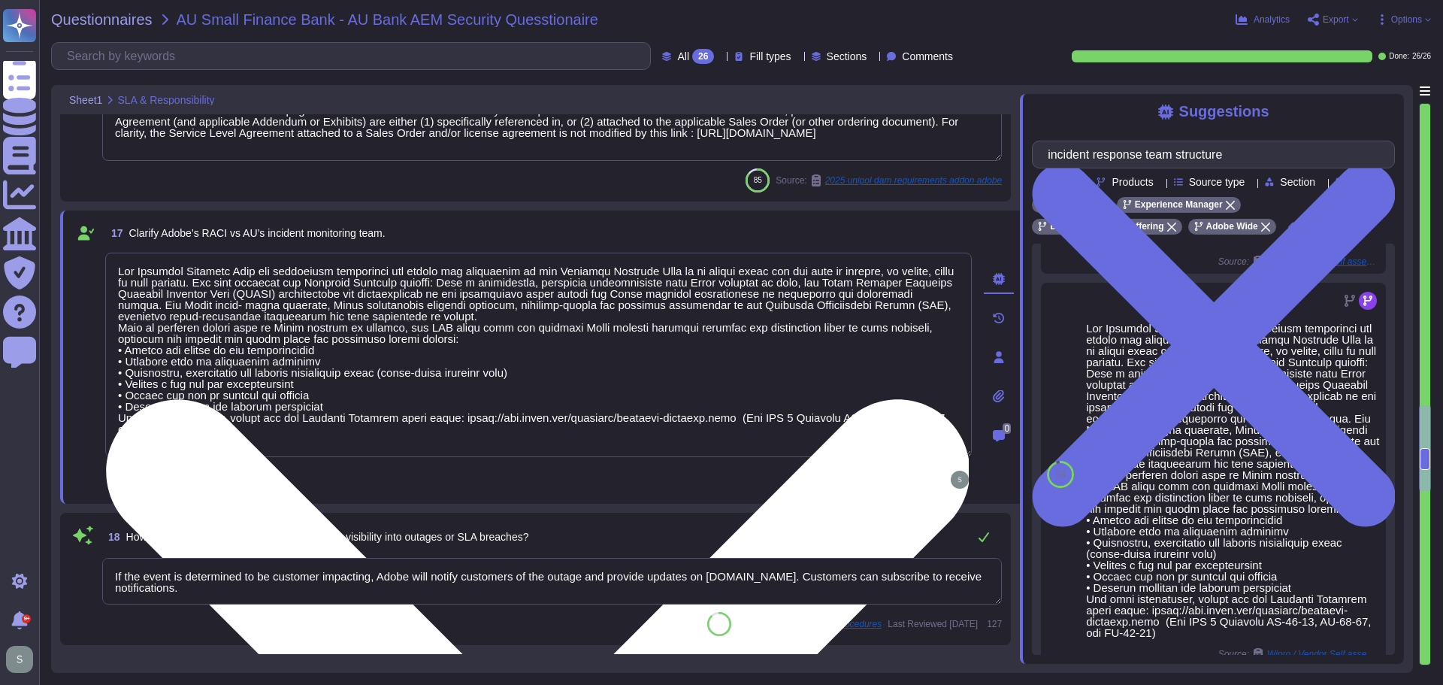
scroll to position [2371, 0]
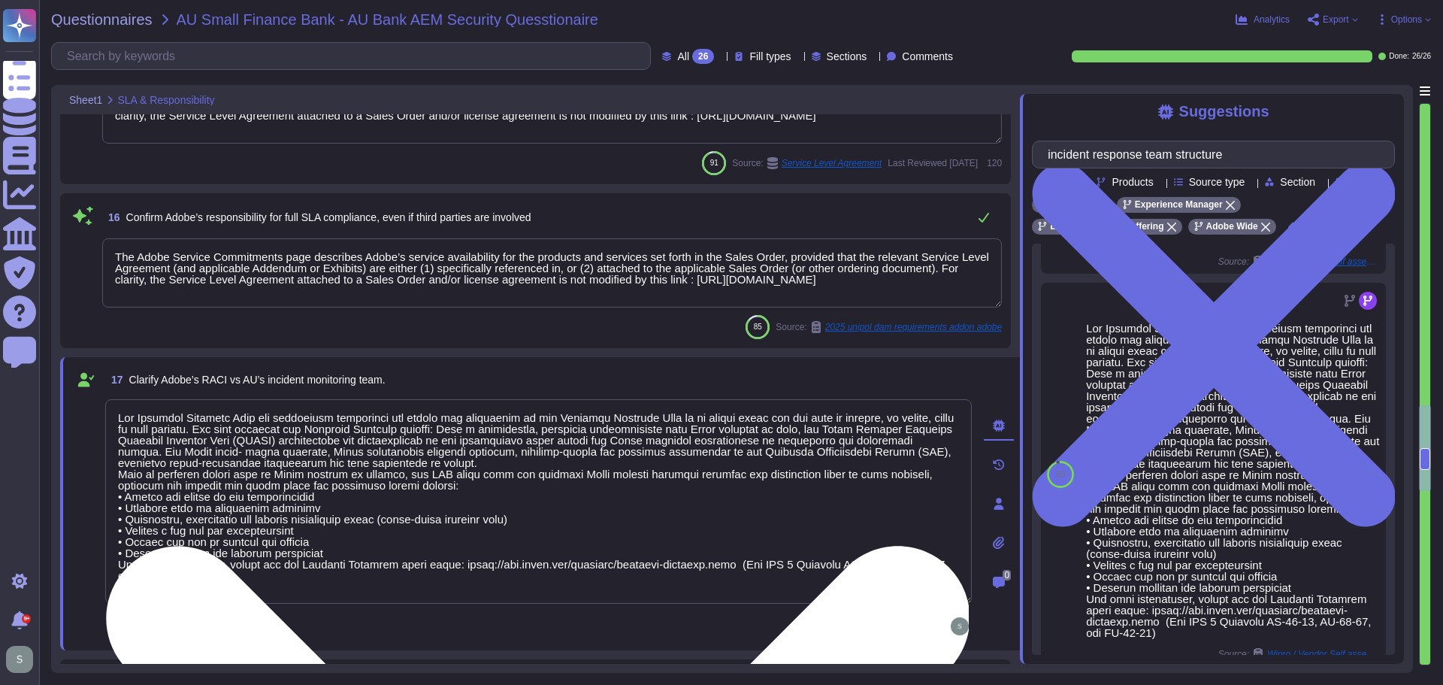
click at [119, 415] on textarea at bounding box center [538, 501] width 867 height 204
paste textarea "The Incident Response Team is composed of the Incident Response participants fo…"
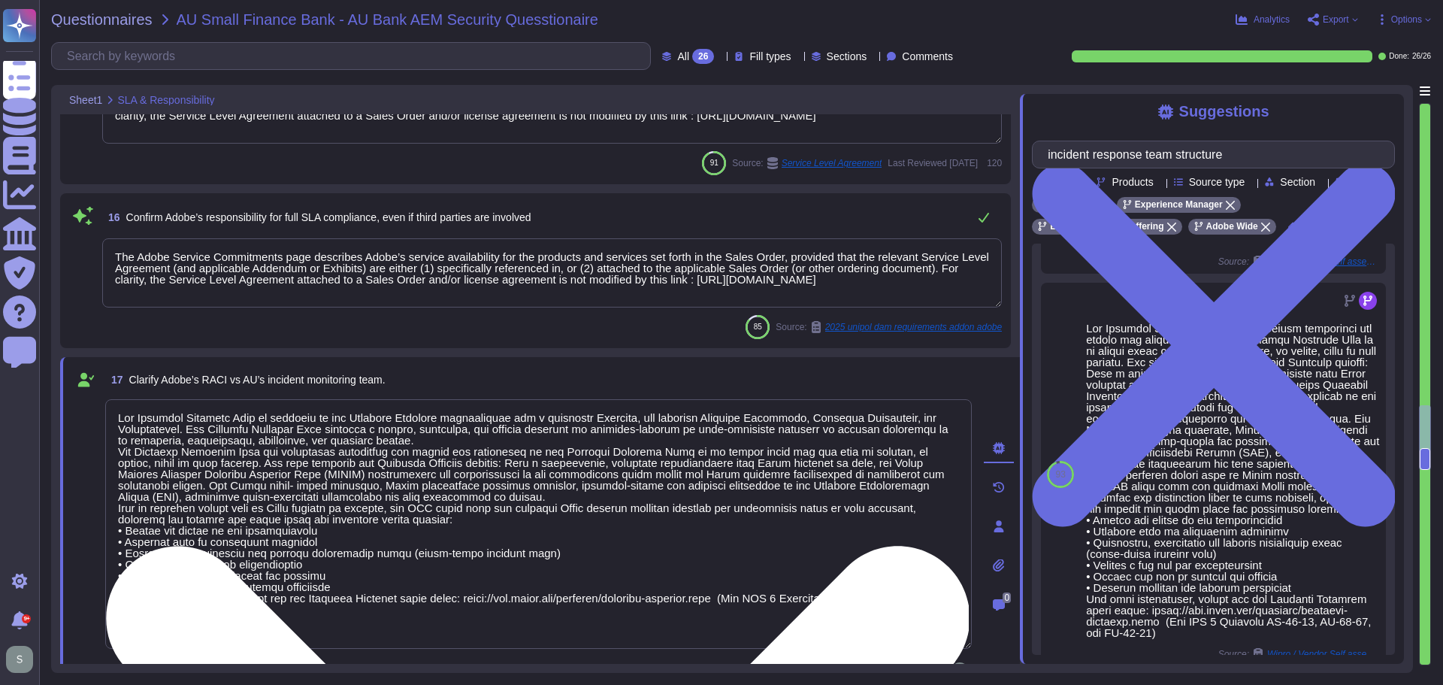
type textarea "The Incident Response Team is composed of the Incident Response participants fo…"
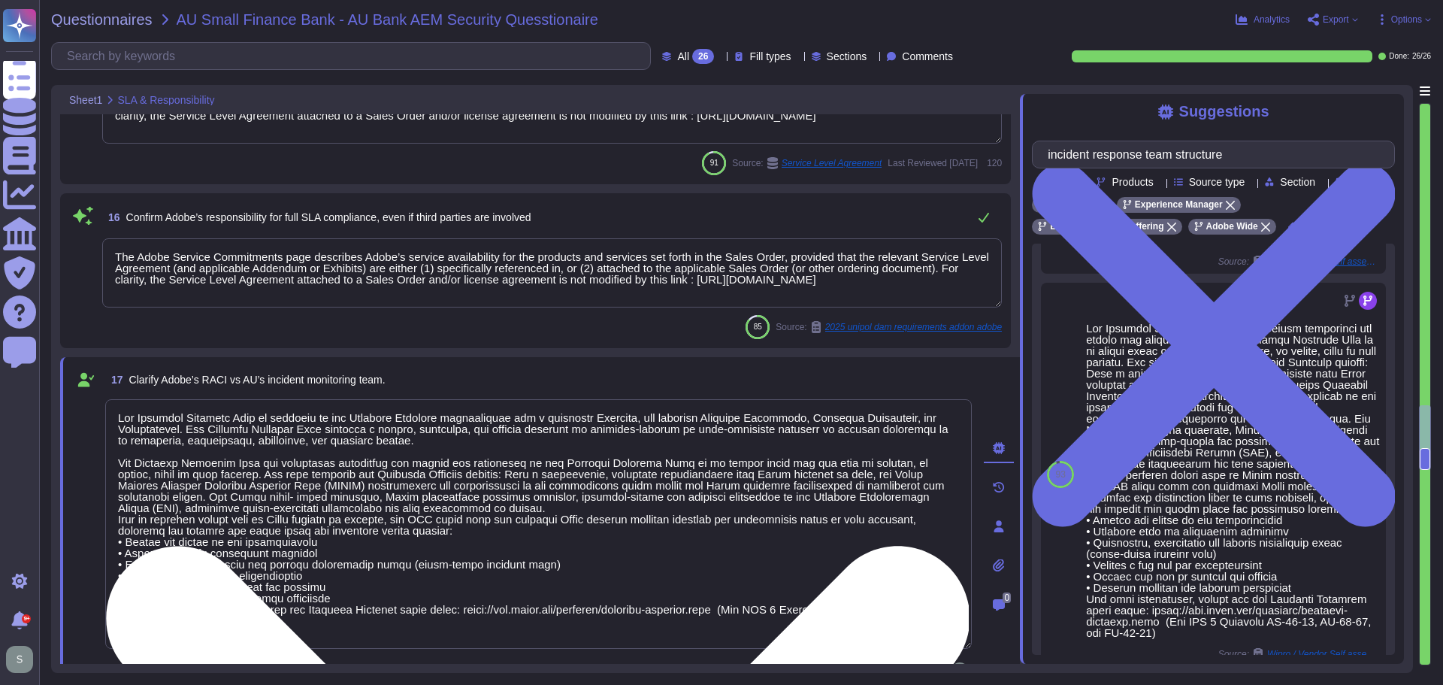
scroll to position [2, 0]
drag, startPoint x: 112, startPoint y: 458, endPoint x: 477, endPoint y: 630, distance: 403.2
click at [477, 630] on textarea at bounding box center [538, 524] width 867 height 250
click at [496, 511] on textarea at bounding box center [538, 524] width 867 height 250
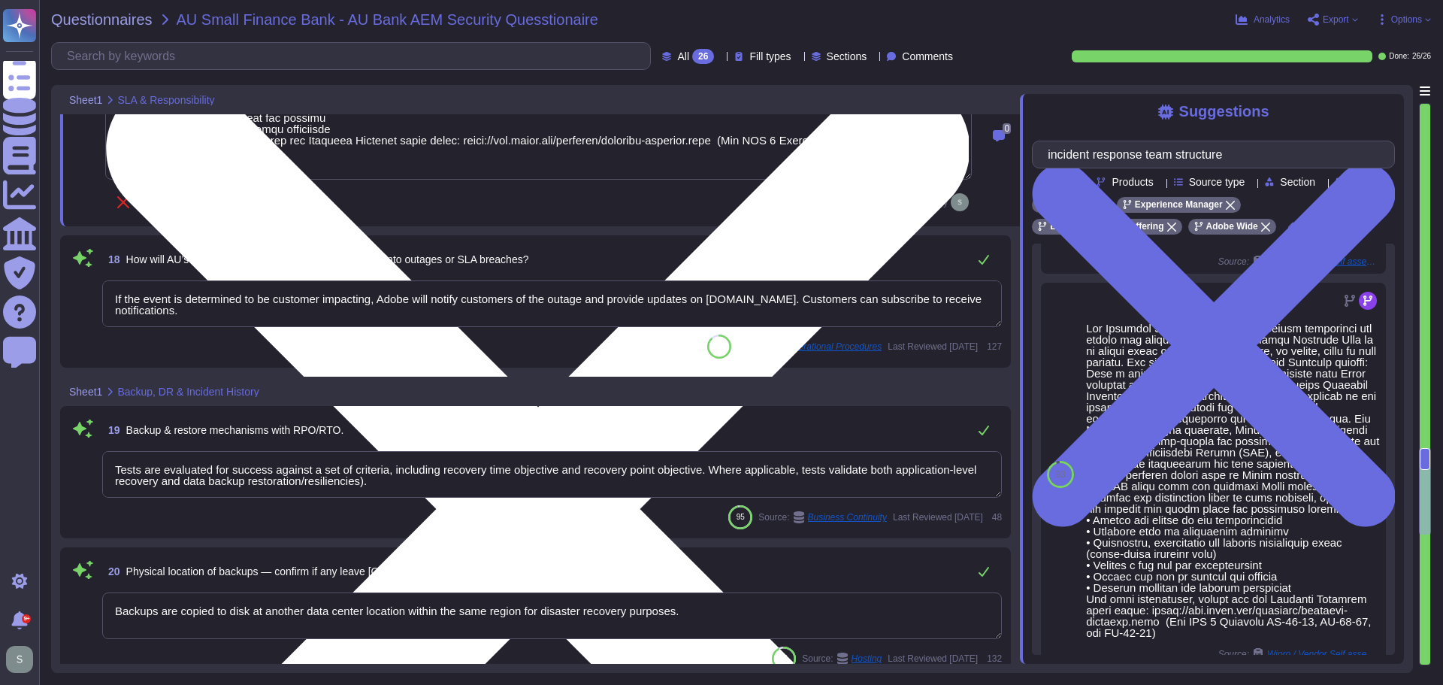
type textarea "Since the 2013 breach, Adobe has taken a number of measures to help improve our…"
type textarea "The Incident Response Plan and associated procedures are tested and documented …"
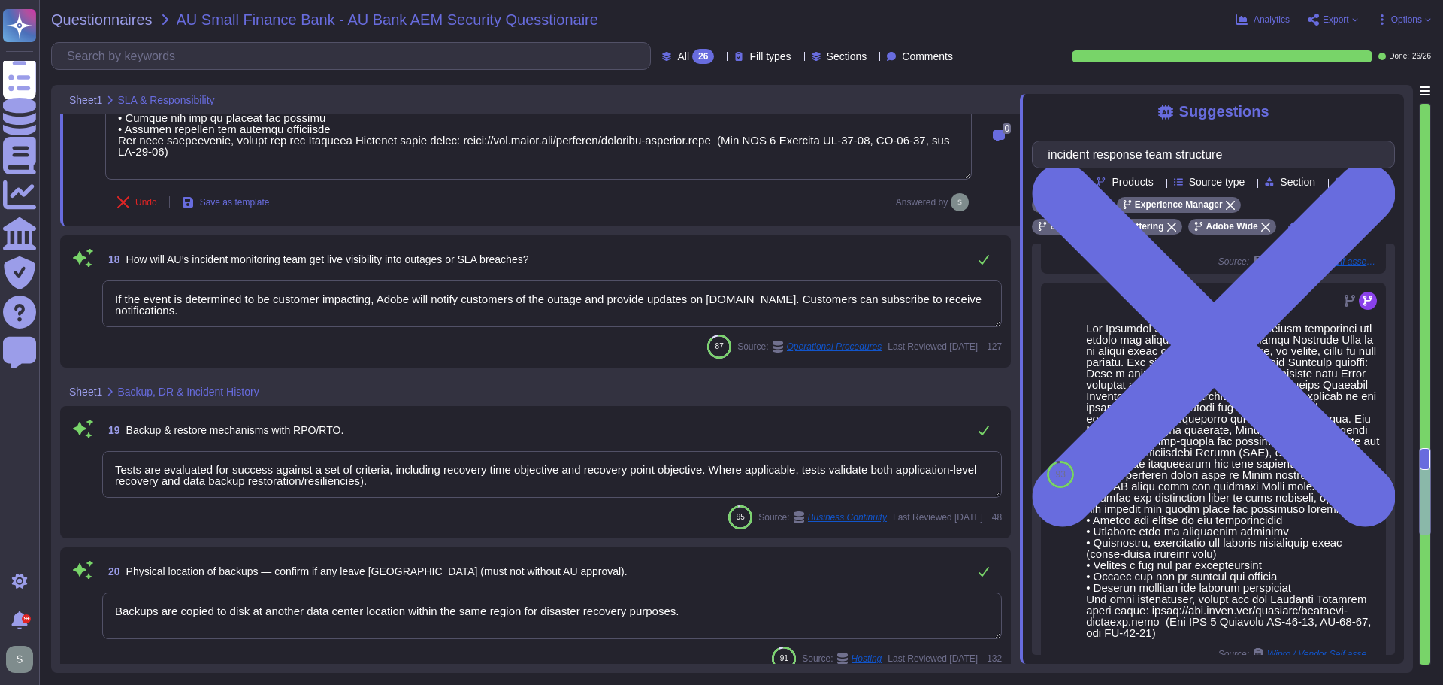
type textarea "The Incident Response Team is composed of the Incident Response participants fo…"
click at [246, 313] on textarea "If the event is determined to be customer impacting, Adobe will notify customer…" at bounding box center [552, 303] width 900 height 47
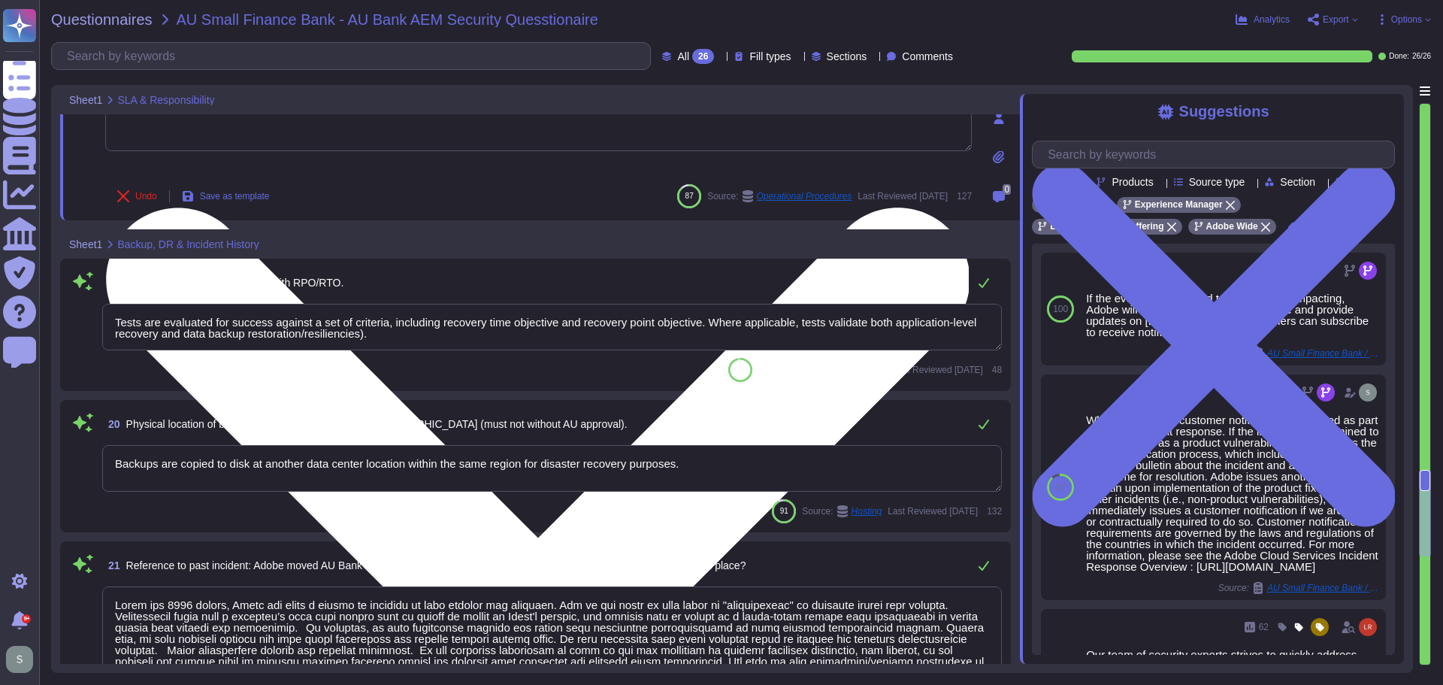
scroll to position [3047, 0]
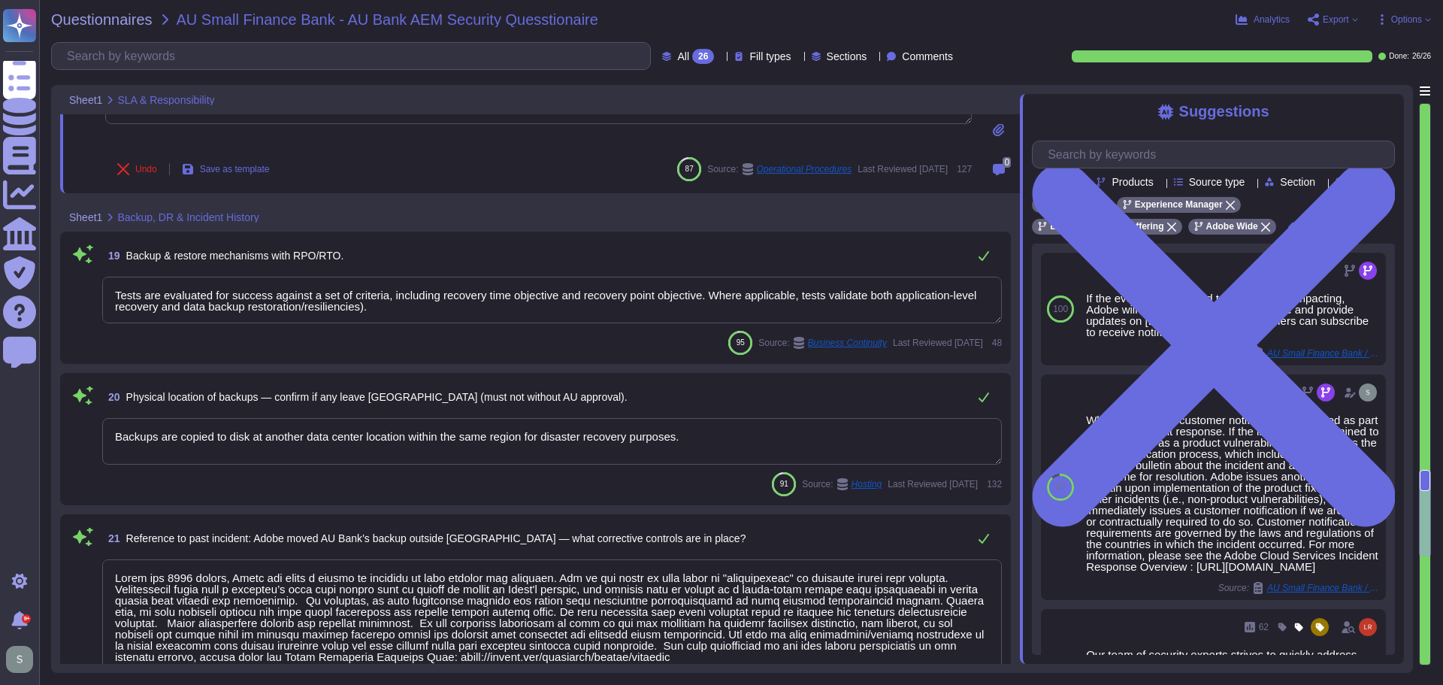
click at [407, 308] on textarea "Tests are evaluated for success against a set of criteria, including recovery t…" at bounding box center [552, 300] width 900 height 47
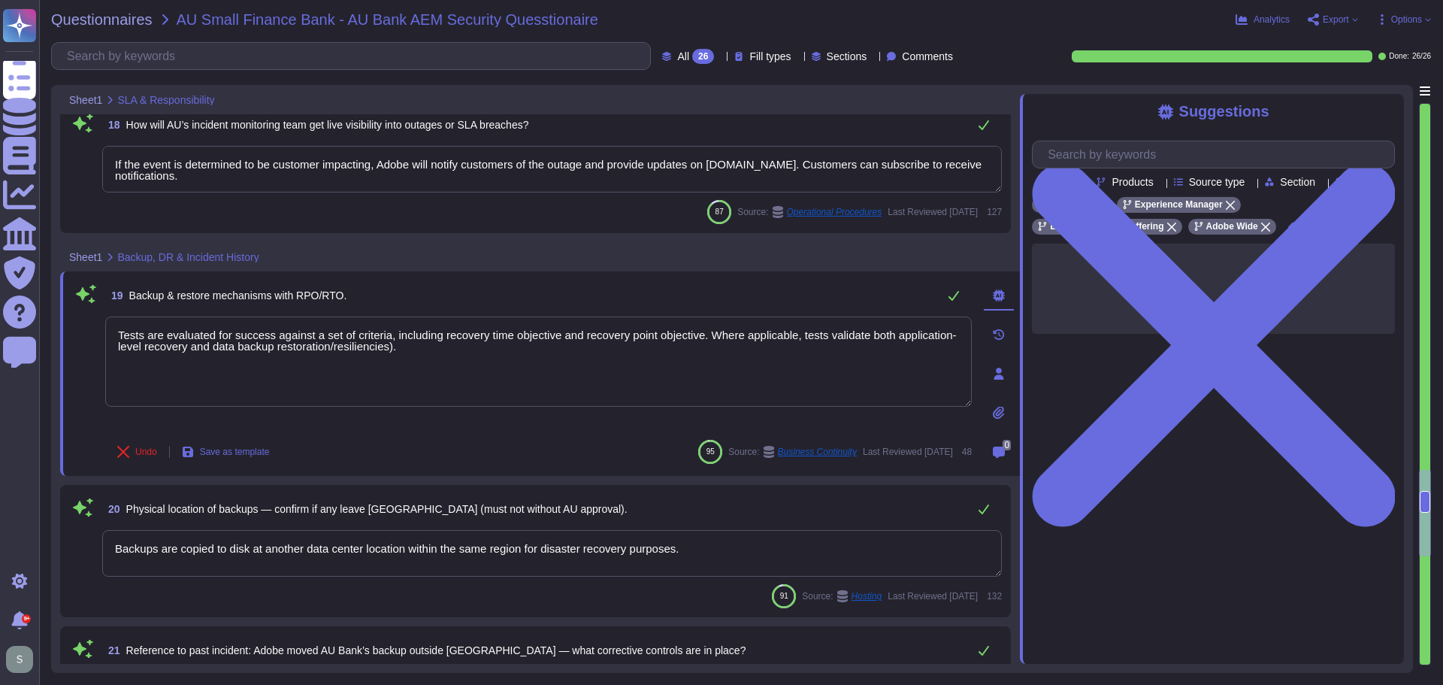
scroll to position [2972, 0]
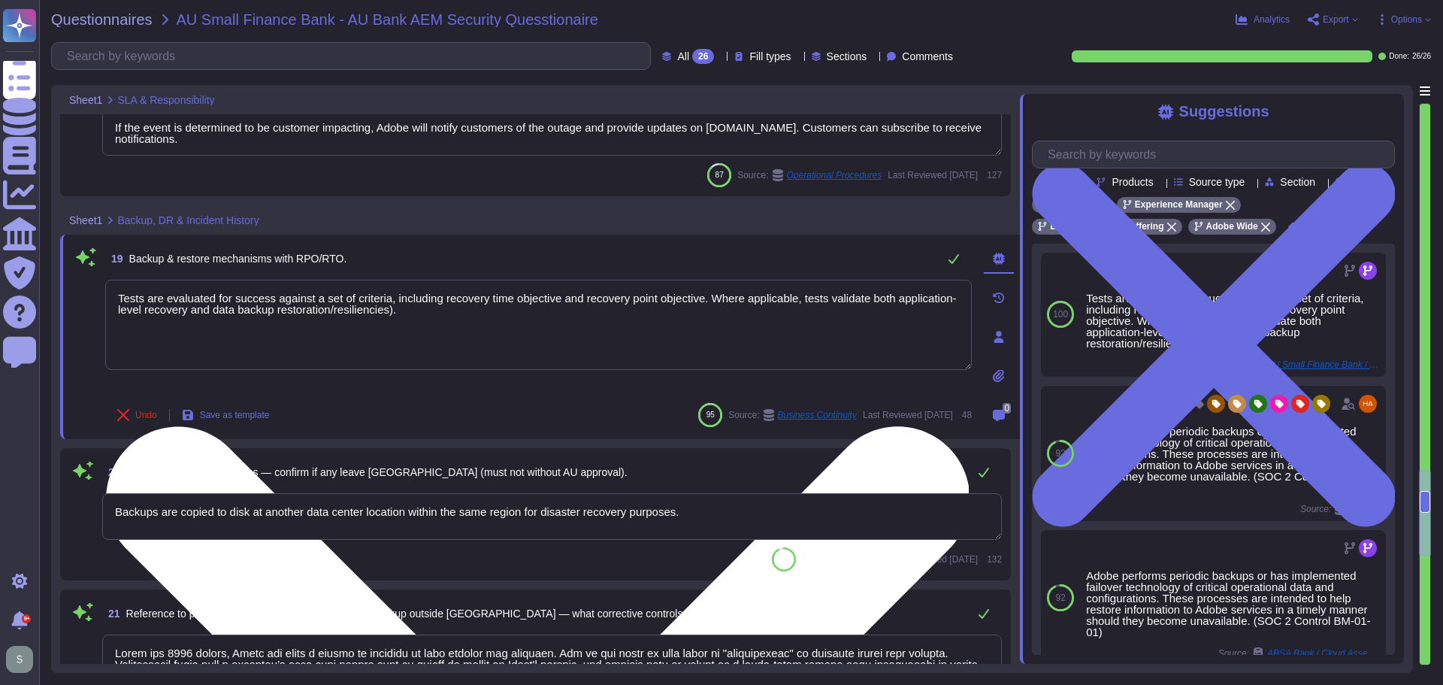
click at [434, 313] on textarea "Tests are evaluated for success against a set of criteria, including recovery t…" at bounding box center [538, 325] width 867 height 90
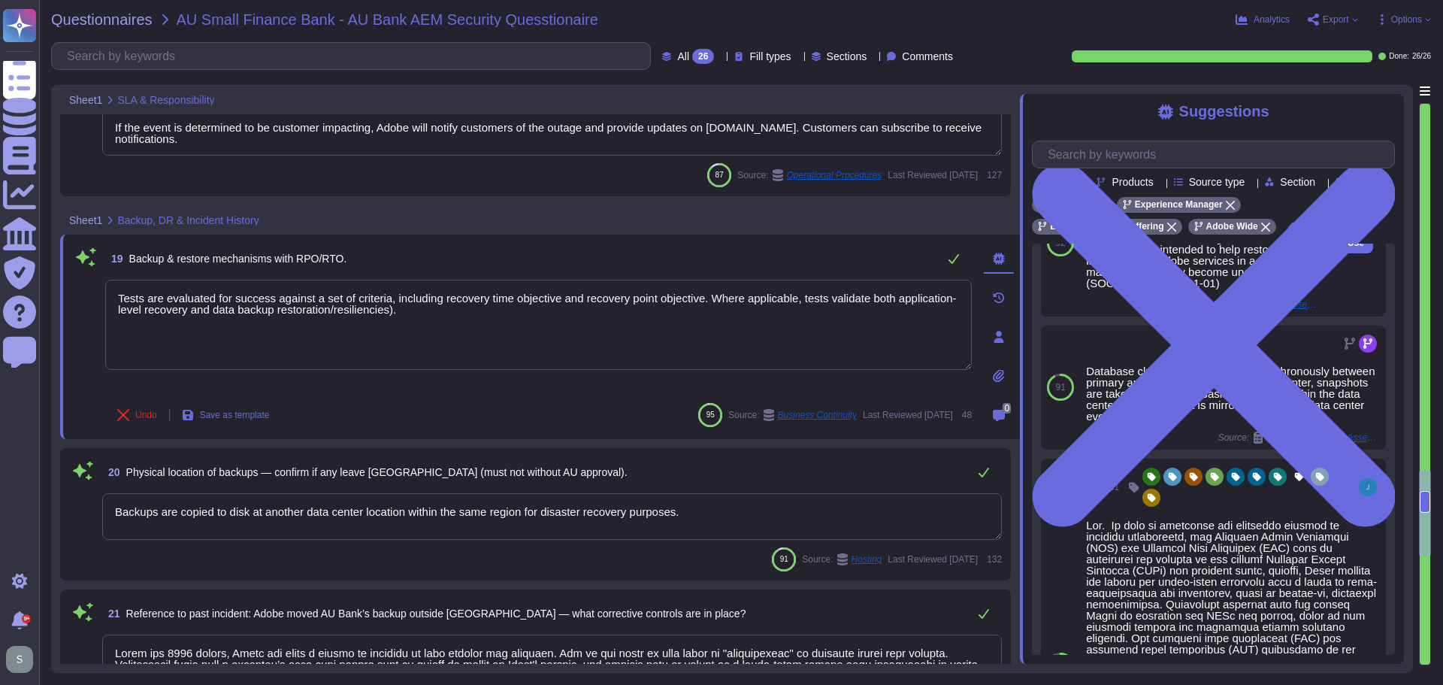
scroll to position [355, 0]
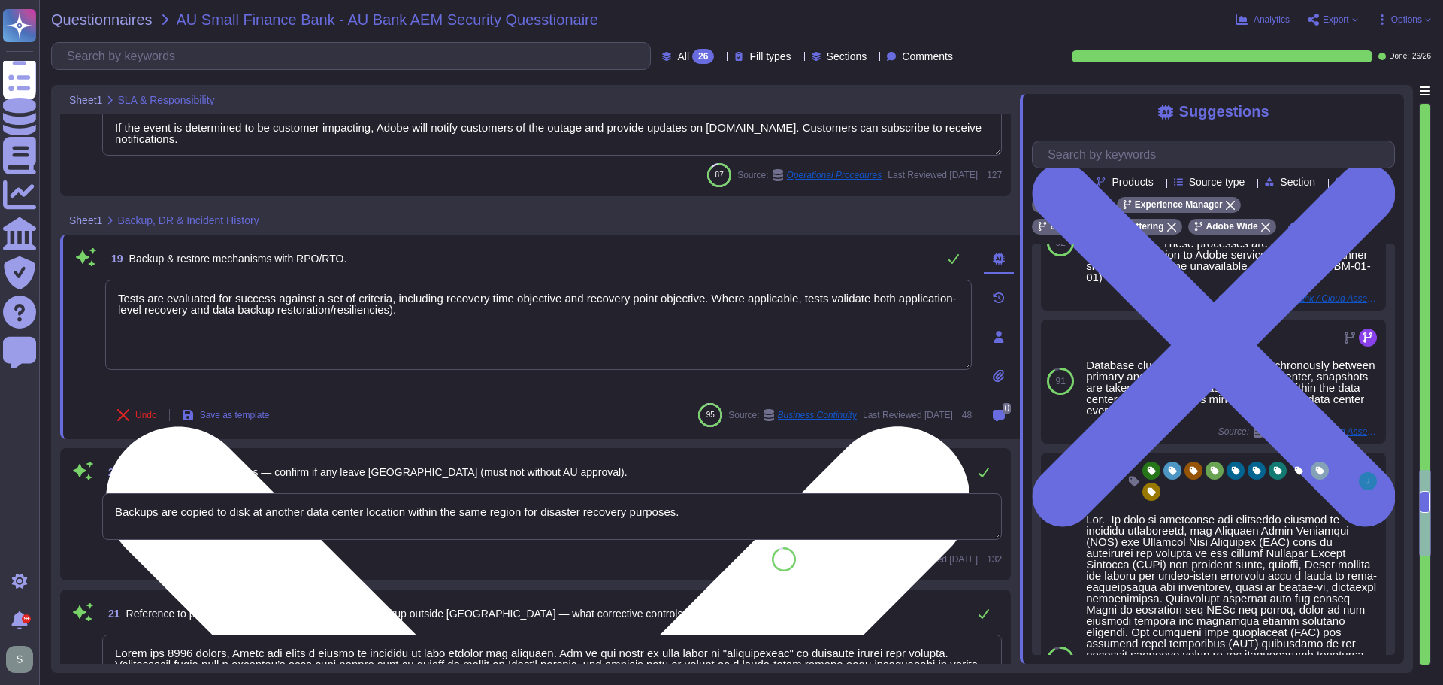
click at [117, 292] on textarea "Tests are evaluated for success against a set of criteria, including recovery t…" at bounding box center [538, 325] width 867 height 90
click at [137, 295] on textarea "BCP Tests are evaluated for success against a set of criteria, including recove…" at bounding box center [538, 325] width 867 height 90
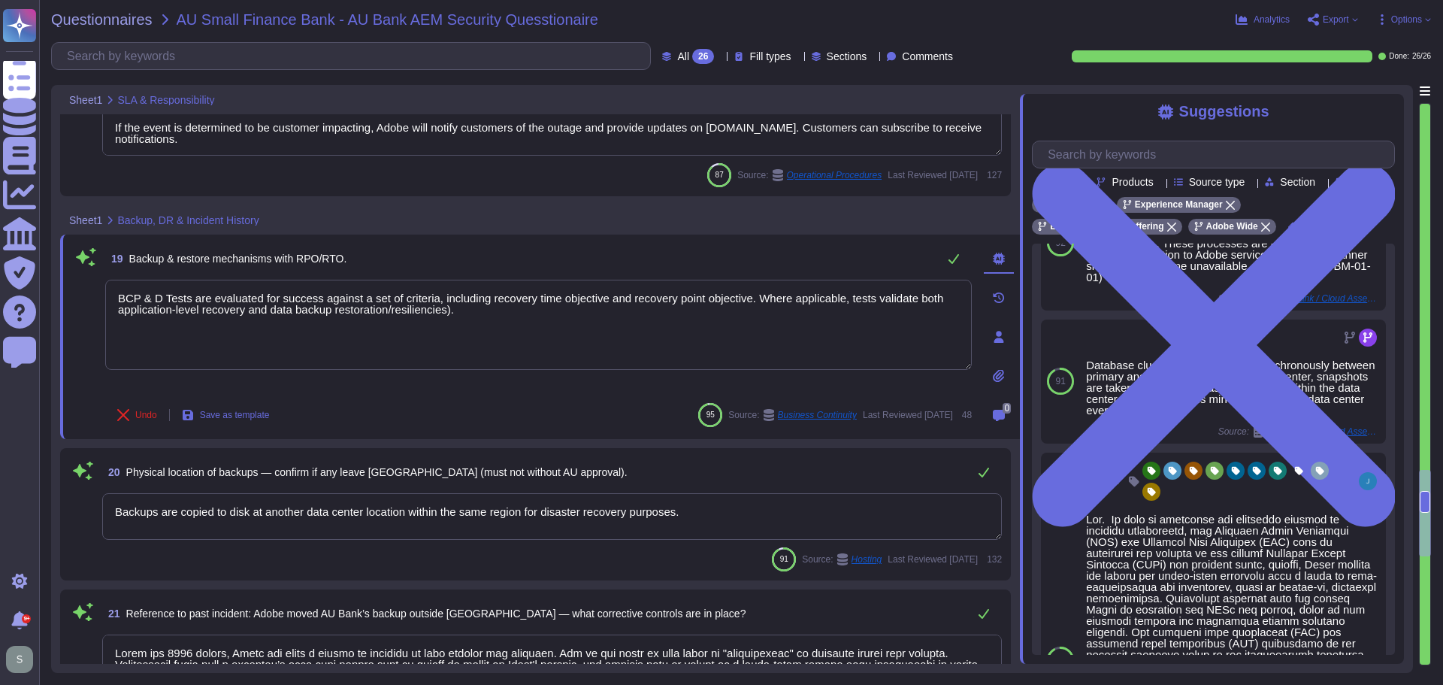
type textarea "BCP & DR Tests are evaluated for success against a set of criteria, including r…"
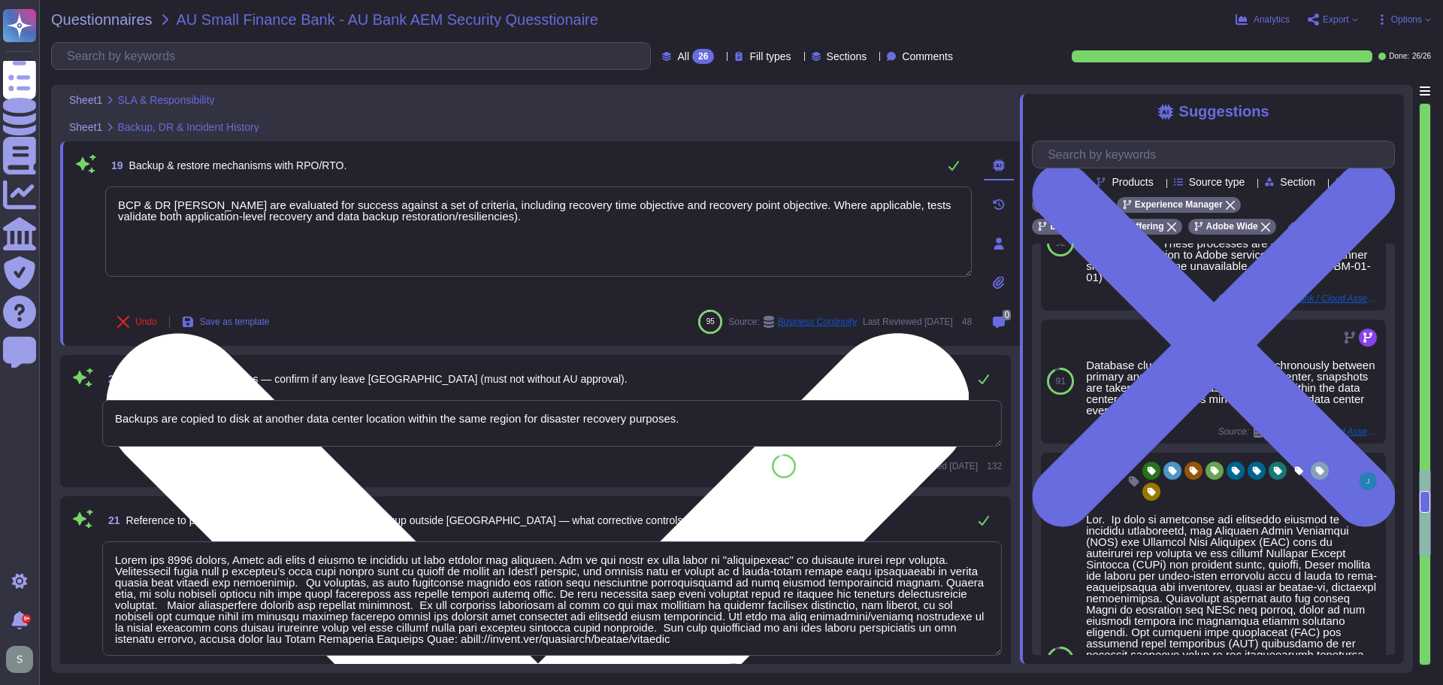
scroll to position [3273, 0]
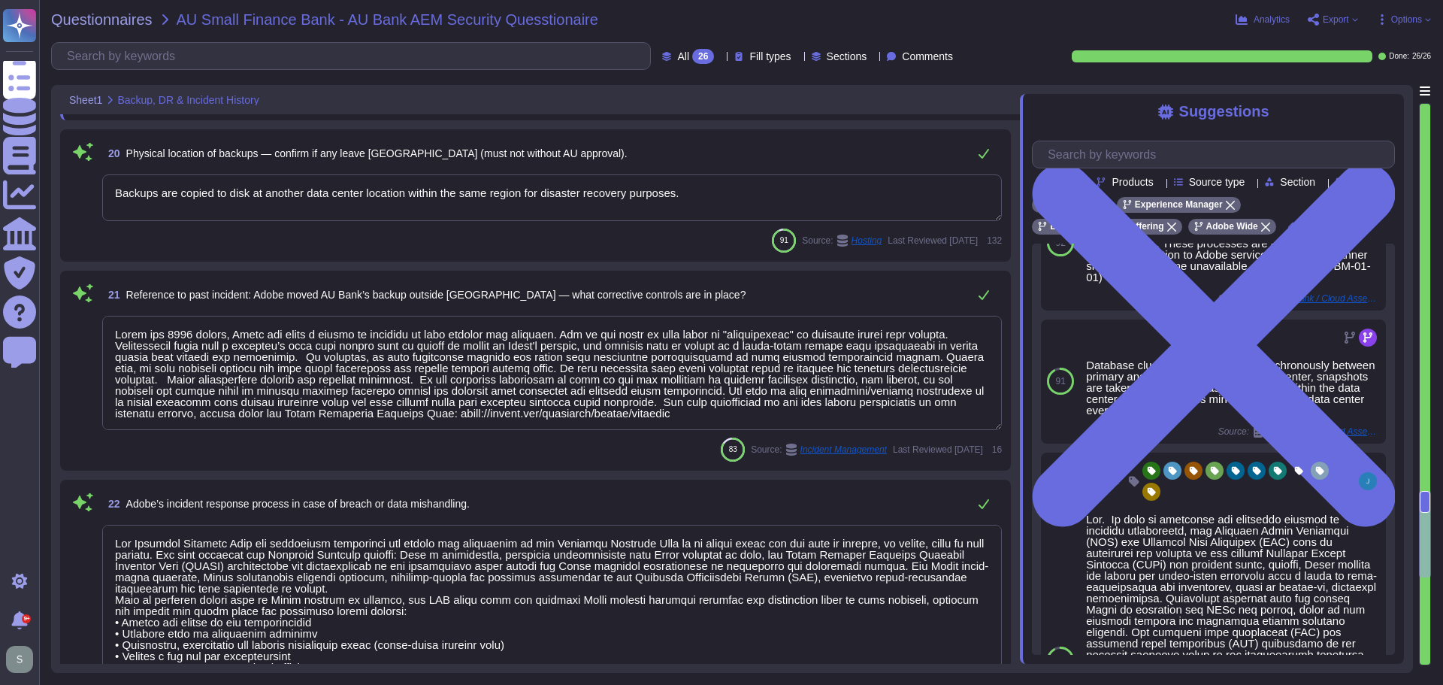
type textarea "Adobe uses Datadog for real-time user monitoring and logging."
type textarea "Adobe uses Splunk for its SIEM. For some offerings, customer can retrieve appli…"
type textarea "BCP & DR Tests are evaluated for success against a set of criteria, including r…"
click at [719, 201] on textarea "Backups are copied to disk at another data center location within the same regi…" at bounding box center [552, 197] width 900 height 47
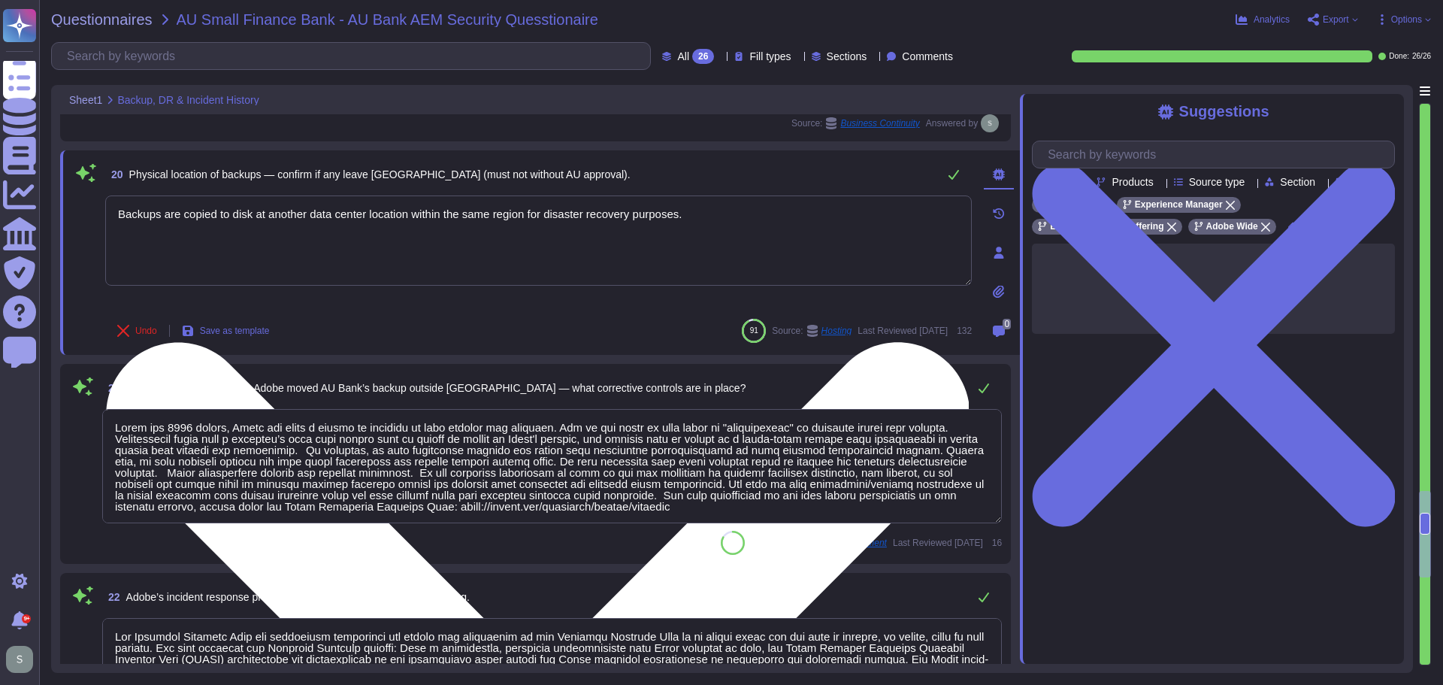
scroll to position [3198, 0]
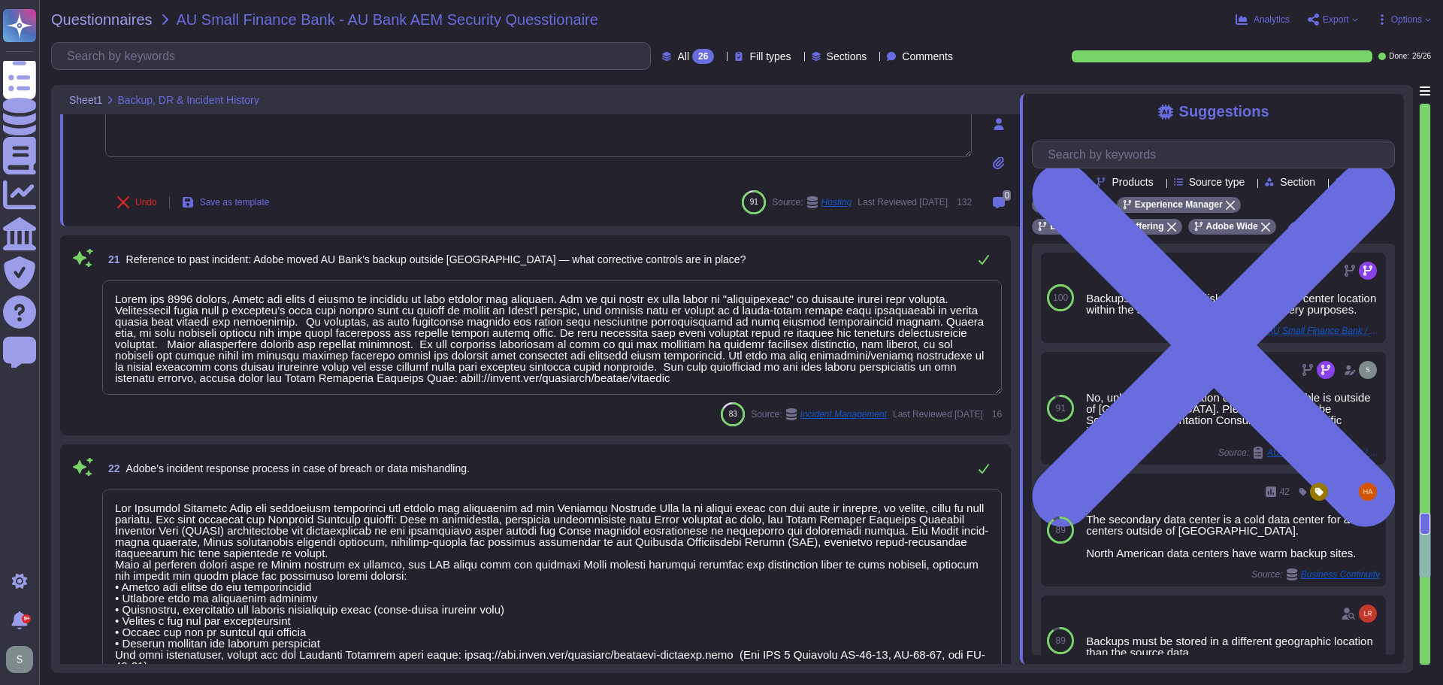
type textarea "Adobe uses Splunk for its SIEM. For some offerings, customer can retrieve appli…"
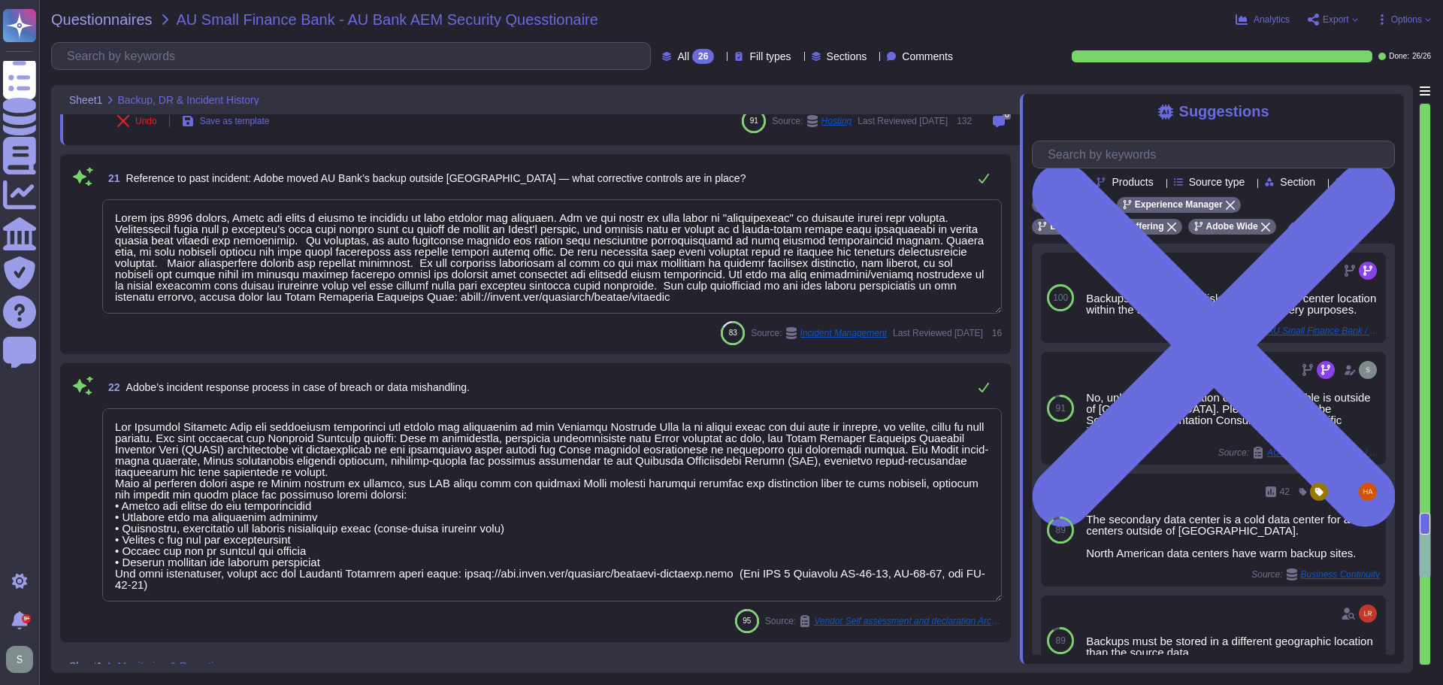
scroll to position [3423, 0]
type textarea "The steps of the Incident Response Plan include guidance for escalation-related…"
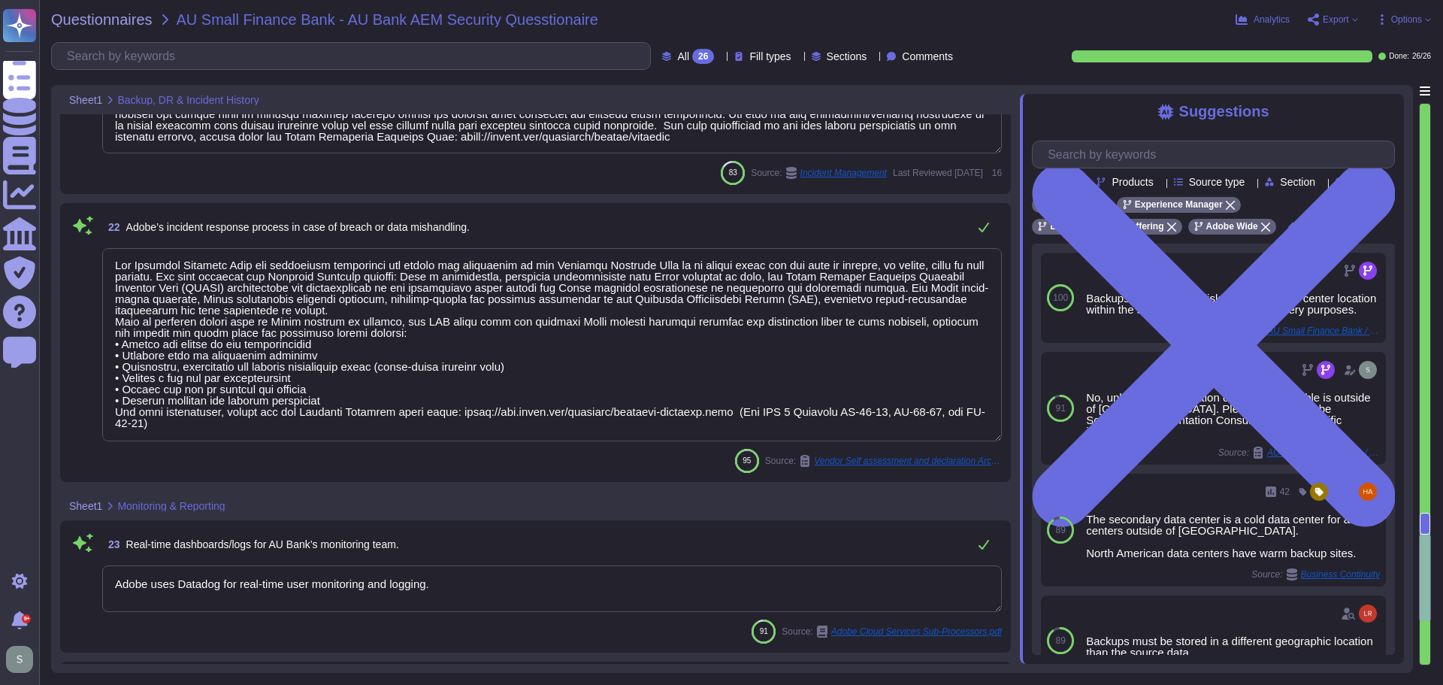
type textarea "Refer to Trust Centre Link"
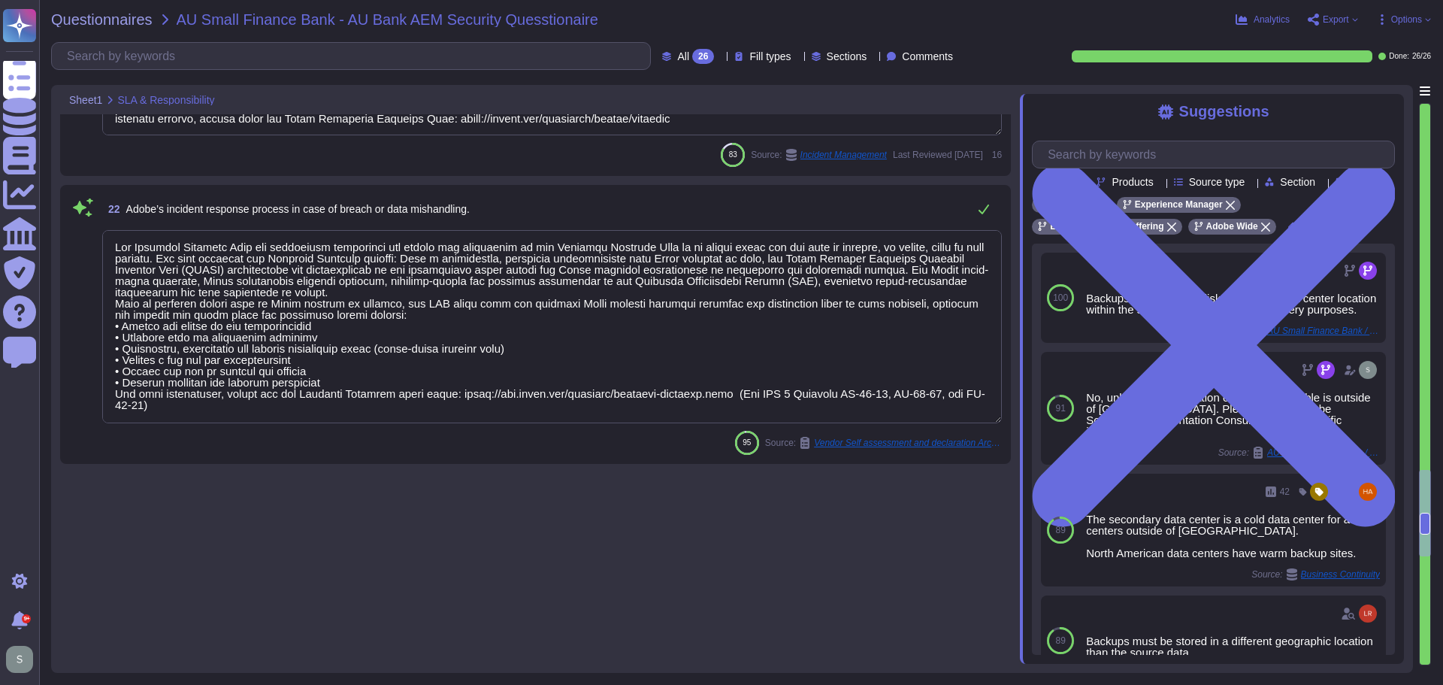
type textarea "The Incident Response Team is composed of the Incident Response participants fo…"
type textarea "If the event is determined to be customer impacting, Adobe will notify customer…"
type textarea "BCP & DR Tests are evaluated for success against a set of criteria, including r…"
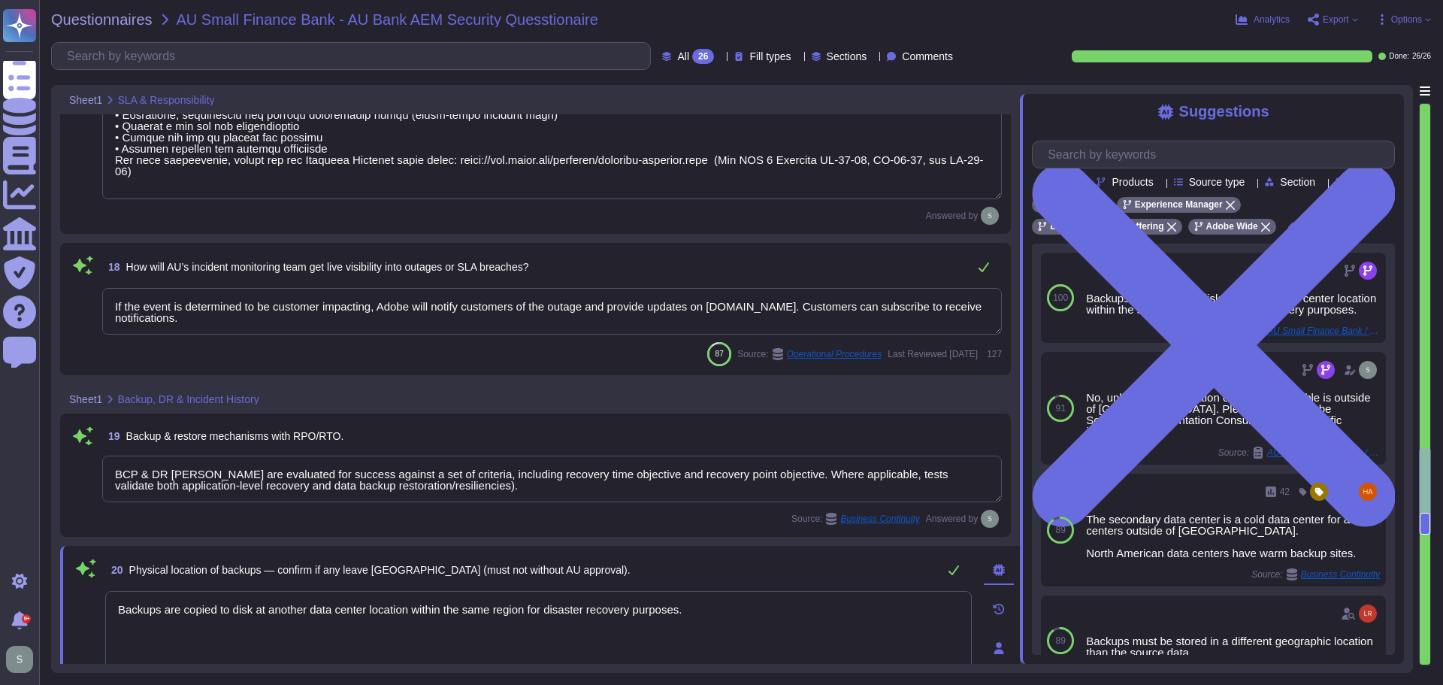
type textarea "The Adobe Service Commitments page describes Adobe’s service availability for t…"
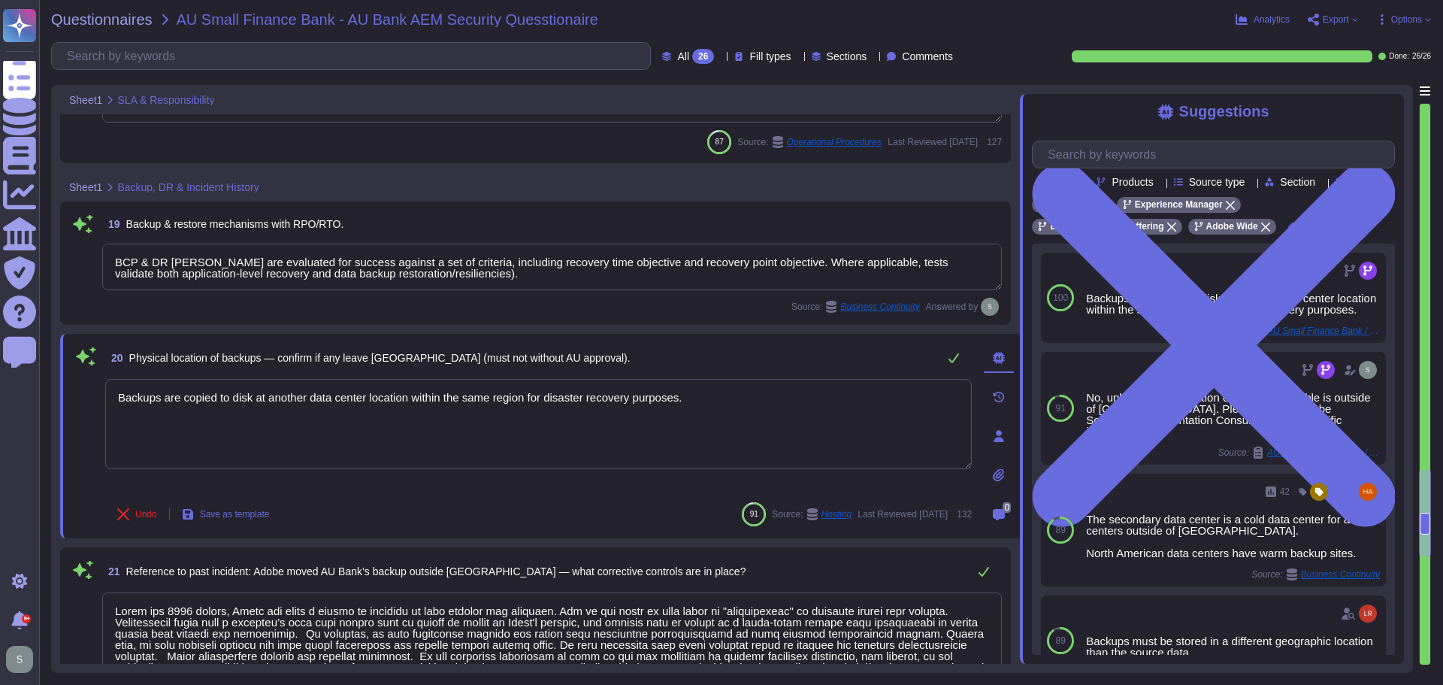
scroll to position [3103, 0]
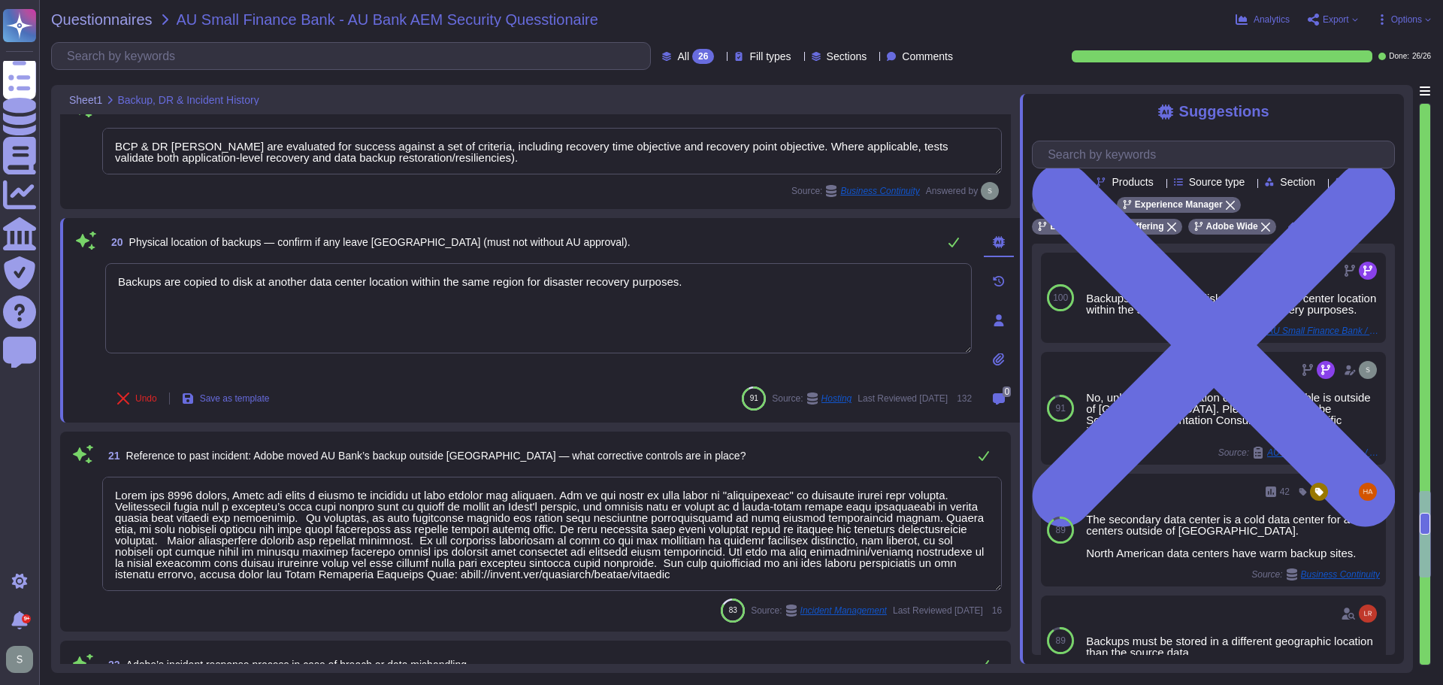
type textarea "Adobe uses Datadog for real-time user monitoring and logging."
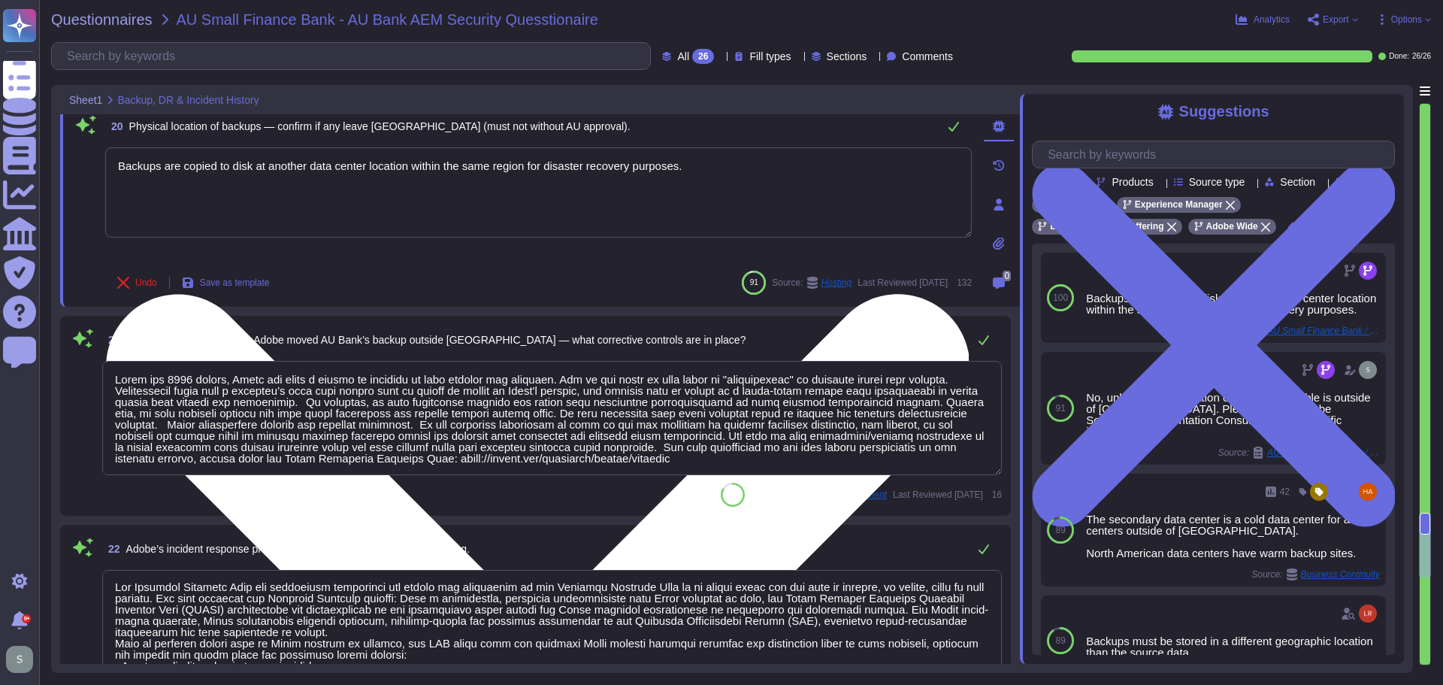
scroll to position [3253, 0]
type textarea "Adobe uses Splunk for its SIEM. For some offerings, customer can retrieve appli…"
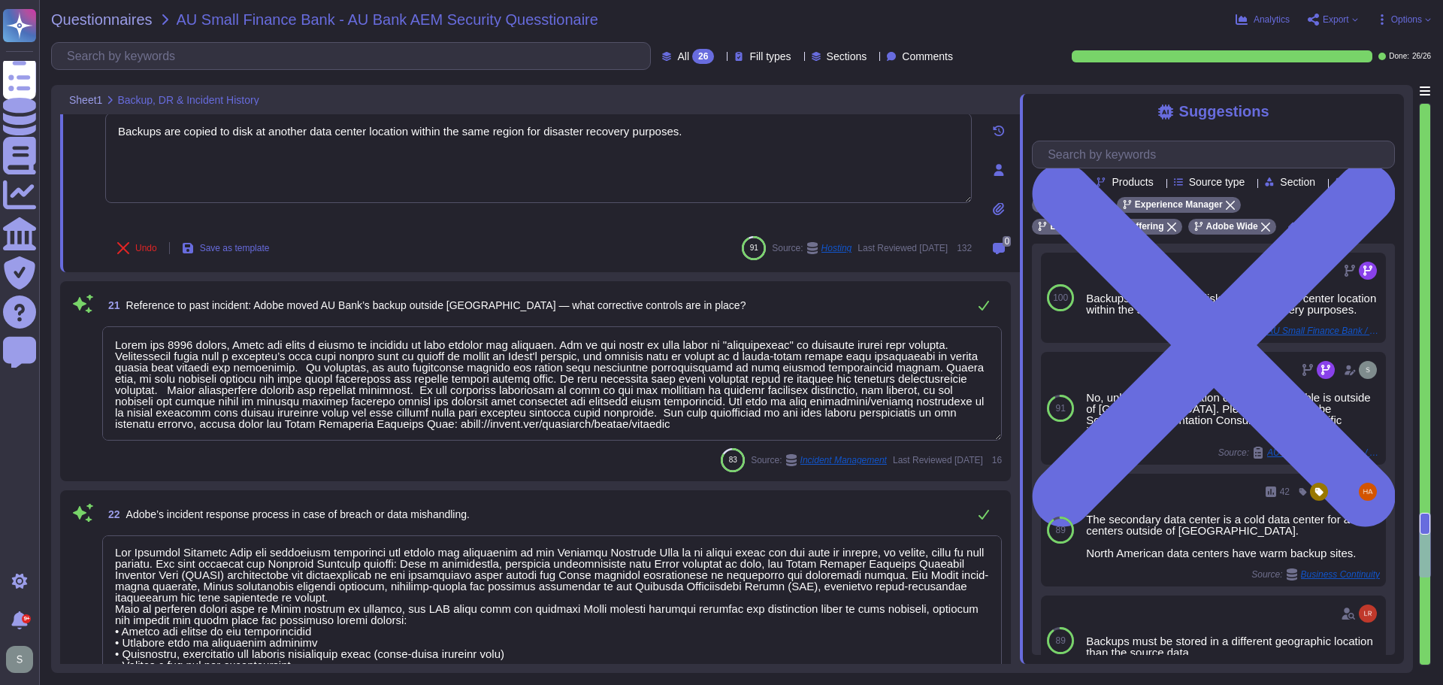
scroll to position [2, 0]
drag, startPoint x: 112, startPoint y: 344, endPoint x: 946, endPoint y: 417, distance: 836.9
click at [946, 417] on textarea at bounding box center [552, 383] width 900 height 114
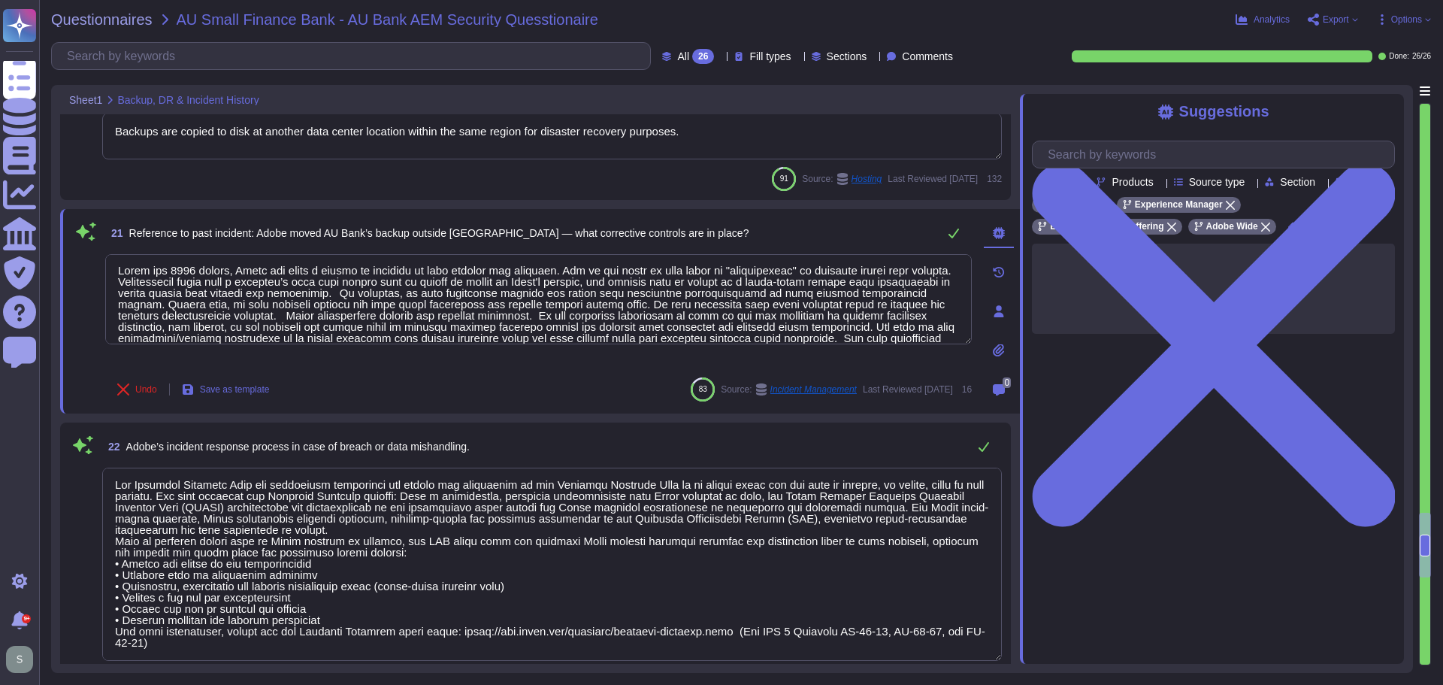
scroll to position [0, 0]
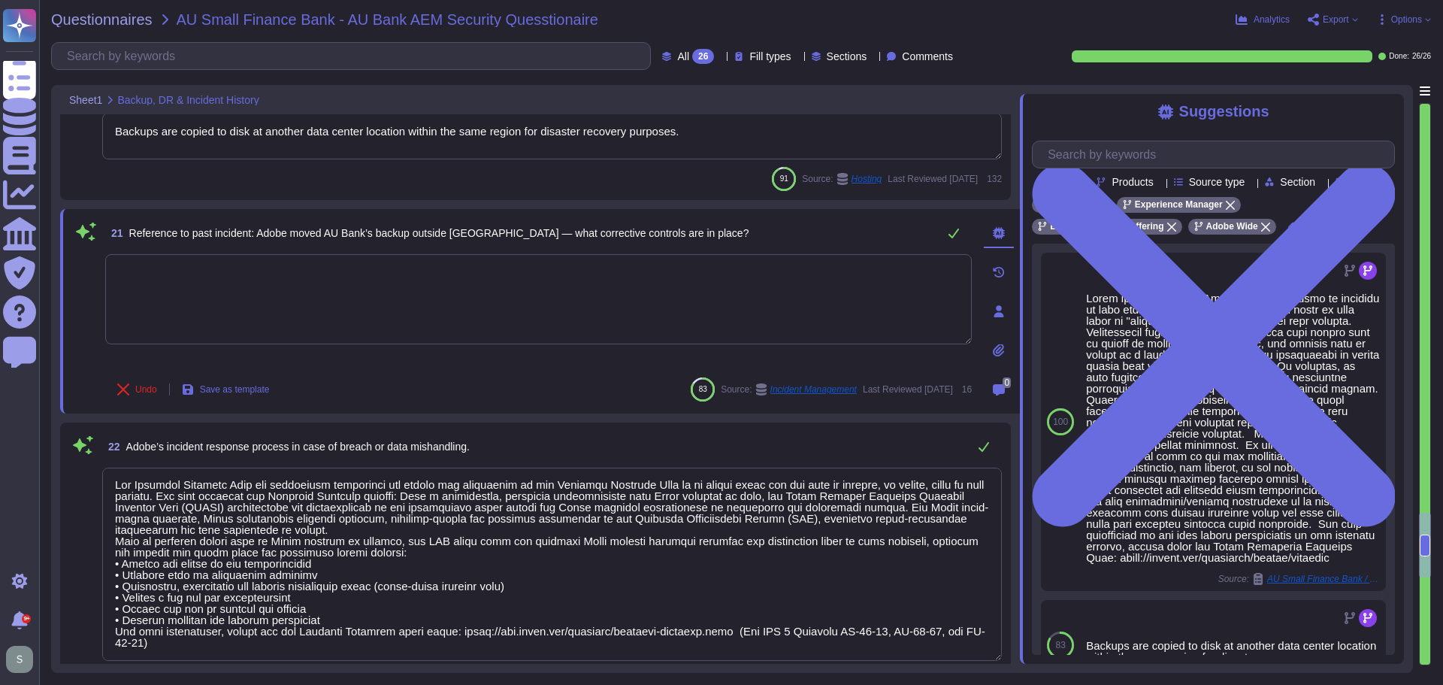
click at [675, 301] on textarea at bounding box center [538, 299] width 867 height 90
click at [397, 297] on textarea at bounding box center [538, 299] width 867 height 90
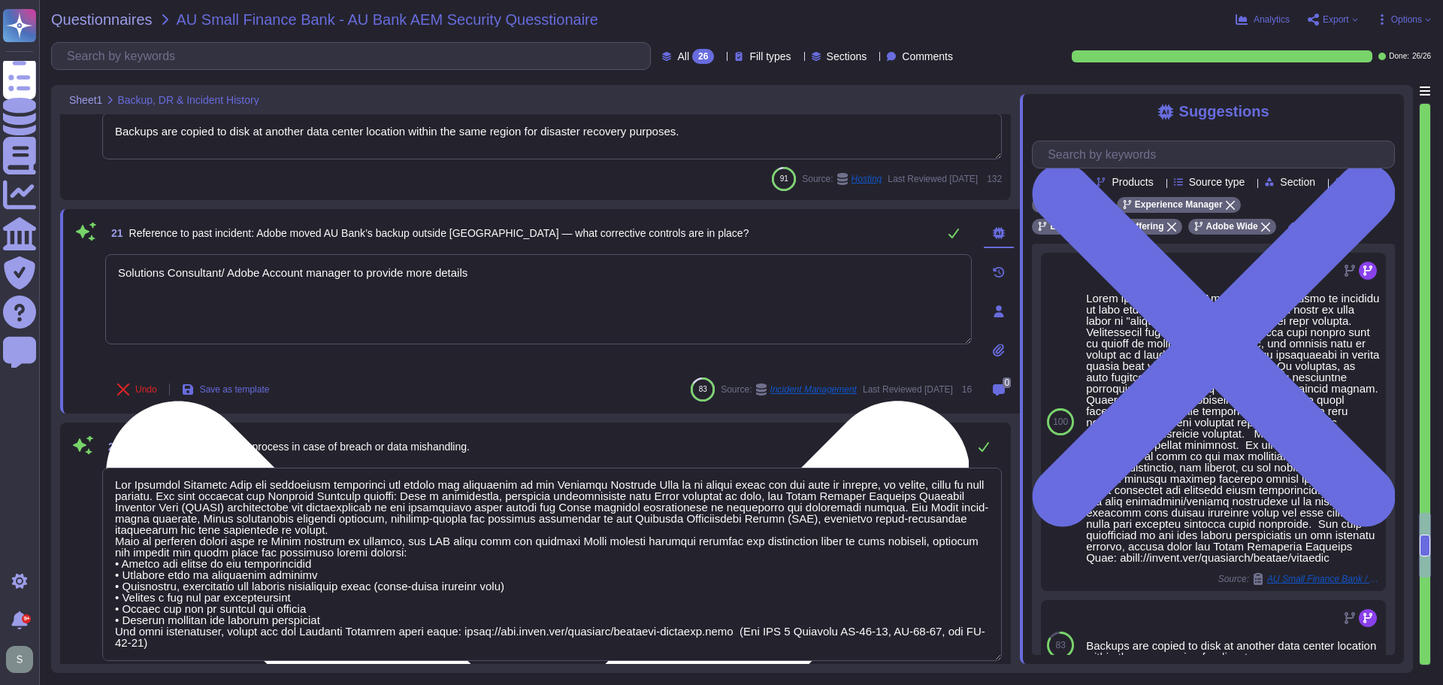
type textarea "Solutions Consultant/ Adobe Account manager to provide more details."
type textarea "The steps of the Incident Response Plan include guidance for escalation-related…"
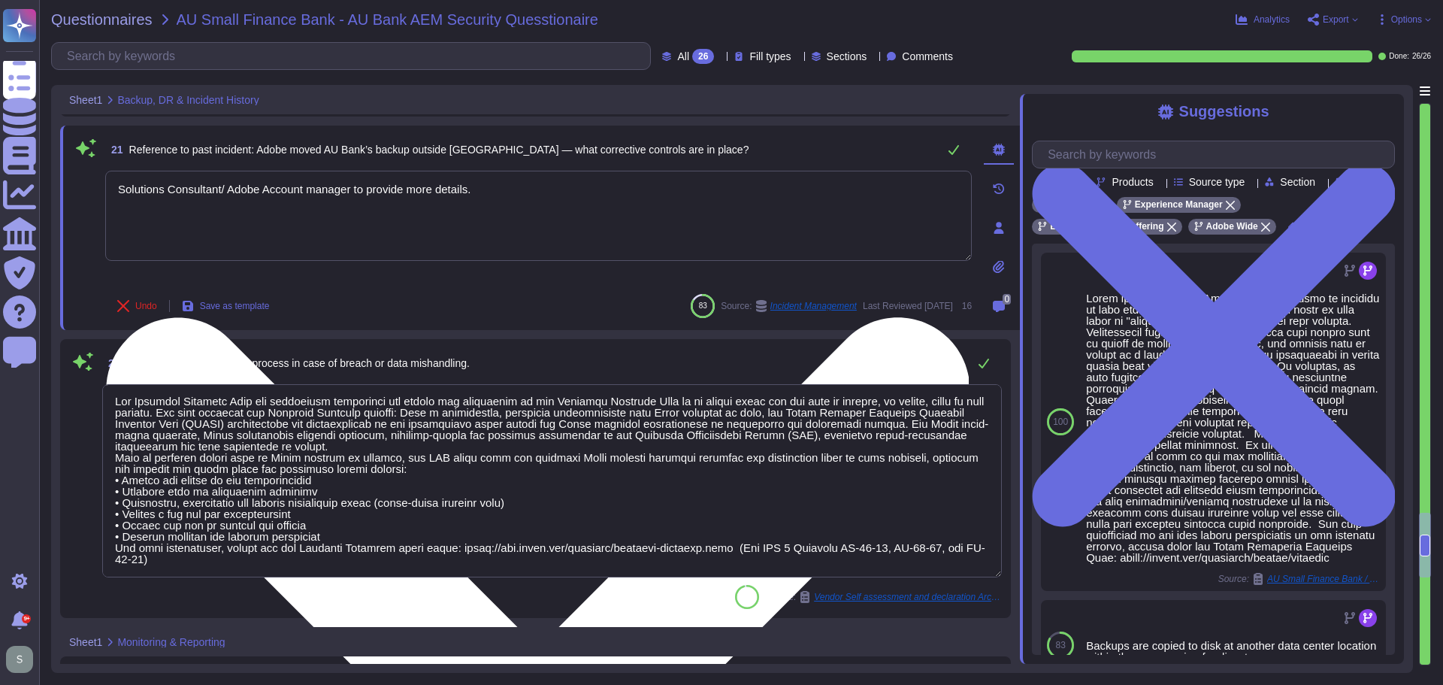
scroll to position [3404, 0]
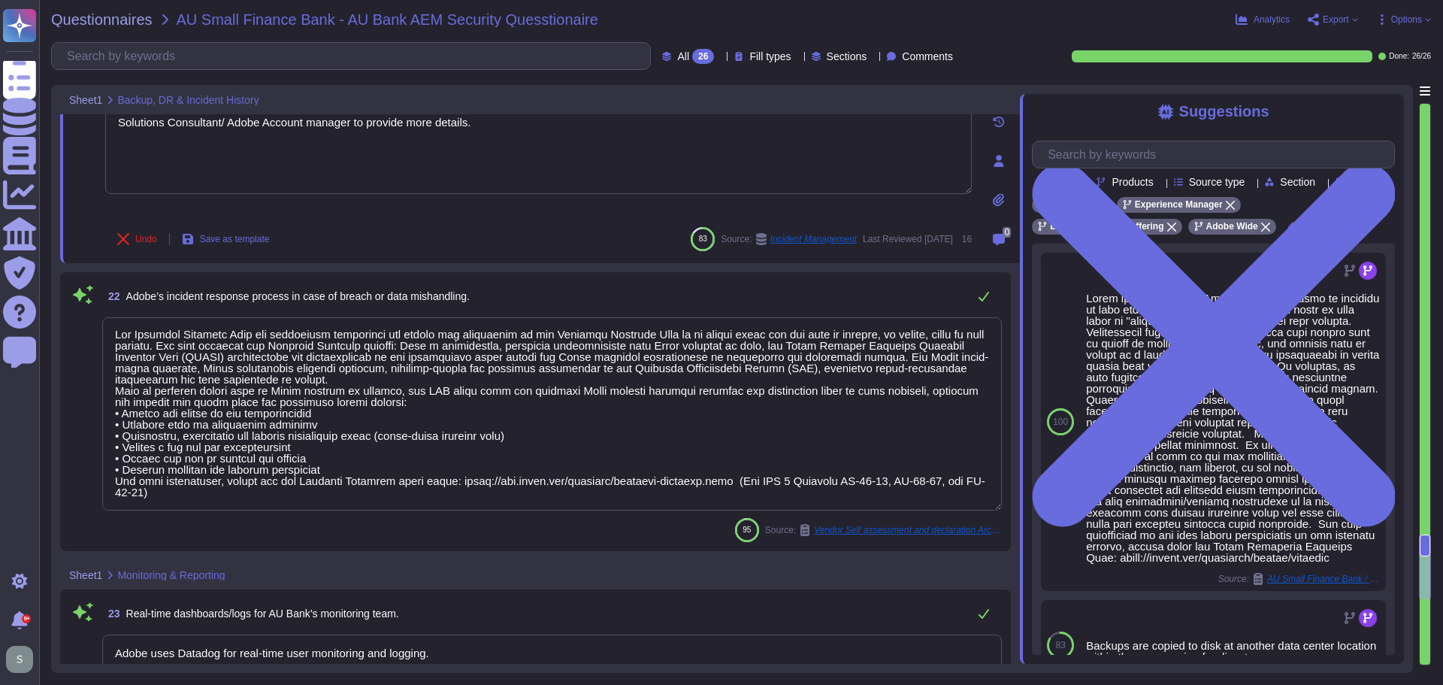
type textarea "Refer to Trust Centre Link"
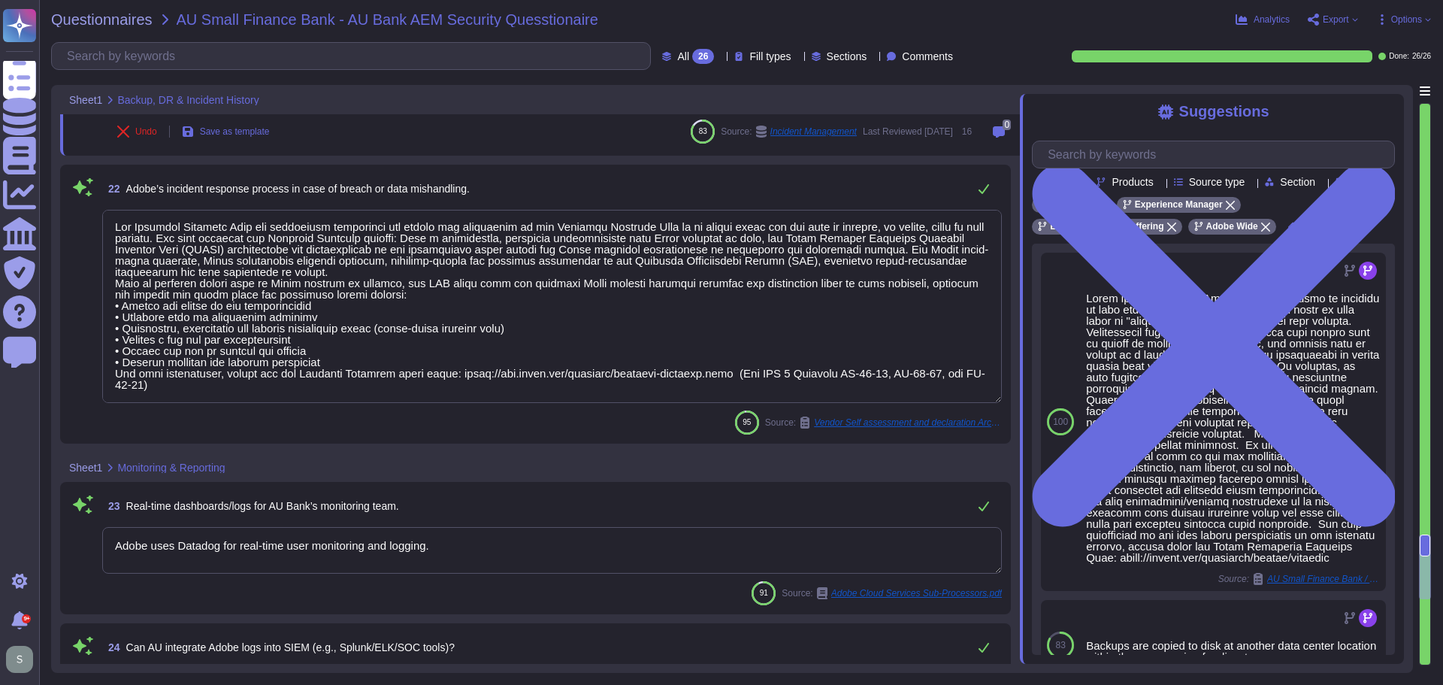
type textarea "Solutions Consultant/ Adobe Account manager to provide more details."
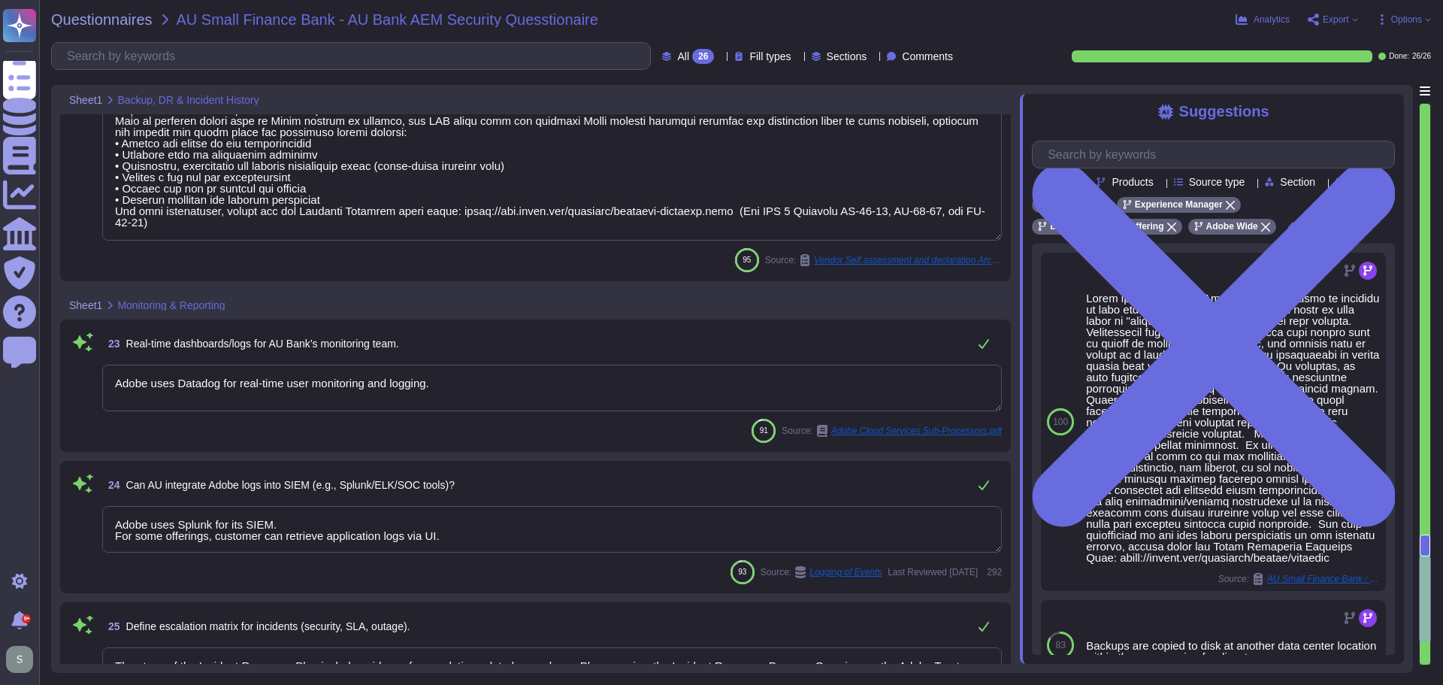
scroll to position [3629, 0]
type textarea "Backups are copied to disk at another data center location within the same regi…"
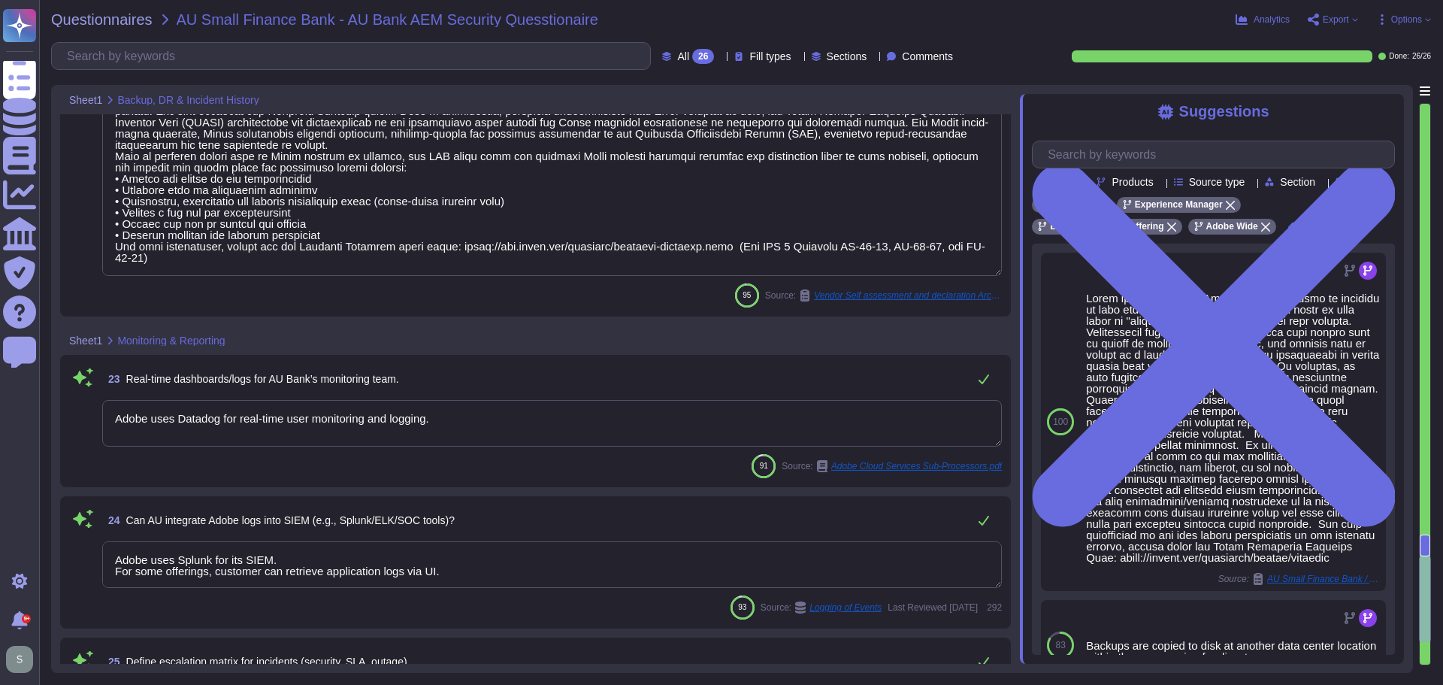
click at [480, 417] on textarea "Adobe uses Datadog for real-time user monitoring and logging." at bounding box center [552, 423] width 900 height 47
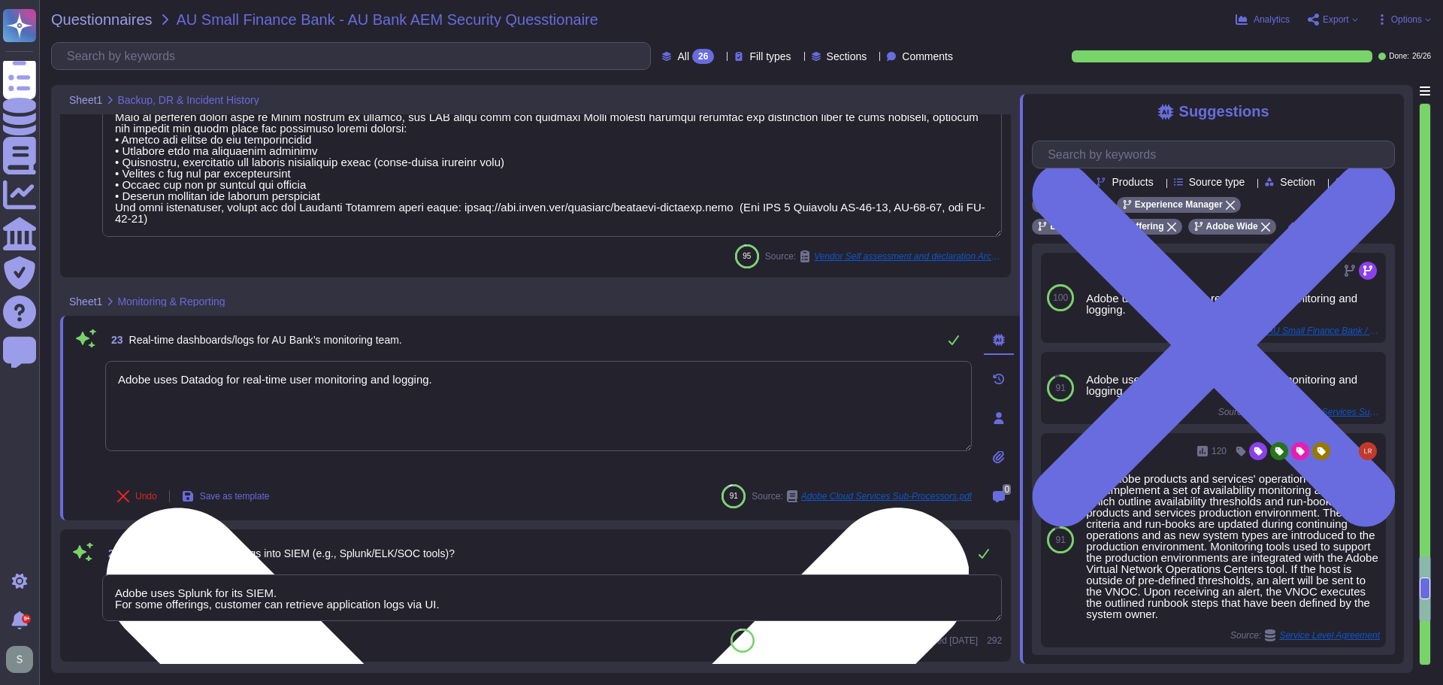
click at [467, 384] on textarea "Adobe uses Datadog for real-time user monitoring and logging." at bounding box center [538, 406] width 867 height 90
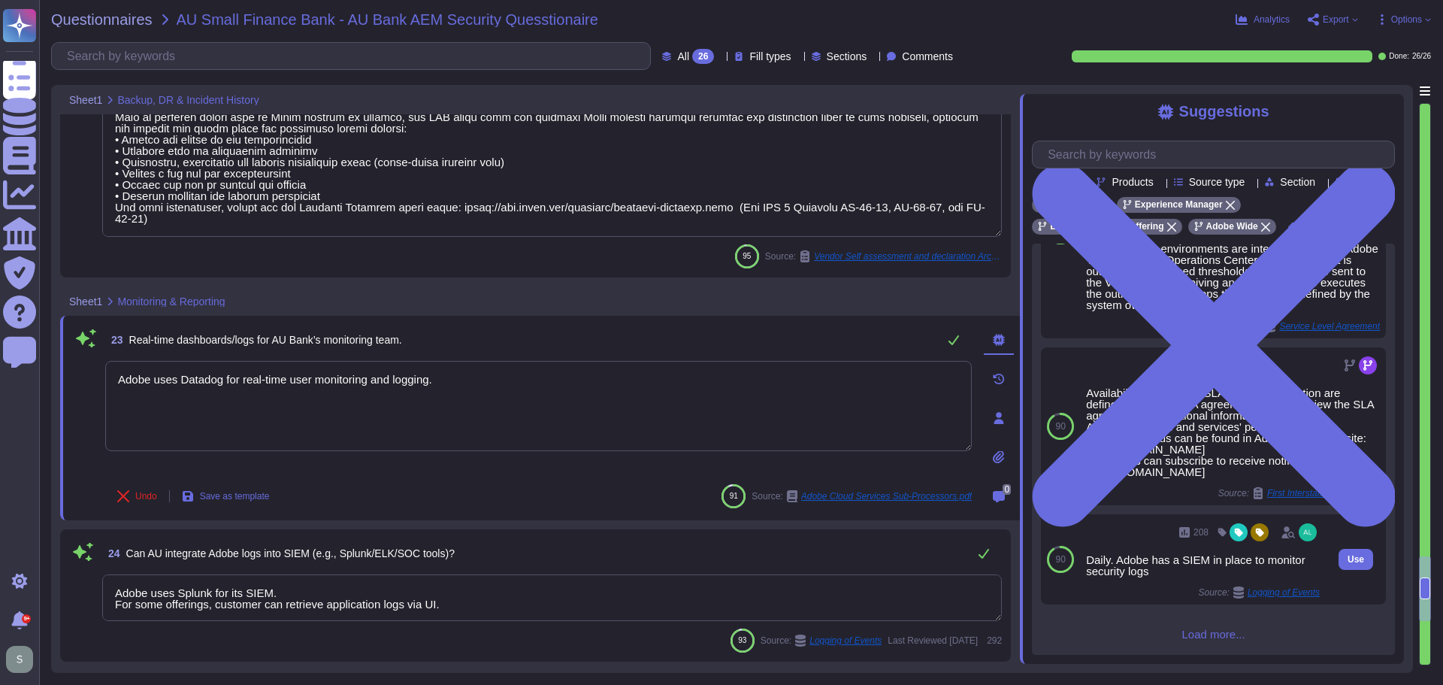
scroll to position [338, 0]
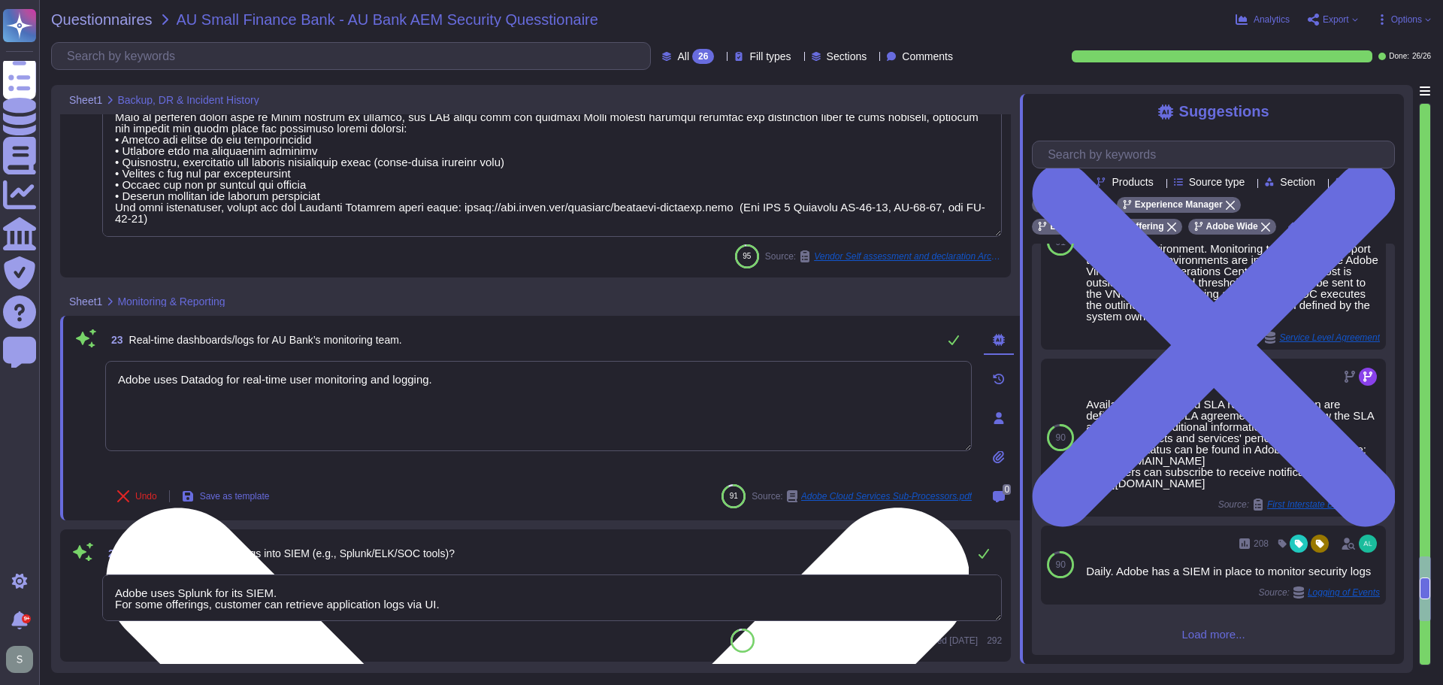
drag, startPoint x: 454, startPoint y: 380, endPoint x: 119, endPoint y: 380, distance: 335.2
click at [119, 380] on textarea "Adobe uses Datadog for real-time user monitoring and logging." at bounding box center [538, 406] width 867 height 90
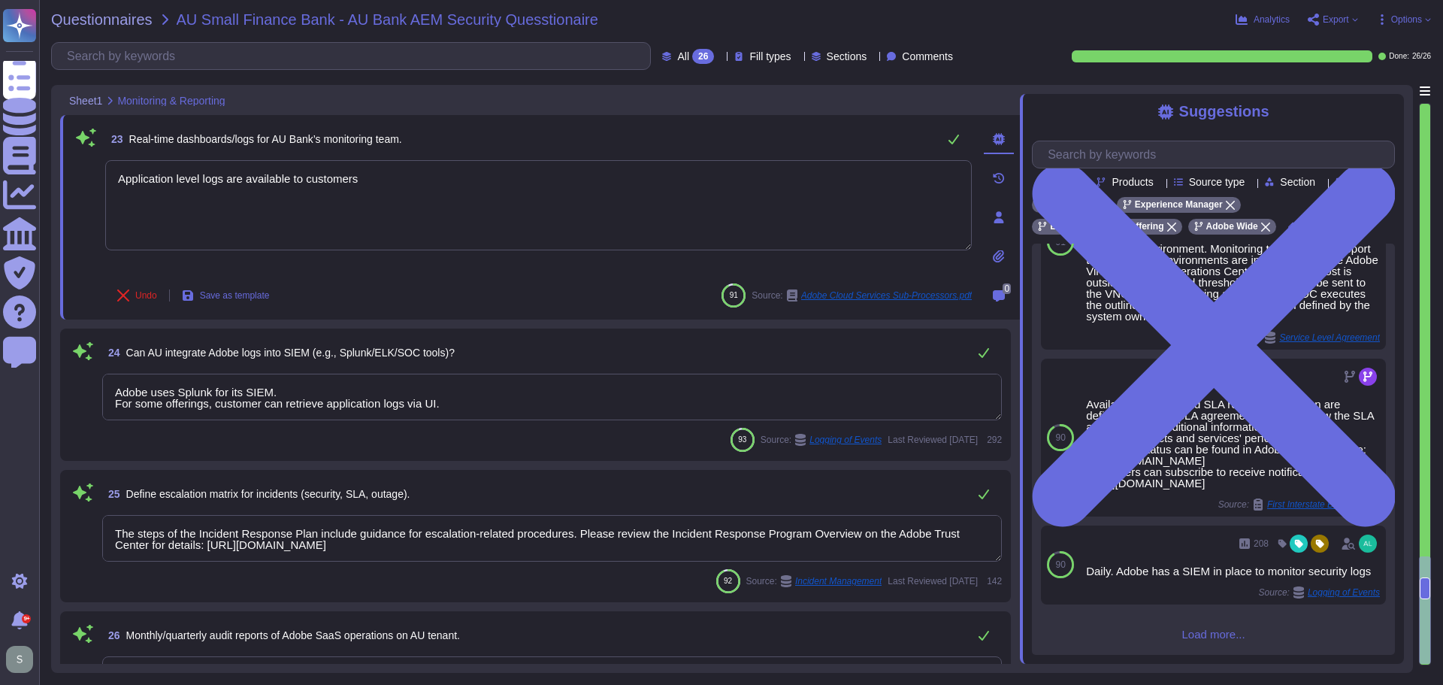
scroll to position [3855, 0]
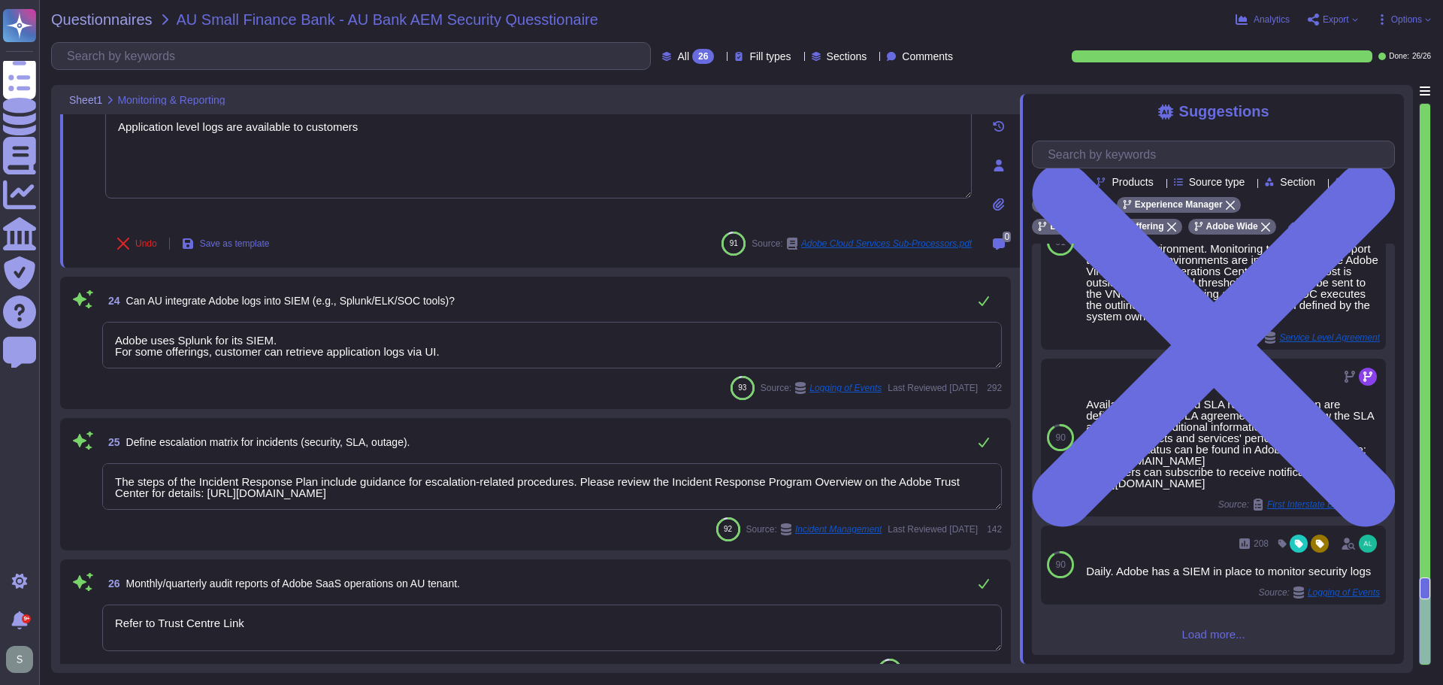
type textarea "Application level logs are available to customers"
click at [554, 345] on textarea "Adobe uses Splunk for its SIEM. For some offerings, customer can retrieve appli…" at bounding box center [552, 345] width 900 height 47
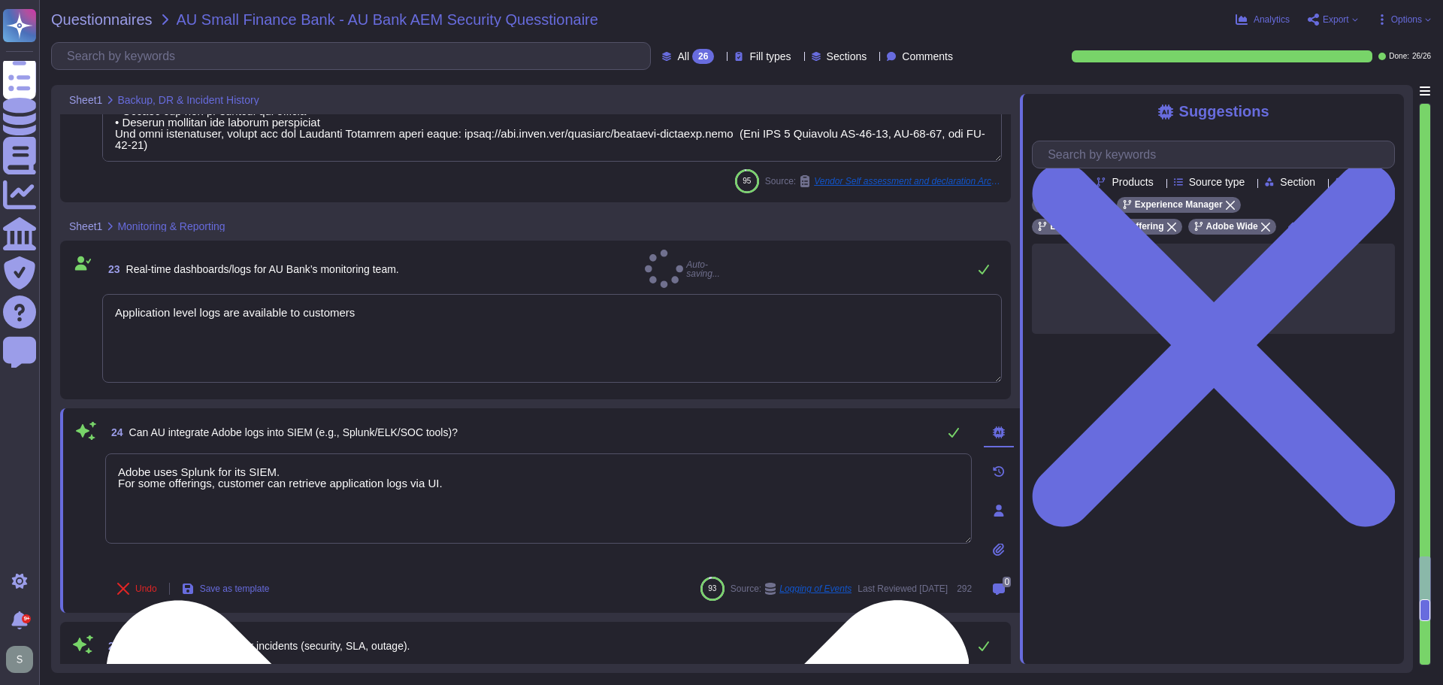
scroll to position [3523, 0]
type textarea "Backups are copied to disk at another data center location within the same regi…"
type textarea "Solutions Consultant/ Adobe Account manager to provide more details."
type textarea "The Incident Response Plan and associated procedures are tested and documented …"
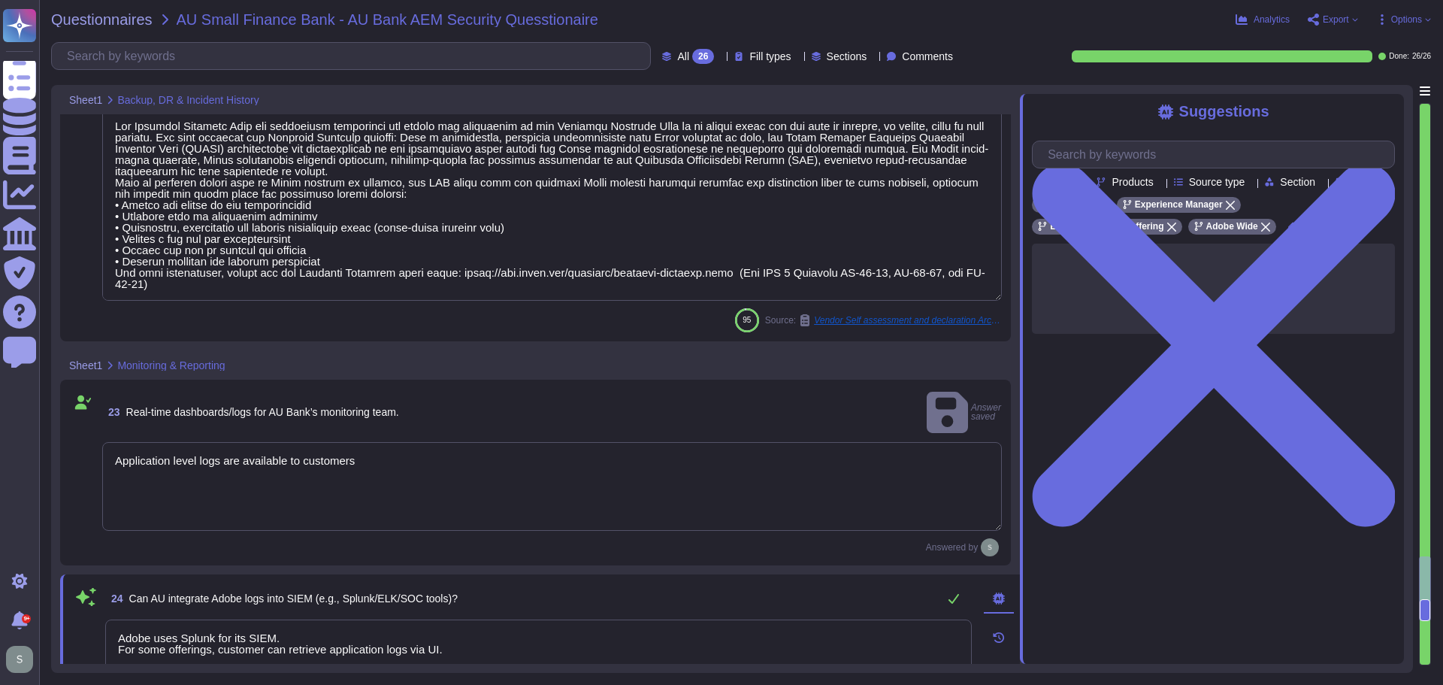
click at [404, 442] on textarea "Application level logs are available to customers" at bounding box center [552, 486] width 900 height 89
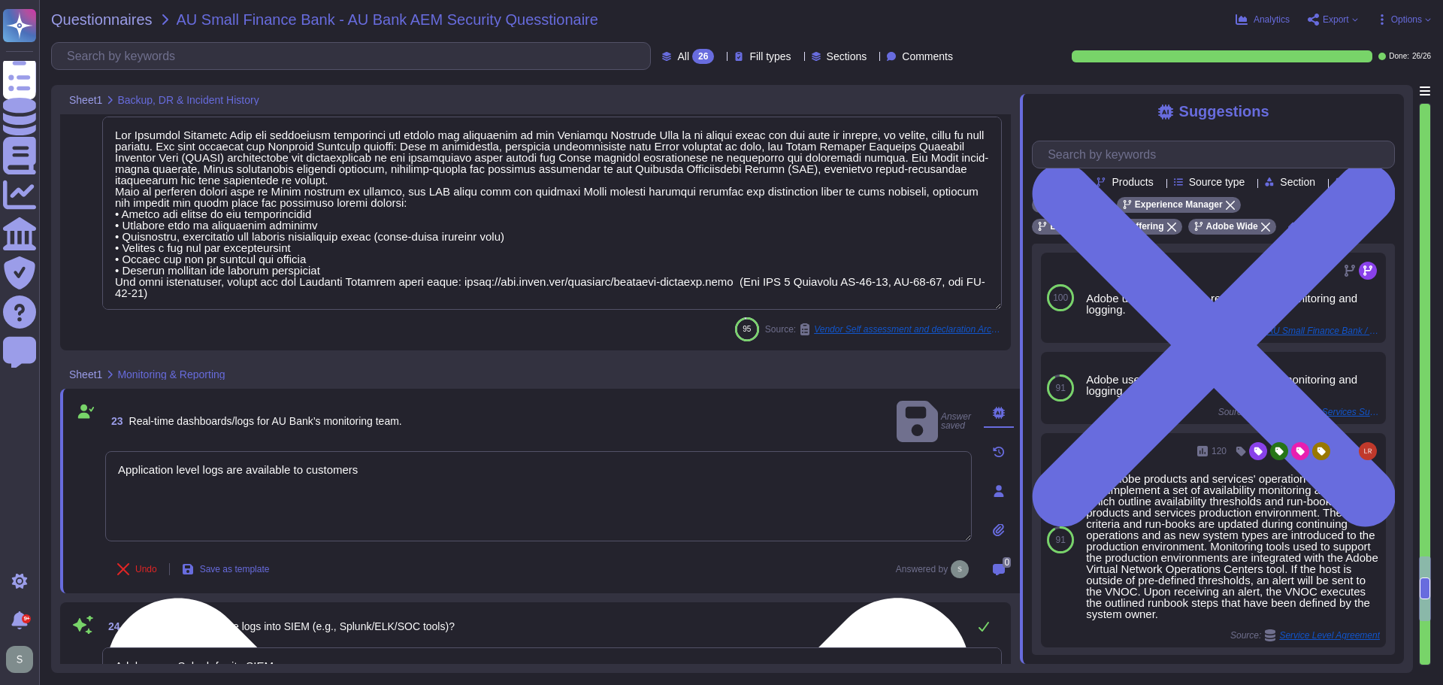
type textarea "BCP & DR Tests are evaluated for success against a set of criteria, including r…"
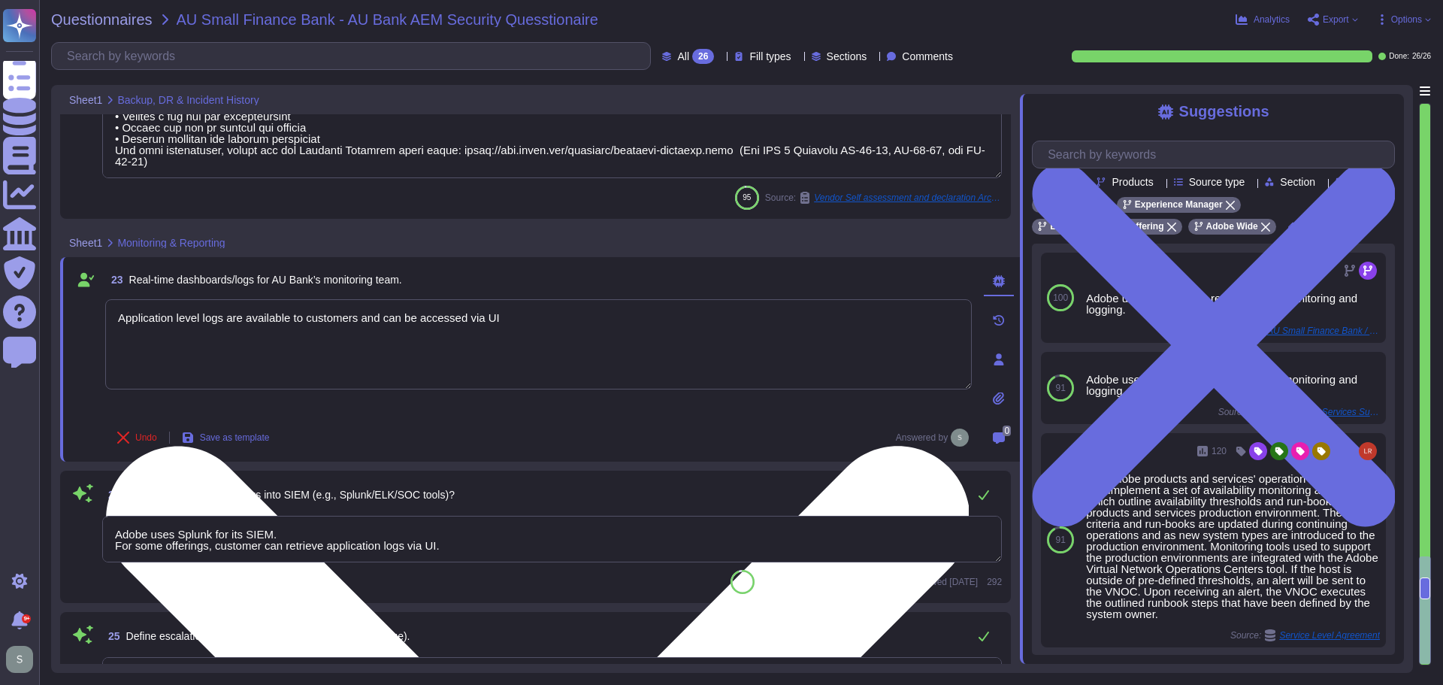
scroll to position [3749, 0]
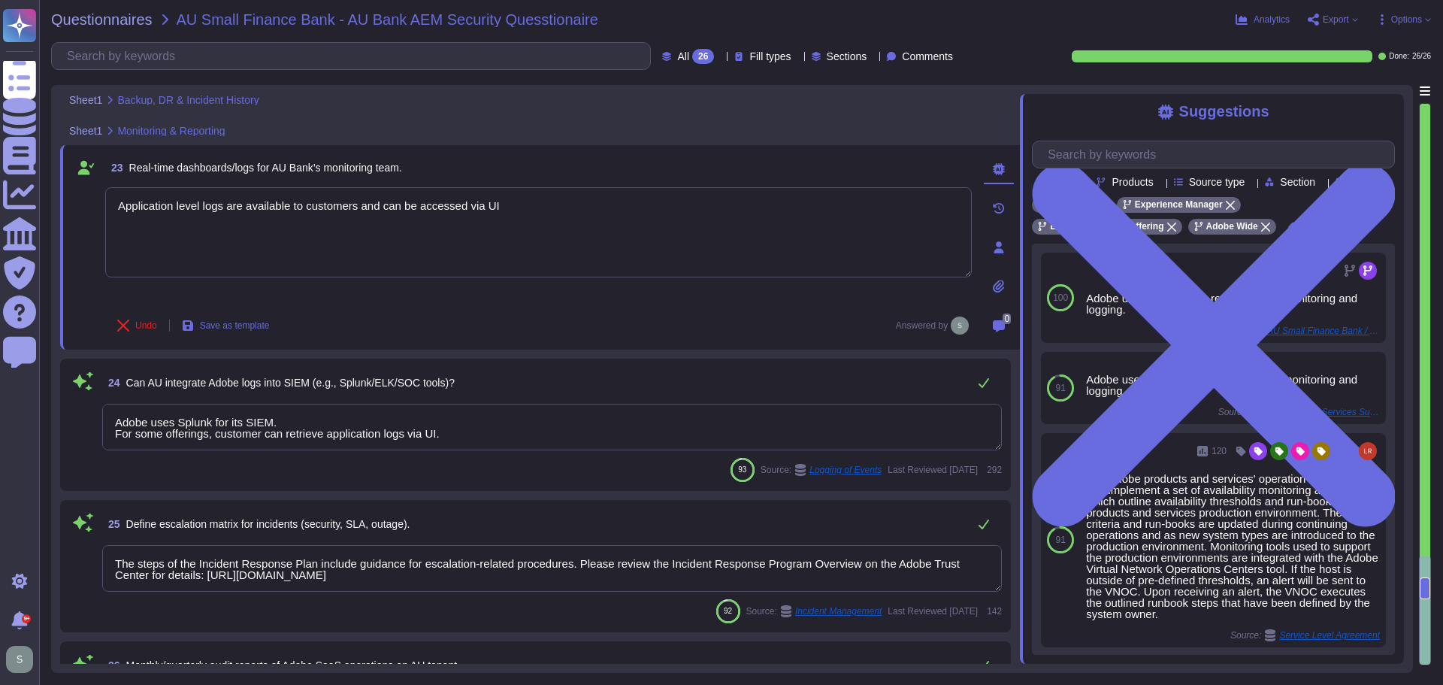
type textarea "Application level logs are available to customers and can be accessed via UI"
click at [495, 425] on textarea "Adobe uses Splunk for its SIEM. For some offerings, customer can retrieve appli…" at bounding box center [552, 427] width 900 height 47
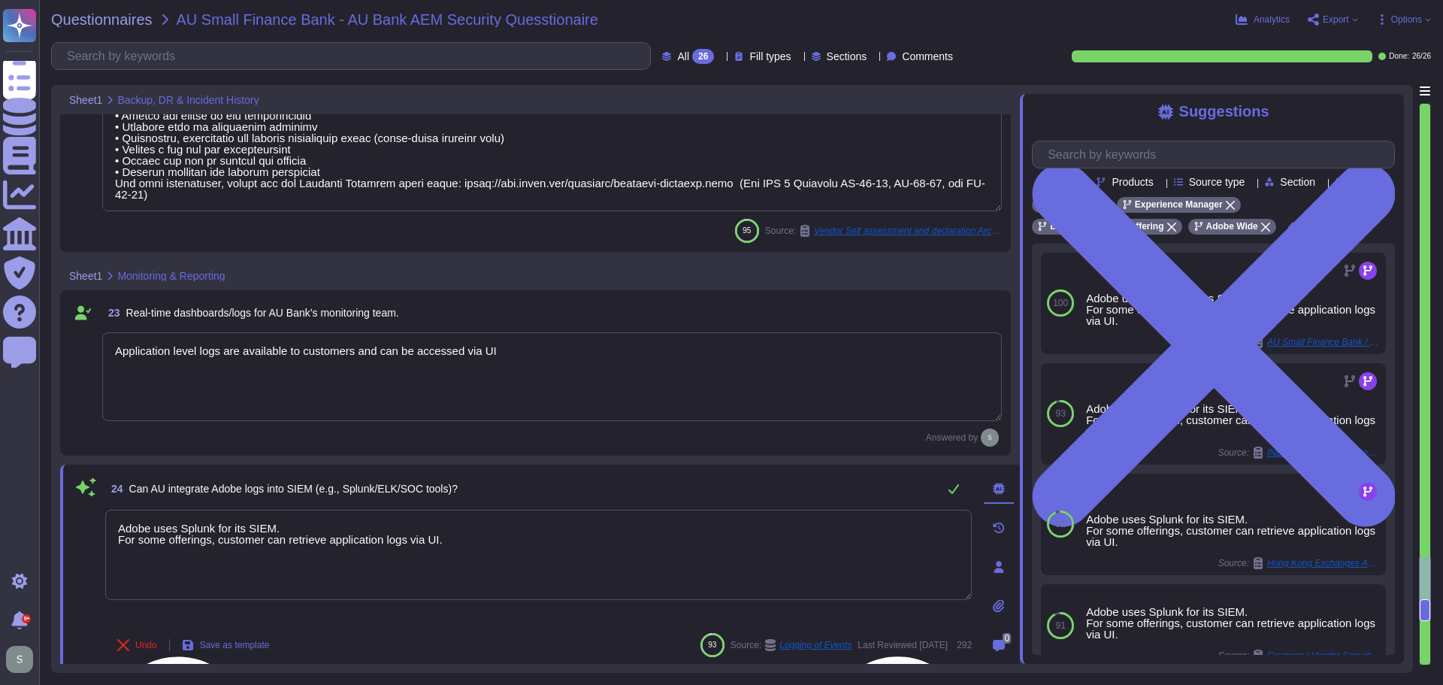
type textarea "Backups are copied to disk at another data center location within the same regi…"
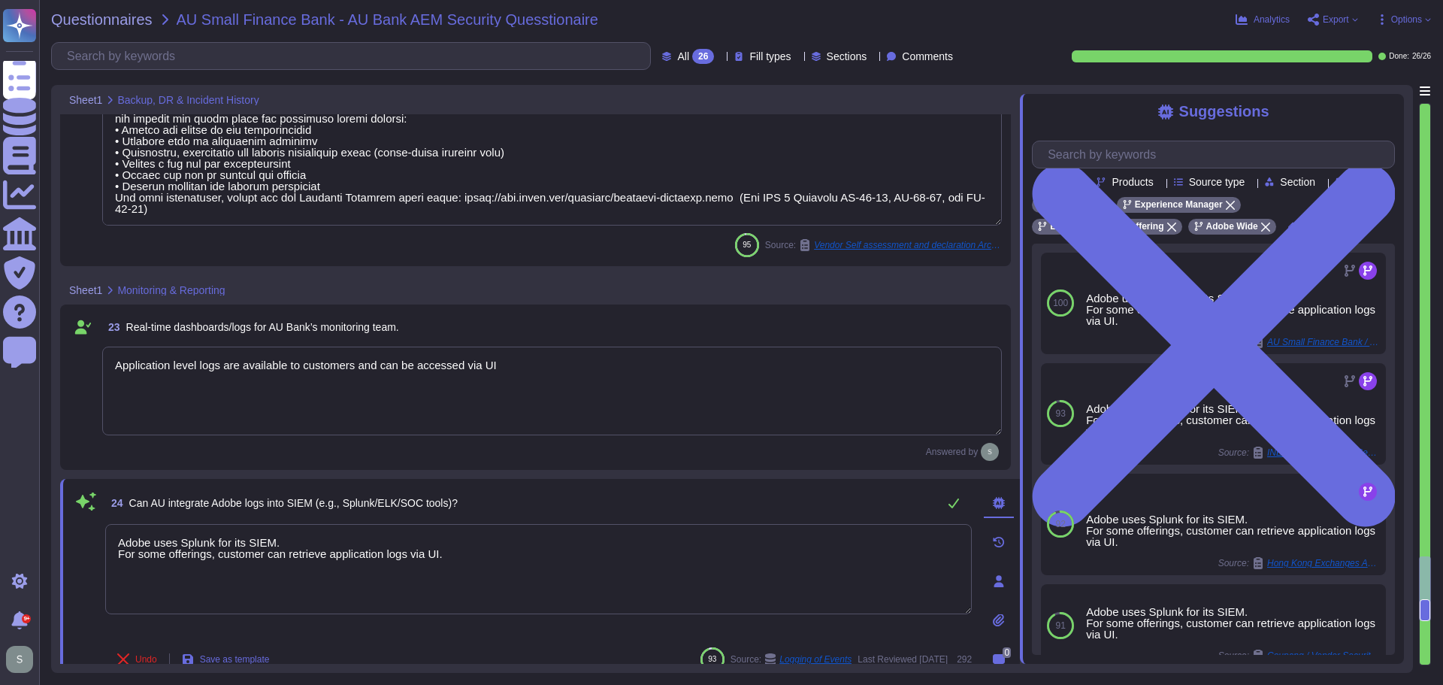
click at [334, 555] on textarea "Adobe uses Splunk for its SIEM. For some offerings, customer can retrieve appli…" at bounding box center [538, 569] width 867 height 90
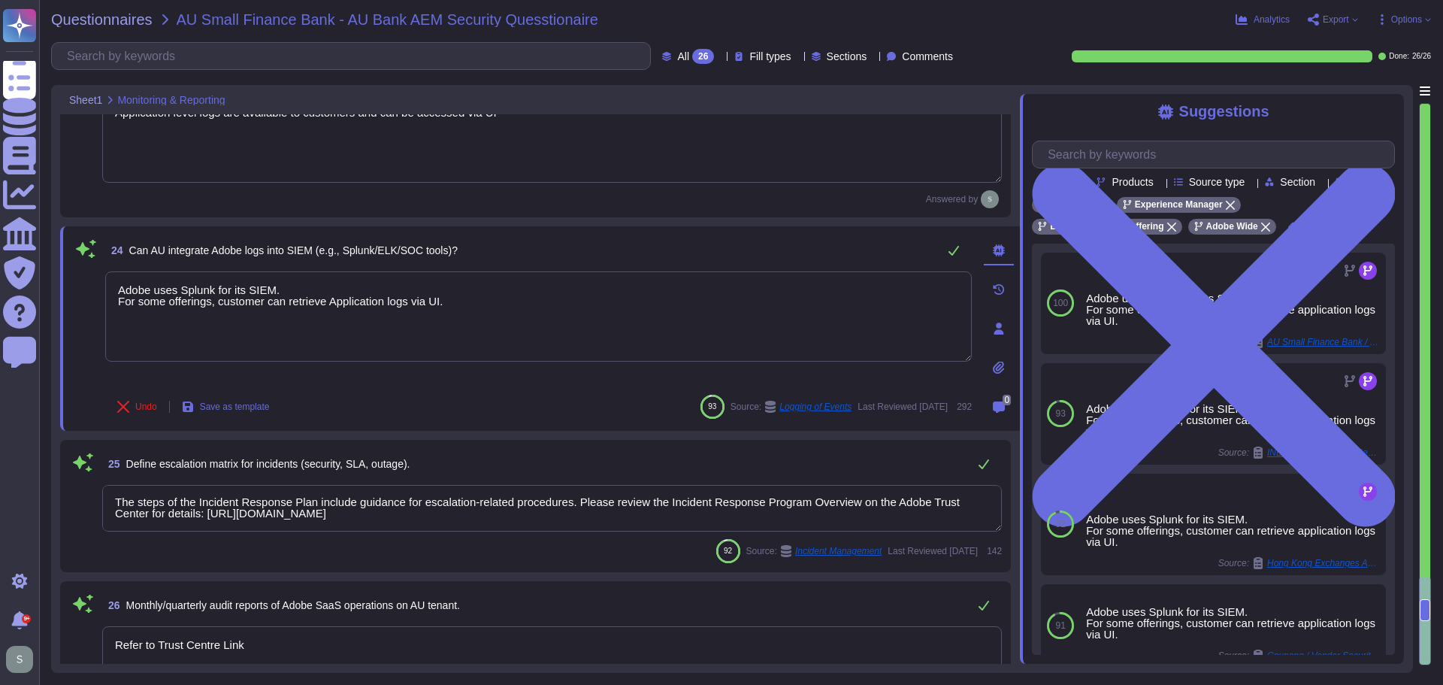
scroll to position [3873, 0]
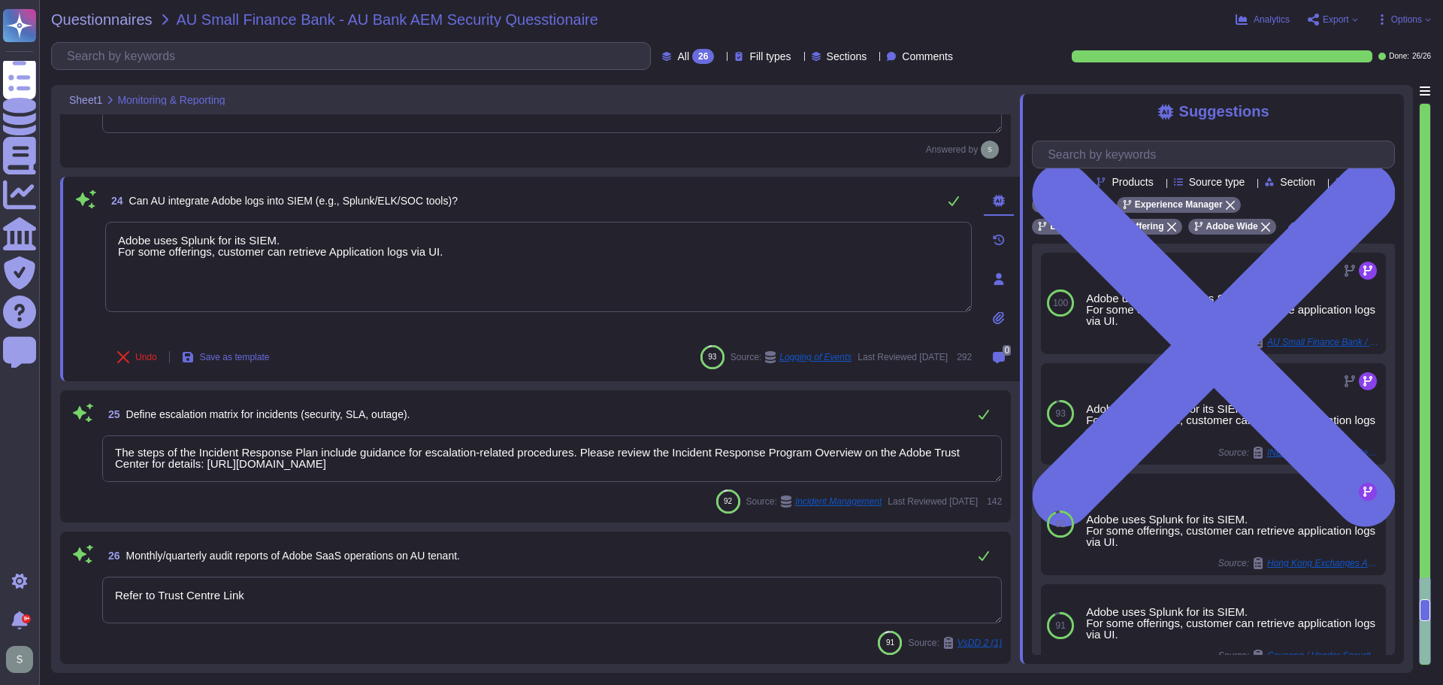
click at [267, 595] on textarea "Refer to Trust Centre Link" at bounding box center [552, 600] width 900 height 47
type textarea "Adobe uses Splunk for its SIEM. For some offerings, customer can retrieve Appli…"
click at [267, 595] on textarea "Refer to Trust Centre Link" at bounding box center [552, 600] width 900 height 47
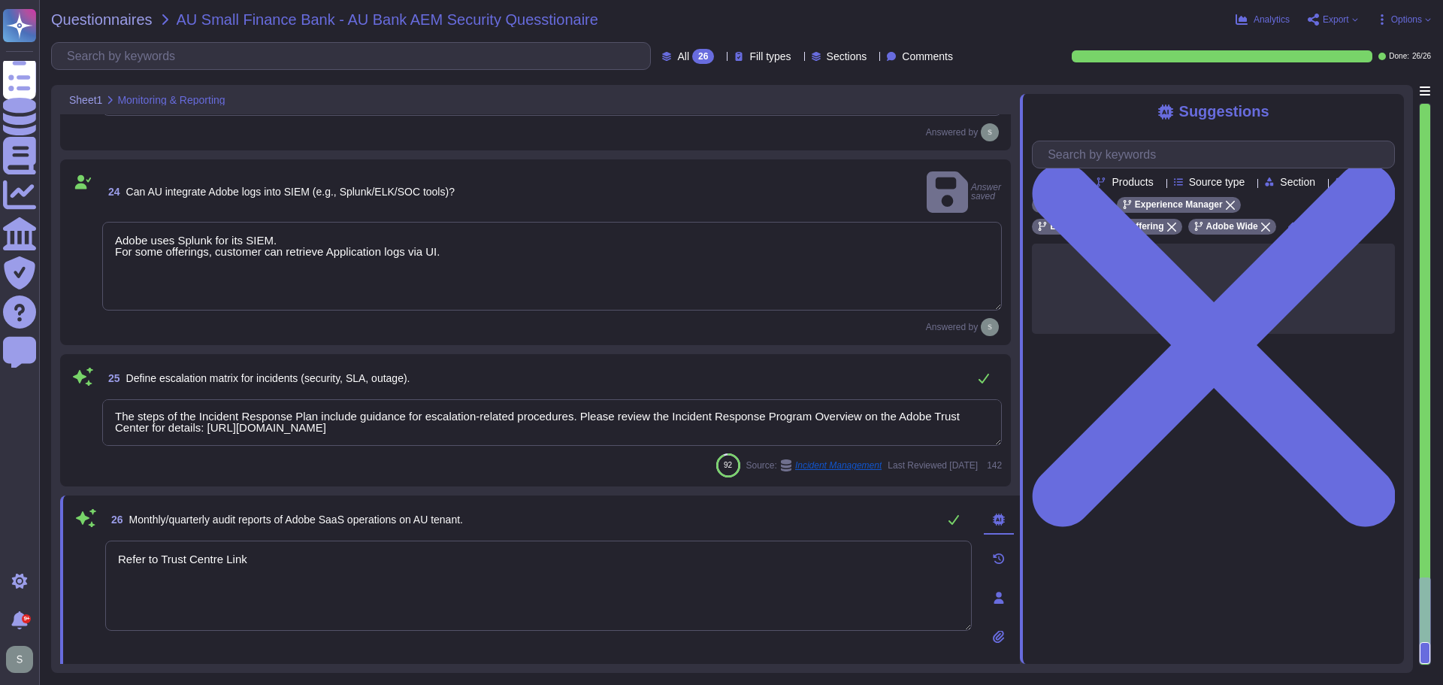
scroll to position [3906, 0]
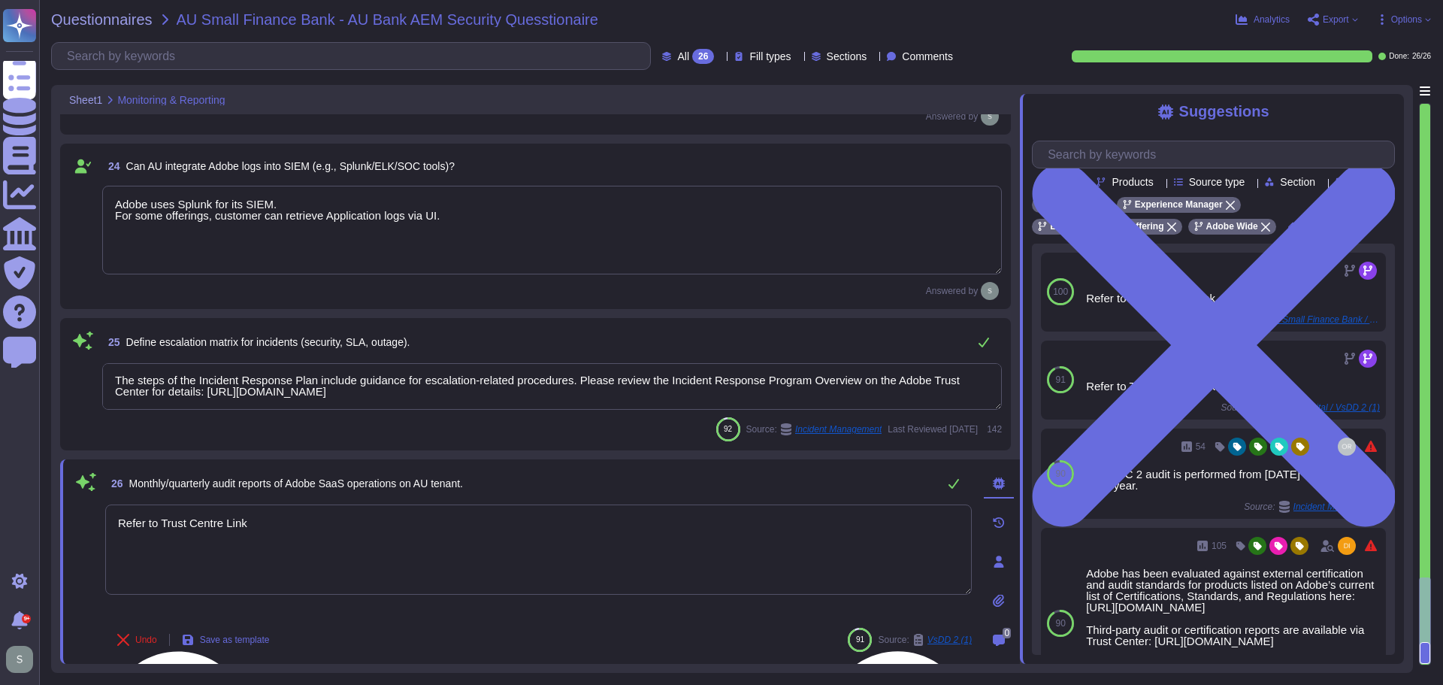
click at [320, 532] on textarea "Refer to Trust Centre Link" at bounding box center [538, 549] width 867 height 90
drag, startPoint x: 320, startPoint y: 525, endPoint x: 104, endPoint y: 516, distance: 215.9
click at [105, 516] on textarea "Refer to Trust Centre Link" at bounding box center [538, 549] width 867 height 90
click at [316, 527] on textarea "Please contact Adobe Account Manager for details" at bounding box center [538, 549] width 867 height 90
type textarea "Please contact Adobe Account Manager/Solutions Consultant for details"
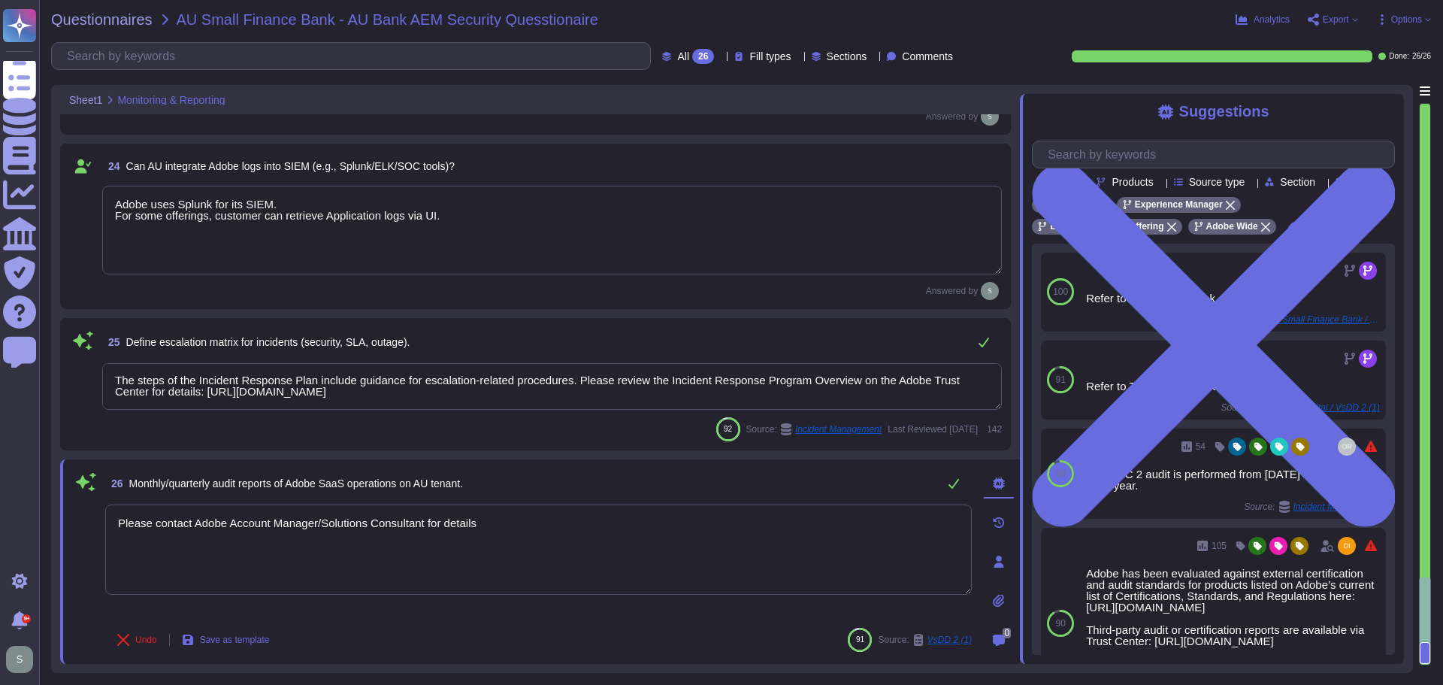
click at [855, 393] on textarea "The steps of the Incident Response Plan include guidance for escalation-related…" at bounding box center [552, 386] width 900 height 47
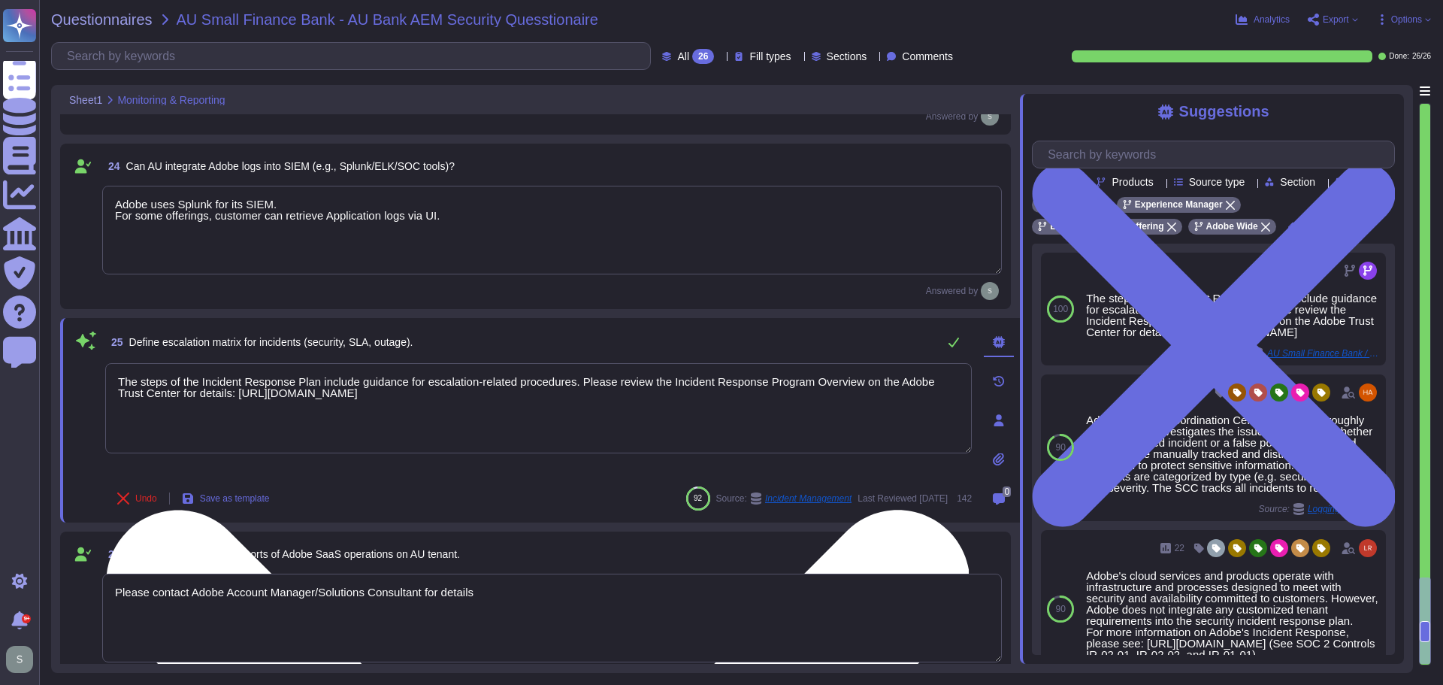
drag, startPoint x: 864, startPoint y: 394, endPoint x: 206, endPoint y: 397, distance: 657.7
click at [206, 397] on textarea "The steps of the Incident Response Plan include guidance for escalation-related…" at bounding box center [538, 408] width 867 height 90
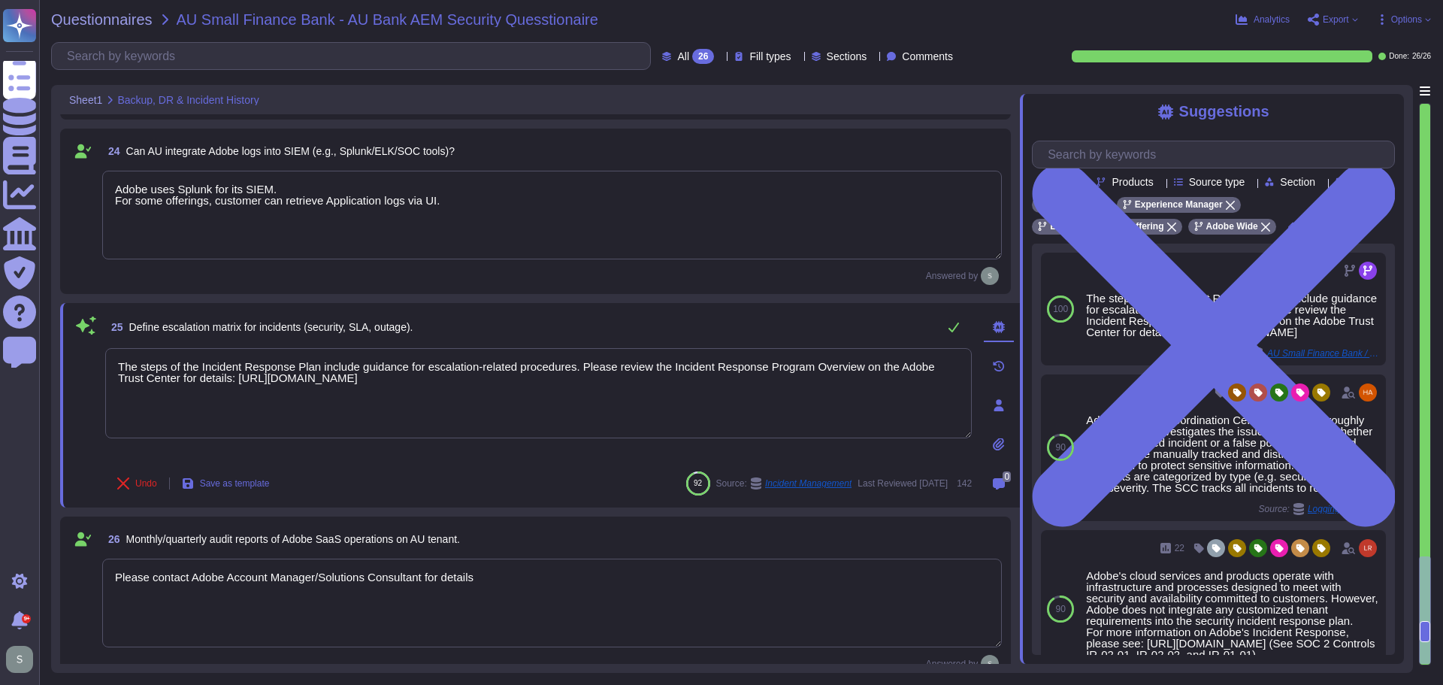
type textarea "Solutions Consultant/ Adobe Account manager to provide more details."
type textarea "The Incident Response Plan and associated procedures are tested and documented …"
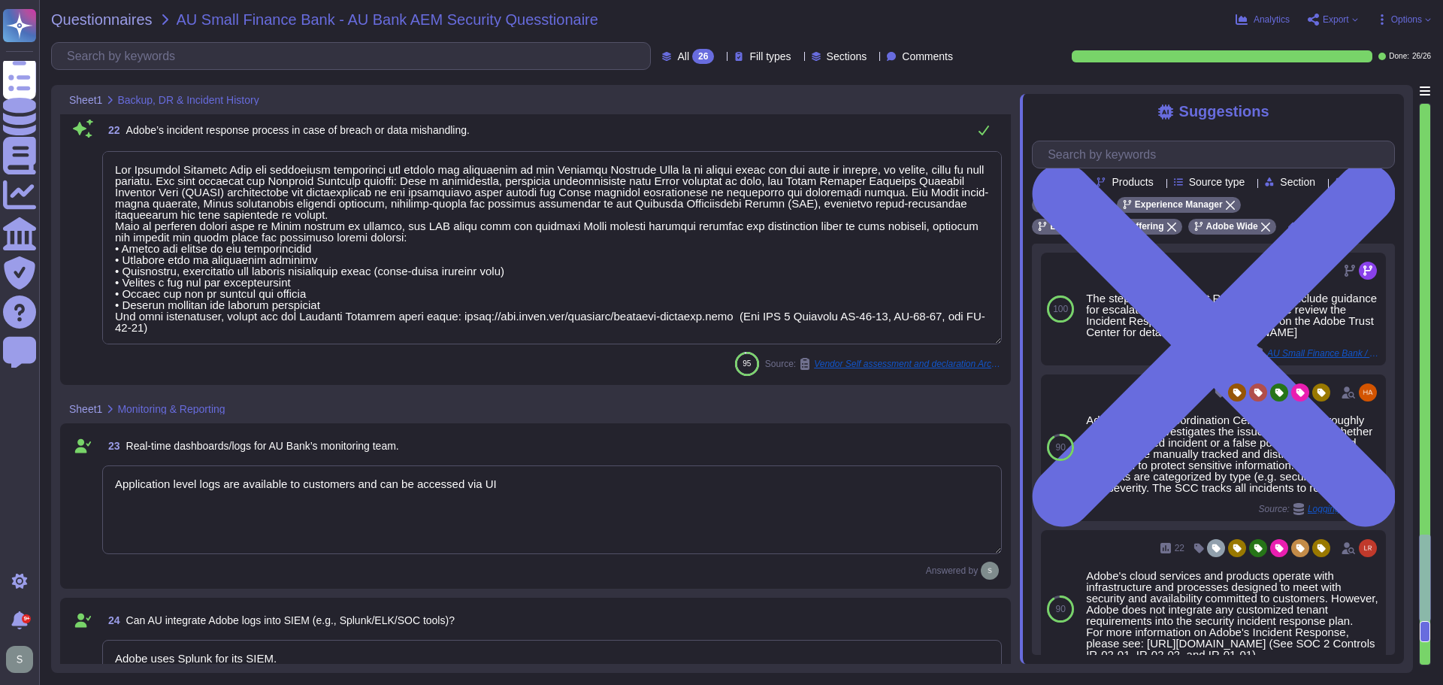
type textarea "BCP & DR Tests are evaluated for success against a set of criteria, including r…"
type textarea "Backups are copied to disk at another data center location within the same regi…"
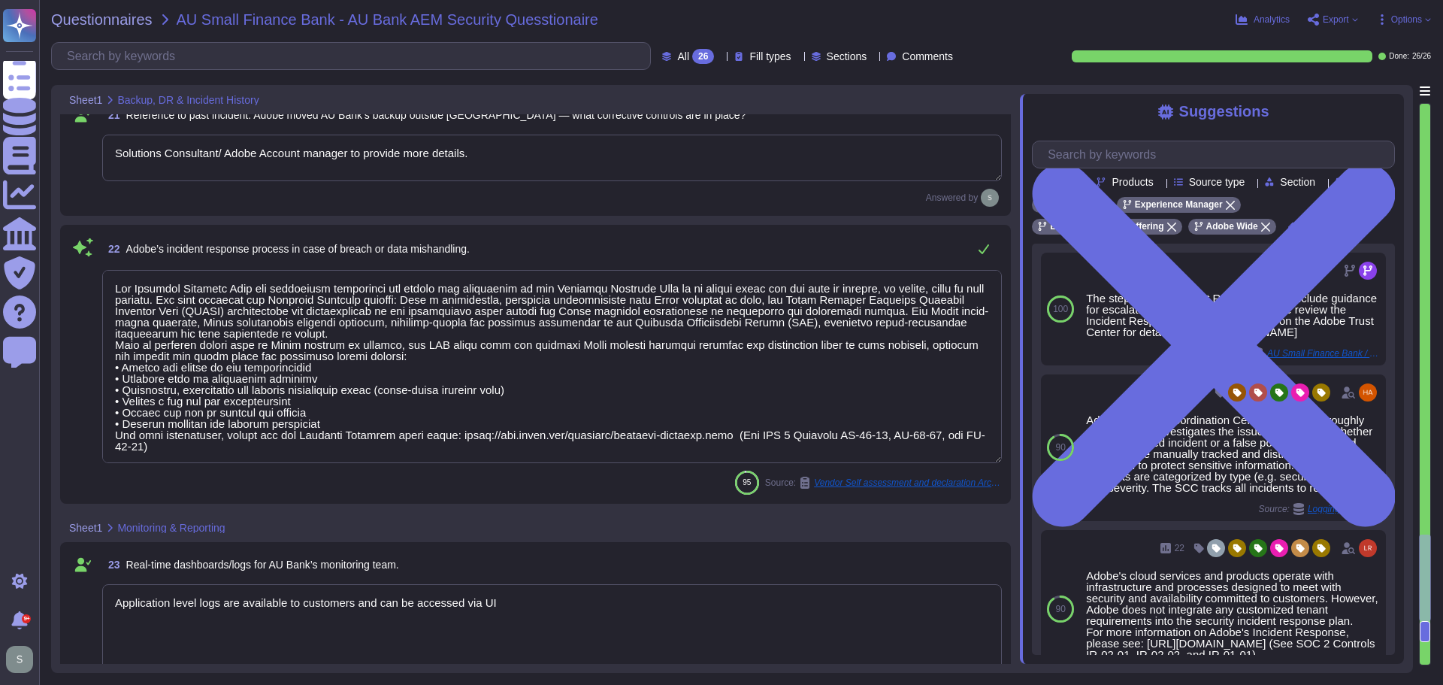
scroll to position [2962, 0]
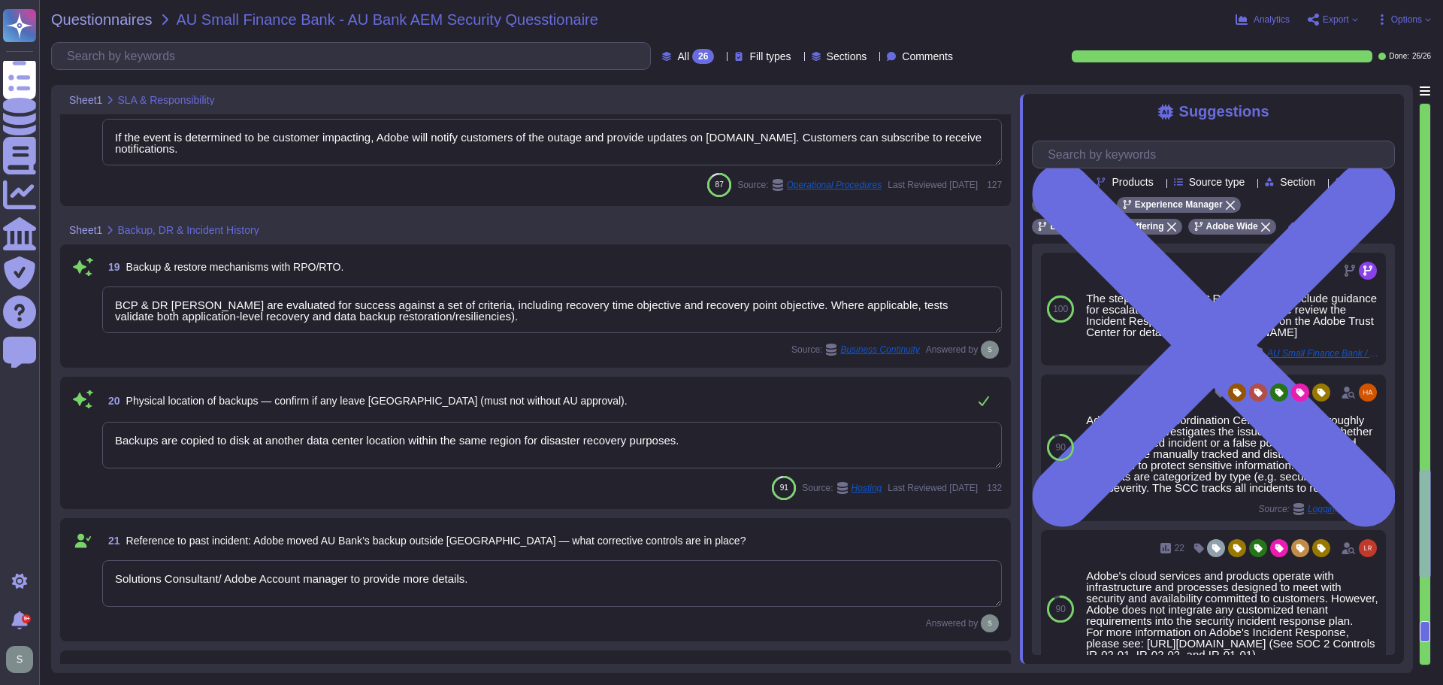
type textarea "The Incident Response Team is composed of the Incident Response participants fo…"
type textarea "If the event is determined to be customer impacting, Adobe will notify customer…"
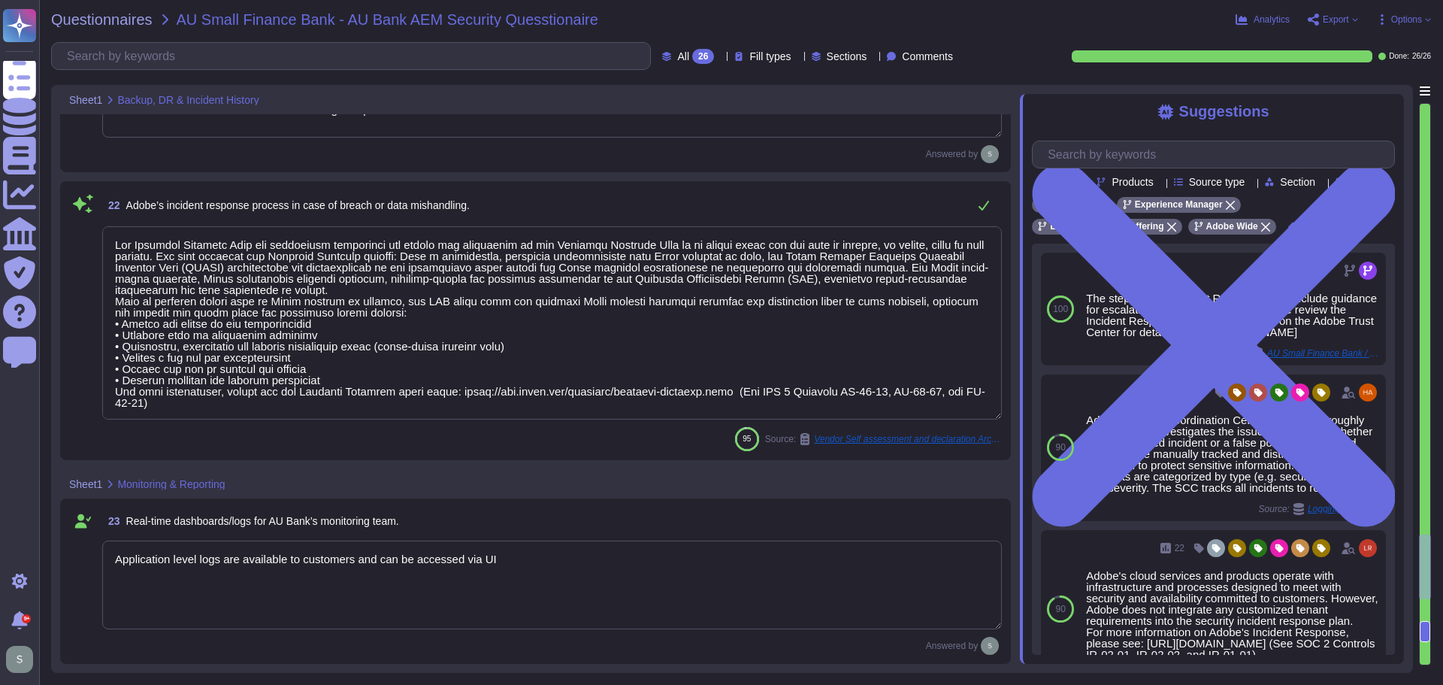
type textarea "The steps of the Incident Response Plan include guidance for escalation-related…"
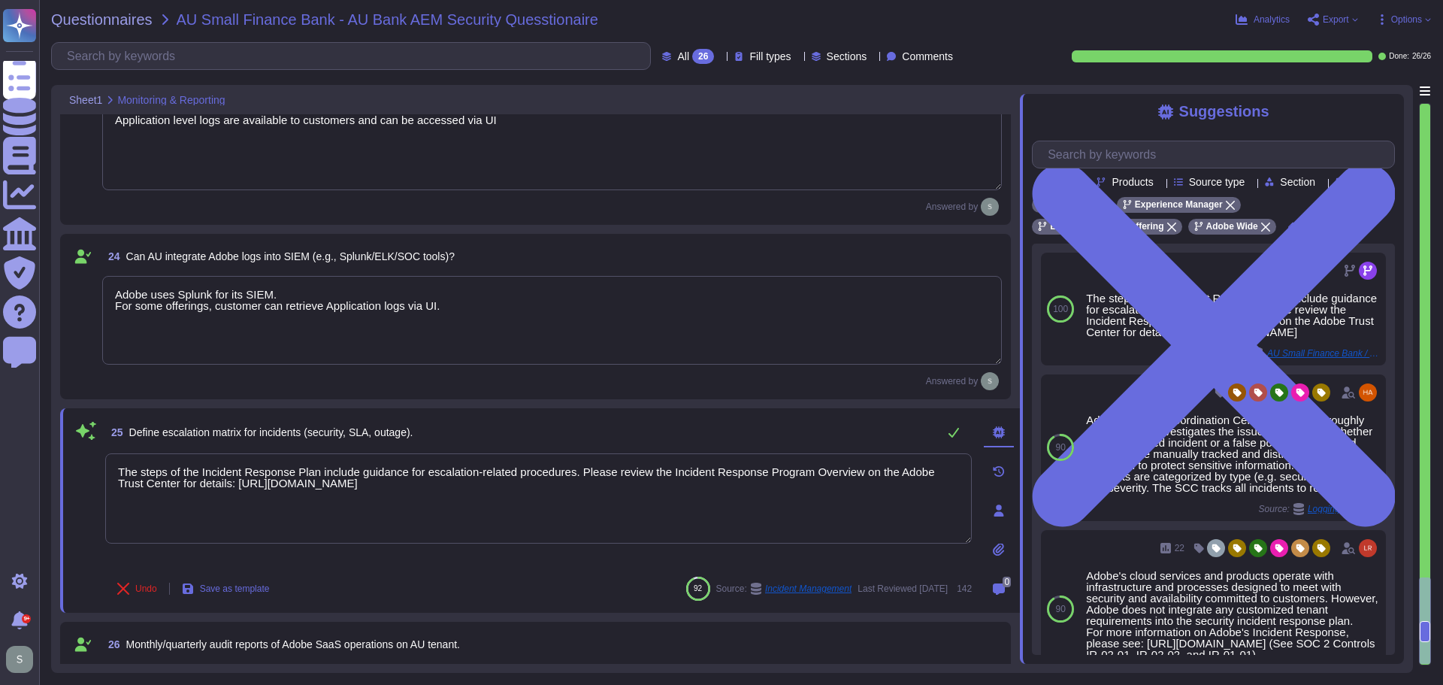
type textarea "Please contact Adobe Account Manager/Solutions Consultant for details"
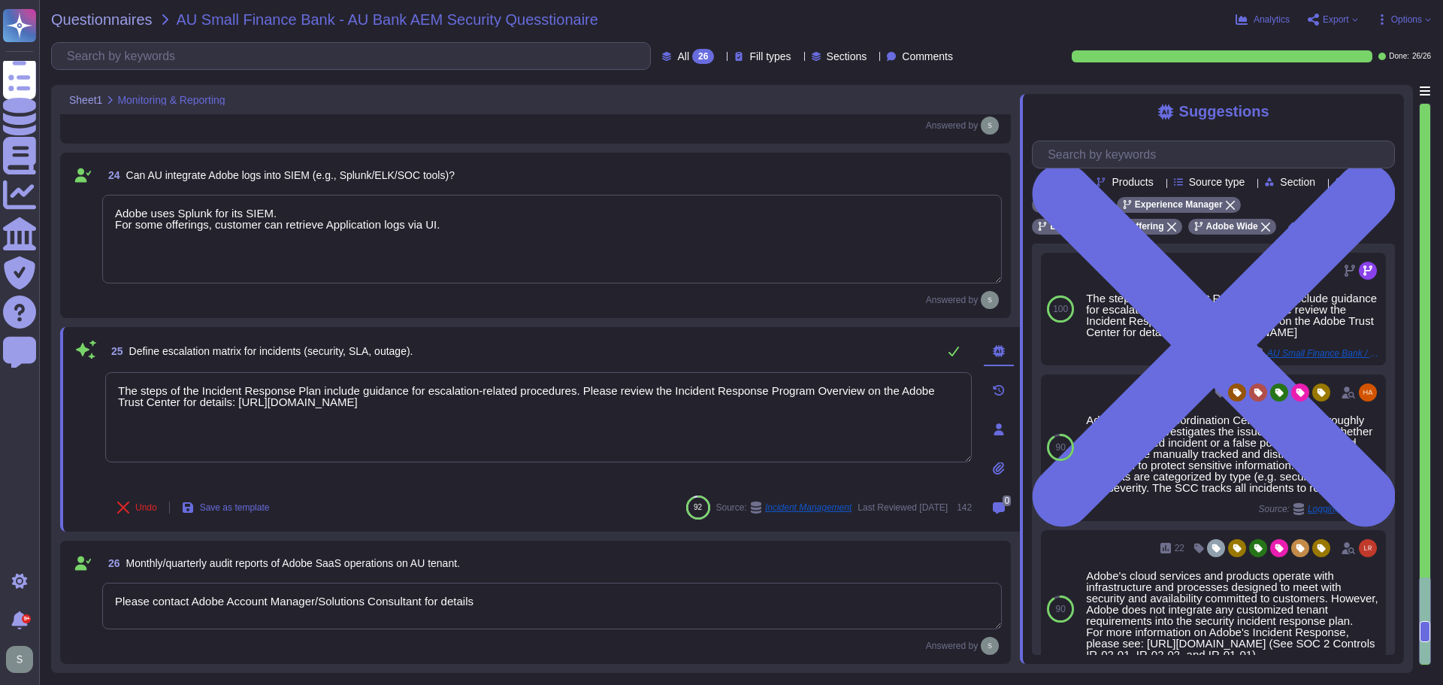
click at [513, 608] on textarea "Please contact Adobe Account Manager/Solutions Consultant for details" at bounding box center [552, 606] width 900 height 47
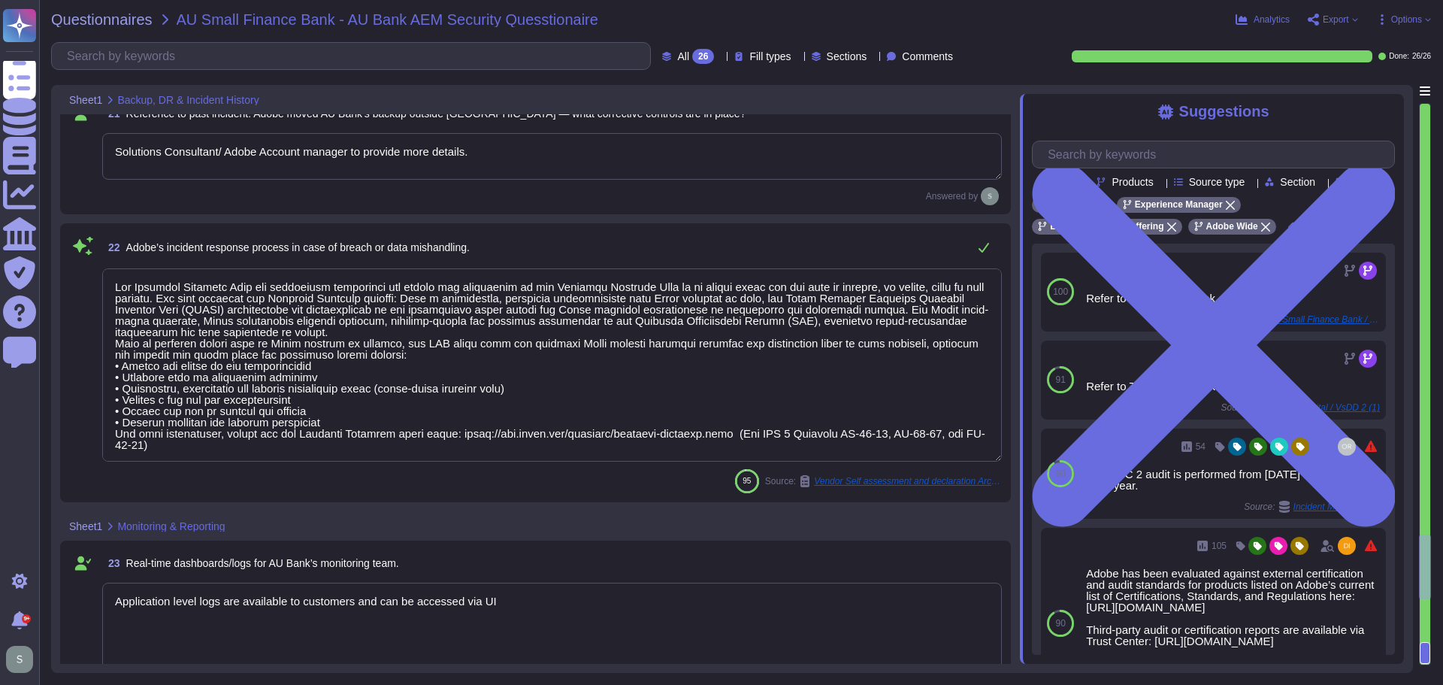
type textarea "BCP & DR Tests are evaluated for success against a set of criteria, including r…"
type textarea "Backups are copied to disk at another data center location within the same regi…"
type textarea "Solutions Consultant/ Adobe Account manager to provide more details."
type textarea "The Incident Response Plan and associated procedures are tested and documented …"
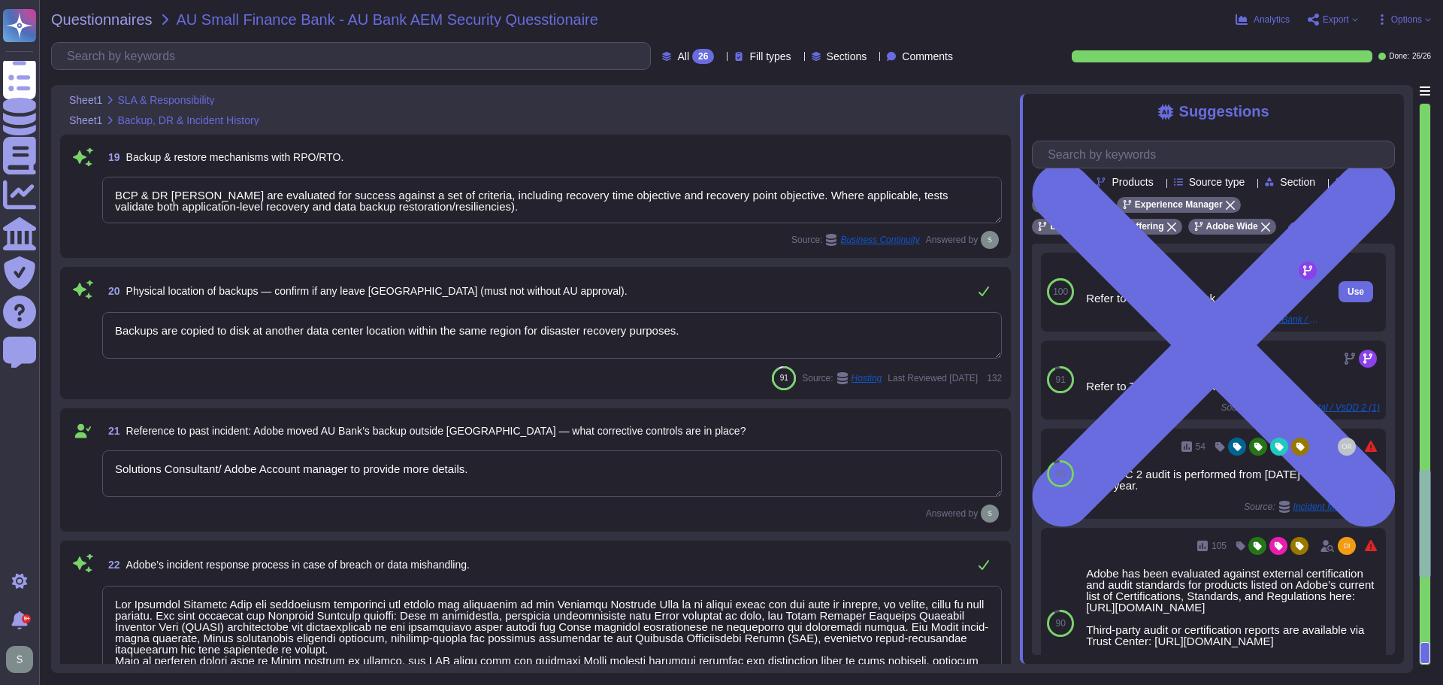
type textarea "The Incident Response Team is composed of the Incident Response participants fo…"
type textarea "If the event is determined to be customer impacting, Adobe will notify customer…"
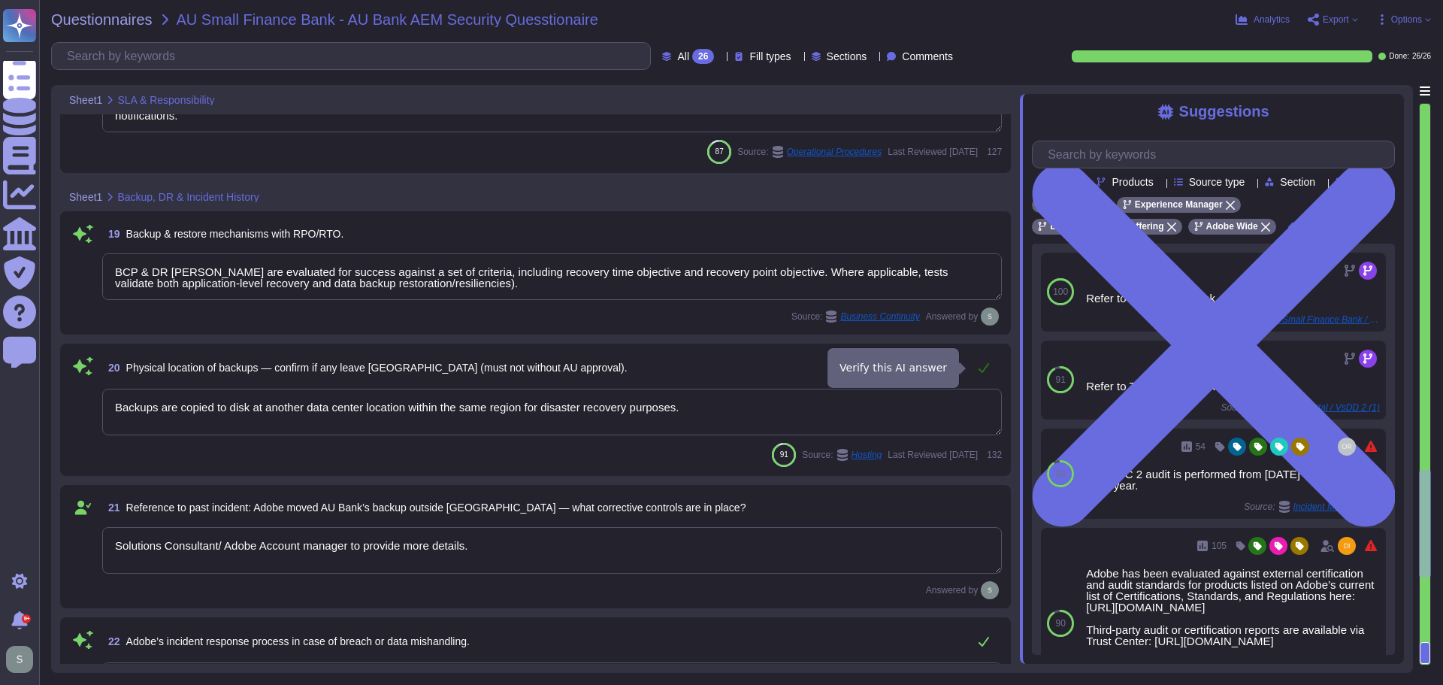
click at [982, 362] on icon at bounding box center [984, 368] width 12 height 12
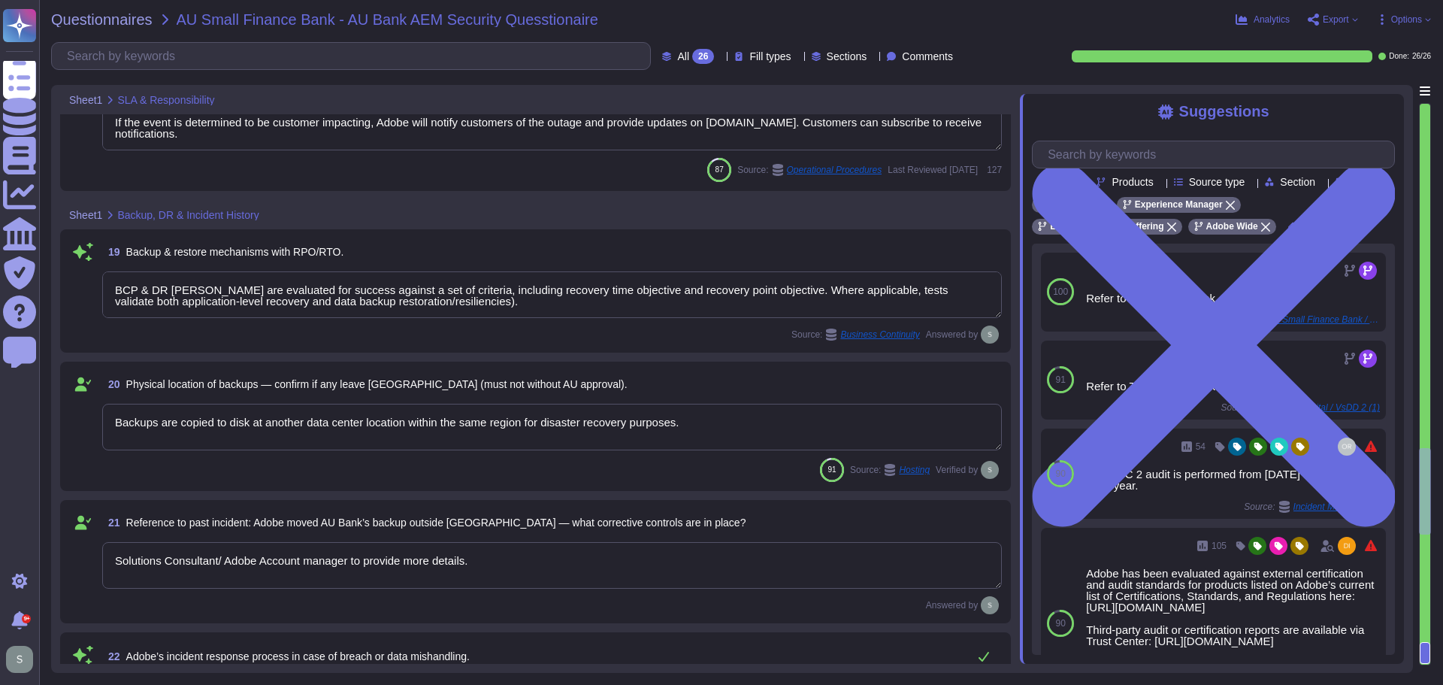
type textarea "The Adobe Service Commitments page describes Adobe’s service availability for t…"
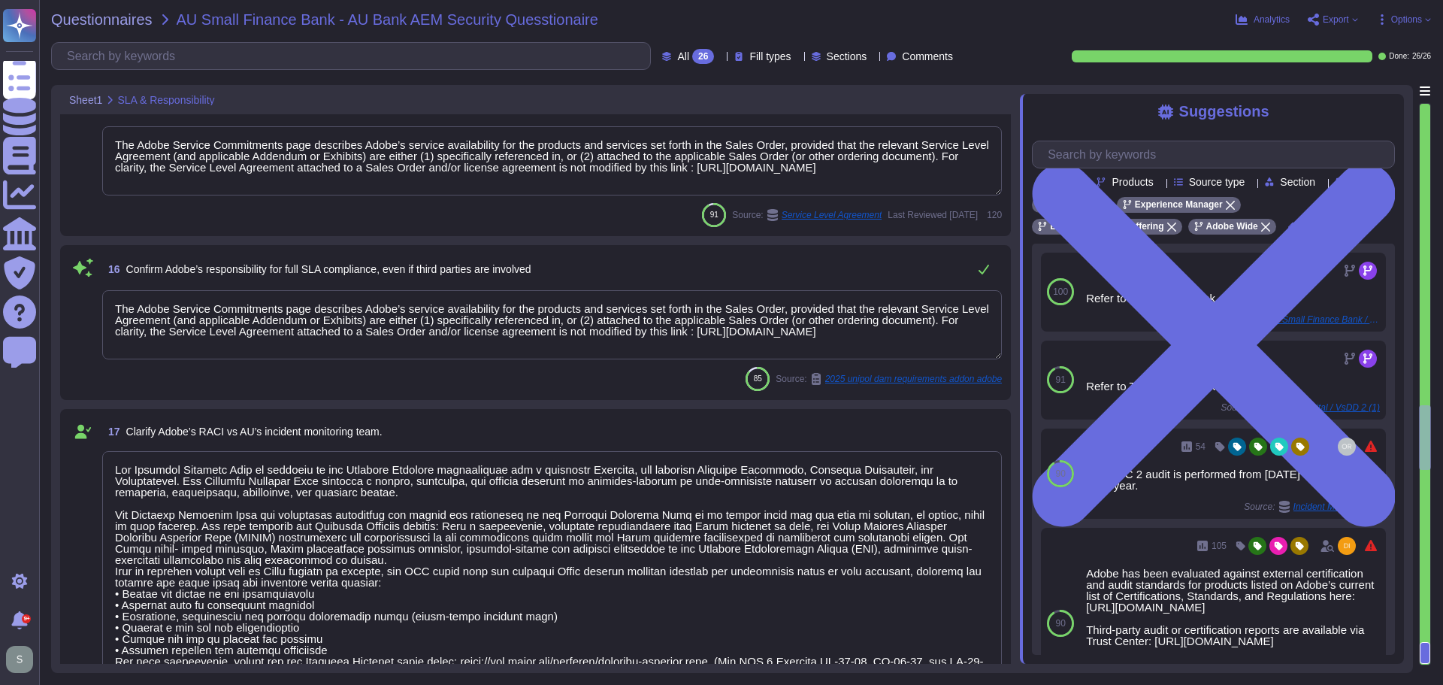
type textarea "The Adobe Service Commitments page describes Adobe’s service availability for t…"
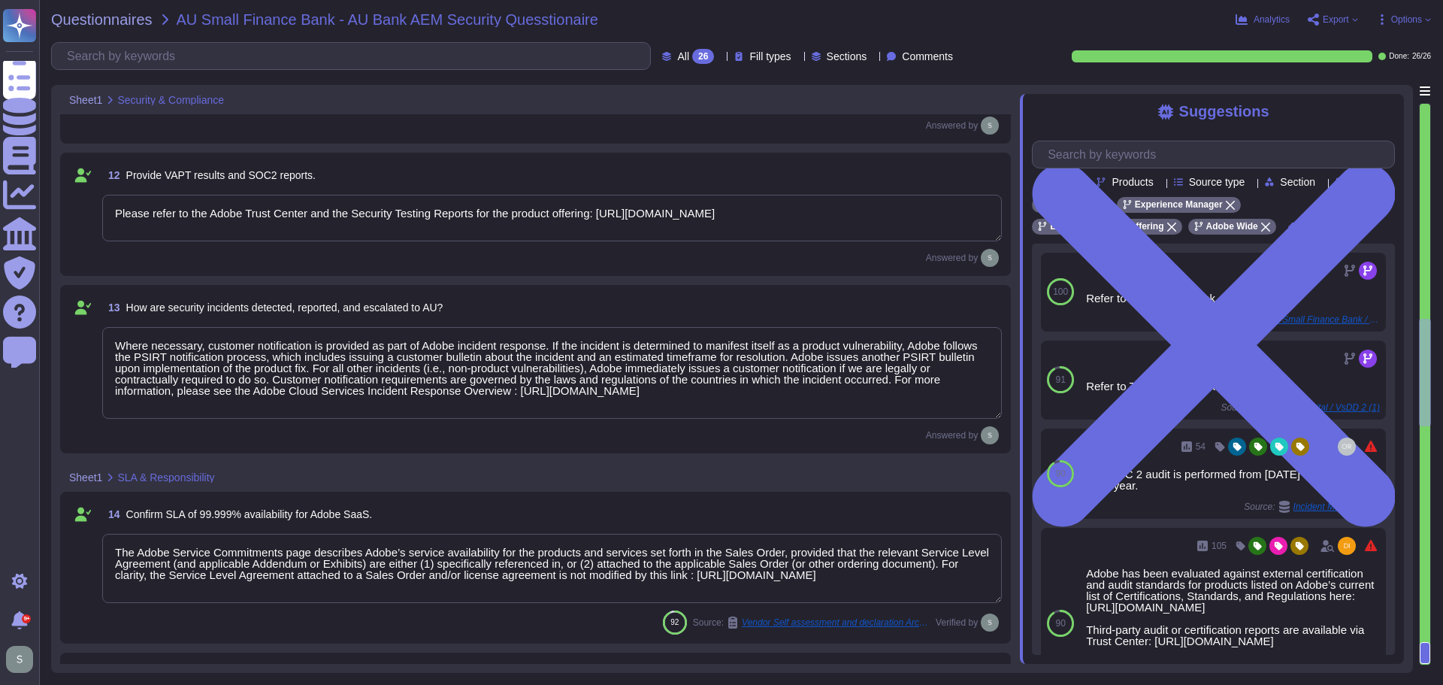
type textarea "Customers have access to only Application Level logs and audit trails. For syst…"
type textarea "There is a vendor risk management program maintained to address the security of…"
type textarea "Listing of standards, certifications and/or regulations that Adobe products and…"
type textarea "Please refer to the Adobe Trust Center and the Security Testing Reports for the…"
type textarea "Where necessary, customer notification is provided as part of Adobe incident re…"
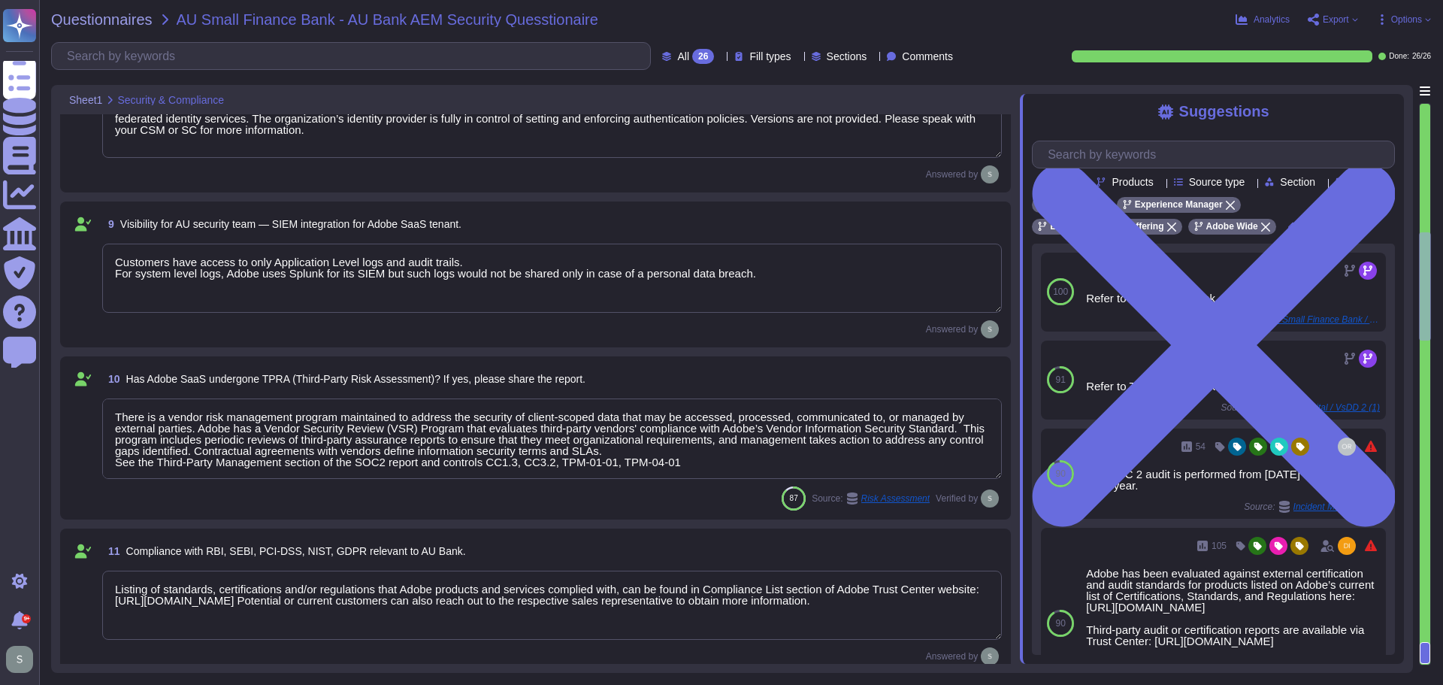
type textarea "Adobe utilizes AES-256 bit encryption at rest and TLS v1.2 or higher for data i…"
type textarea "Adobe will integrate with any SAML 2.0 compliant identity provider (IdP). User …"
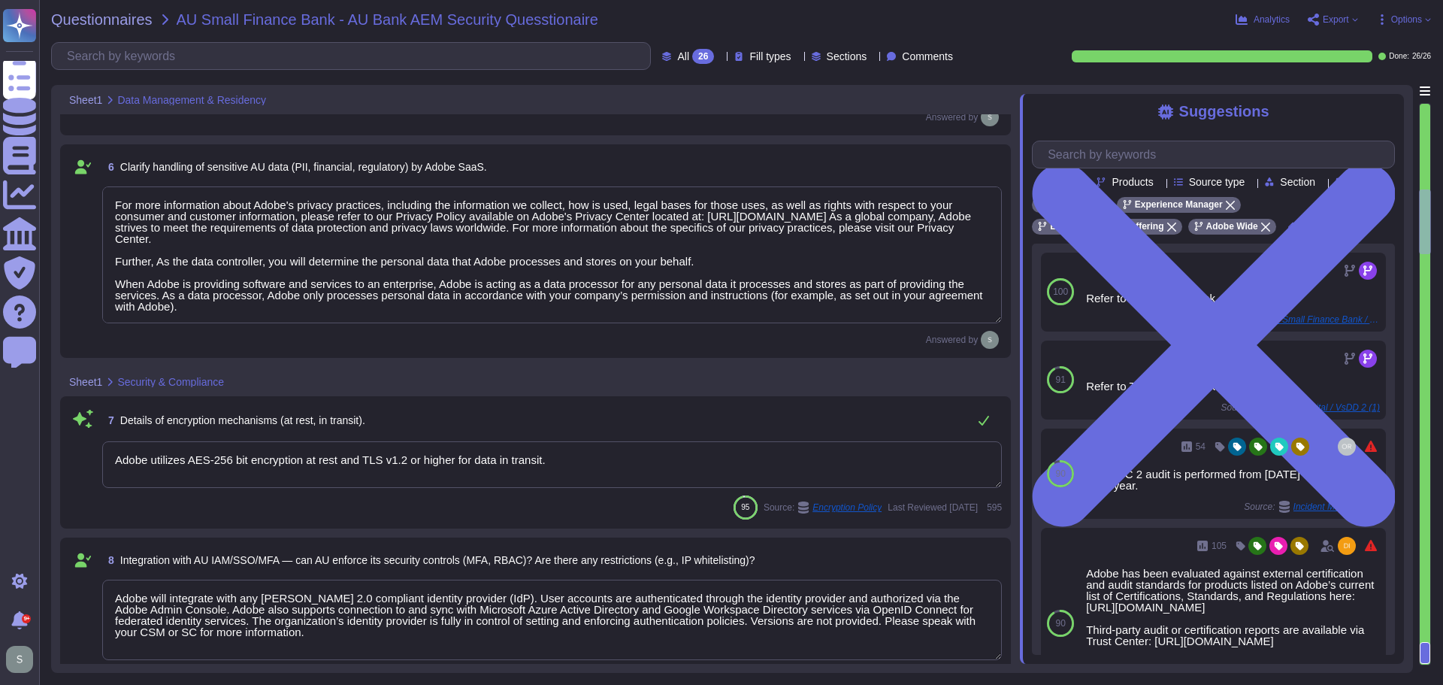
type textarea "Storage location is dependent upon implementation and is normally determined du…"
type textarea "No, unless the DC location chosen or available is outside of India. Please cont…"
type textarea "Data retention is handled in the agreement/contract"
type textarea "The service offering has a comprehensive audit trail and logging mechanism. The…"
type textarea "For more information about Adobe's privacy practices, including the information…"
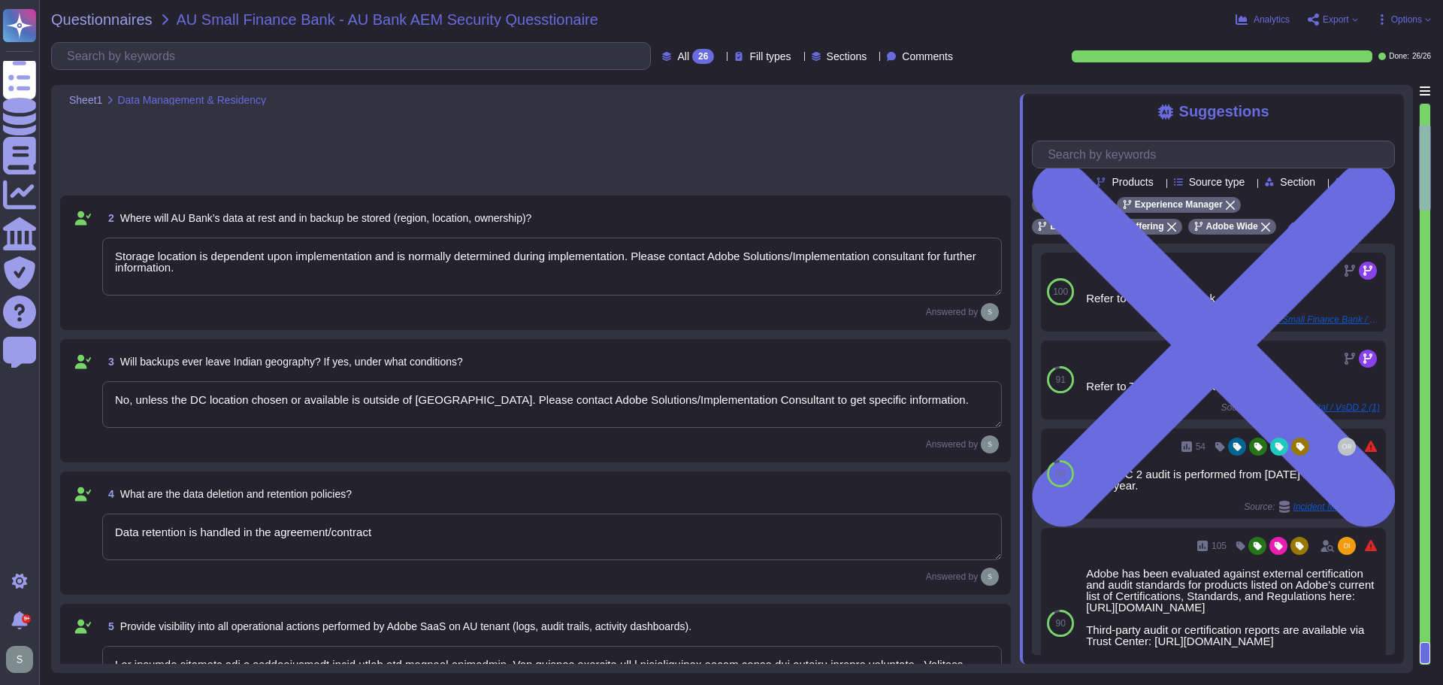
scroll to position [0, 0]
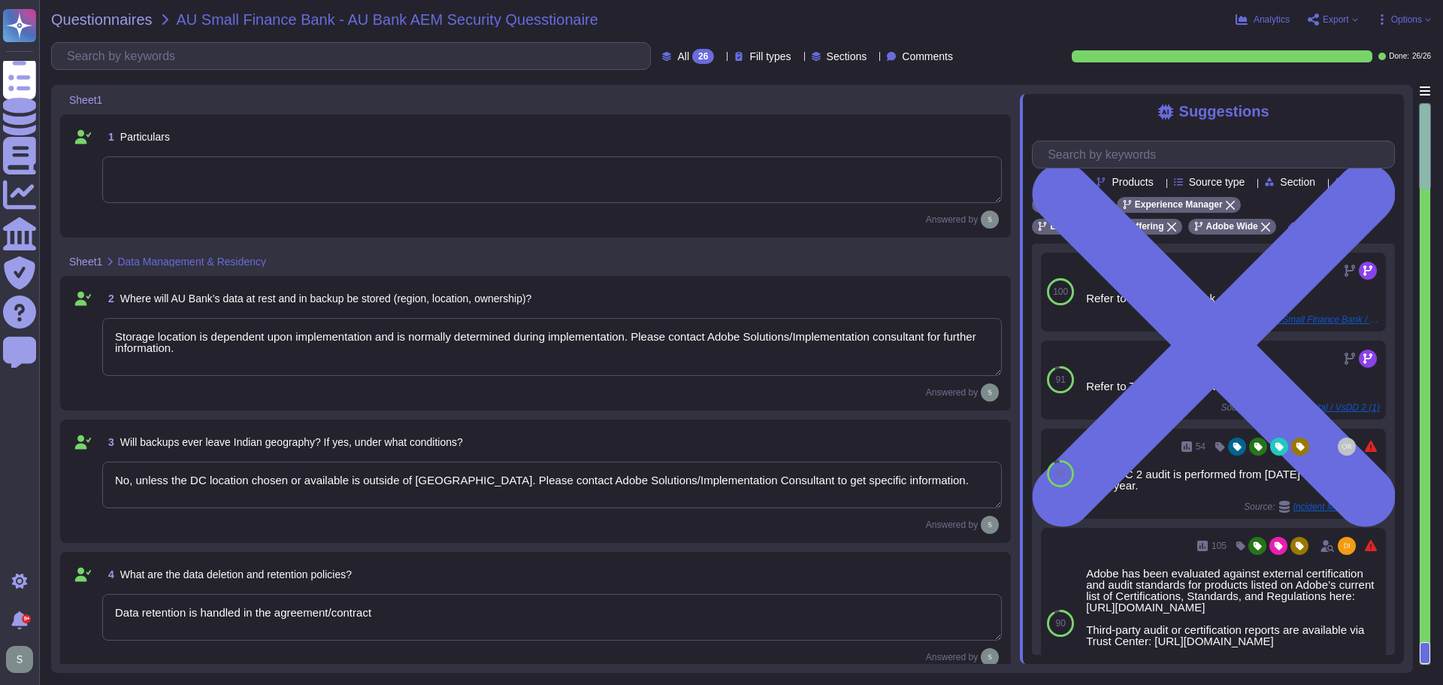
click at [1331, 20] on span "Export" at bounding box center [1336, 19] width 26 height 9
click at [1373, 91] on p "Download" at bounding box center [1388, 112] width 53 height 42
